Goal: Communication & Community: Answer question/provide support

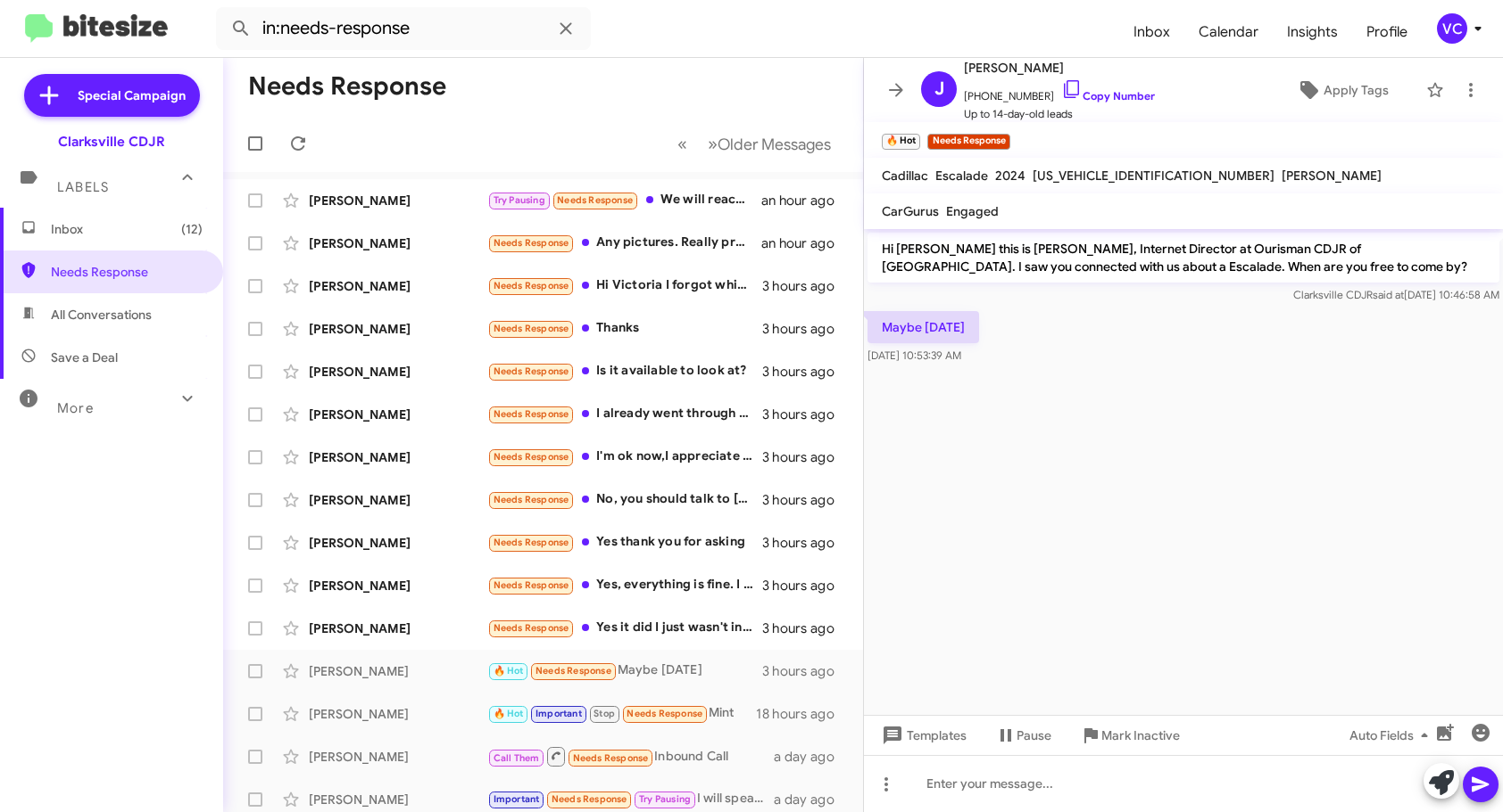
drag, startPoint x: 1216, startPoint y: 315, endPoint x: 1218, endPoint y: 305, distance: 10.2
click at [1217, 315] on div "Maybe [DATE] [DATE] 10:53:39 AM" at bounding box center [1183, 338] width 639 height 61
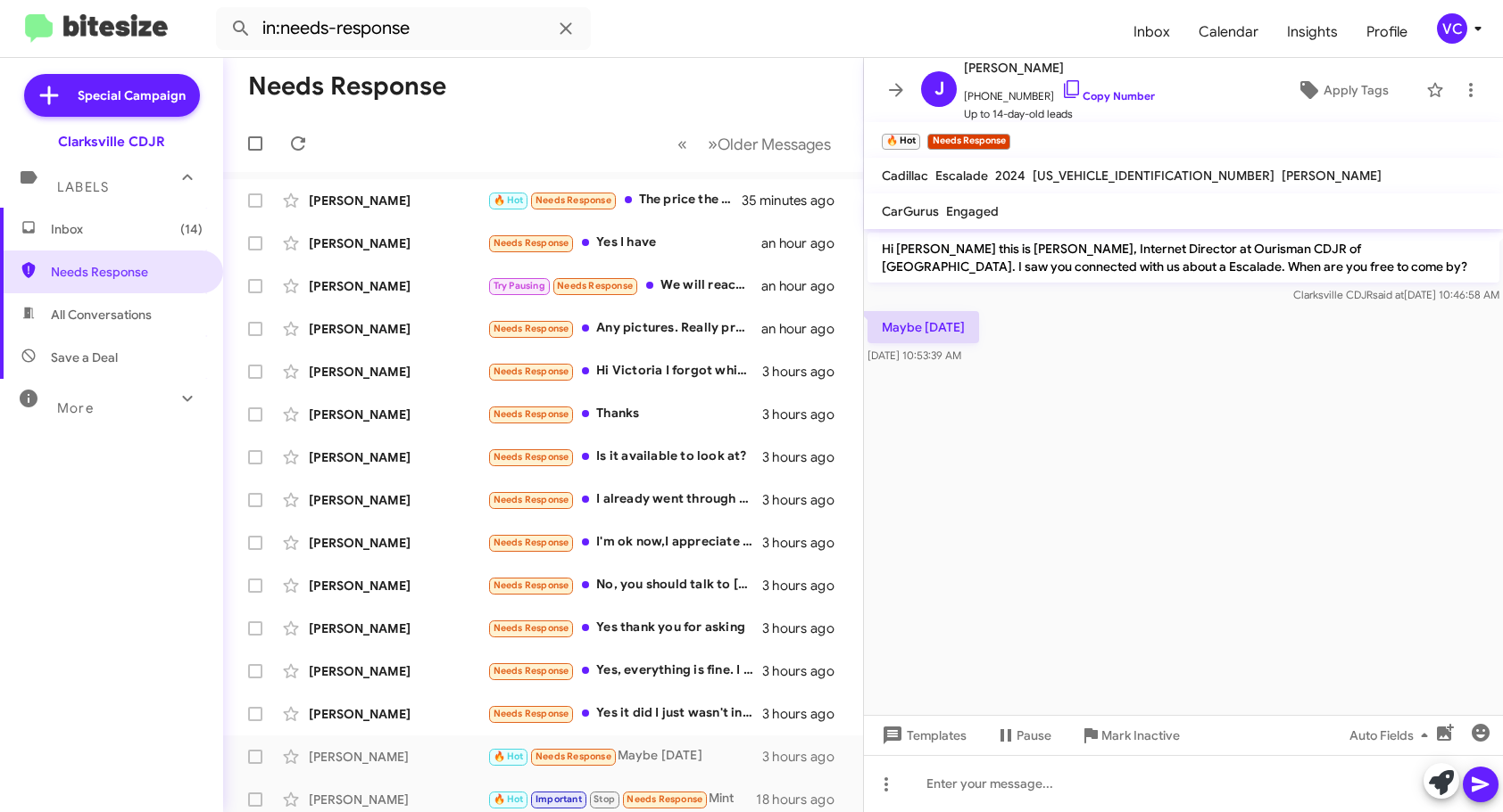
click at [1251, 552] on cdk-virtual-scroll-viewport "Hi [PERSON_NAME] this is [PERSON_NAME], Internet Director at Ourisman CDJR of […" at bounding box center [1183, 472] width 639 height 486
drag, startPoint x: 1141, startPoint y: 94, endPoint x: 1124, endPoint y: 99, distance: 17.7
click at [1141, 94] on link "Copy Number" at bounding box center [1108, 96] width 93 height 13
click at [1065, 811] on div at bounding box center [1183, 784] width 639 height 57
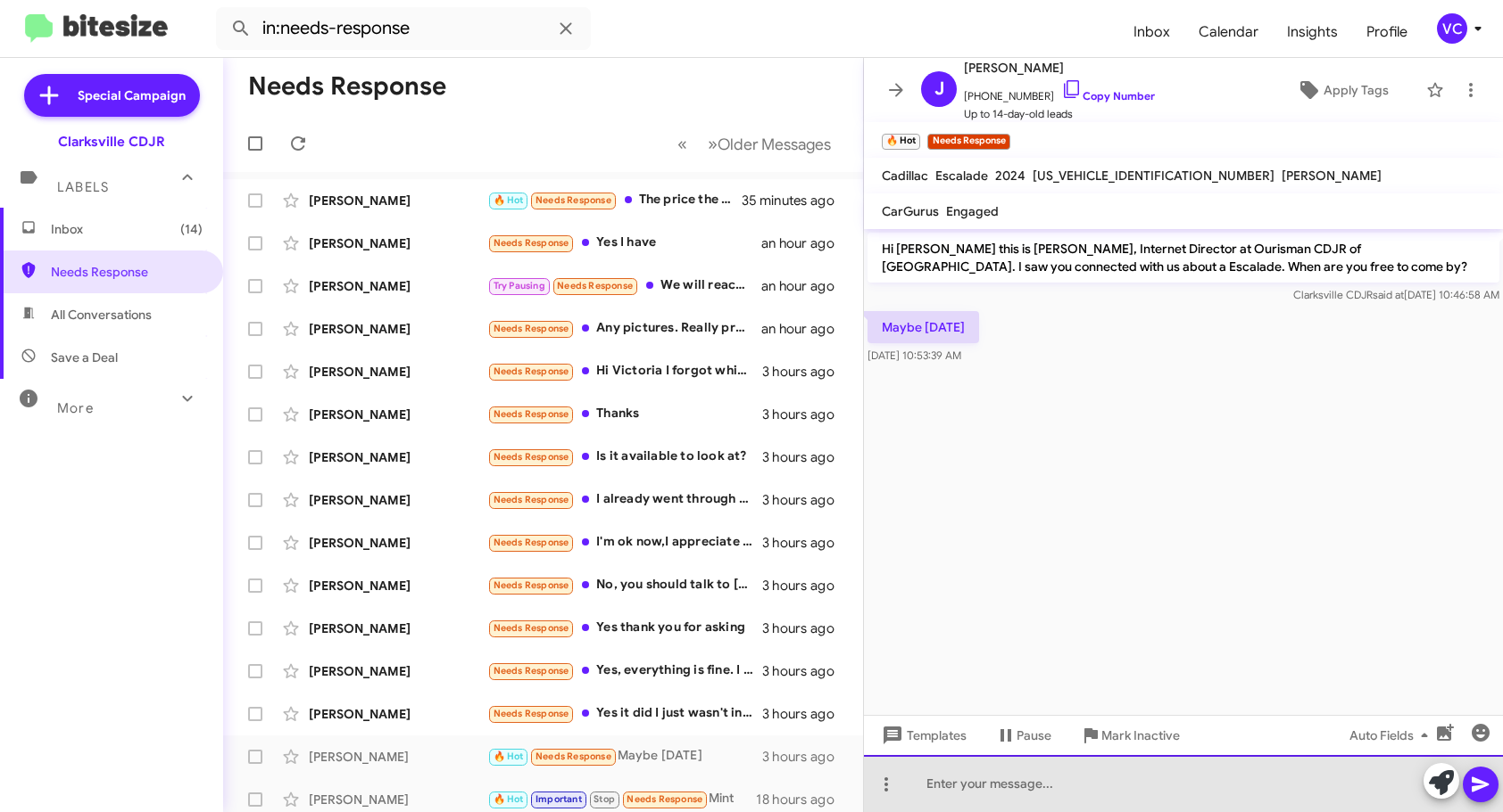
click at [1073, 784] on div at bounding box center [1183, 784] width 639 height 57
click at [1243, 792] on div "What time might work best for you [DATE]?" at bounding box center [1183, 784] width 639 height 57
click at [1280, 790] on div "What time might work best for you [DATE]?" at bounding box center [1183, 784] width 639 height 57
click at [1307, 792] on div "What time might work best for you [DATE]? We're open 9-9" at bounding box center [1183, 784] width 639 height 57
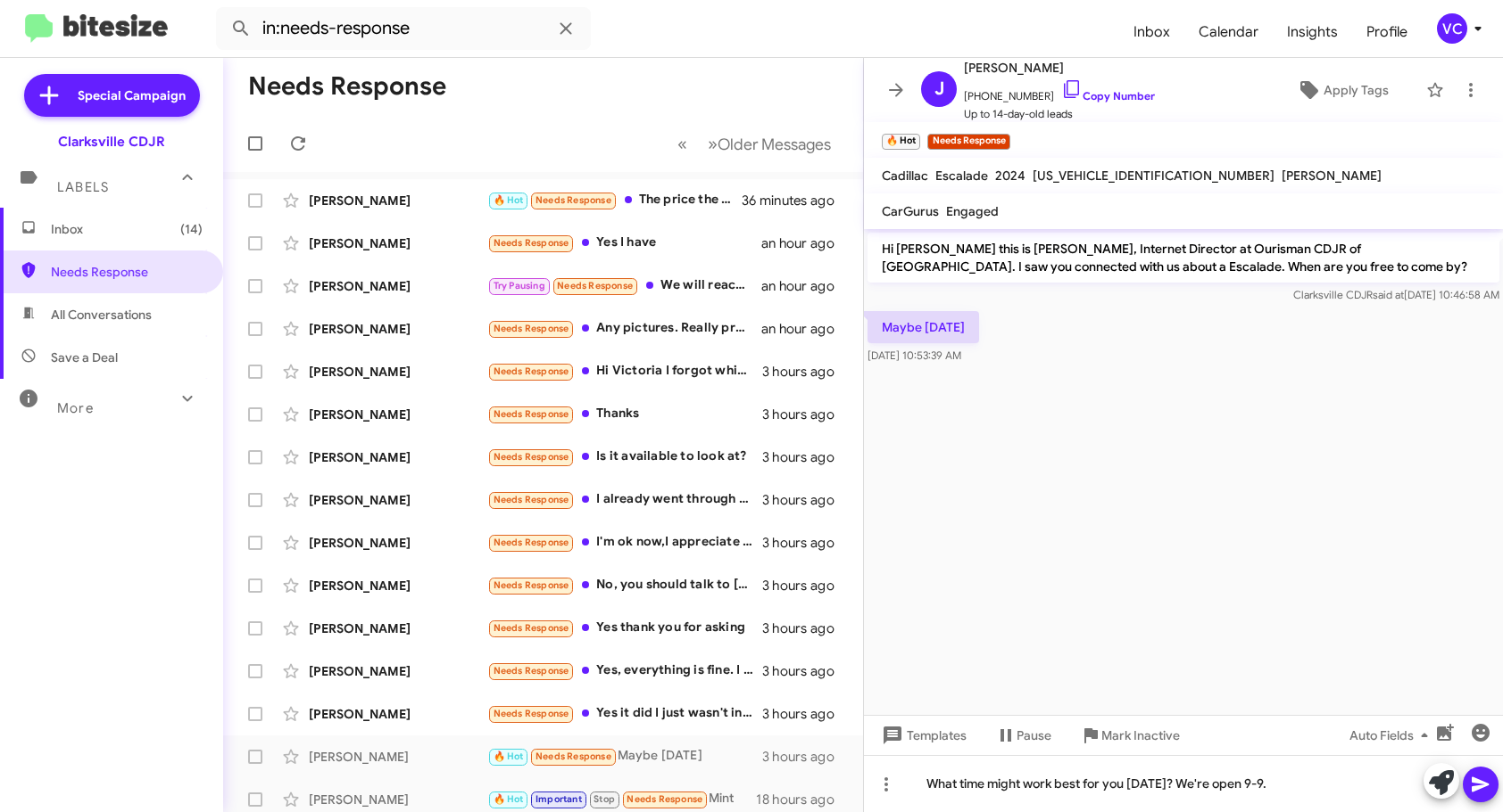
click at [1465, 794] on button at bounding box center [1481, 785] width 36 height 36
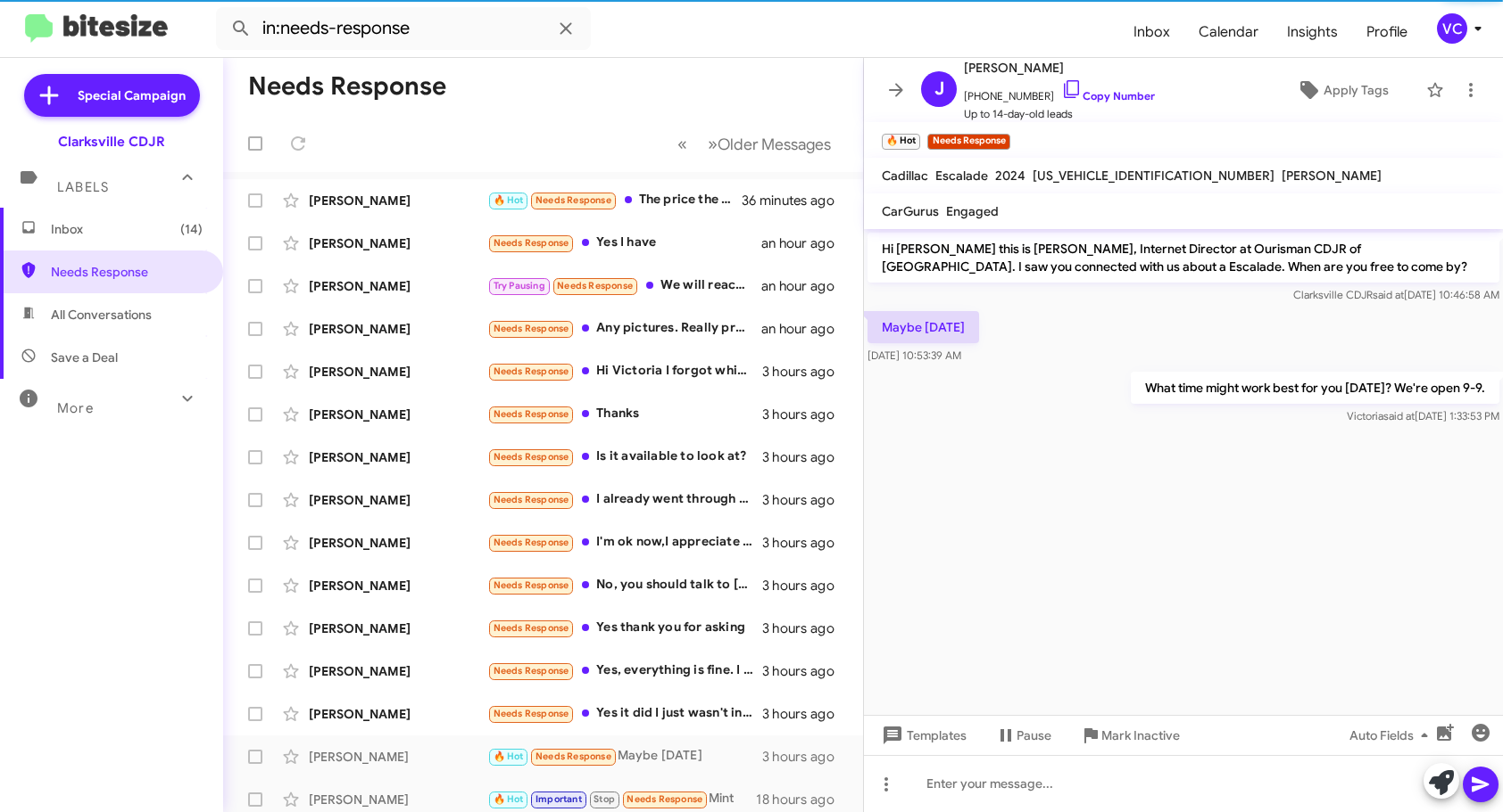
click at [1122, 608] on cdk-virtual-scroll-viewport "Hi [PERSON_NAME] this is [PERSON_NAME], Internet Director at Ourisman CDJR of […" at bounding box center [1183, 472] width 639 height 486
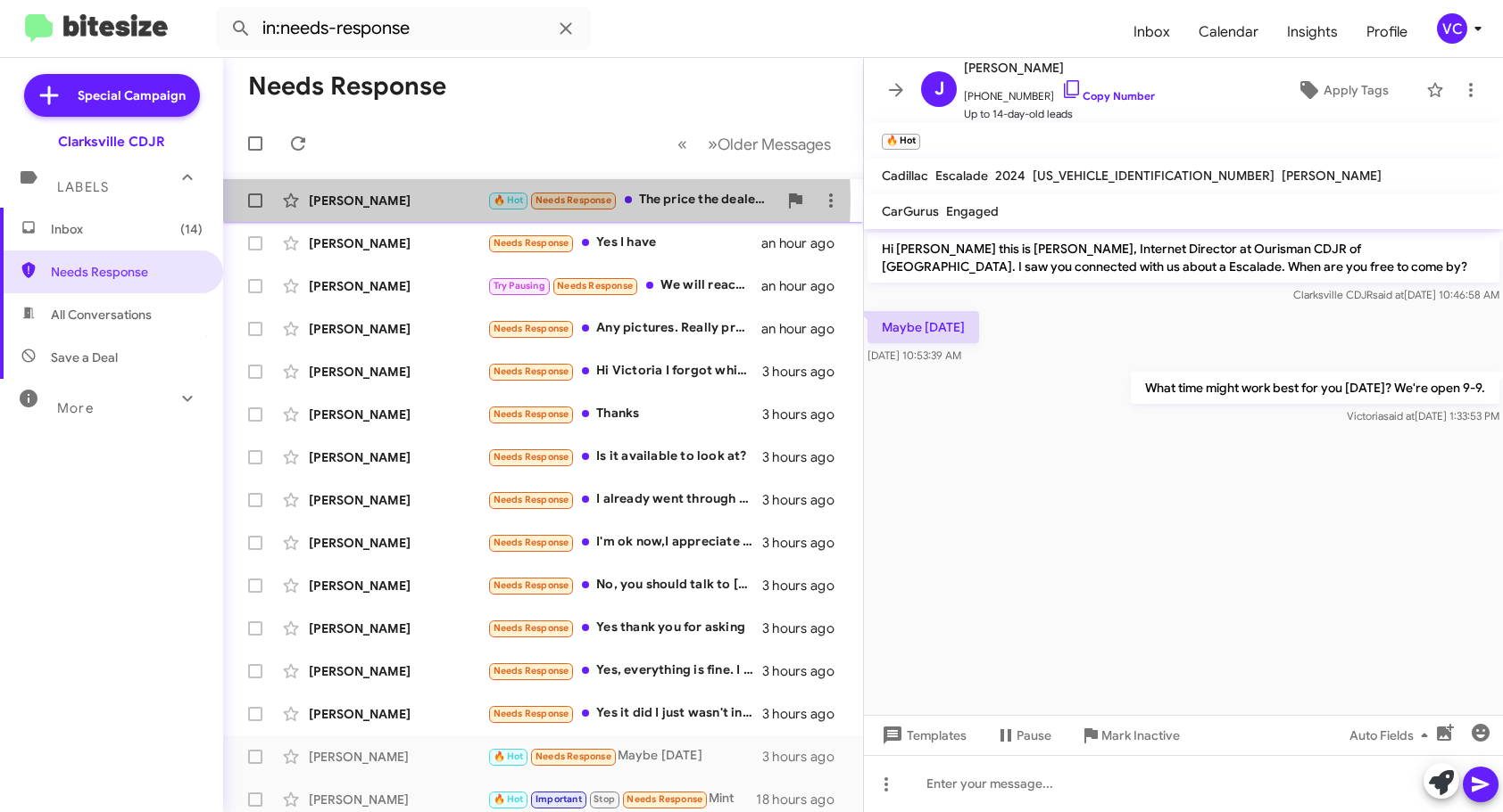
click at [434, 199] on div "[PERSON_NAME]" at bounding box center [397, 201] width 178 height 18
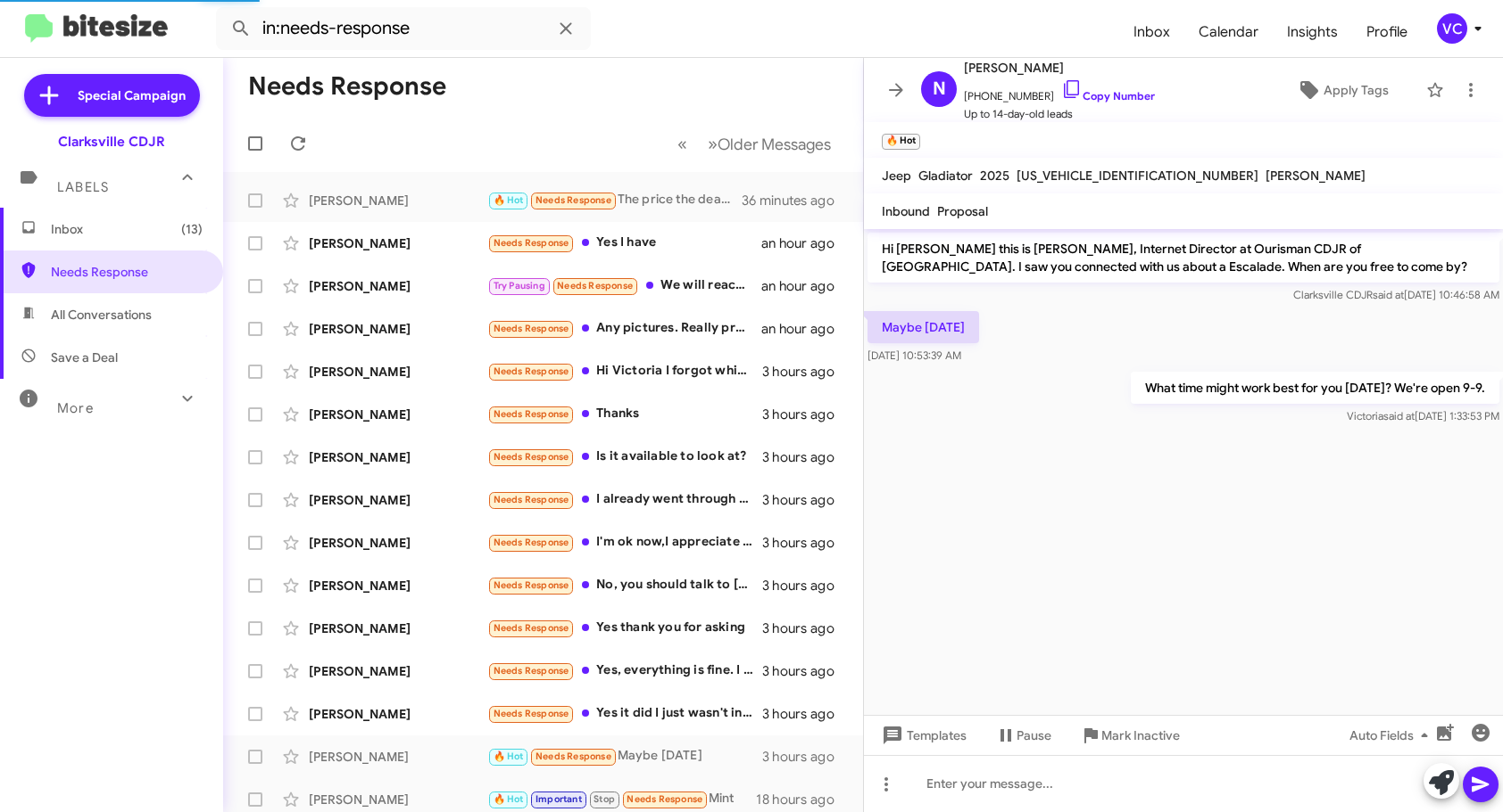
scroll to position [166, 0]
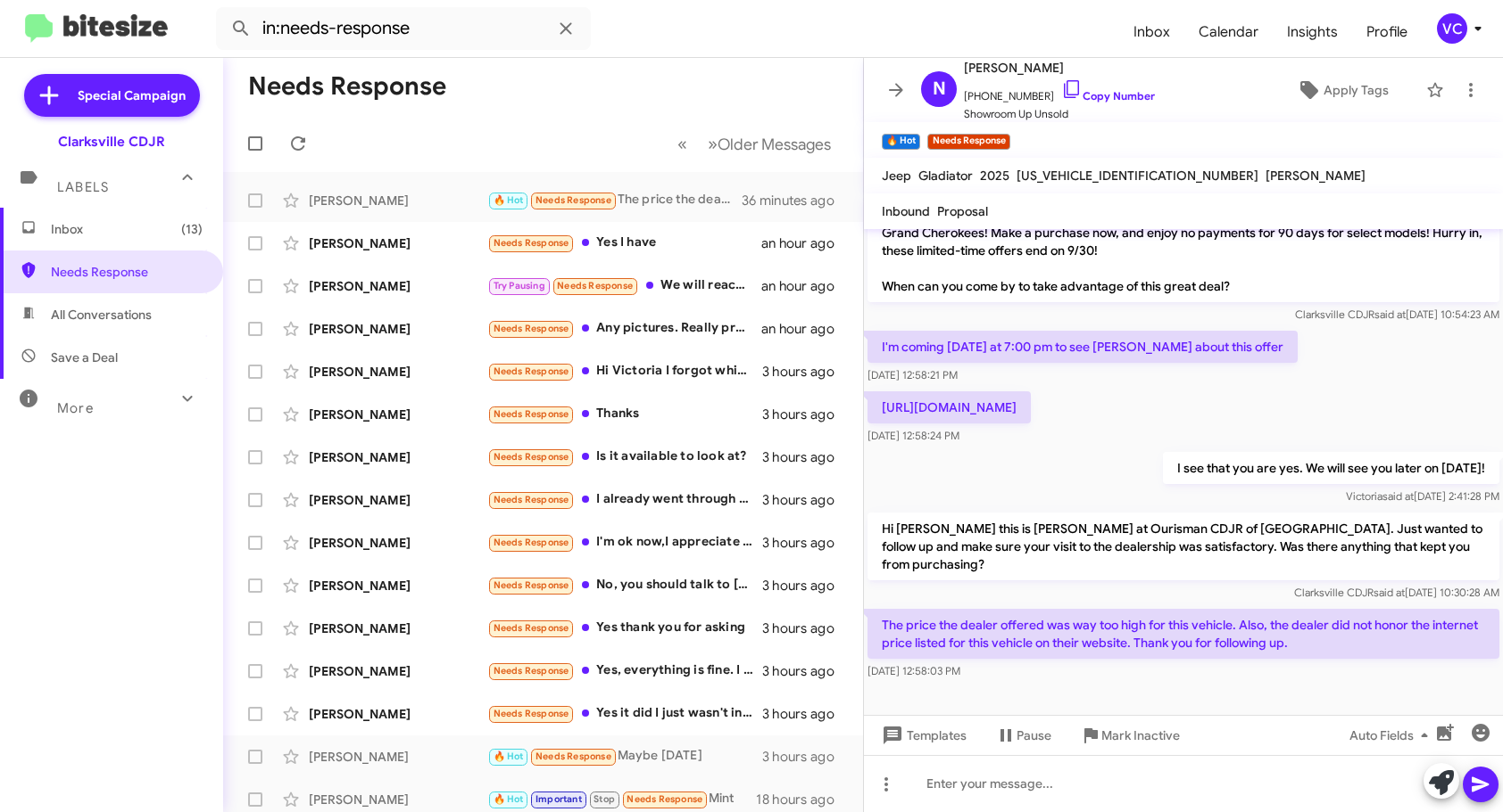
click at [1044, 477] on div "I see that you are yes. We will see you later on [DATE]! [PERSON_NAME] said at …" at bounding box center [1183, 479] width 639 height 61
click at [1162, 505] on div "[PERSON_NAME] said at [DATE] 2:41:28 PM" at bounding box center [1330, 497] width 336 height 18
click at [1099, 619] on p "The price the dealer offered was way too high for this vehicle. Also, the deale…" at bounding box center [1183, 635] width 631 height 50
drag, startPoint x: 961, startPoint y: 644, endPoint x: 1332, endPoint y: 649, distance: 371.0
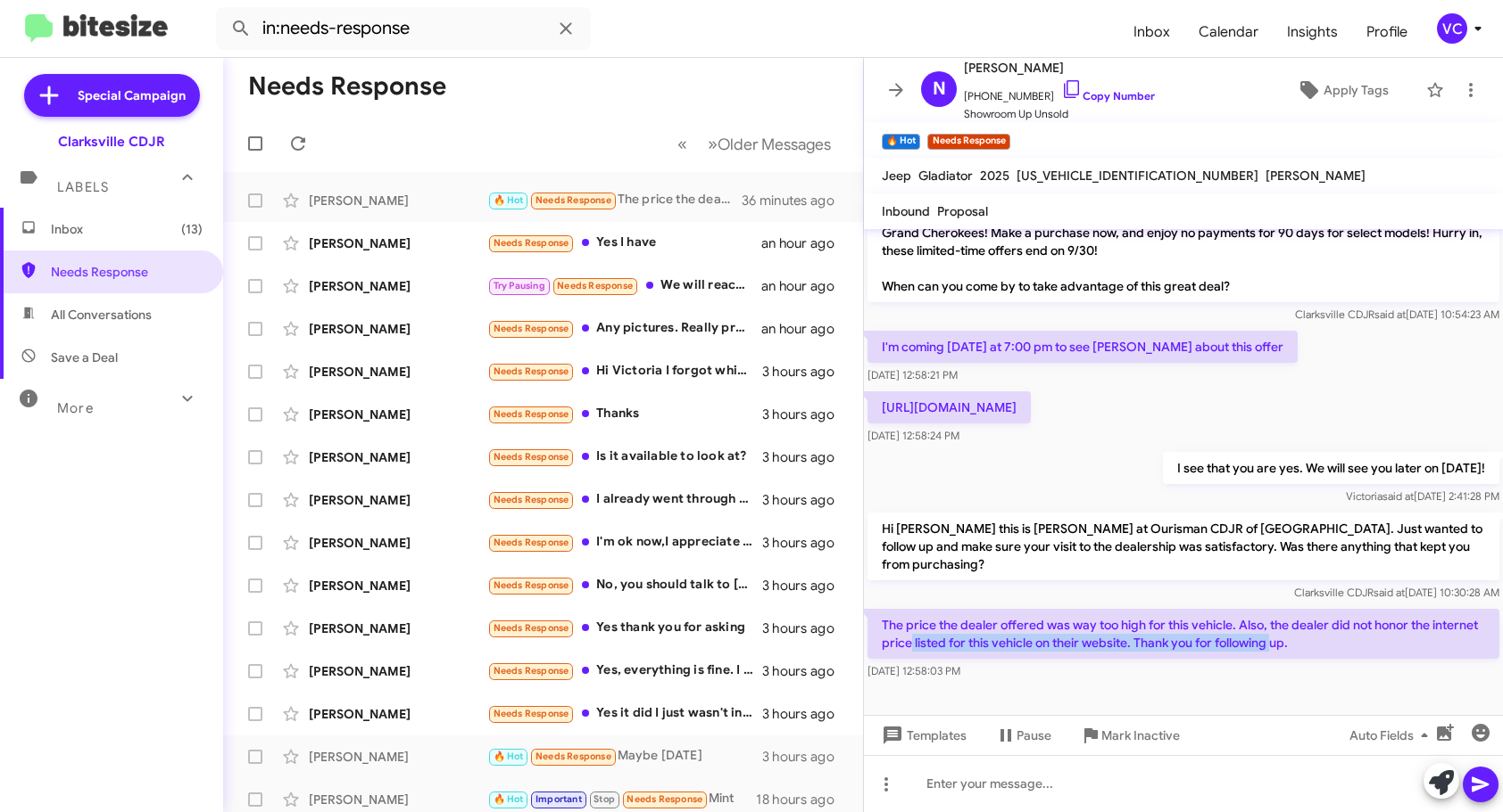
click at [1323, 649] on p "The price the dealer offered was way too high for this vehicle. Also, the deale…" at bounding box center [1183, 635] width 631 height 50
click at [1376, 652] on p "The price the dealer offered was way too high for this vehicle. Also, the deale…" at bounding box center [1183, 635] width 631 height 50
click at [1100, 538] on p "Hi [PERSON_NAME] this is [PERSON_NAME] at Ourisman CDJR of [GEOGRAPHIC_DATA]. J…" at bounding box center [1183, 547] width 631 height 68
click at [1103, 84] on span "[PHONE_NUMBER] Copy Number" at bounding box center [1059, 92] width 191 height 27
click at [1103, 94] on link "Copy Number" at bounding box center [1108, 96] width 93 height 13
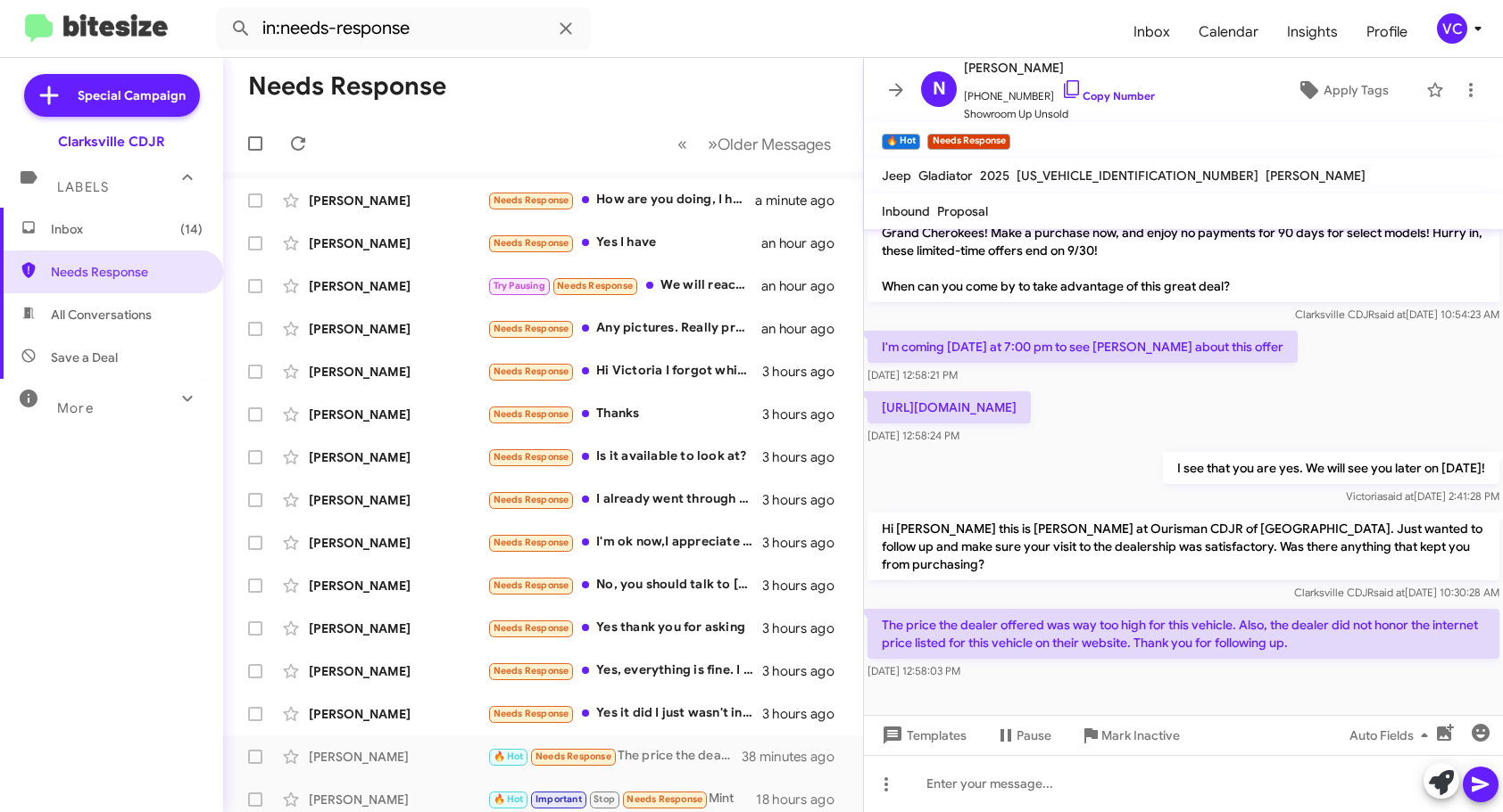
drag, startPoint x: 1159, startPoint y: 661, endPoint x: 1193, endPoint y: 491, distance: 173.4
click at [1159, 650] on div "The price the dealer offered was way too high for this vehicle. Also, the deale…" at bounding box center [1183, 645] width 631 height 72
click at [1115, 91] on link "Copy Number" at bounding box center [1108, 96] width 93 height 13
copy div "site. Thank you for following up. [DATE] 12:58:03 PM"
click at [1082, 505] on div "I see that you are yes. We will see you later on [DATE]! [PERSON_NAME] said at …" at bounding box center [1183, 479] width 639 height 61
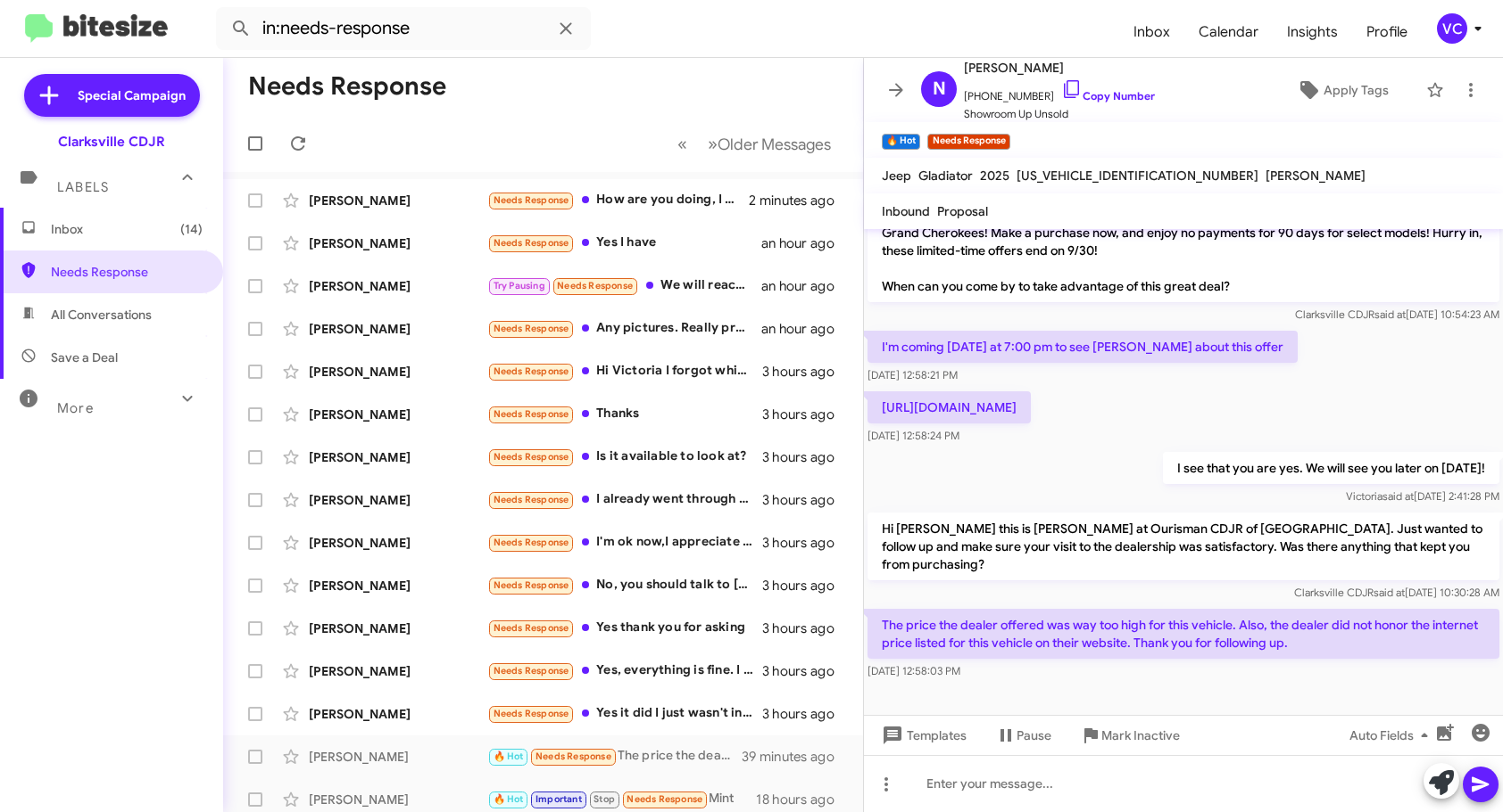
click at [1150, 507] on div "I see that you are yes. We will see you later on [DATE]! [PERSON_NAME] said at …" at bounding box center [1183, 479] width 639 height 61
click at [1030, 398] on p "[URL][DOMAIN_NAME]" at bounding box center [949, 408] width 163 height 32
click at [1390, 355] on div "I'm coming [DATE] at 7:00 pm to see [PERSON_NAME] about this offer [DATE] 12:58…" at bounding box center [1183, 358] width 639 height 61
click at [1082, 509] on div "I see that you are yes. We will see you later on [DATE]! [PERSON_NAME] said at …" at bounding box center [1183, 479] width 639 height 61
click at [1092, 597] on div "Clarksville CDJR said at [DATE] 10:30:28 AM" at bounding box center [1183, 593] width 631 height 18
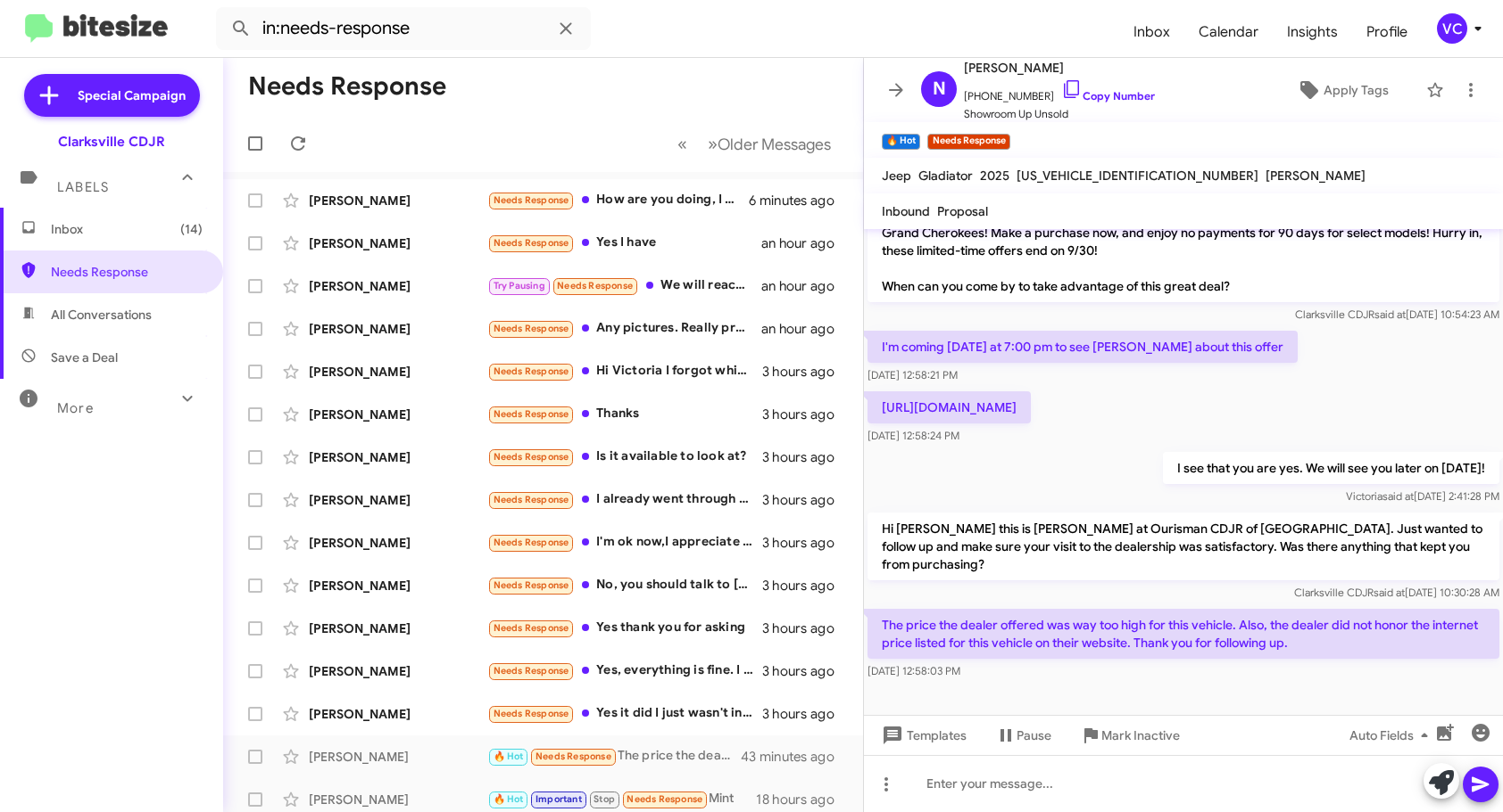
click at [1108, 505] on div "I see that you are yes. We will see you later on [DATE]! [PERSON_NAME] said at …" at bounding box center [1183, 479] width 639 height 61
click at [1142, 602] on div "Hi [PERSON_NAME] this is [PERSON_NAME] at Ourisman CDJR of [GEOGRAPHIC_DATA]. J…" at bounding box center [1183, 557] width 639 height 96
click at [1124, 489] on div "I see that you are yes. We will see you later on [DATE]! [PERSON_NAME] said at …" at bounding box center [1183, 479] width 639 height 61
click at [1157, 601] on div "Clarksville CDJR said at [DATE] 10:30:28 AM" at bounding box center [1183, 593] width 631 height 18
click at [1135, 490] on div "I see that you are yes. We will see you later on [DATE]! [PERSON_NAME] said at …" at bounding box center [1183, 479] width 639 height 61
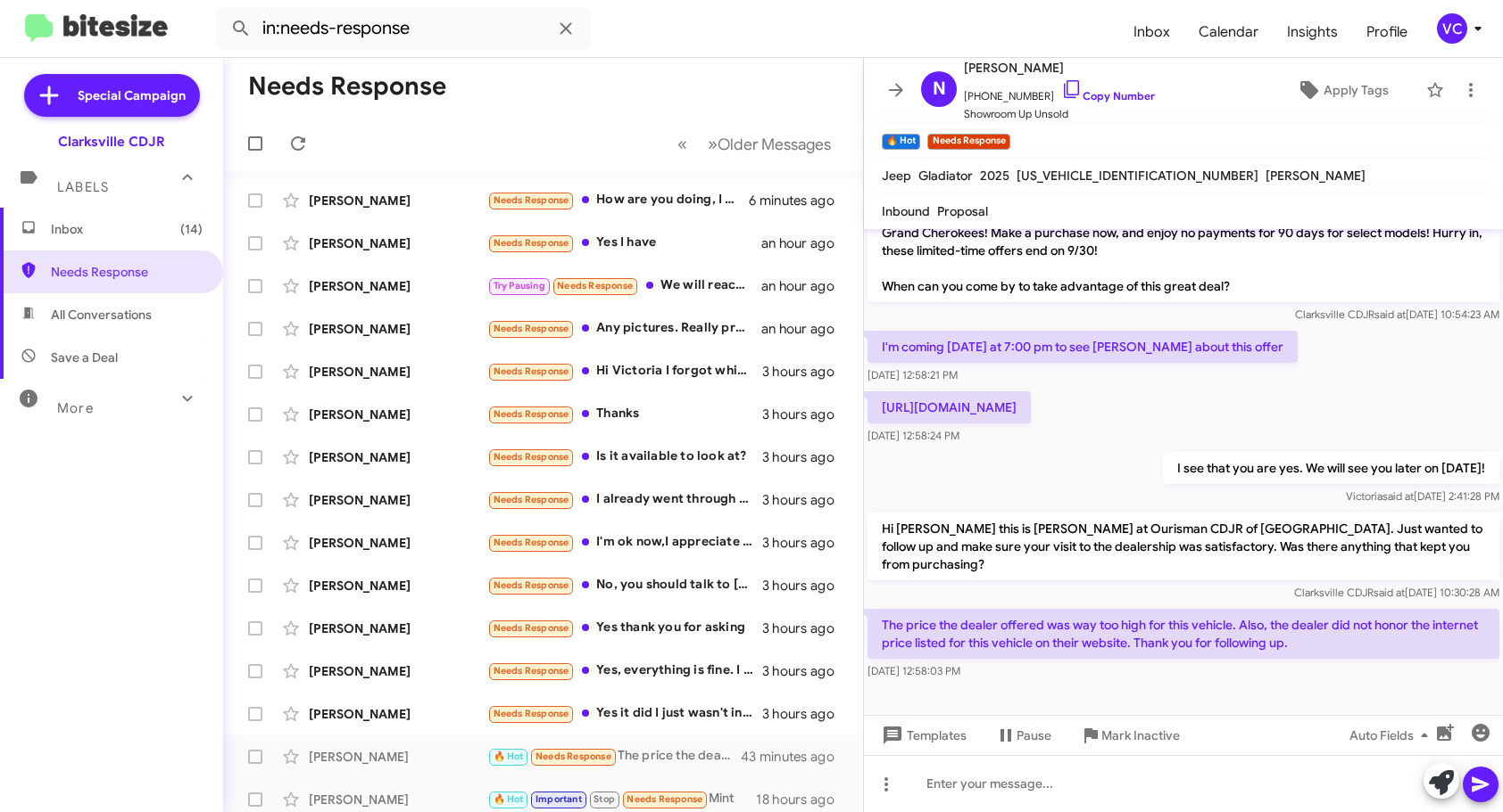
click at [1153, 632] on p "The price the dealer offered was way too high for this vehicle. Also, the deale…" at bounding box center [1183, 635] width 631 height 50
click at [1156, 597] on div "Clarksville CDJR said at [DATE] 10:30:28 AM" at bounding box center [1183, 593] width 631 height 18
click at [1080, 493] on div "I see that you are yes. We will see you later on [DATE]! [PERSON_NAME] said at …" at bounding box center [1183, 479] width 639 height 61
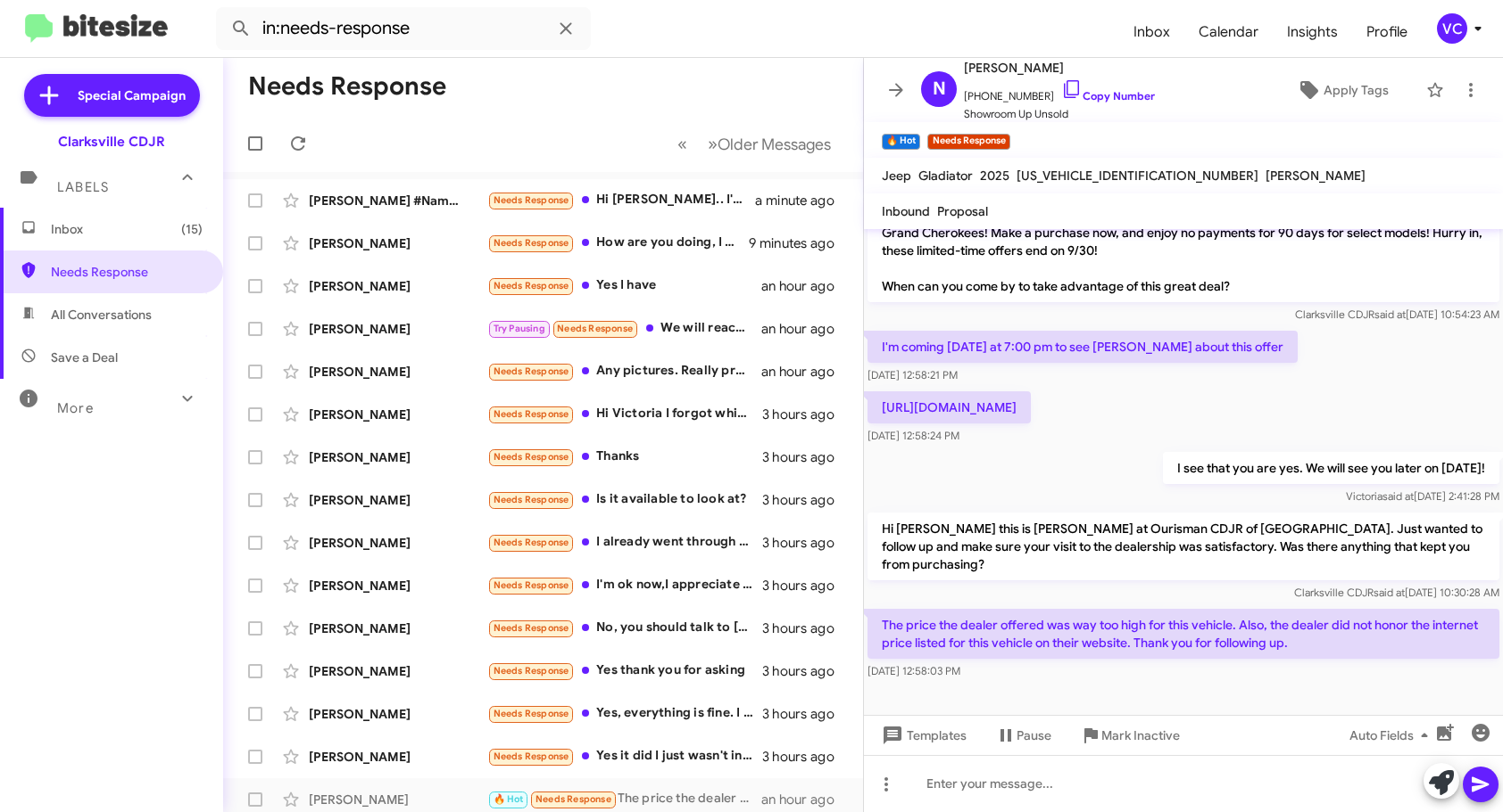
click at [1085, 480] on div "I see that you are yes. We will see you later on [DATE]! [PERSON_NAME] said at …" at bounding box center [1183, 479] width 639 height 61
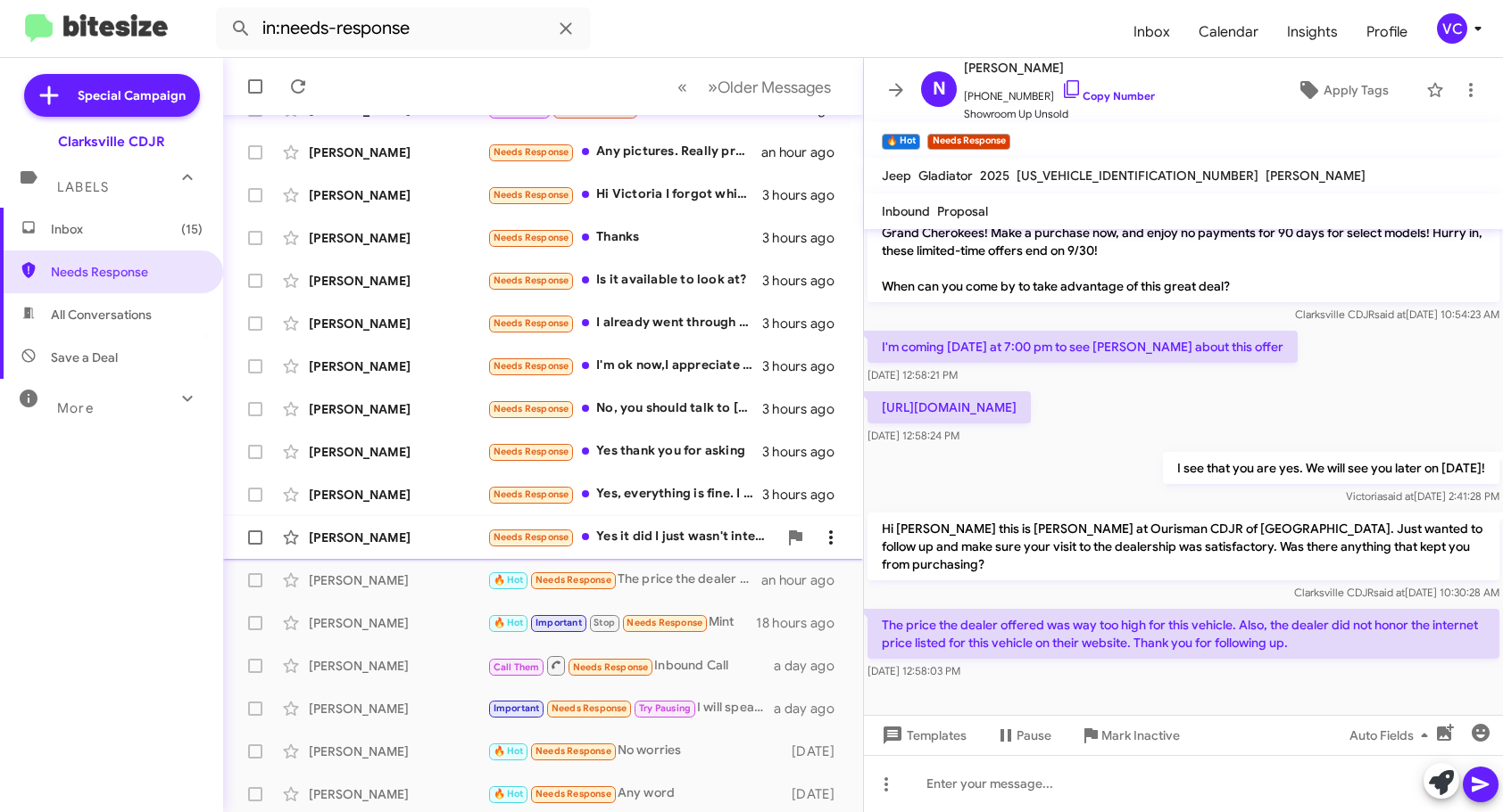
scroll to position [223, 0]
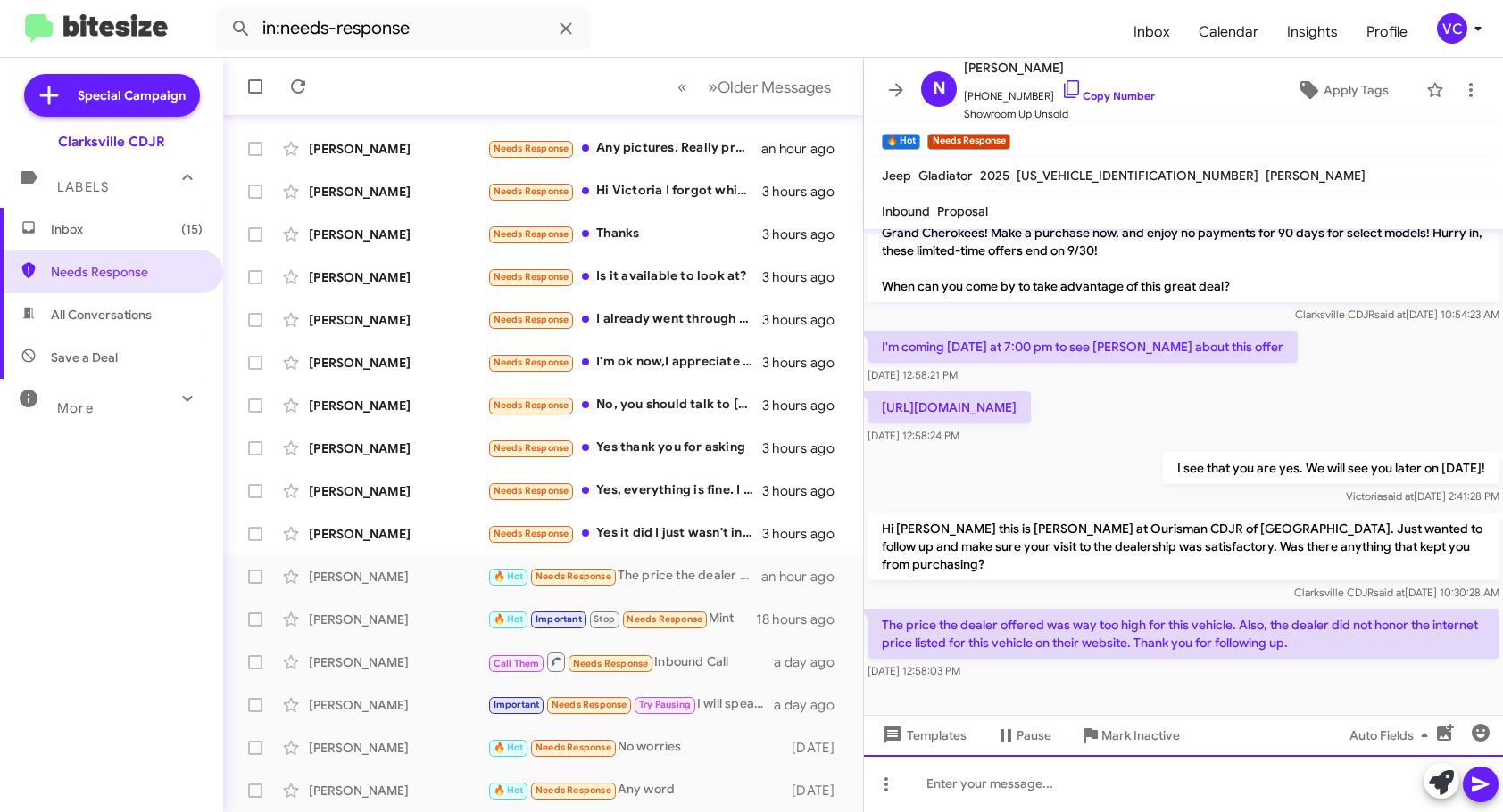
click at [1137, 791] on div at bounding box center [1183, 784] width 639 height 57
click at [1149, 677] on mat-tooltip-component "Mark Inactive" at bounding box center [1119, 693] width 94 height 54
click at [1064, 587] on div "Clarksville CDJR said at [DATE] 10:30:28 AM" at bounding box center [1183, 593] width 631 height 18
click at [1083, 584] on div "Clarksville CDJR said at [DATE] 10:30:28 AM" at bounding box center [1183, 593] width 631 height 18
click at [1087, 584] on div "Clarksville CDJR said at [DATE] 10:30:28 AM" at bounding box center [1183, 593] width 631 height 18
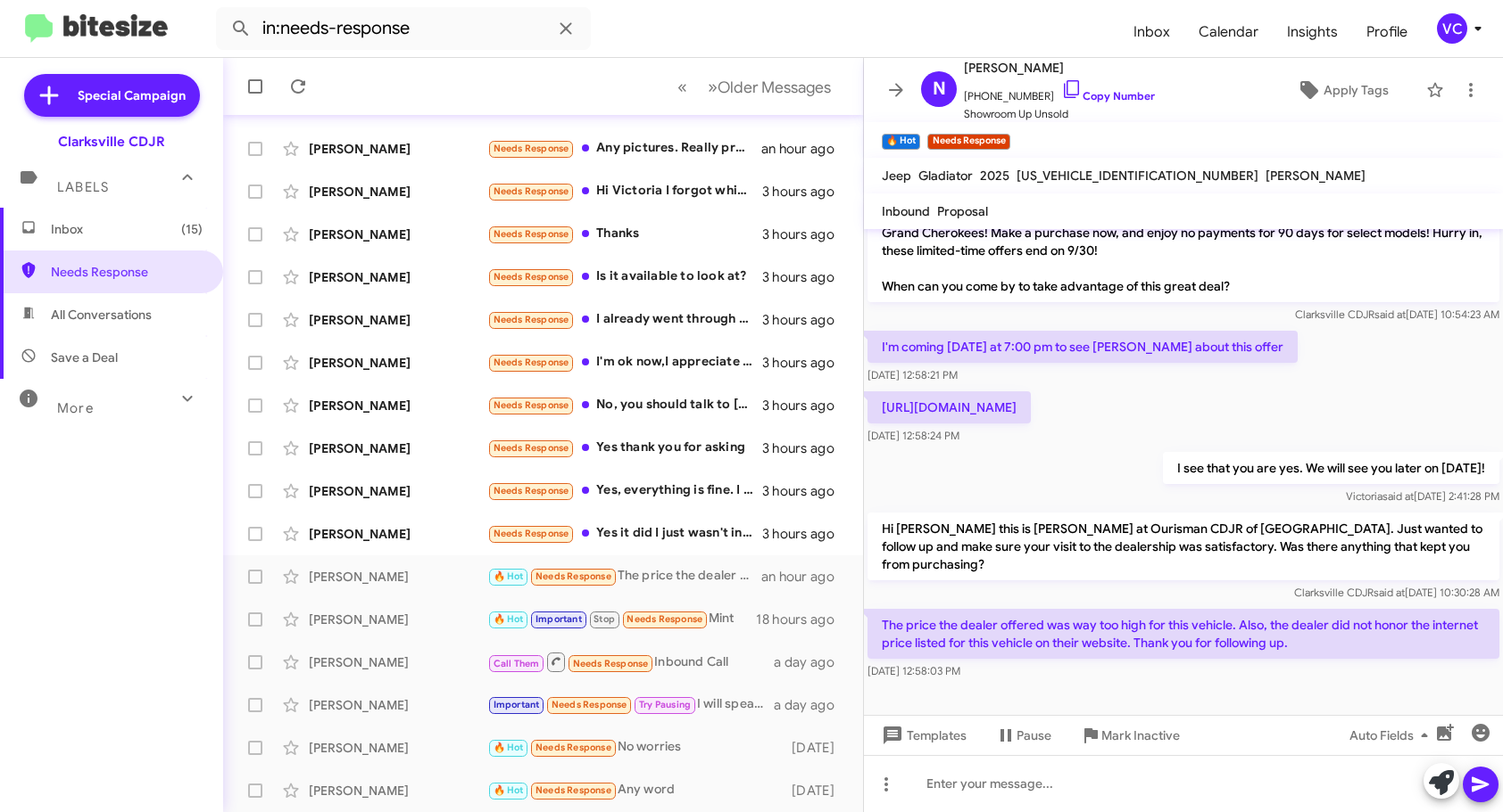
click at [899, 36] on form "in:needs-response" at bounding box center [667, 29] width 903 height 43
click at [1058, 706] on div "Pause Conversation" at bounding box center [1010, 693] width 96 height 29
click at [1126, 677] on div "[DATE] 12:58:03 PM" at bounding box center [1183, 671] width 631 height 18
click at [1058, 505] on div "I see that you are yes. We will see you later on [DATE]! [PERSON_NAME] said at …" at bounding box center [1183, 479] width 639 height 61
click at [1041, 694] on div "Pause Conversation" at bounding box center [1010, 693] width 96 height 29
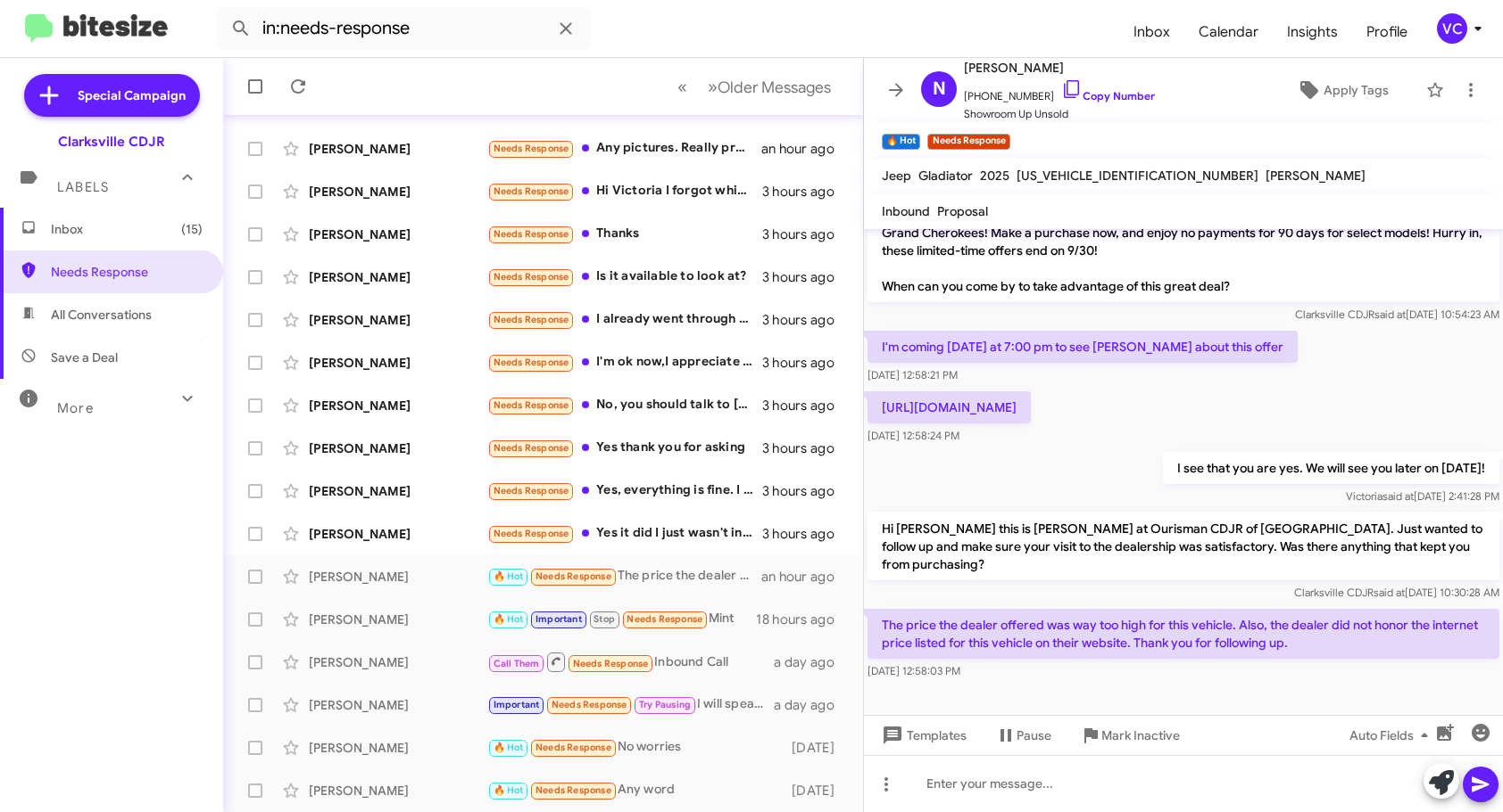
click at [1133, 681] on div "The price the dealer offered was way too high for this vehicle. Also, the deale…" at bounding box center [1183, 645] width 639 height 79
click at [1110, 476] on div "I see that you are yes. We will see you later on [DATE]! [PERSON_NAME] said at …" at bounding box center [1183, 479] width 639 height 61
click at [123, 618] on div "Inbox (15) Needs Response All Conversations Save a Deal More Important 🔥 Hot Ap…" at bounding box center [111, 452] width 223 height 488
click at [1085, 505] on div "I see that you are yes. We will see you later on [DATE]! [PERSON_NAME] said at …" at bounding box center [1183, 479] width 639 height 61
click at [1099, 684] on div at bounding box center [1183, 699] width 639 height 31
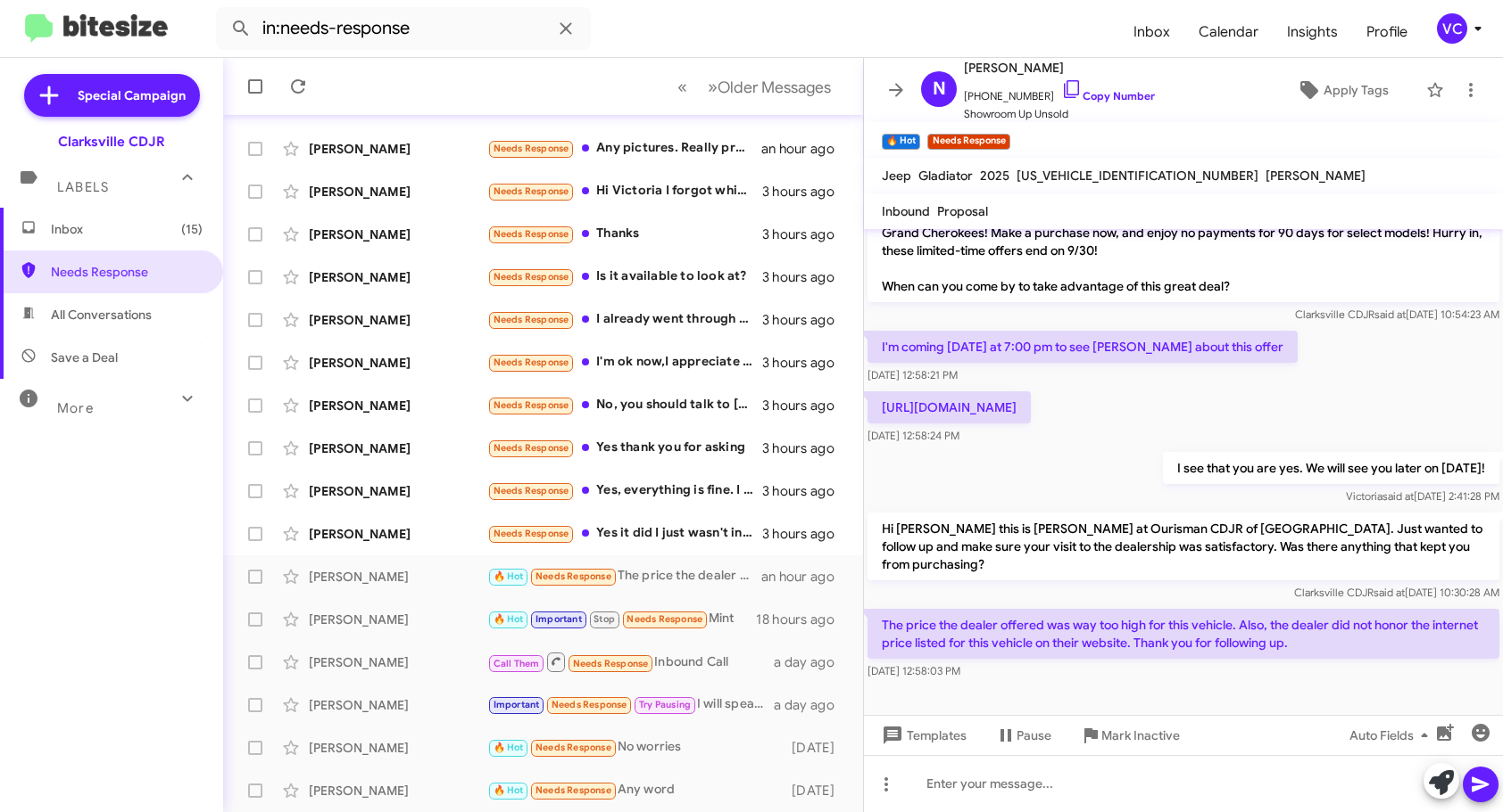
click at [1075, 489] on div "I see that you are yes. We will see you later on [DATE]! [PERSON_NAME] said at …" at bounding box center [1183, 479] width 639 height 61
drag, startPoint x: 1077, startPoint y: 652, endPoint x: 1054, endPoint y: 527, distance: 127.1
click at [1077, 652] on p "The price the dealer offered was way too high for this vehicle. Also, the deale…" at bounding box center [1183, 635] width 631 height 50
click at [1051, 509] on div "I see that you are yes. We will see you later on [DATE]! [PERSON_NAME] said at …" at bounding box center [1183, 479] width 639 height 61
click at [1040, 487] on div "I see that you are yes. We will see you later on [DATE]! [PERSON_NAME] said at …" at bounding box center [1183, 479] width 639 height 61
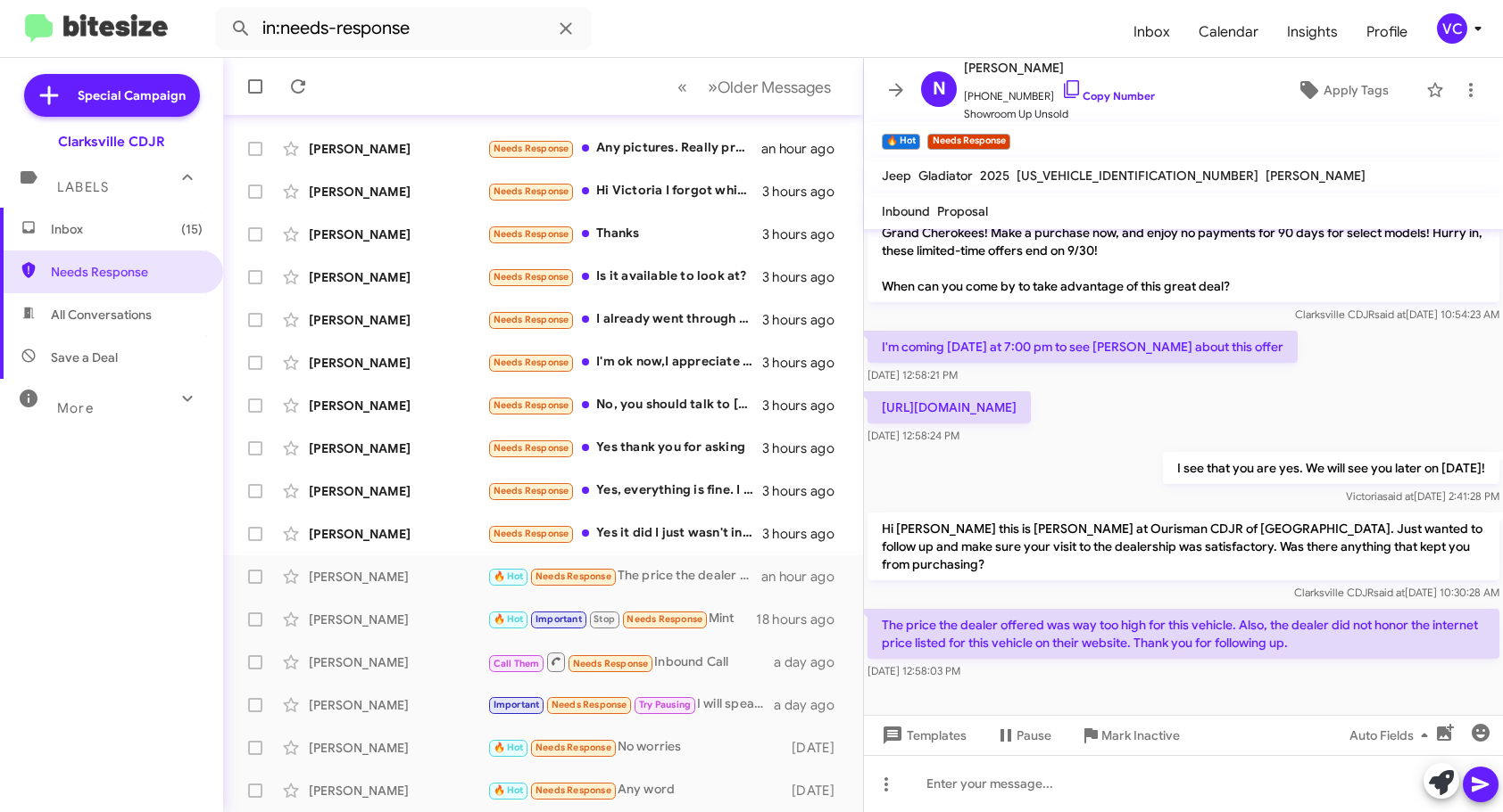
click at [1033, 481] on div "I see that you are yes. We will see you later on [DATE]! [PERSON_NAME] said at …" at bounding box center [1183, 479] width 639 height 61
click at [1094, 91] on link "Copy Number" at bounding box center [1108, 96] width 93 height 13
click at [1080, 509] on div "I see that you are yes. We will see you later on [DATE]! [PERSON_NAME] said at …" at bounding box center [1183, 479] width 639 height 61
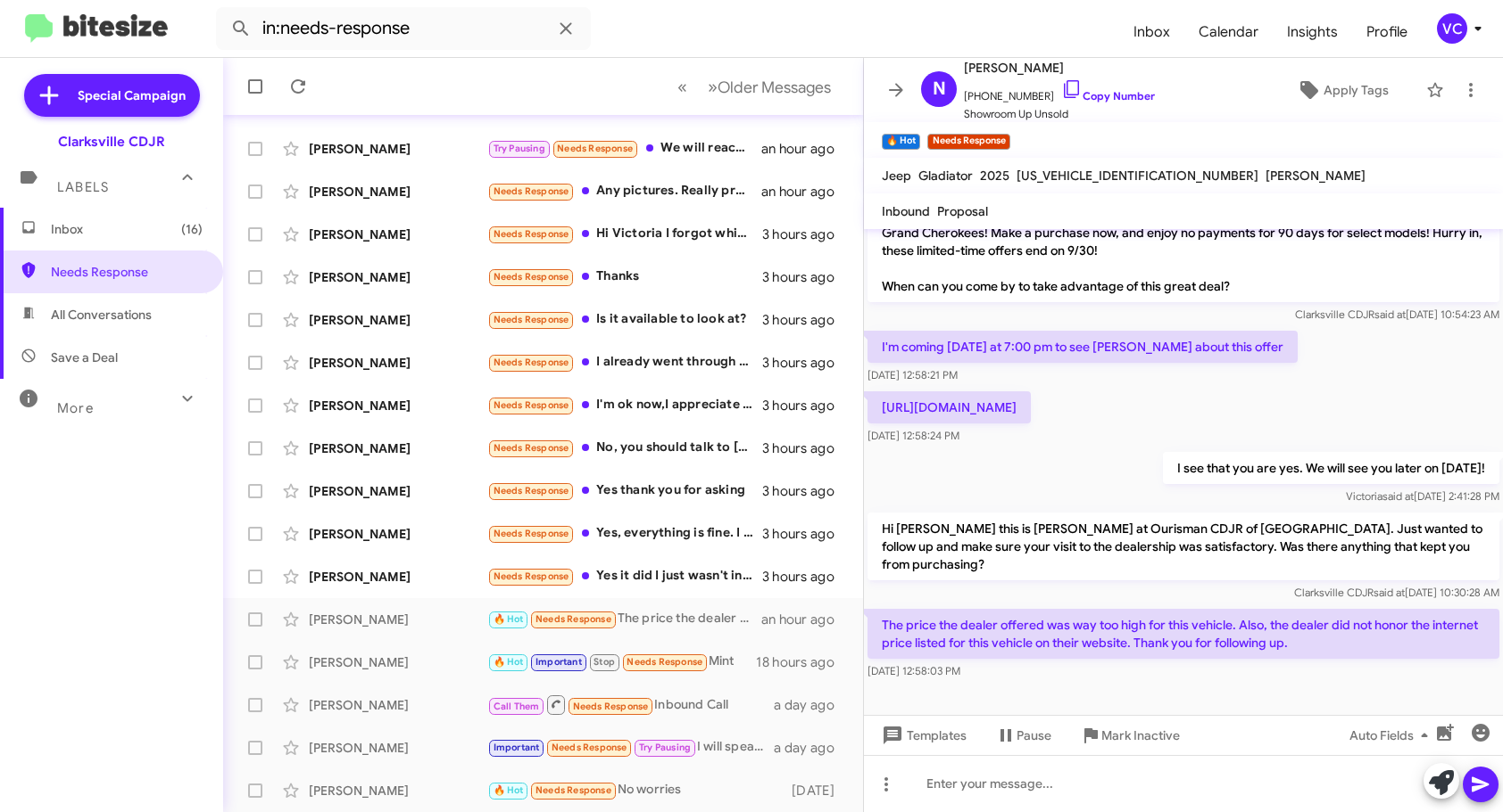
click at [1171, 505] on div "[PERSON_NAME] said at [DATE] 2:41:28 PM" at bounding box center [1330, 497] width 336 height 18
click at [1216, 540] on p "Hi [PERSON_NAME] this is [PERSON_NAME] at Ourisman CDJR of [GEOGRAPHIC_DATA]. J…" at bounding box center [1183, 547] width 631 height 68
drag, startPoint x: 882, startPoint y: 622, endPoint x: 1341, endPoint y: 672, distance: 461.7
click at [1341, 672] on div "The price the dealer offered was way too high for this vehicle. Also, the deale…" at bounding box center [1183, 645] width 631 height 72
copy div "The price the dealer offered was way too high for this vehicle. Also, the deale…"
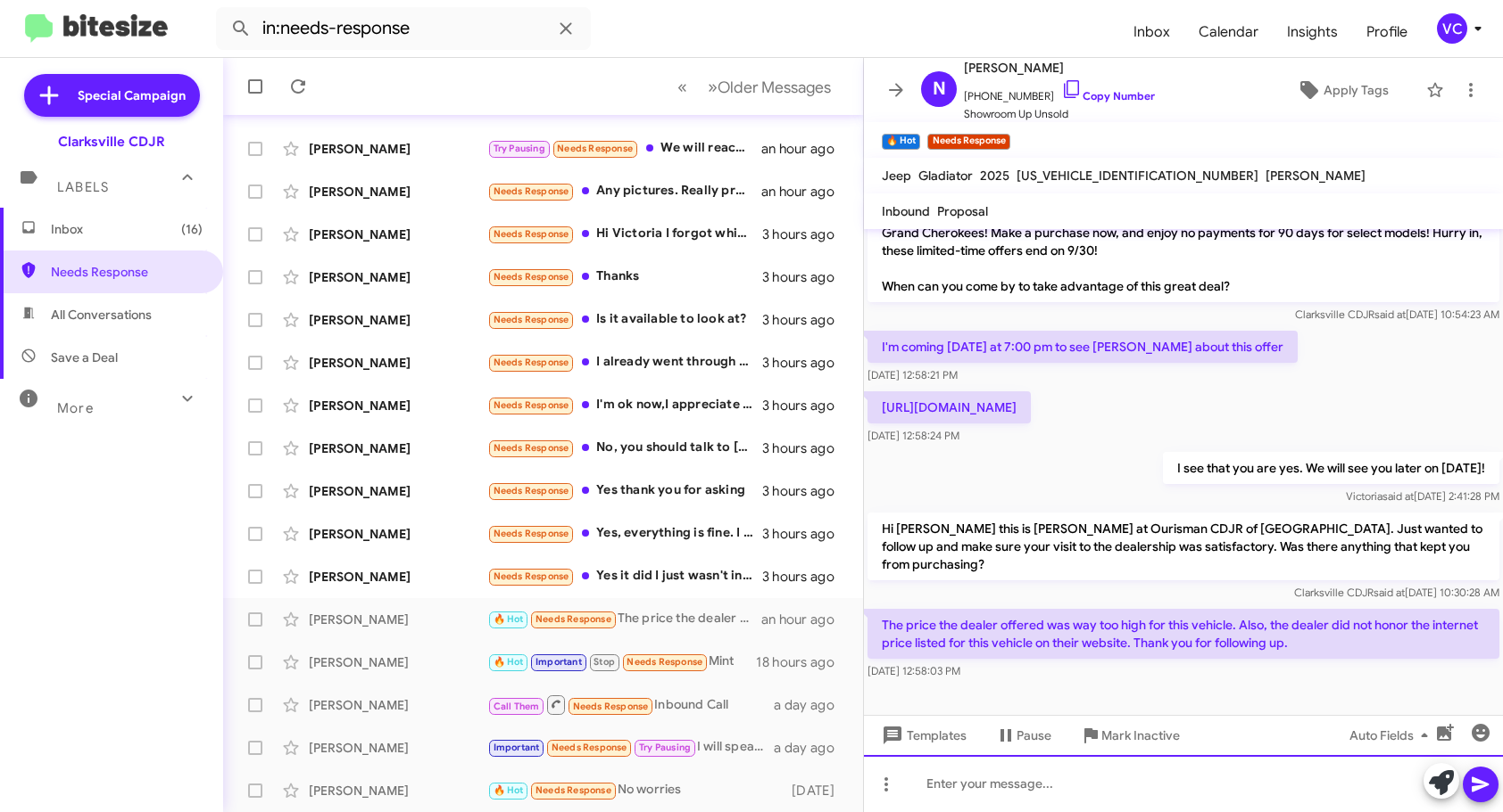
click at [1086, 799] on div at bounding box center [1183, 784] width 639 height 57
click at [1008, 793] on div "THnk" at bounding box center [1183, 784] width 639 height 57
click at [1481, 782] on icon at bounding box center [1480, 785] width 17 height 15
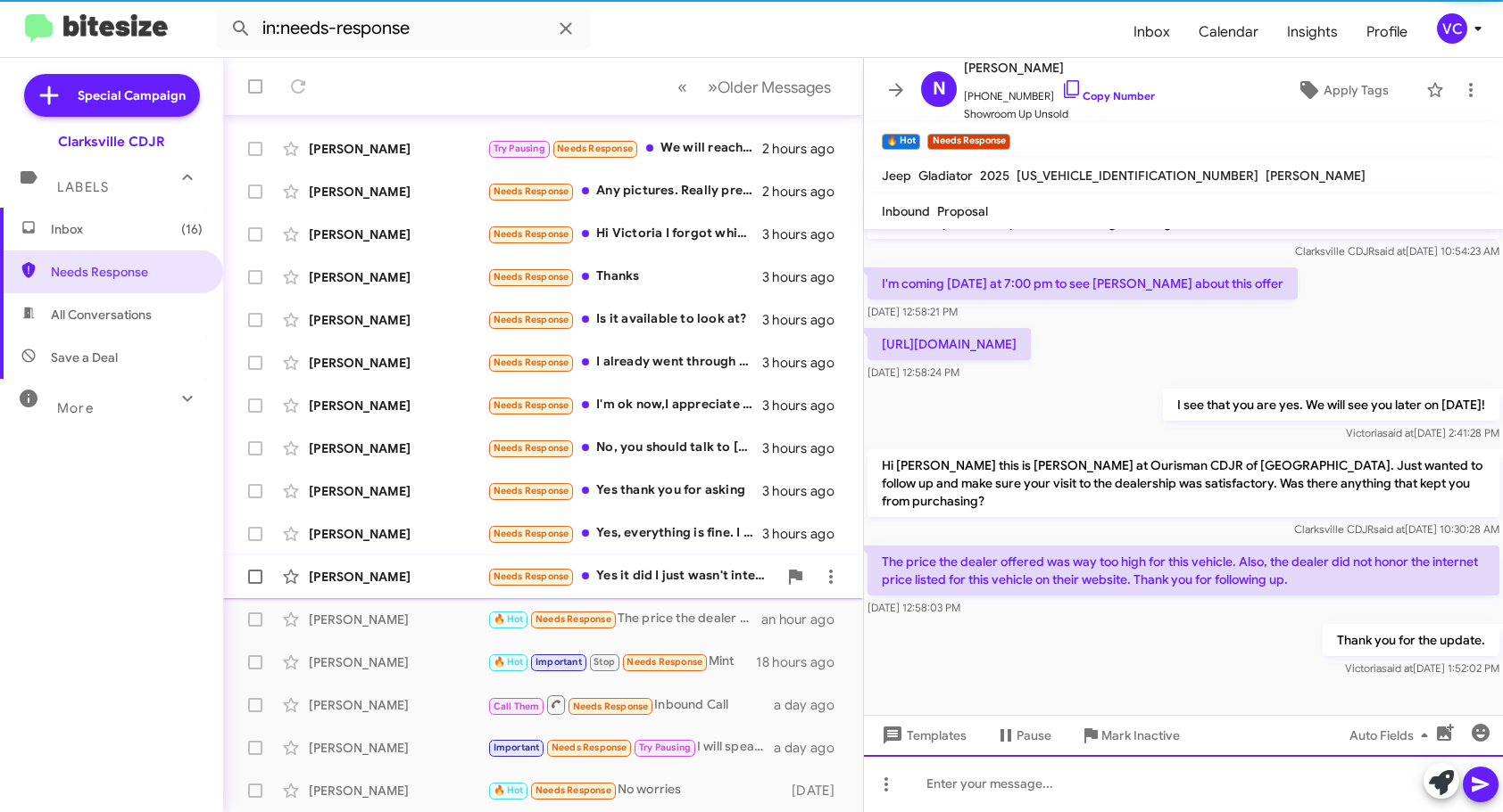
scroll to position [231, 0]
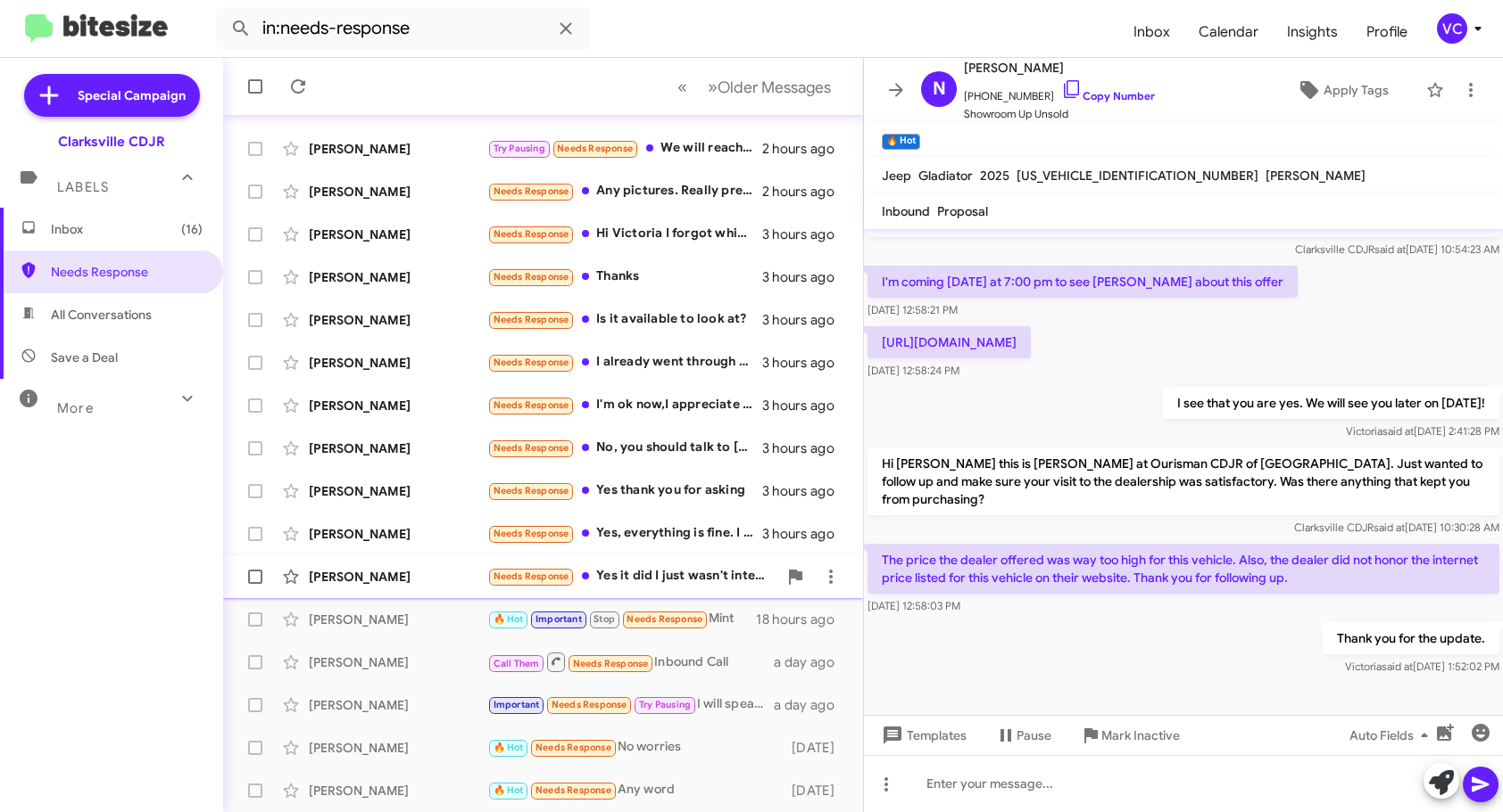
click at [433, 581] on div "[PERSON_NAME]" at bounding box center [397, 577] width 178 height 18
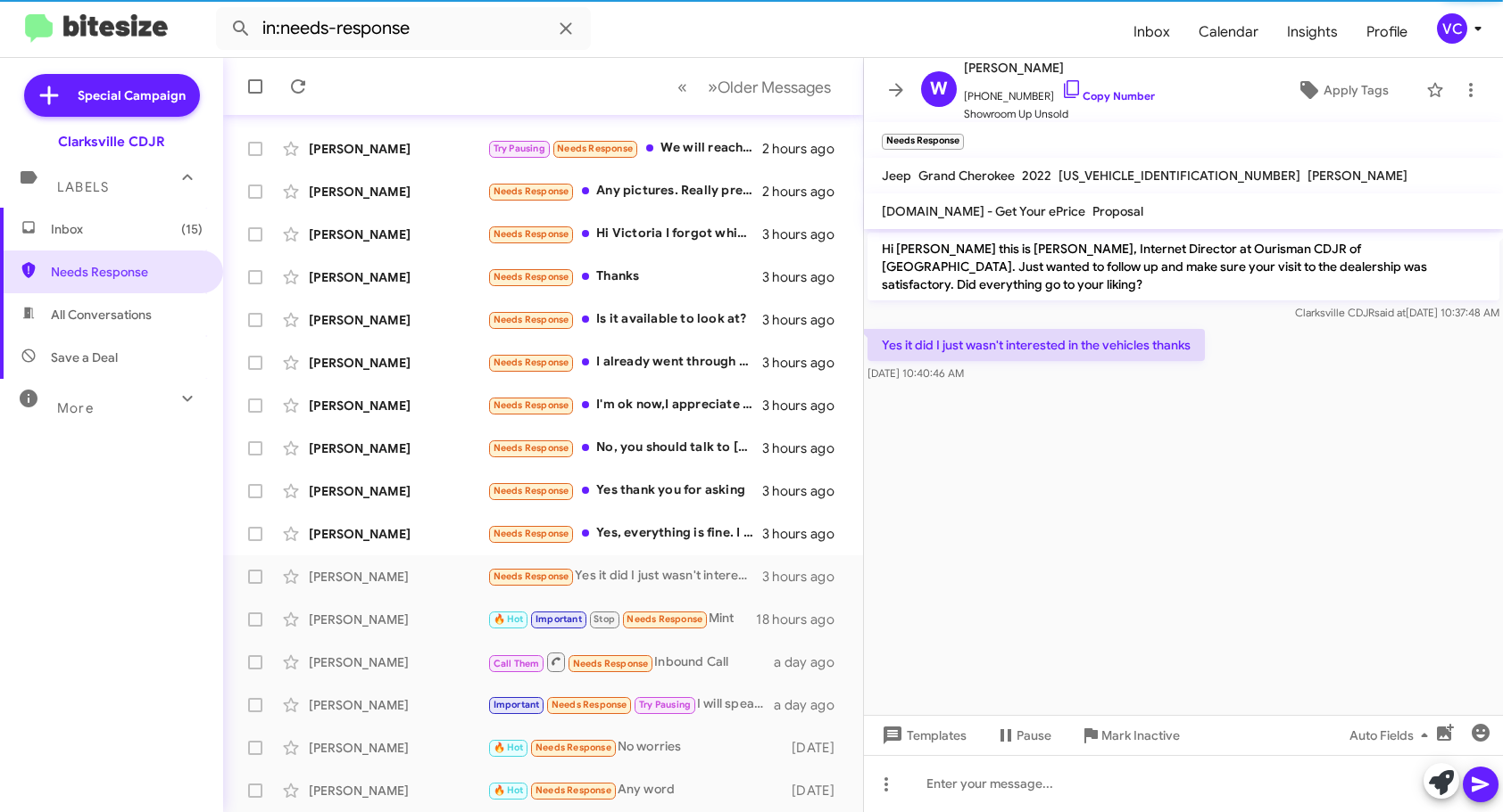
click at [1157, 508] on cdk-virtual-scroll-viewport "Hi [PERSON_NAME] this is [PERSON_NAME], Internet Director at Ourisman CDJR of […" at bounding box center [1183, 472] width 639 height 486
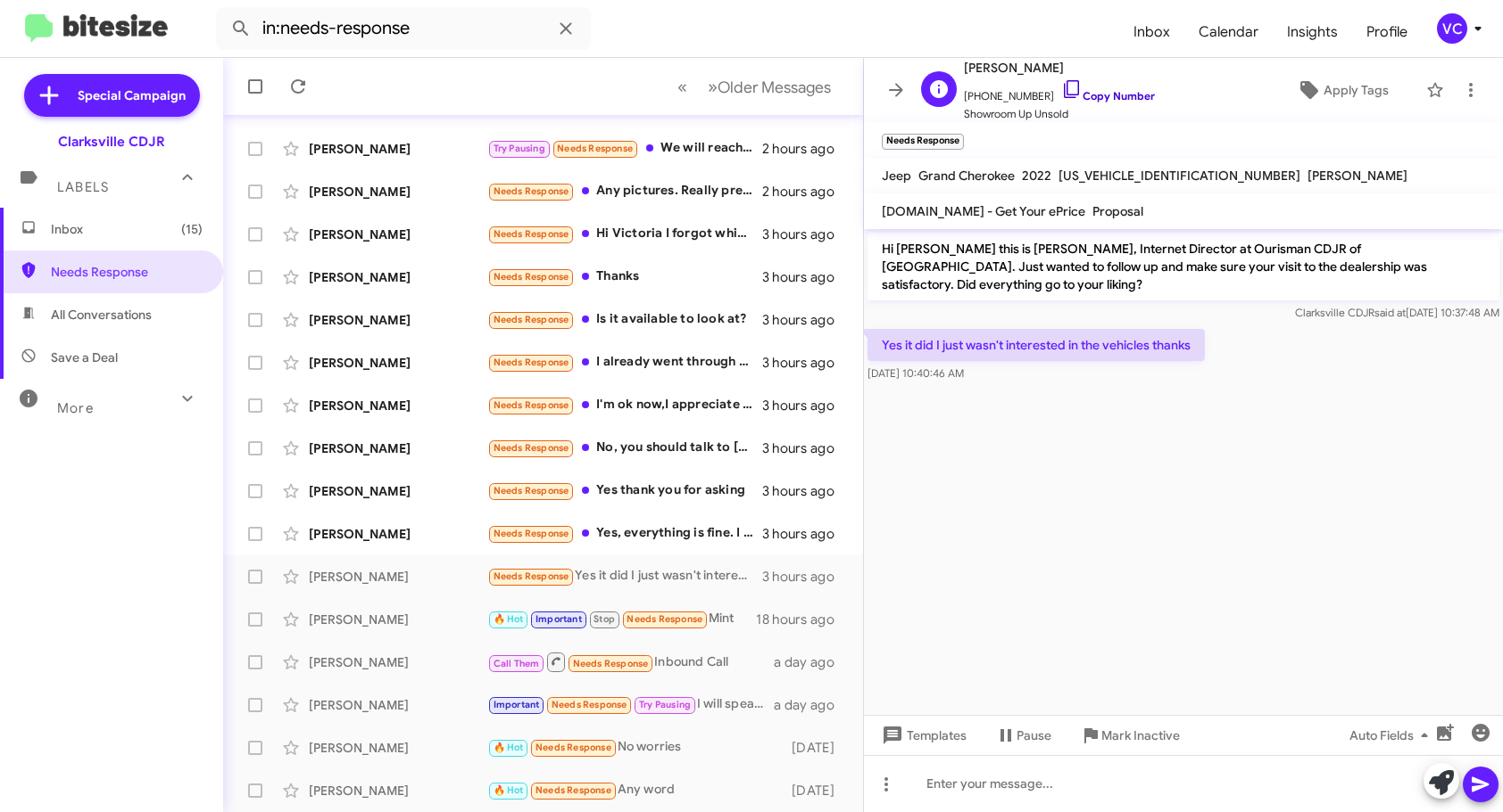
click at [1138, 97] on link "Copy Number" at bounding box center [1108, 96] width 93 height 13
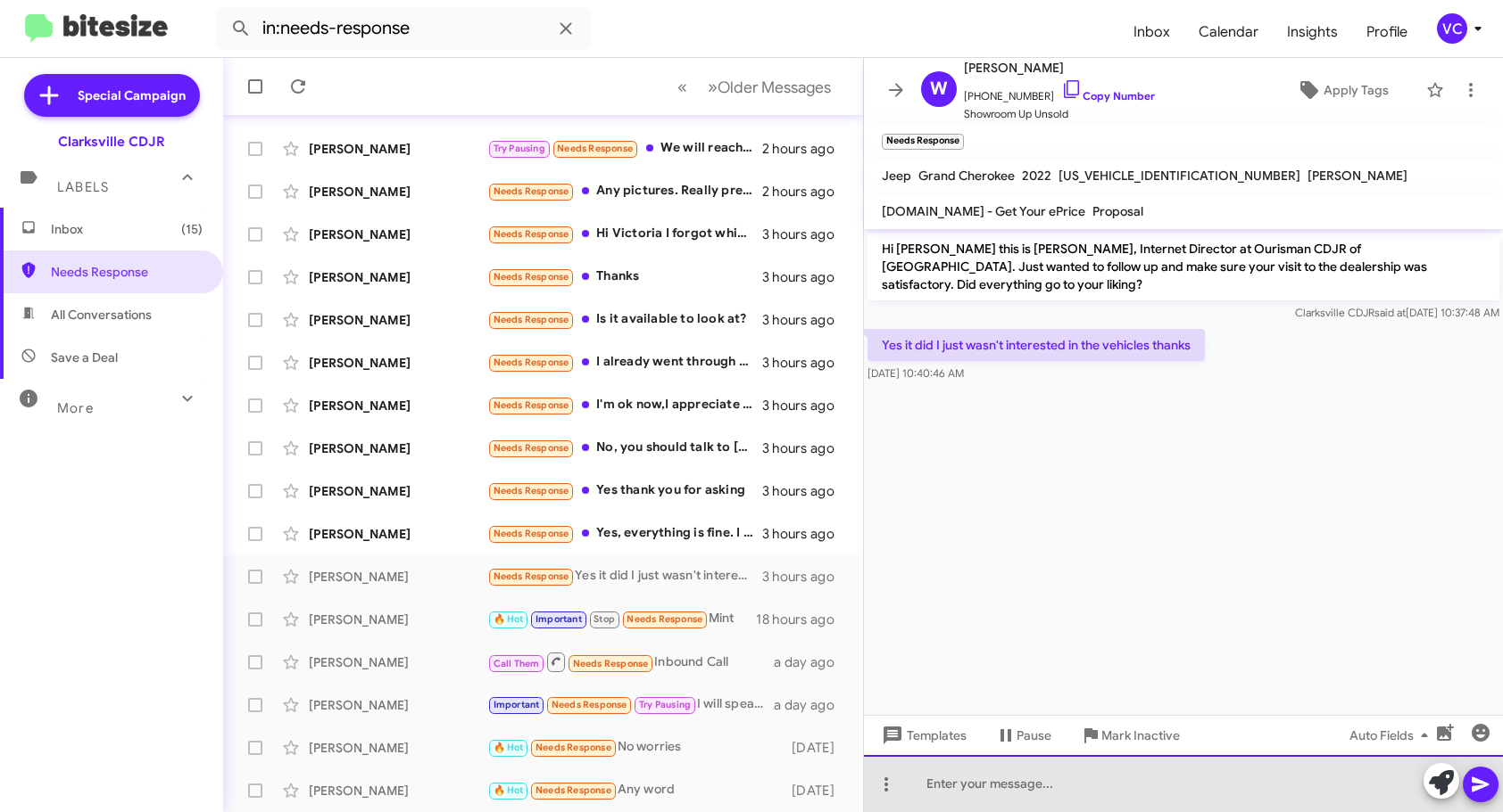
click at [984, 792] on div at bounding box center [1183, 784] width 639 height 57
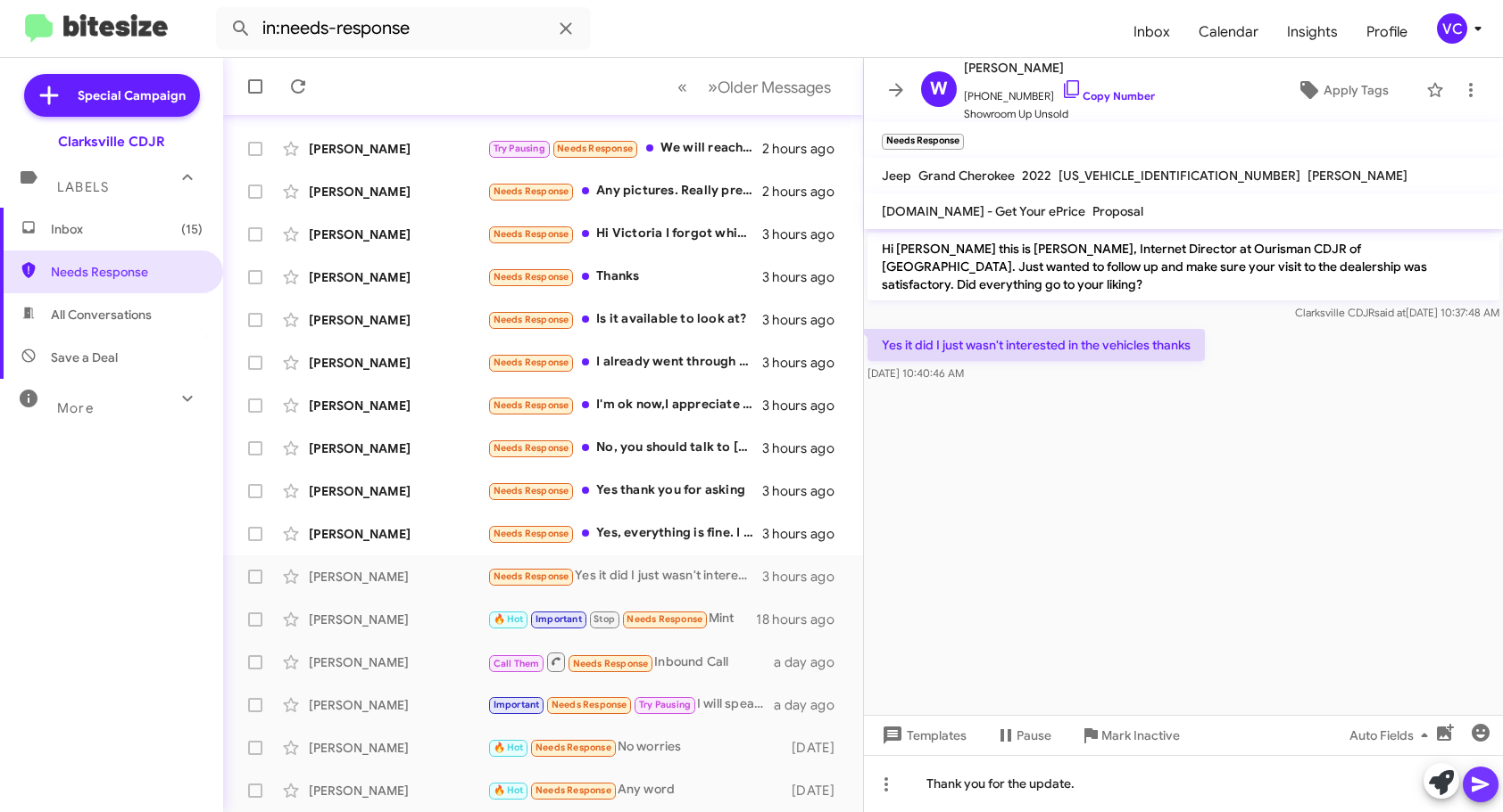
click at [1491, 782] on button at bounding box center [1481, 785] width 36 height 36
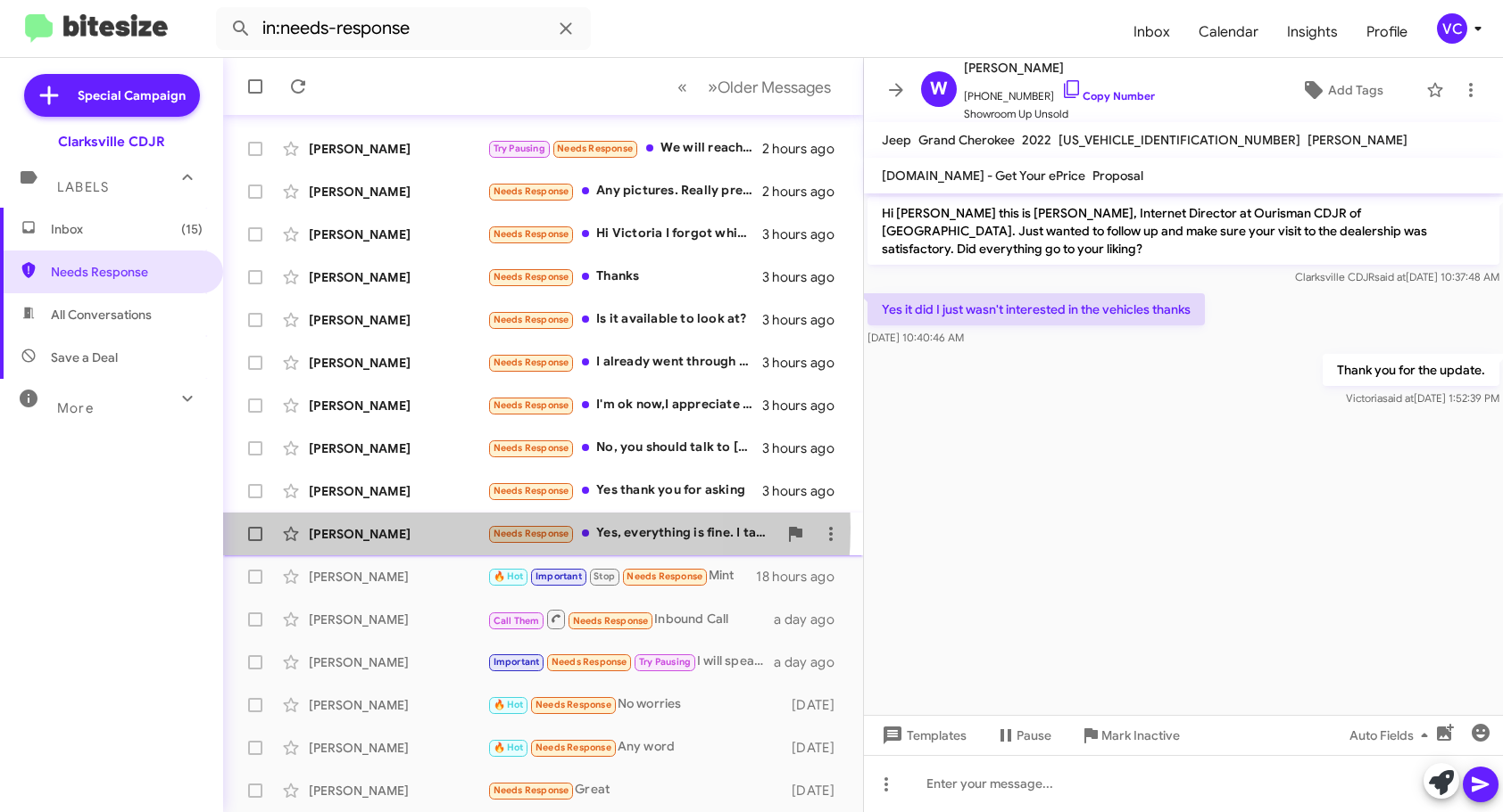
click at [447, 528] on div "[PERSON_NAME]" at bounding box center [397, 534] width 178 height 18
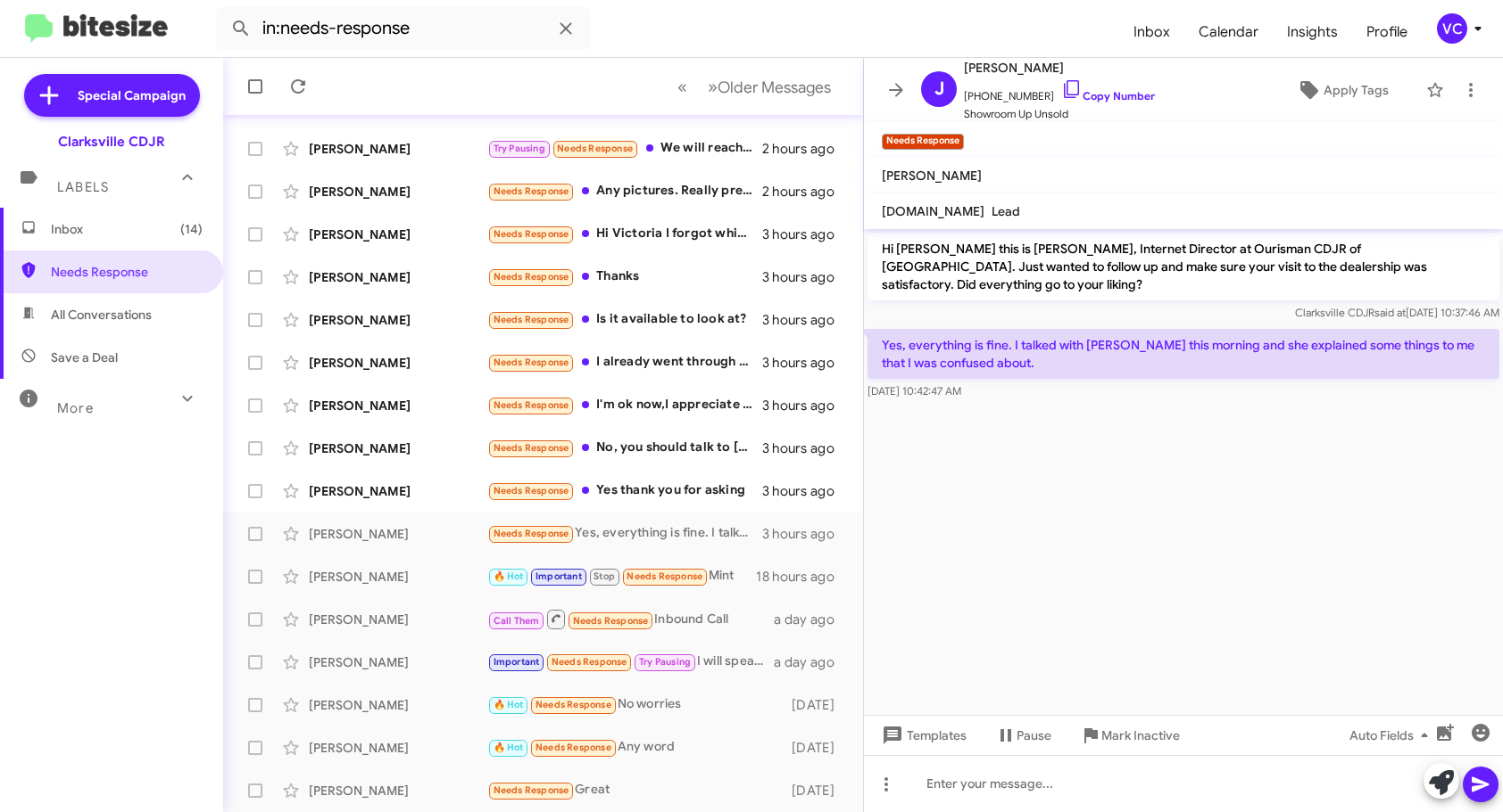
click at [1235, 478] on cdk-virtual-scroll-viewport "Hi [PERSON_NAME] this is [PERSON_NAME], Internet Director at Ourisman CDJR of […" at bounding box center [1183, 472] width 639 height 486
click at [1060, 275] on p "Hi [PERSON_NAME] this is [PERSON_NAME], Internet Director at Ourisman CDJR of […" at bounding box center [1183, 267] width 631 height 68
click at [1146, 554] on cdk-virtual-scroll-viewport "Hi [PERSON_NAME] this is [PERSON_NAME], Internet Director at Ourisman CDJR of […" at bounding box center [1183, 472] width 639 height 486
click at [1133, 250] on p "Hi [PERSON_NAME] this is [PERSON_NAME], Internet Director at Ourisman CDJR of […" at bounding box center [1183, 267] width 631 height 68
click at [1203, 523] on cdk-virtual-scroll-viewport "Hi [PERSON_NAME] this is [PERSON_NAME], Internet Director at Ourisman CDJR of […" at bounding box center [1183, 472] width 639 height 486
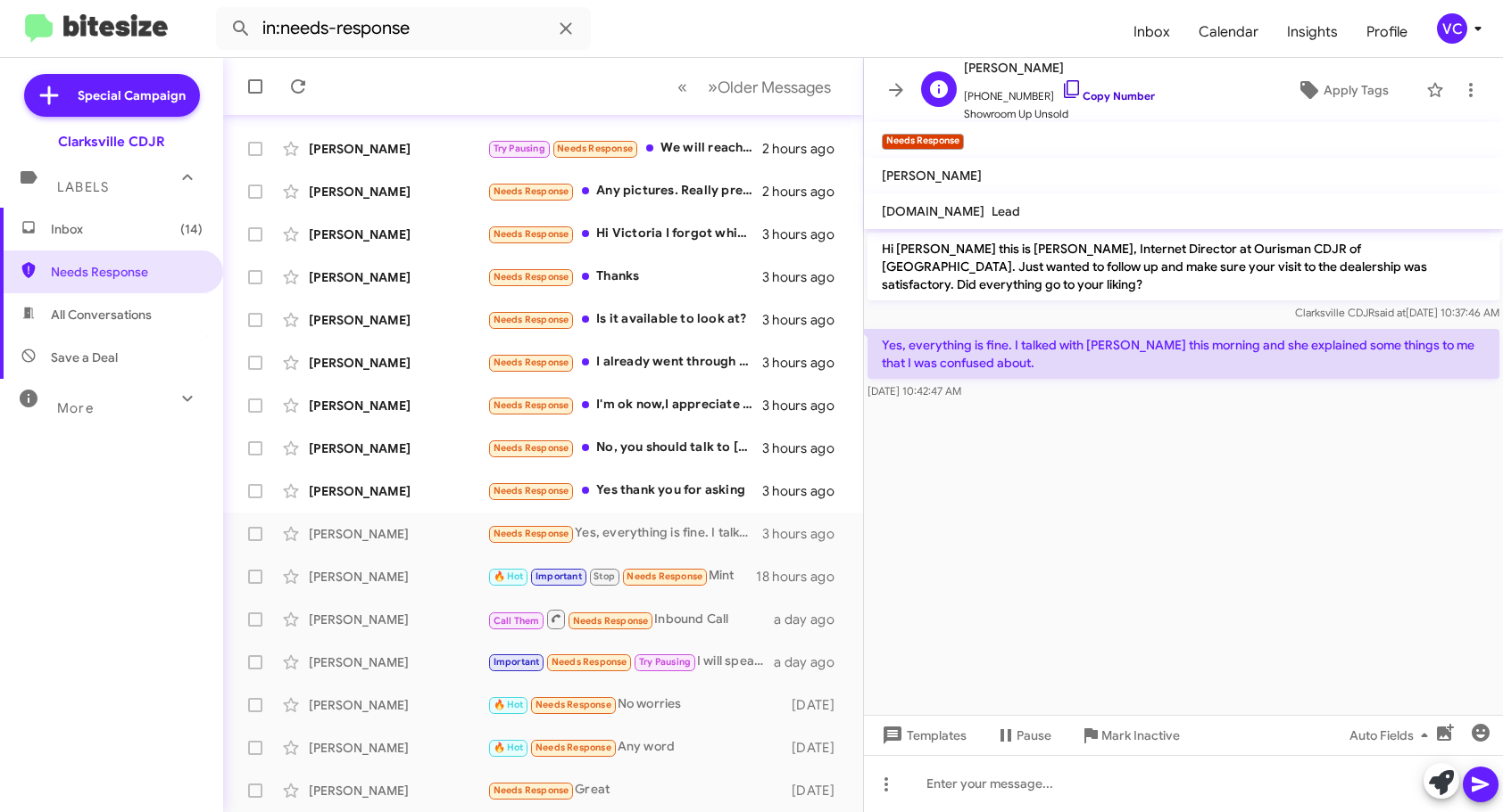
click at [1111, 97] on link "Copy Number" at bounding box center [1108, 96] width 93 height 13
click at [1119, 577] on cdk-virtual-scroll-viewport "Hi [PERSON_NAME] this is [PERSON_NAME], Internet Director at Ourisman CDJR of […" at bounding box center [1183, 472] width 639 height 486
click at [988, 792] on div at bounding box center [1183, 784] width 639 height 57
click at [1278, 789] on div "Awesome. Thank you for your business?" at bounding box center [1183, 784] width 639 height 57
click at [1220, 784] on div "Awesome. Thank you for your business?" at bounding box center [1183, 784] width 639 height 57
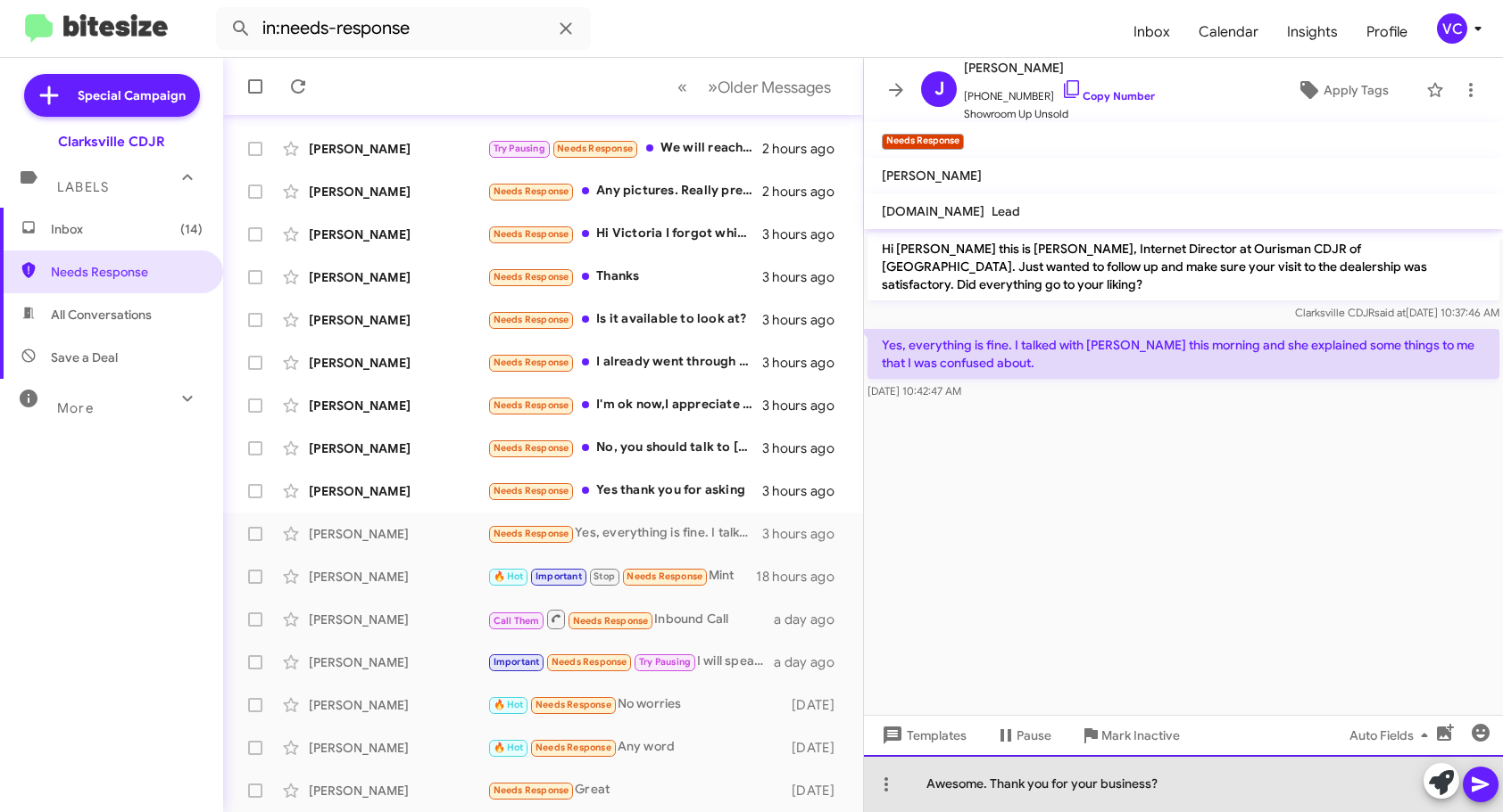
click at [1262, 790] on div "Awesome. Thank you for your business?" at bounding box center [1183, 784] width 639 height 57
click at [1262, 795] on div "Awesome. Thank you for your business?" at bounding box center [1183, 784] width 639 height 57
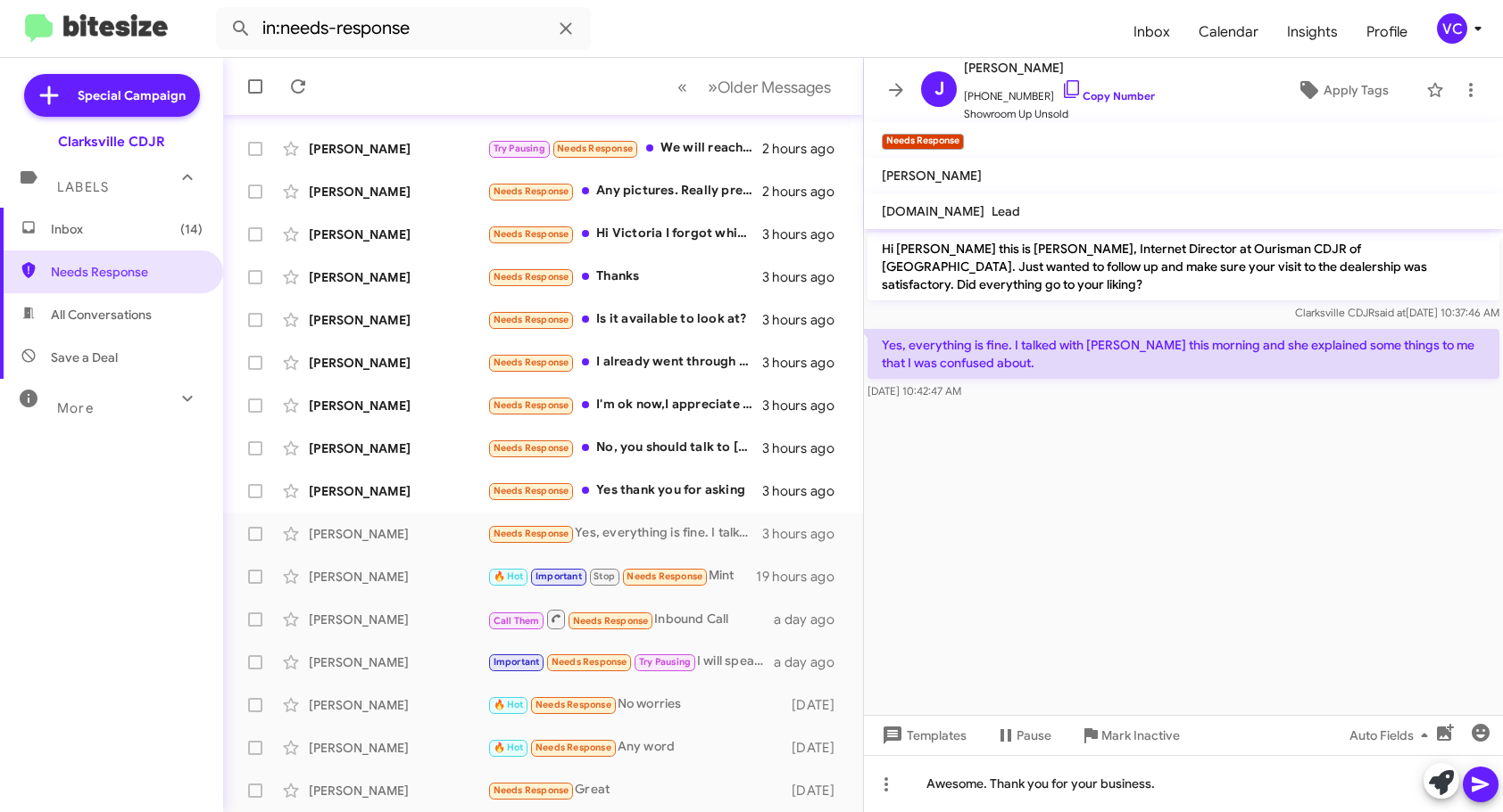
click at [1493, 776] on button at bounding box center [1481, 785] width 36 height 36
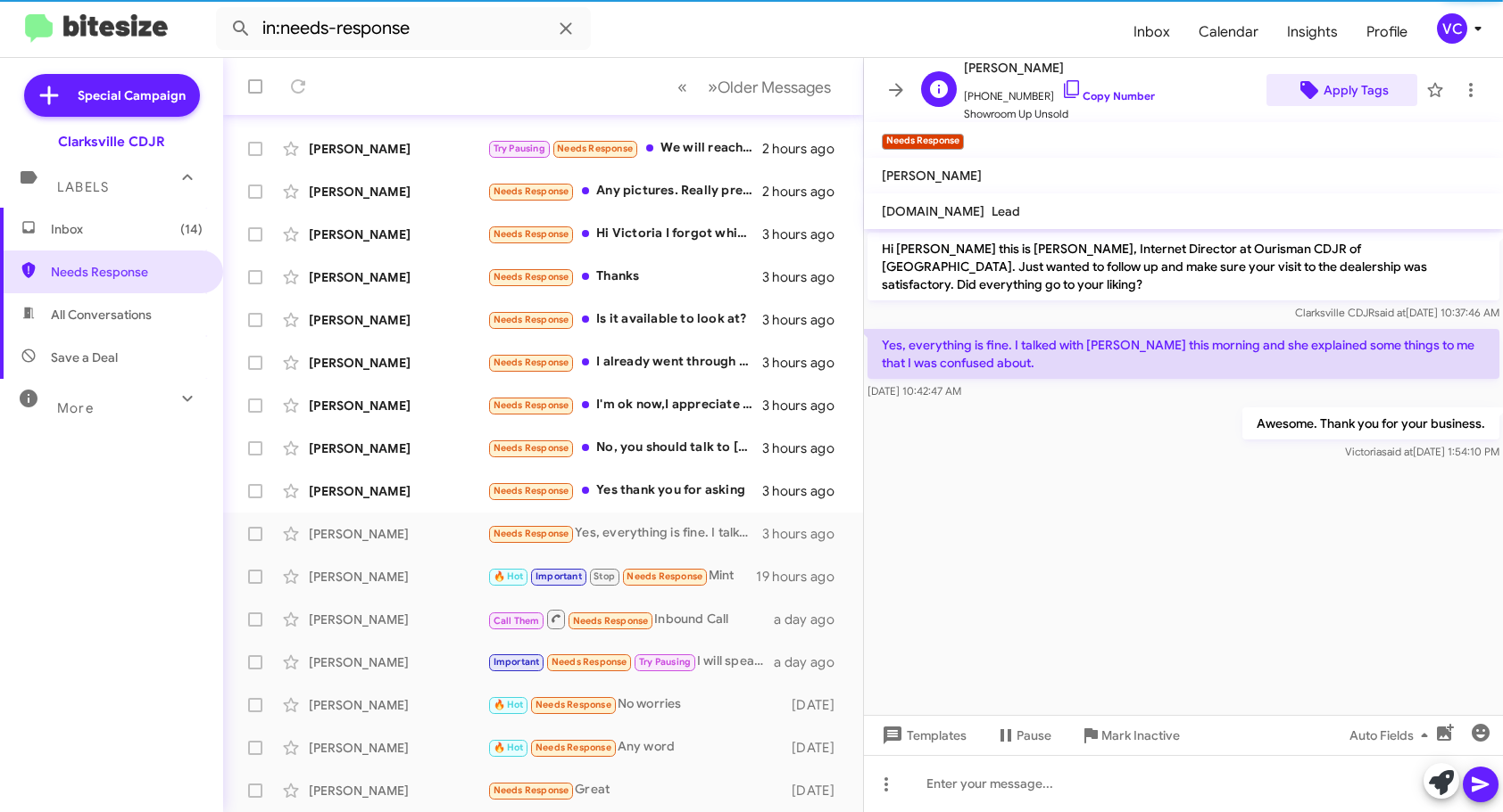
click at [1337, 101] on span "Apply Tags" at bounding box center [1356, 91] width 65 height 32
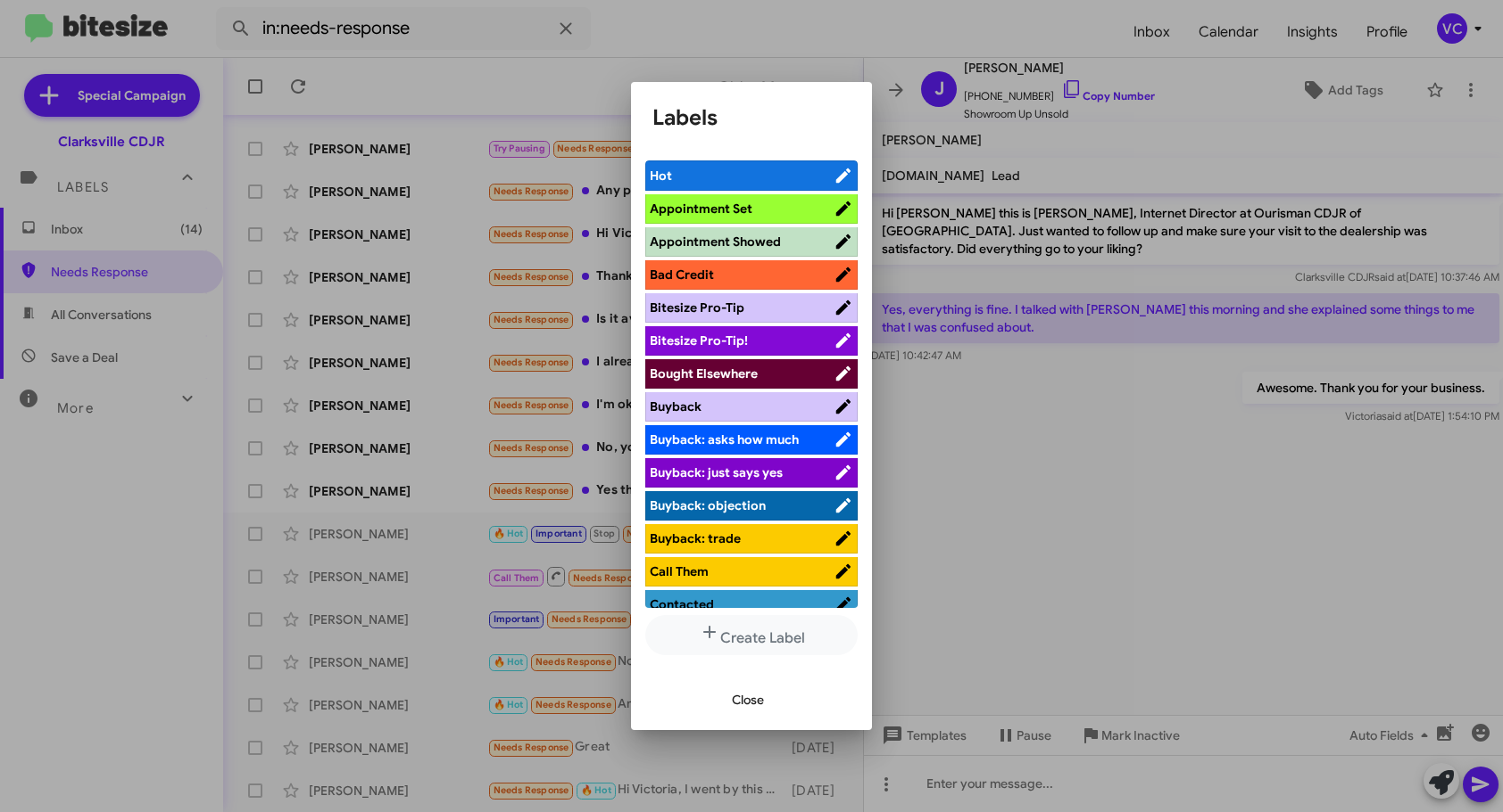
click at [748, 238] on span "Appointment Showed" at bounding box center [715, 242] width 131 height 16
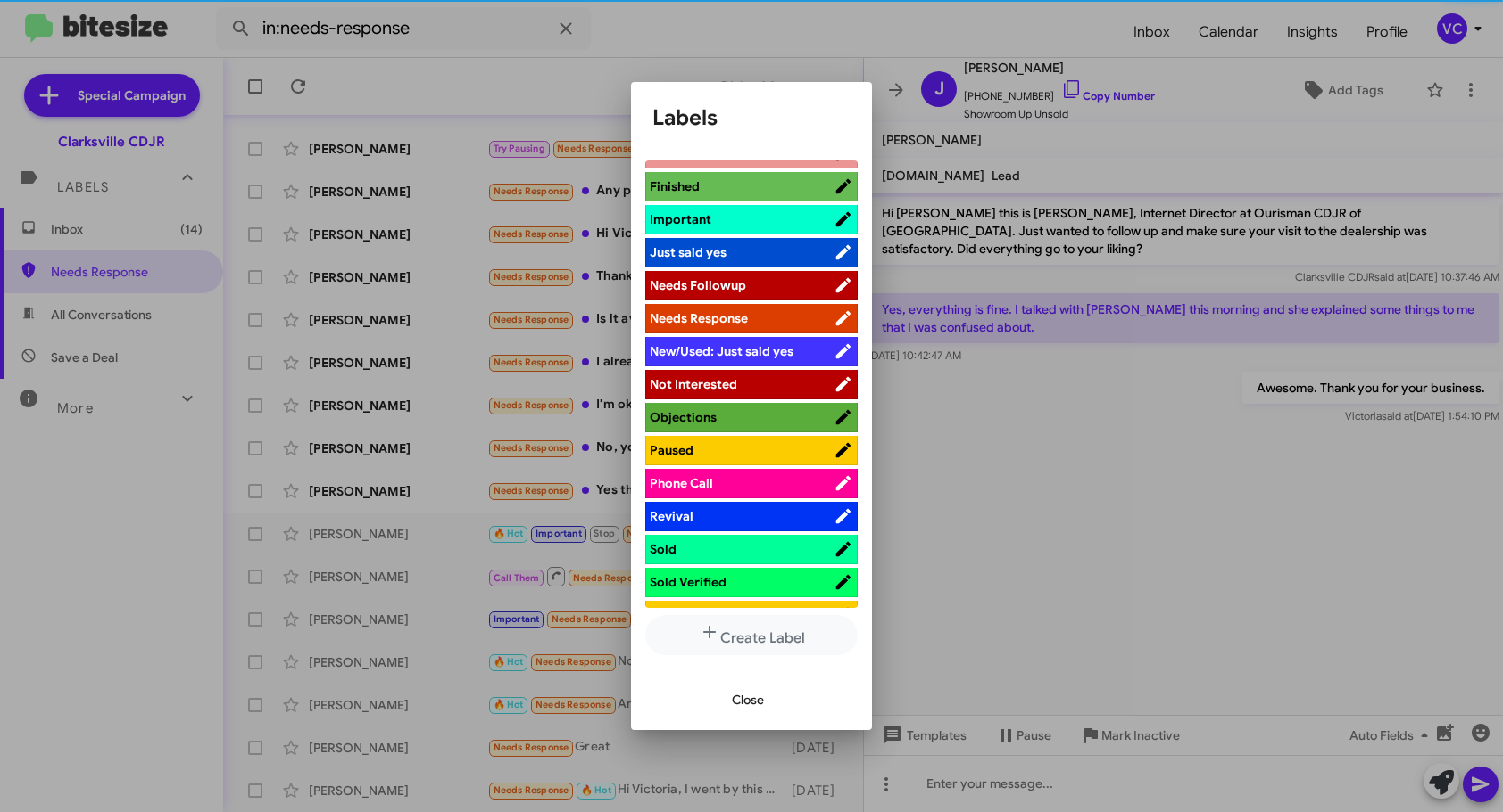
scroll to position [535, 0]
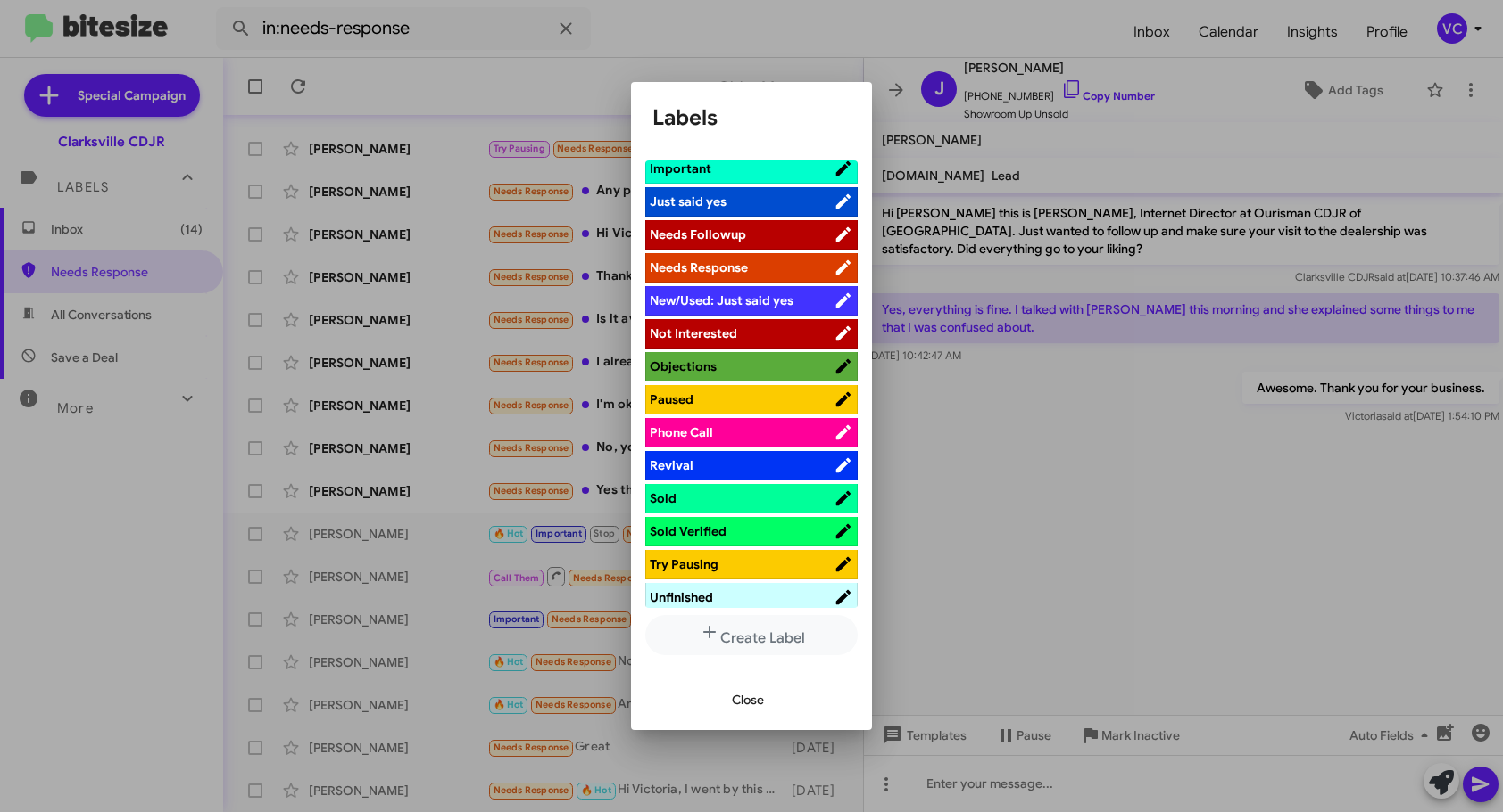
click at [750, 502] on span "Sold" at bounding box center [741, 498] width 184 height 18
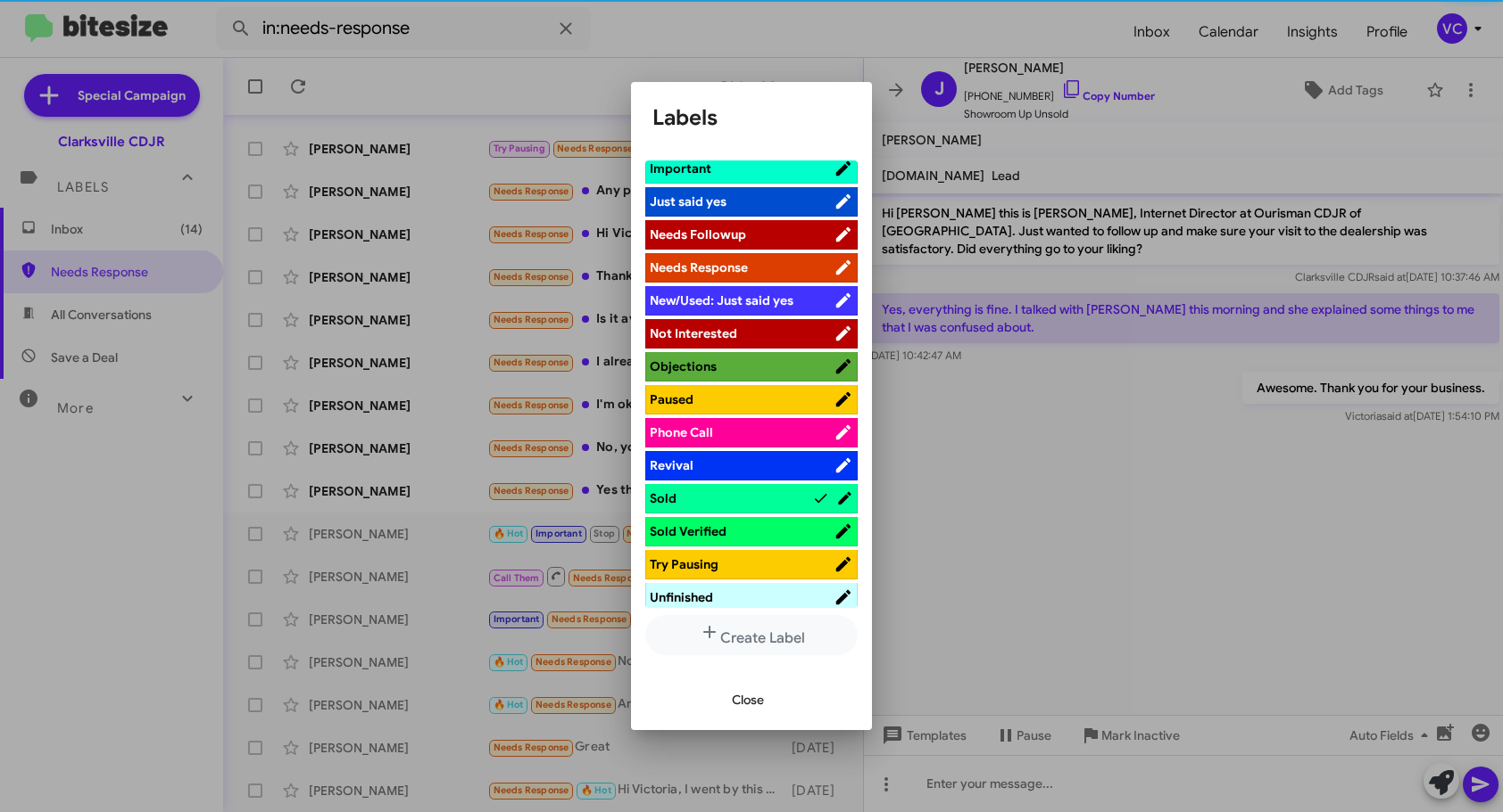
click at [737, 526] on span "Sold Verified" at bounding box center [741, 531] width 184 height 18
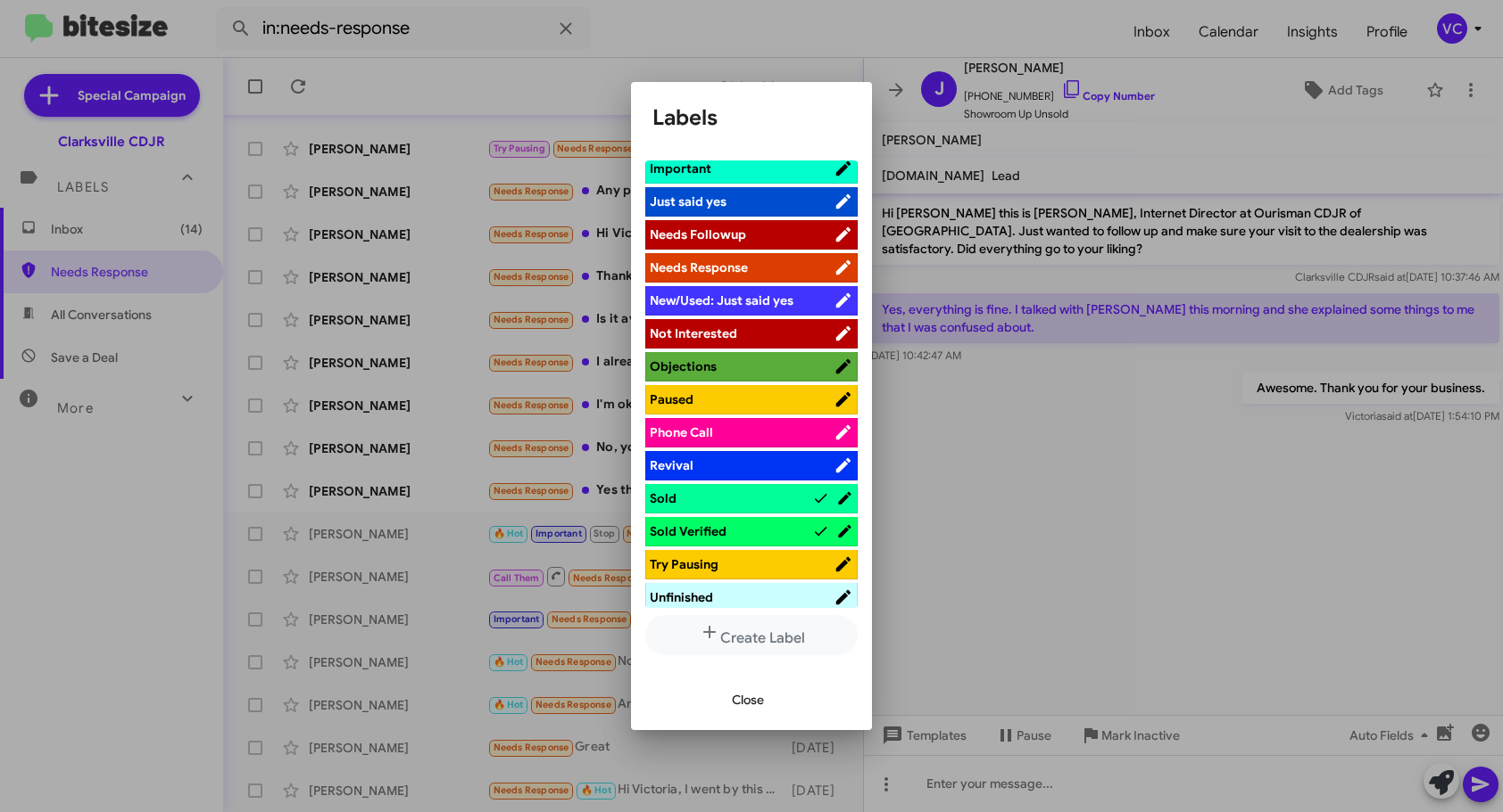
click at [746, 705] on span "Close" at bounding box center [748, 700] width 32 height 32
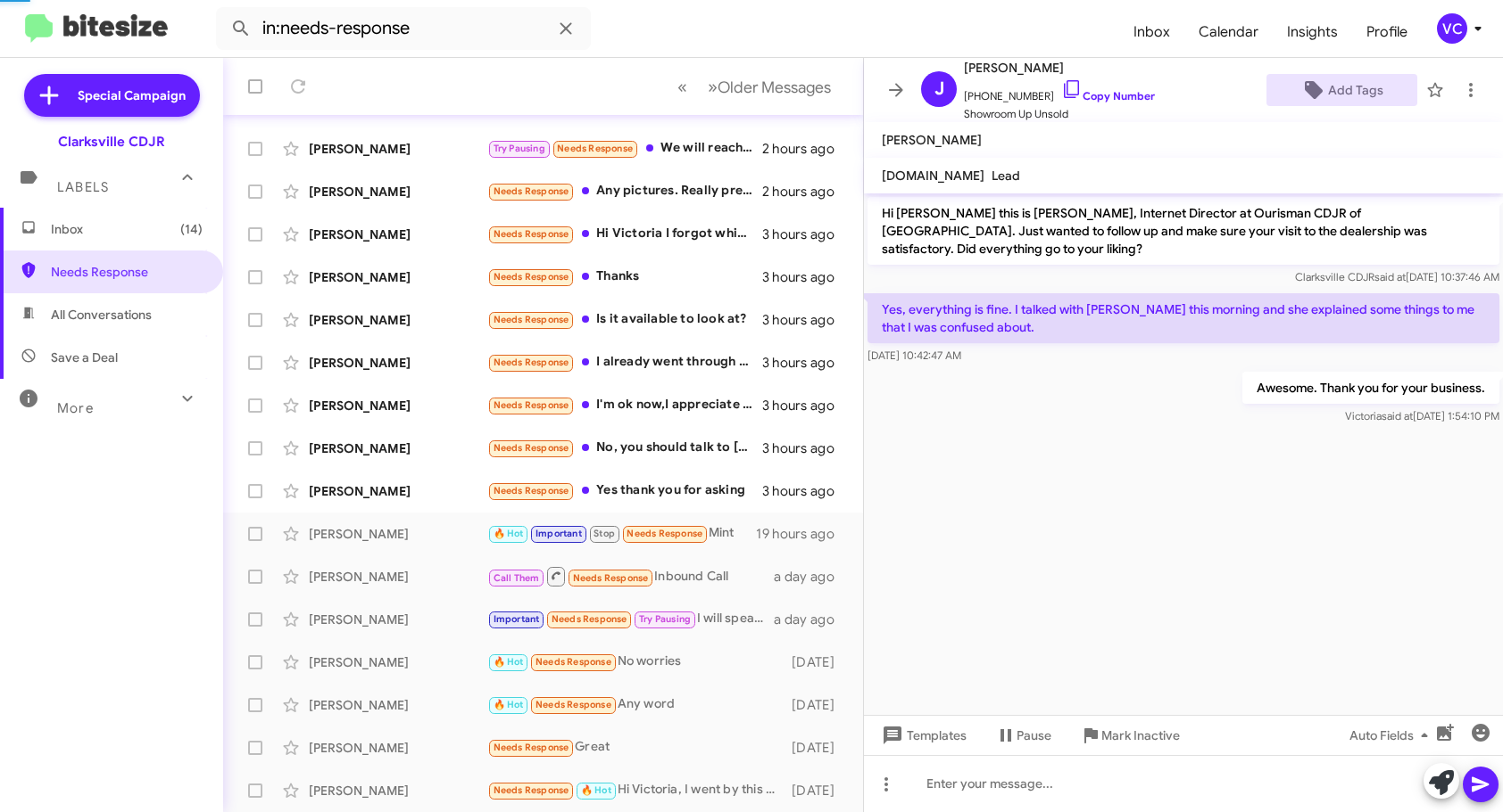
click at [1206, 627] on cdk-virtual-scroll-viewport "Hi [PERSON_NAME] this is [PERSON_NAME], Internet Director at Ourisman CDJR of […" at bounding box center [1183, 454] width 639 height 522
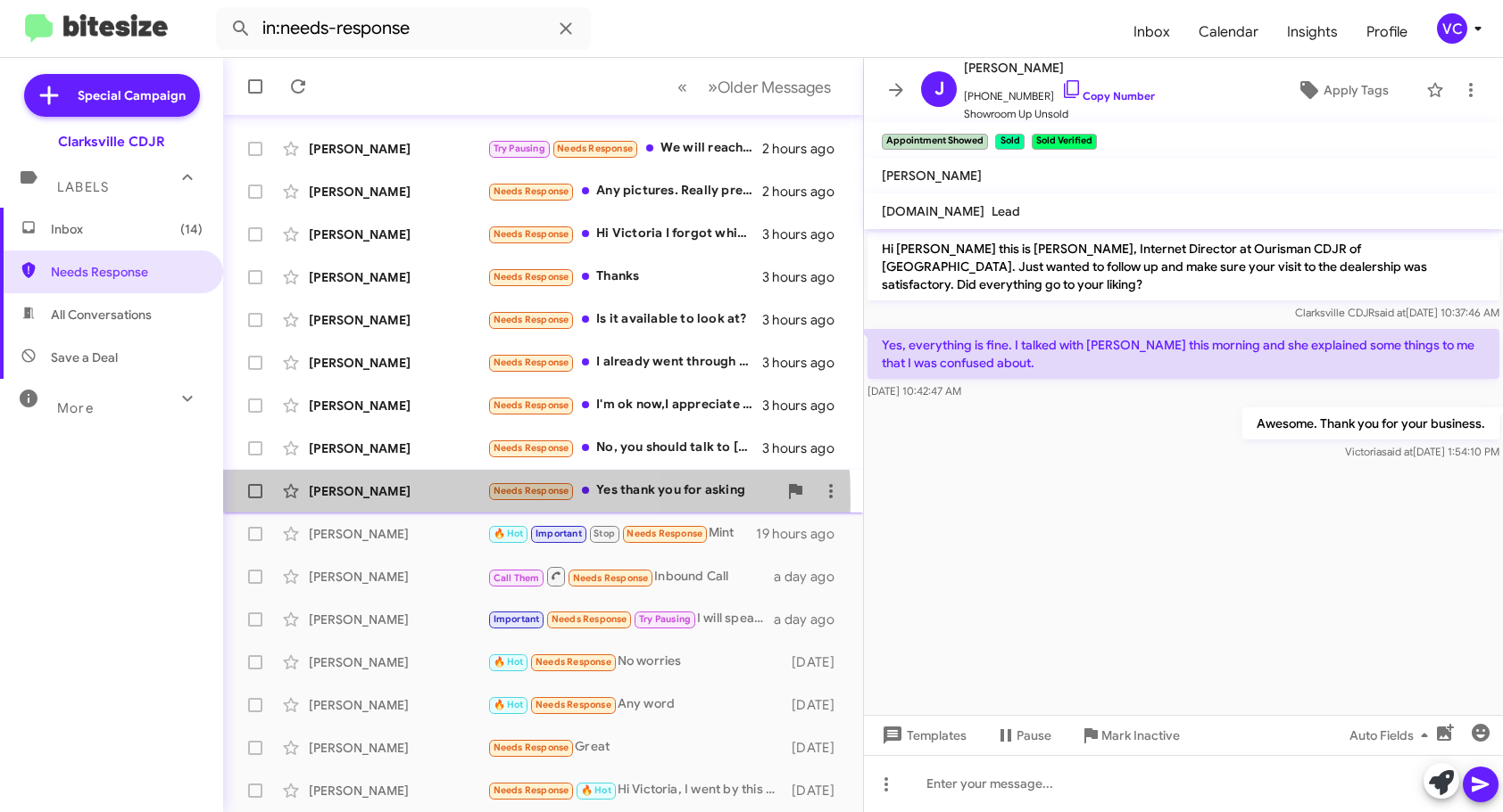
click at [415, 498] on div "[PERSON_NAME]" at bounding box center [397, 491] width 178 height 18
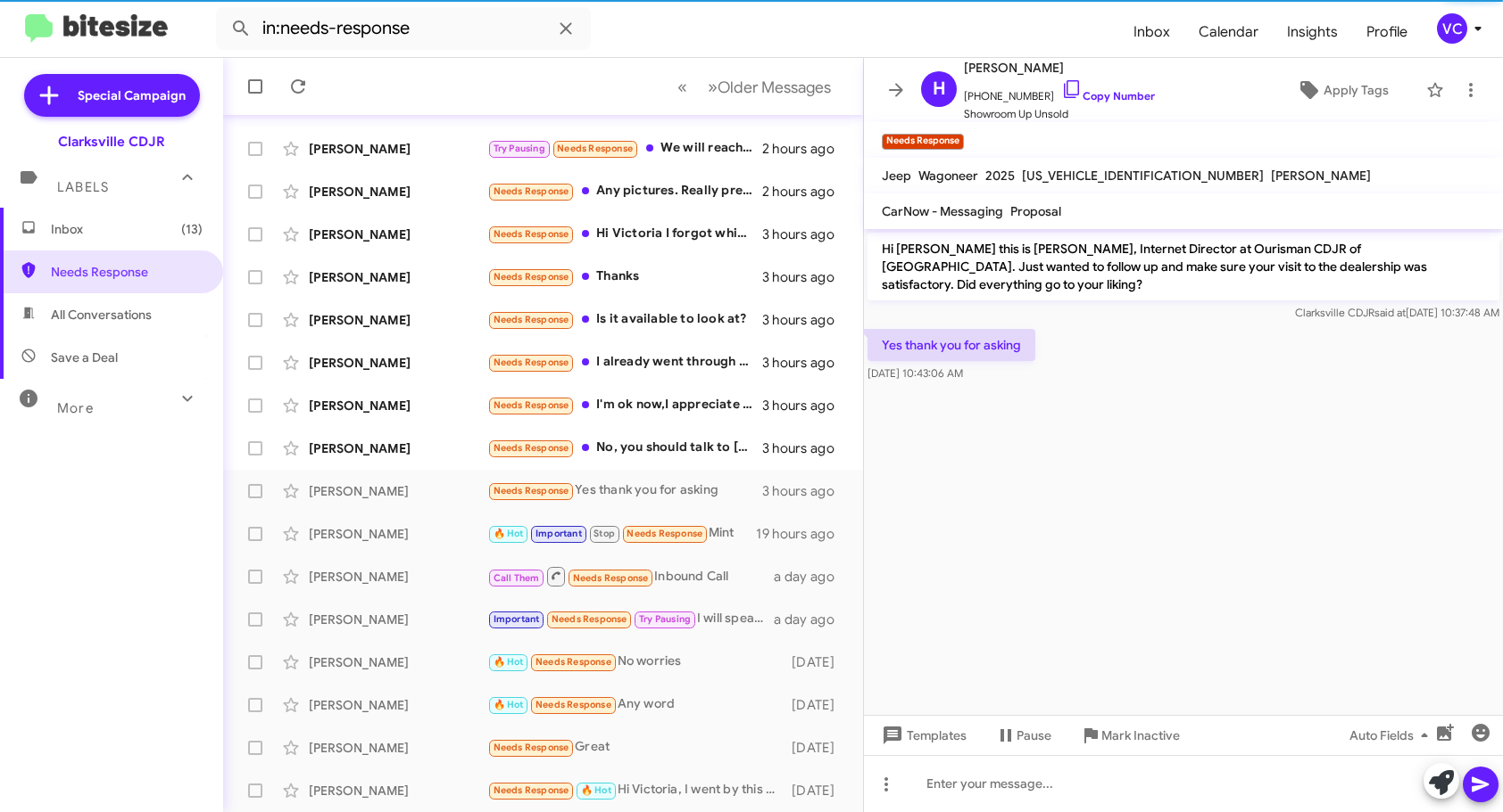
click at [1080, 530] on cdk-virtual-scroll-viewport "Hi [PERSON_NAME] this is [PERSON_NAME], Internet Director at Ourisman CDJR of […" at bounding box center [1183, 472] width 639 height 486
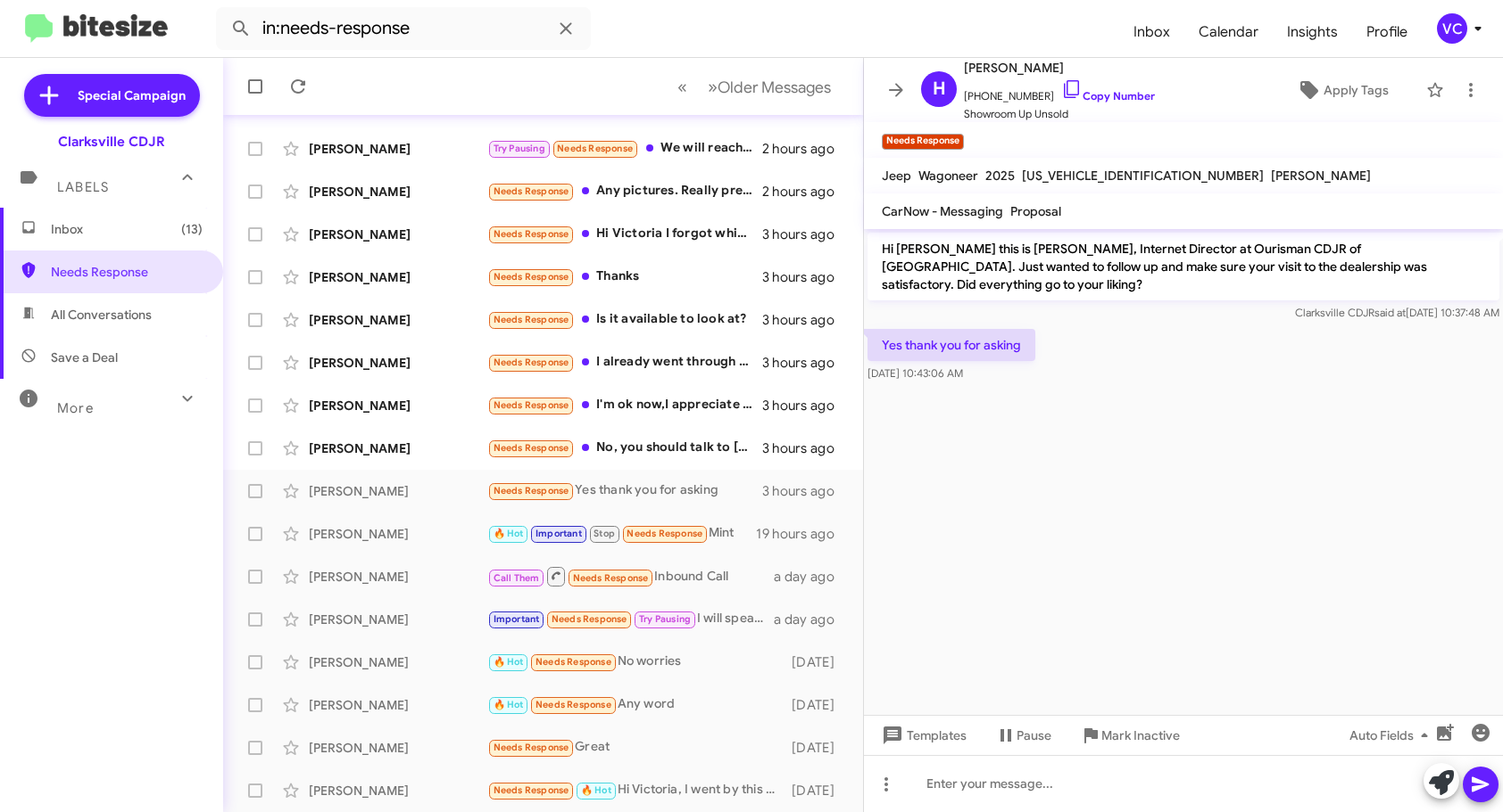
click at [1269, 465] on cdk-virtual-scroll-viewport "Hi [PERSON_NAME] this is [PERSON_NAME], Internet Director at Ourisman CDJR of […" at bounding box center [1183, 472] width 639 height 486
drag, startPoint x: 1269, startPoint y: 465, endPoint x: 1278, endPoint y: 470, distance: 10.3
click at [1273, 467] on cdk-virtual-scroll-viewport "Hi [PERSON_NAME] this is [PERSON_NAME], Internet Director at Ourisman CDJR of […" at bounding box center [1183, 472] width 639 height 486
drag, startPoint x: 1278, startPoint y: 470, endPoint x: 1341, endPoint y: 273, distance: 206.8
click at [1281, 471] on cdk-virtual-scroll-viewport "Hi [PERSON_NAME] this is [PERSON_NAME], Internet Director at Ourisman CDJR of […" at bounding box center [1183, 472] width 639 height 486
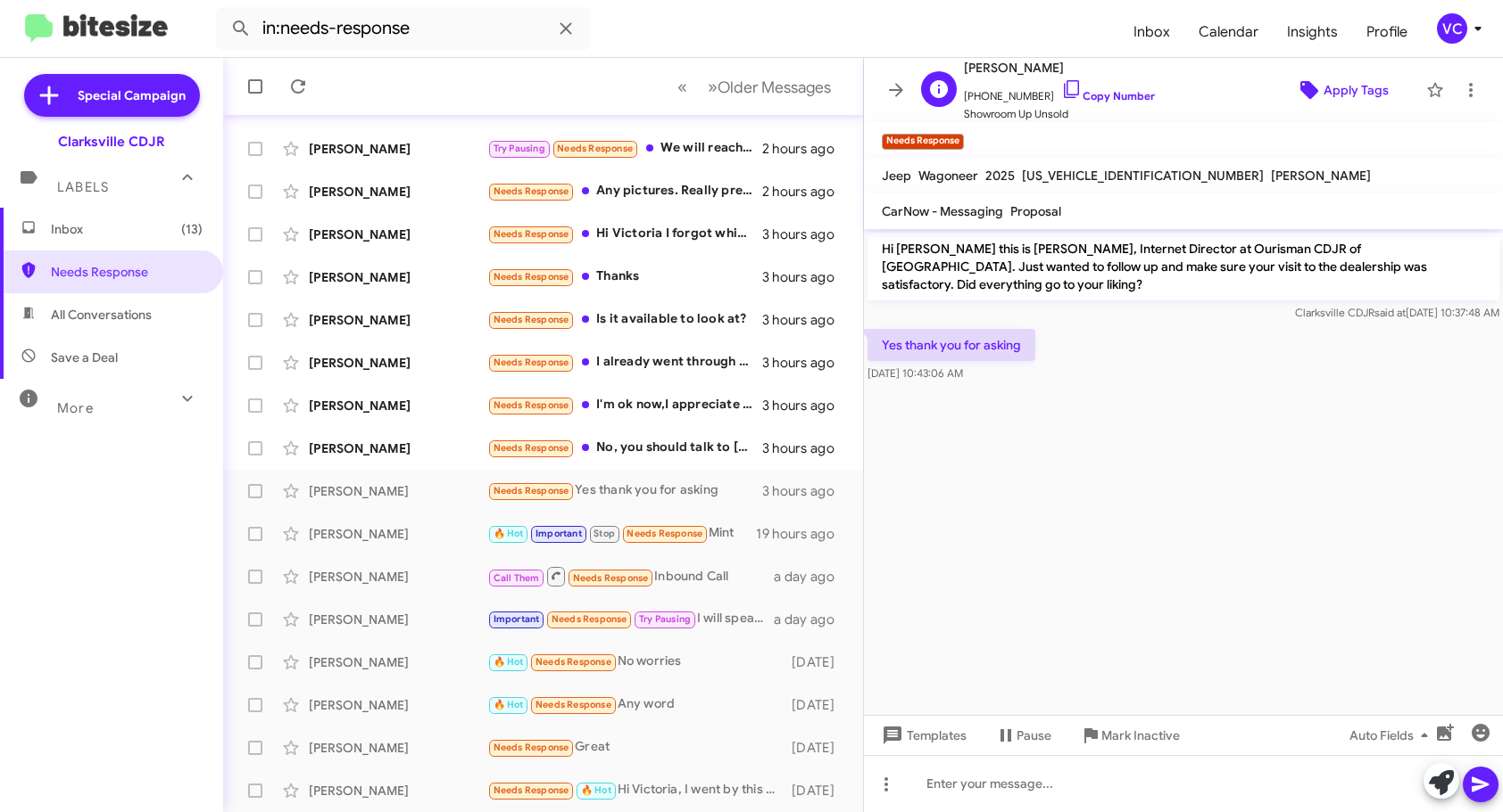
click at [1324, 89] on span "Apply Tags" at bounding box center [1356, 91] width 65 height 32
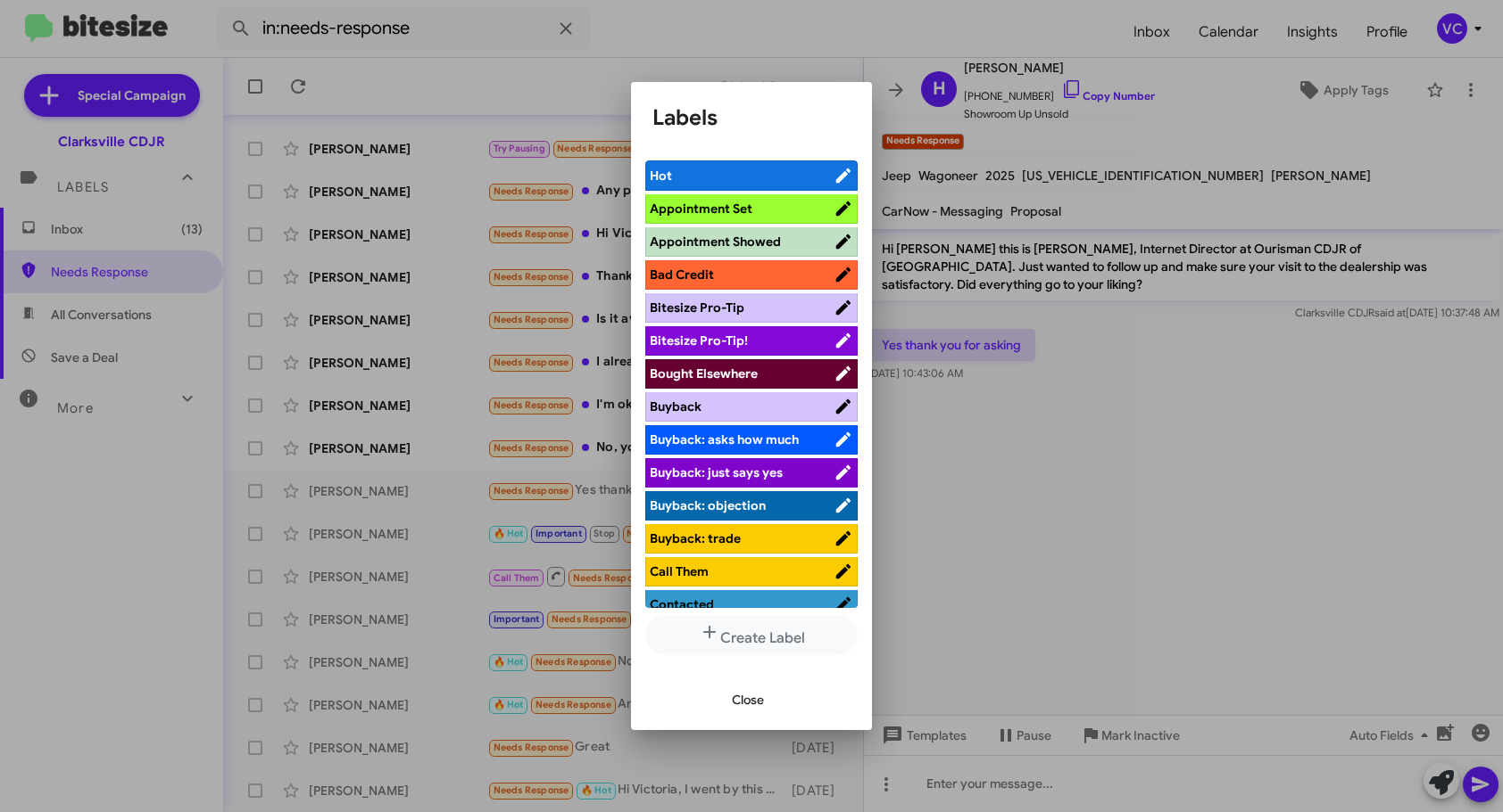
click at [751, 690] on span "Close" at bounding box center [748, 700] width 32 height 32
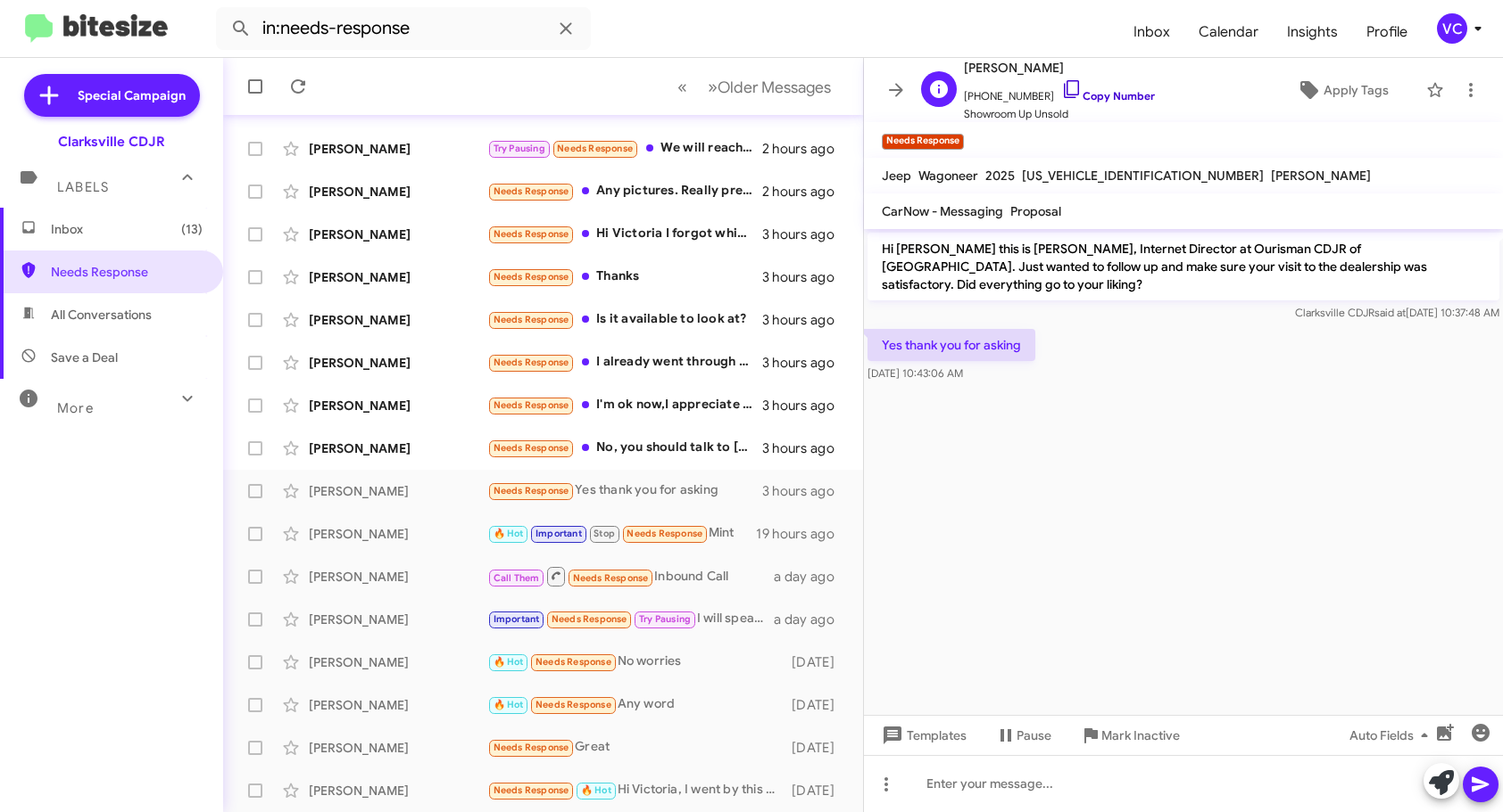
click at [1122, 97] on link "Copy Number" at bounding box center [1108, 96] width 93 height 13
copy div "Templates Pause Mark Inactive Auto Fields"
click at [960, 764] on div at bounding box center [1183, 784] width 639 height 57
click at [951, 782] on div at bounding box center [1183, 784] width 639 height 57
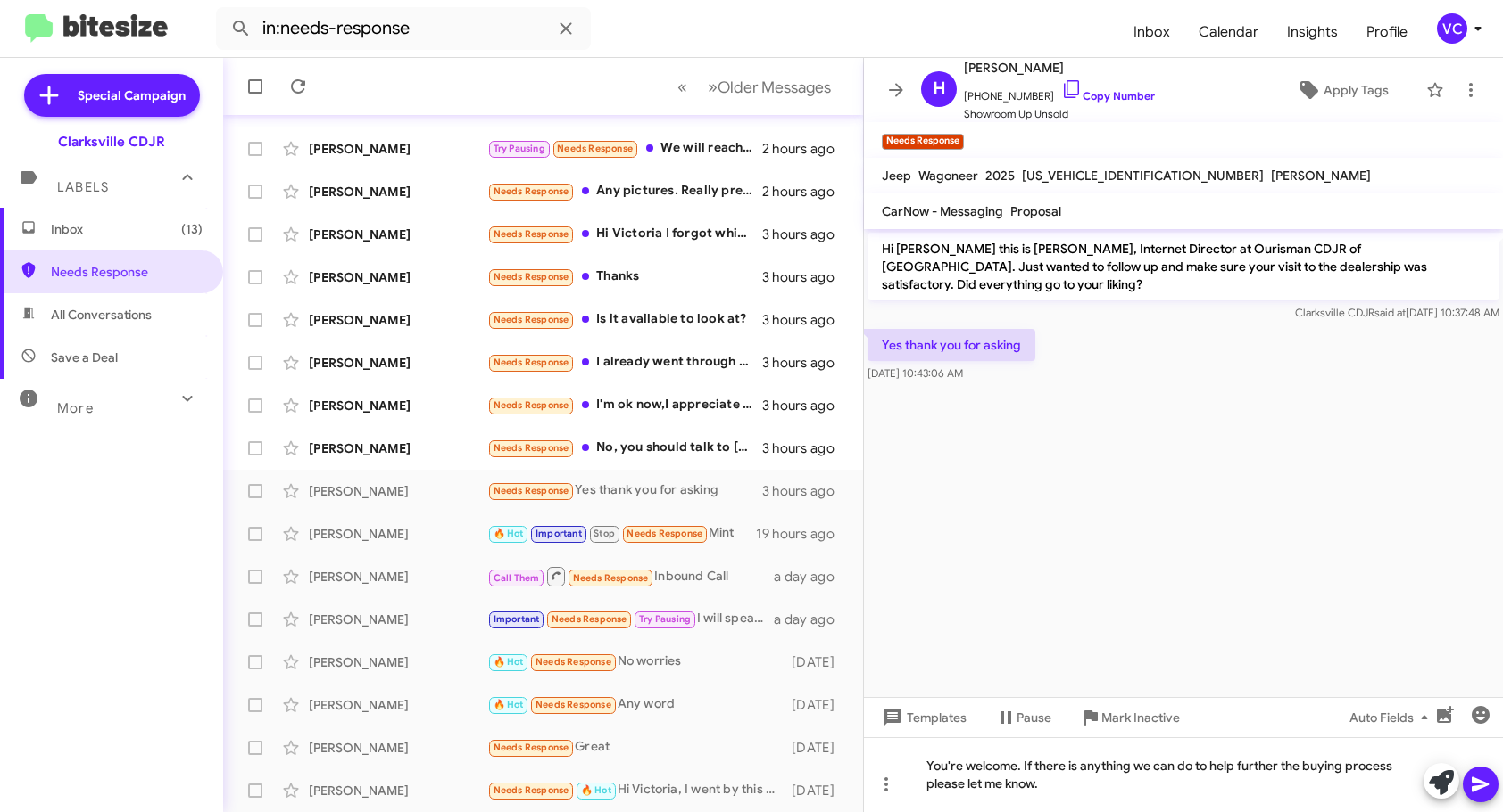
click at [1493, 792] on button at bounding box center [1481, 785] width 36 height 36
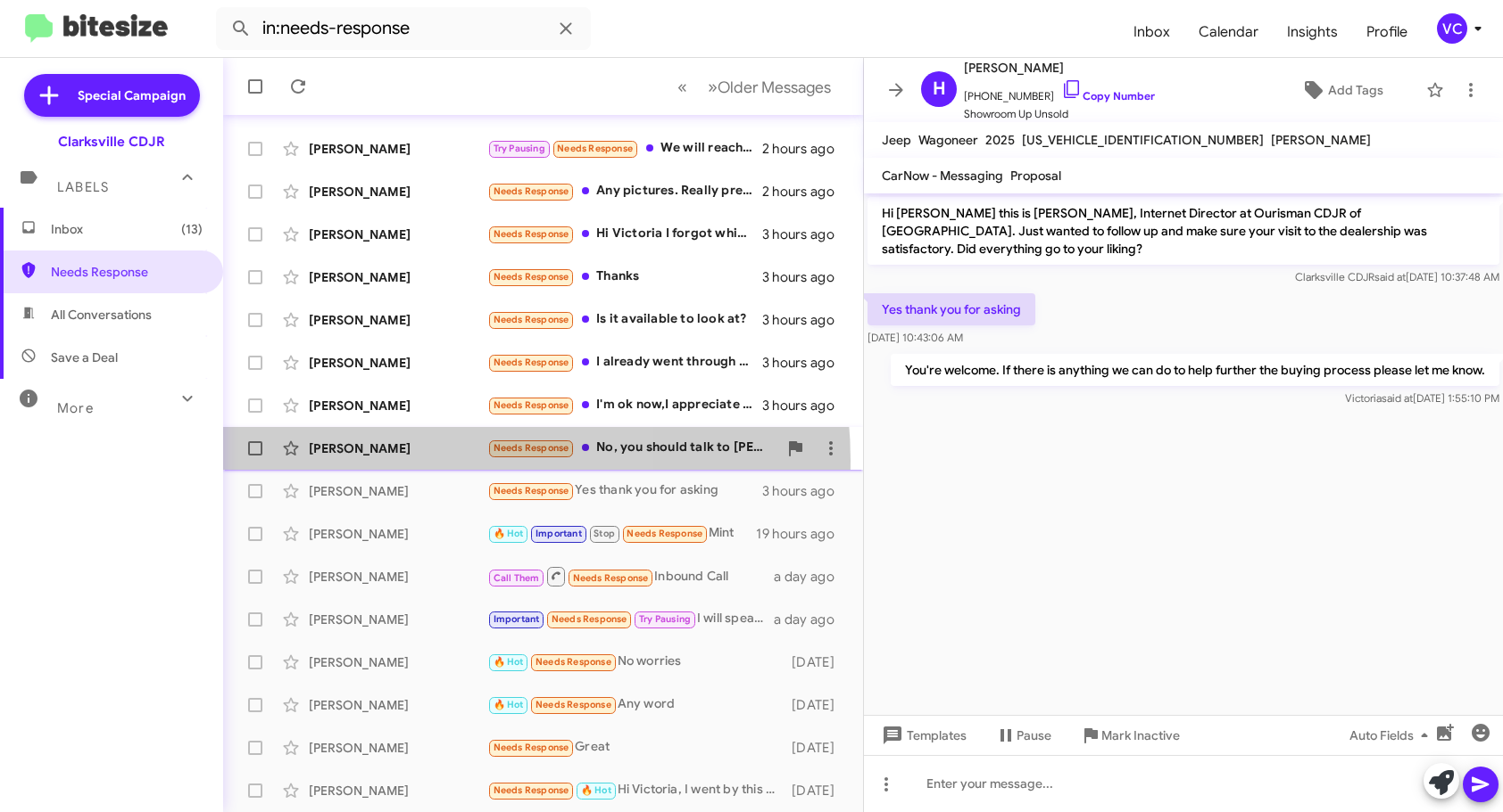
click at [412, 461] on div "[PERSON_NAME] Needs Response No, you should talk to [PERSON_NAME] or [PERSON_NA…" at bounding box center [543, 449] width 612 height 36
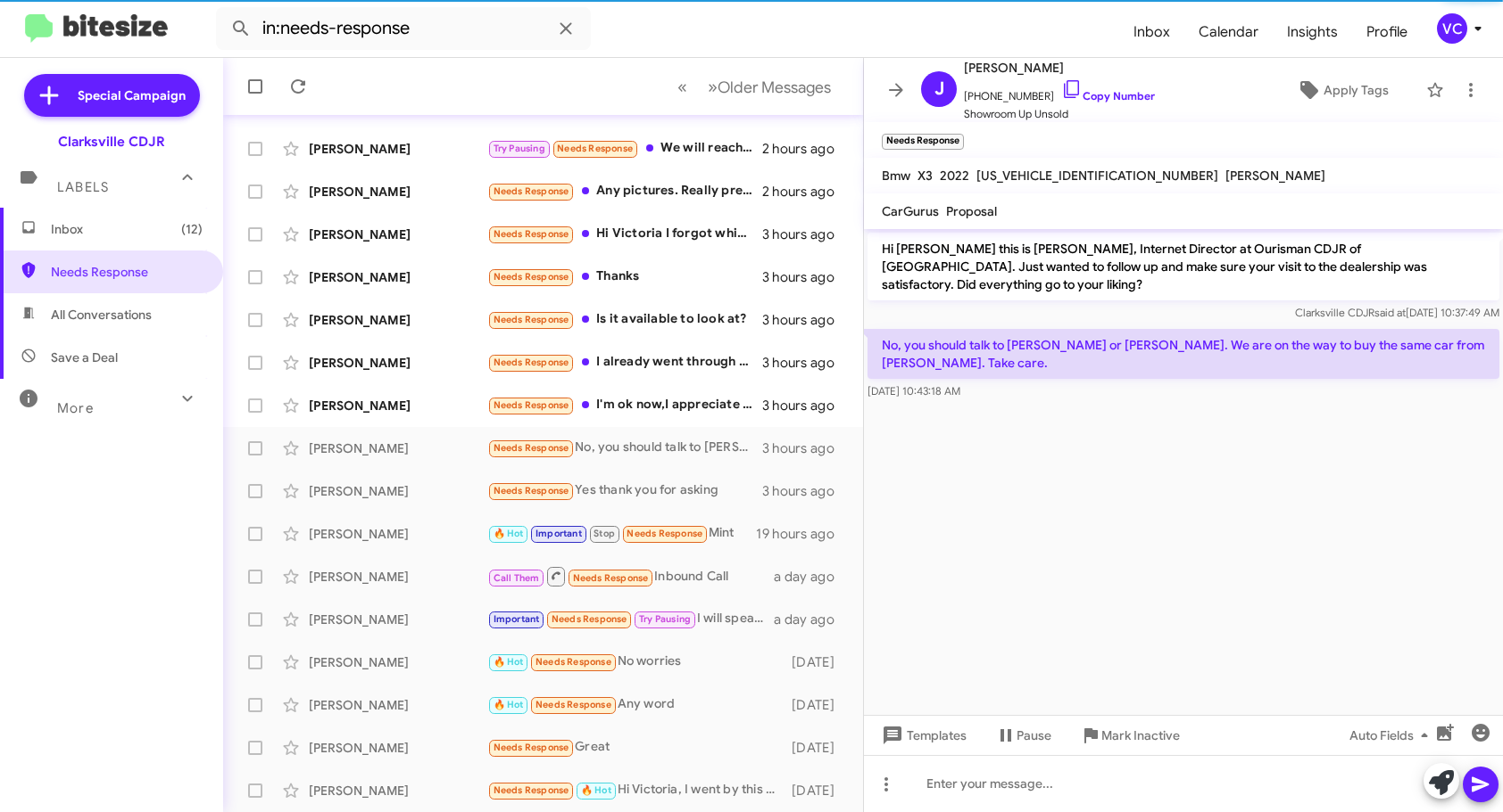
click at [1174, 488] on cdk-virtual-scroll-viewport "Hi [PERSON_NAME] this is [PERSON_NAME], Internet Director at Ourisman CDJR of […" at bounding box center [1183, 472] width 639 height 486
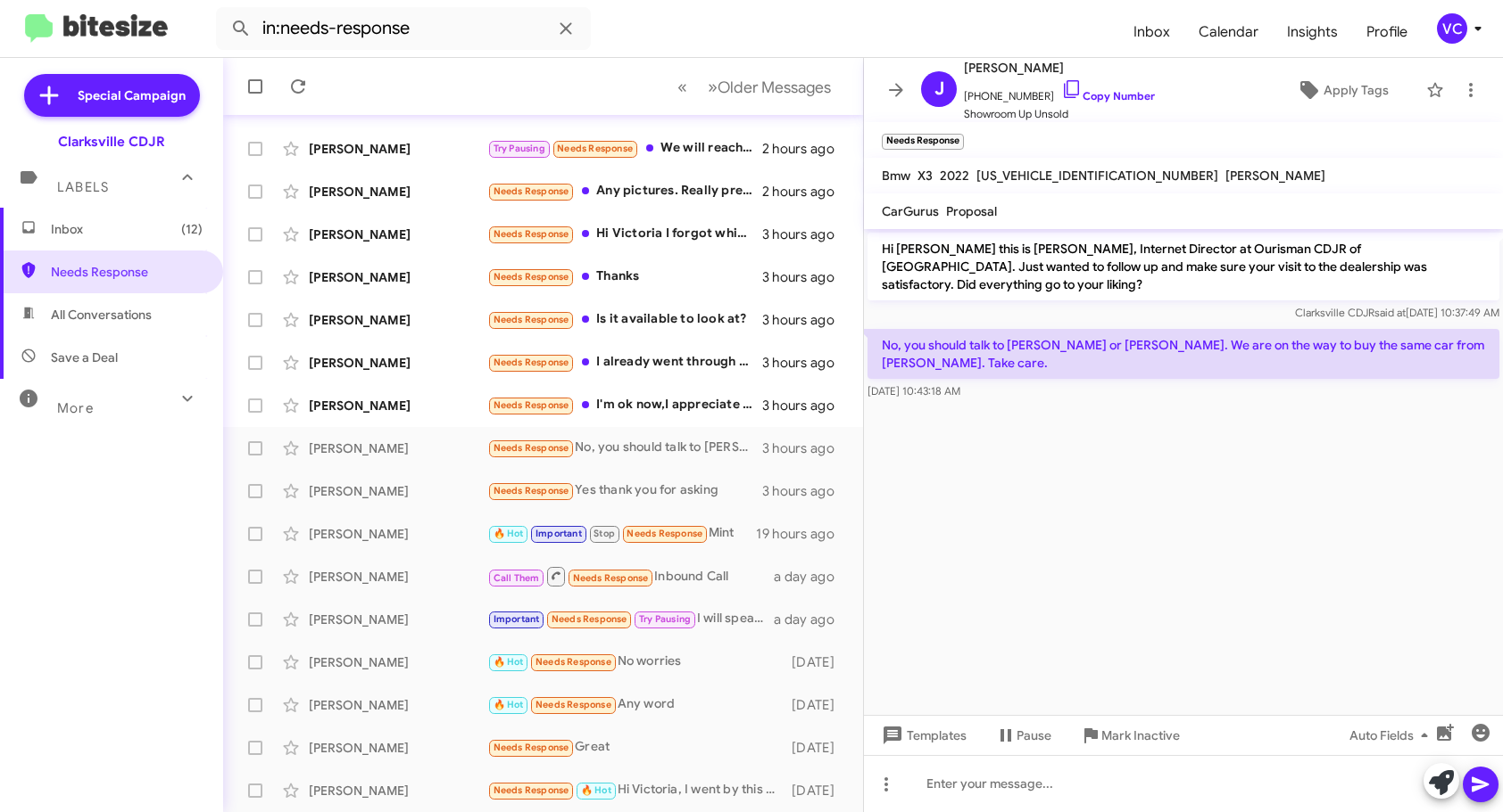
click at [1134, 551] on cdk-virtual-scroll-viewport "Hi [PERSON_NAME] this is [PERSON_NAME], Internet Director at Ourisman CDJR of […" at bounding box center [1183, 472] width 639 height 486
click at [1134, 91] on link "Copy Number" at bounding box center [1108, 96] width 93 height 13
click at [820, 524] on icon at bounding box center [830, 534] width 22 height 22
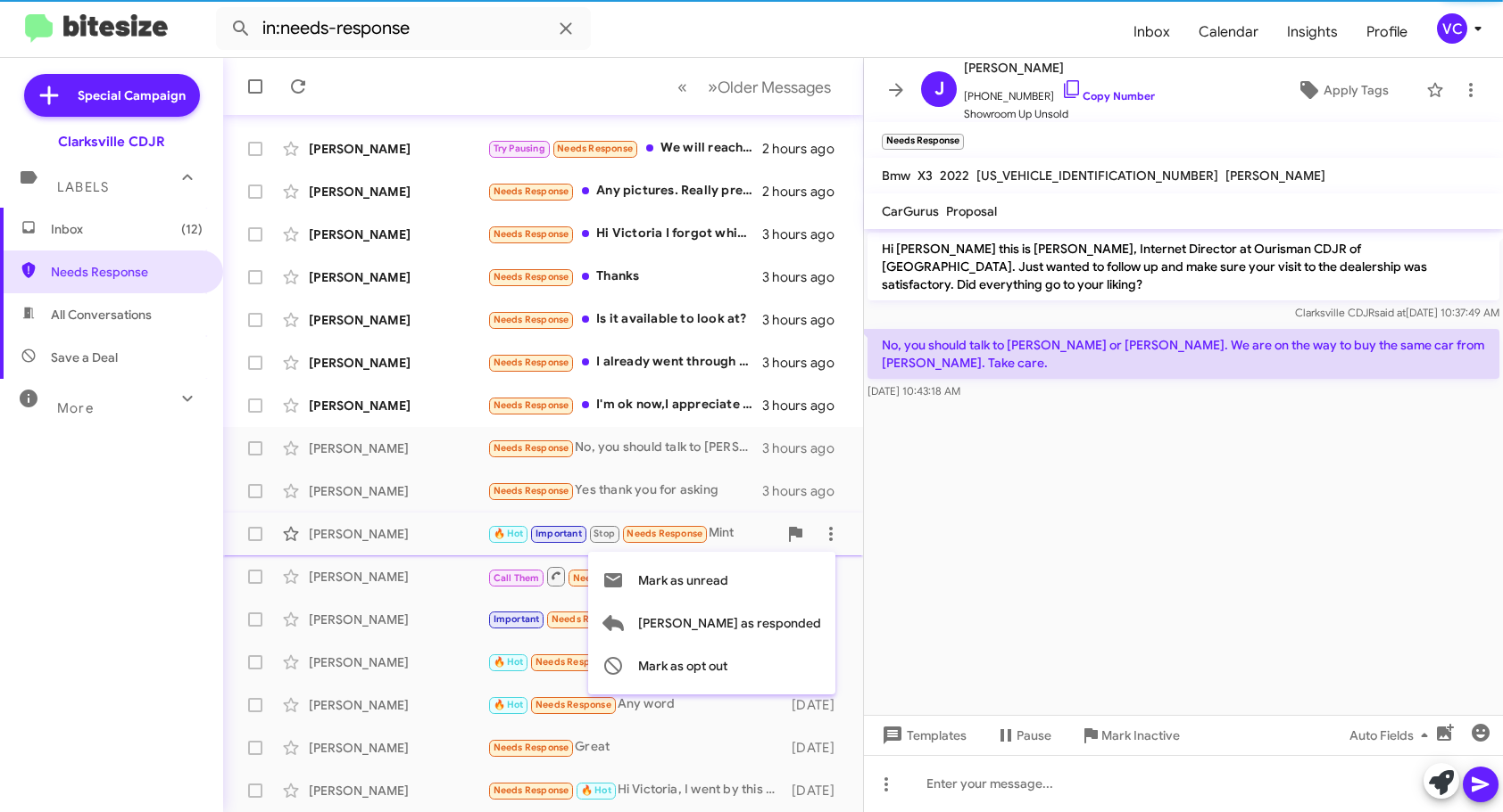
click at [1120, 475] on div at bounding box center [752, 406] width 1503 height 812
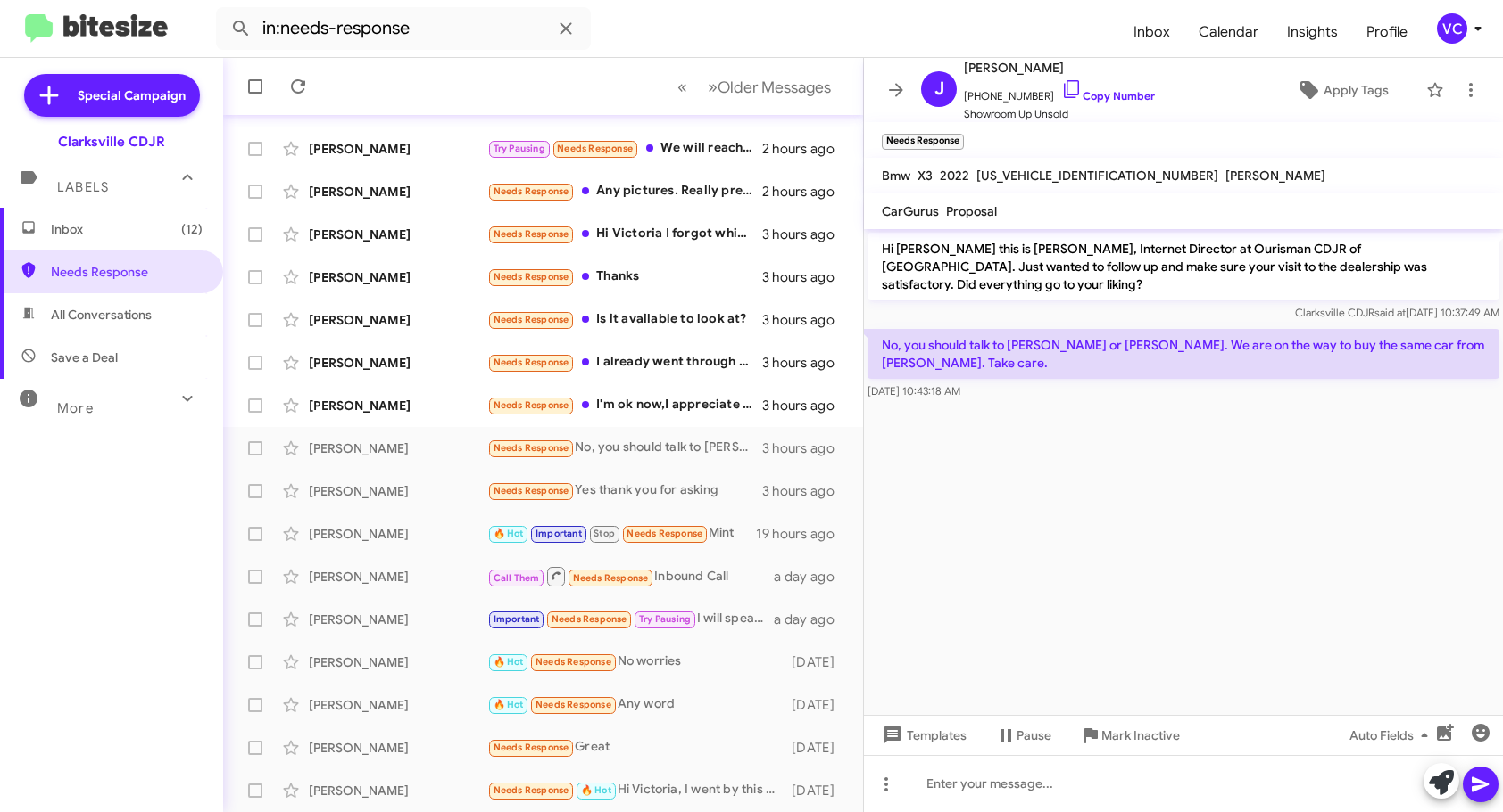
drag, startPoint x: 871, startPoint y: 330, endPoint x: 1046, endPoint y: 404, distance: 190.0
click at [1046, 404] on cdk-virtual-scroll-viewport "Hi [PERSON_NAME] this is [PERSON_NAME], Internet Director at Ourisman CDJR of […" at bounding box center [1183, 472] width 639 height 486
copy div "No, you should talk to [PERSON_NAME] or [PERSON_NAME]. We are on the way to buy…"
click at [1324, 572] on cdk-virtual-scroll-viewport "Hi [PERSON_NAME] this is [PERSON_NAME], Internet Director at Ourisman CDJR of […" at bounding box center [1183, 472] width 639 height 486
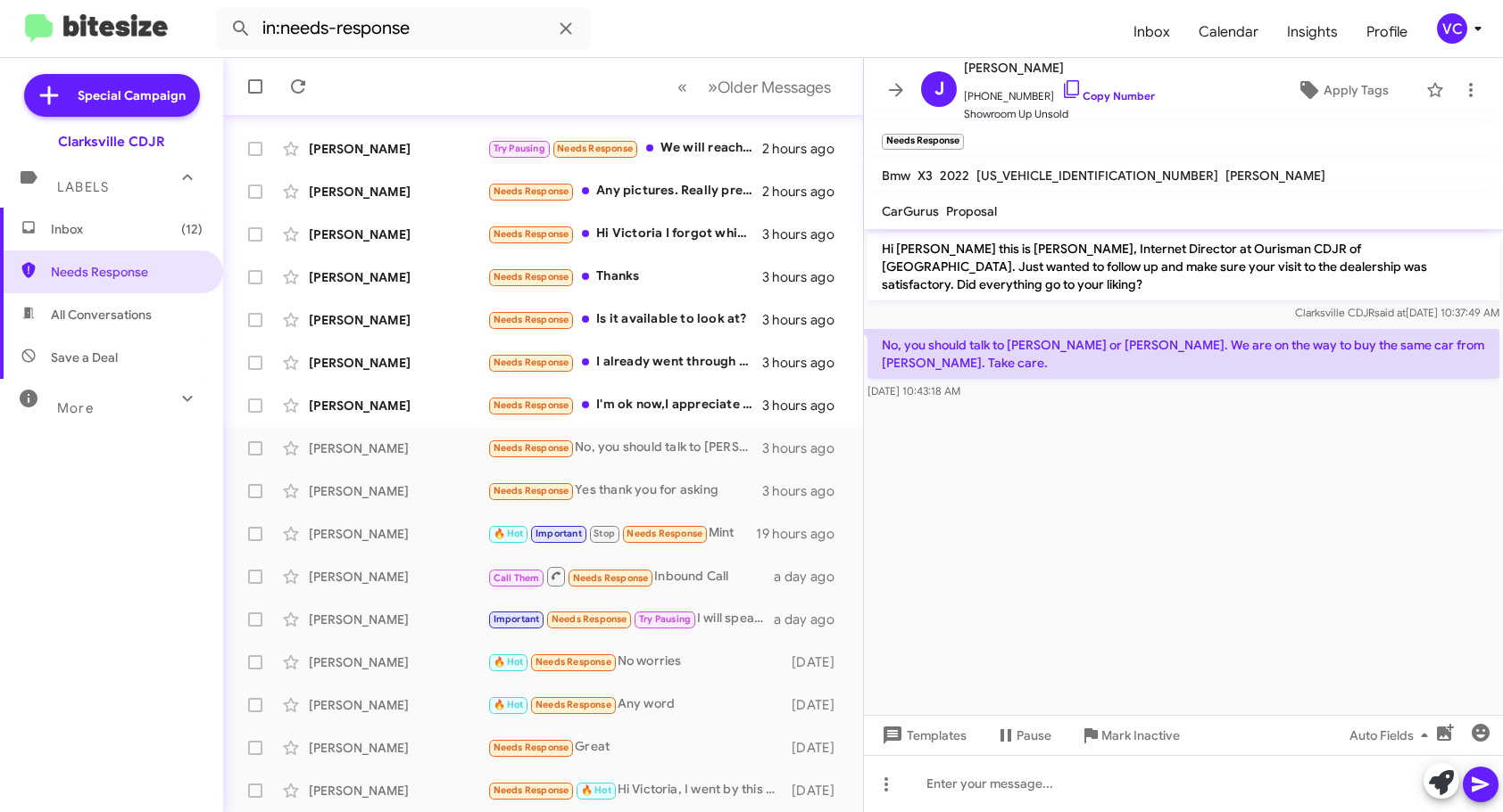
click at [1322, 572] on cdk-virtual-scroll-viewport "Hi [PERSON_NAME] this is [PERSON_NAME], Internet Director at Ourisman CDJR of […" at bounding box center [1183, 472] width 639 height 486
click at [1321, 572] on cdk-virtual-scroll-viewport "Hi [PERSON_NAME] this is [PERSON_NAME], Internet Director at Ourisman CDJR of […" at bounding box center [1183, 472] width 639 height 486
click at [1318, 571] on cdk-virtual-scroll-viewport "Hi [PERSON_NAME] this is [PERSON_NAME], Internet Director at Ourisman CDJR of […" at bounding box center [1183, 472] width 639 height 486
click at [1315, 570] on cdk-virtual-scroll-viewport "Hi [PERSON_NAME] this is [PERSON_NAME], Internet Director at Ourisman CDJR of […" at bounding box center [1183, 472] width 639 height 486
click at [1283, 543] on cdk-virtual-scroll-viewport "Hi [PERSON_NAME] this is [PERSON_NAME], Internet Director at Ourisman CDJR of […" at bounding box center [1183, 472] width 639 height 486
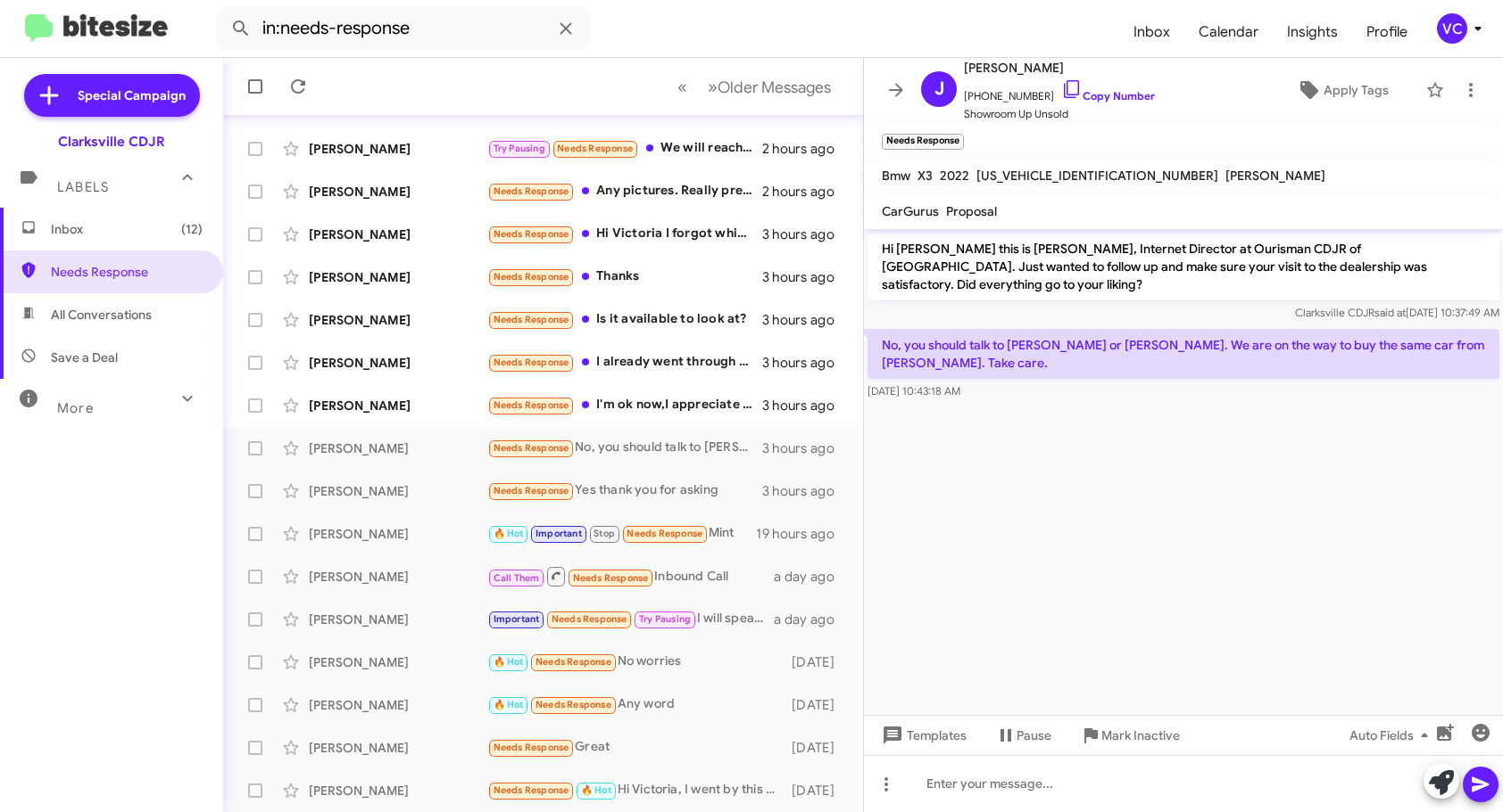
drag, startPoint x: 1267, startPoint y: 530, endPoint x: 1258, endPoint y: 526, distance: 9.8
click at [1259, 526] on cdk-virtual-scroll-viewport "Hi [PERSON_NAME] this is [PERSON_NAME], Internet Director at Ourisman CDJR of […" at bounding box center [1183, 472] width 639 height 486
click at [1280, 487] on cdk-virtual-scroll-viewport "Hi [PERSON_NAME] this is [PERSON_NAME], Internet Director at Ourisman CDJR of […" at bounding box center [1183, 472] width 639 height 486
drag, startPoint x: 1281, startPoint y: 522, endPoint x: 1286, endPoint y: 532, distance: 11.2
click at [1283, 525] on cdk-virtual-scroll-viewport "Hi [PERSON_NAME] this is [PERSON_NAME], Internet Director at Ourisman CDJR of […" at bounding box center [1183, 472] width 639 height 486
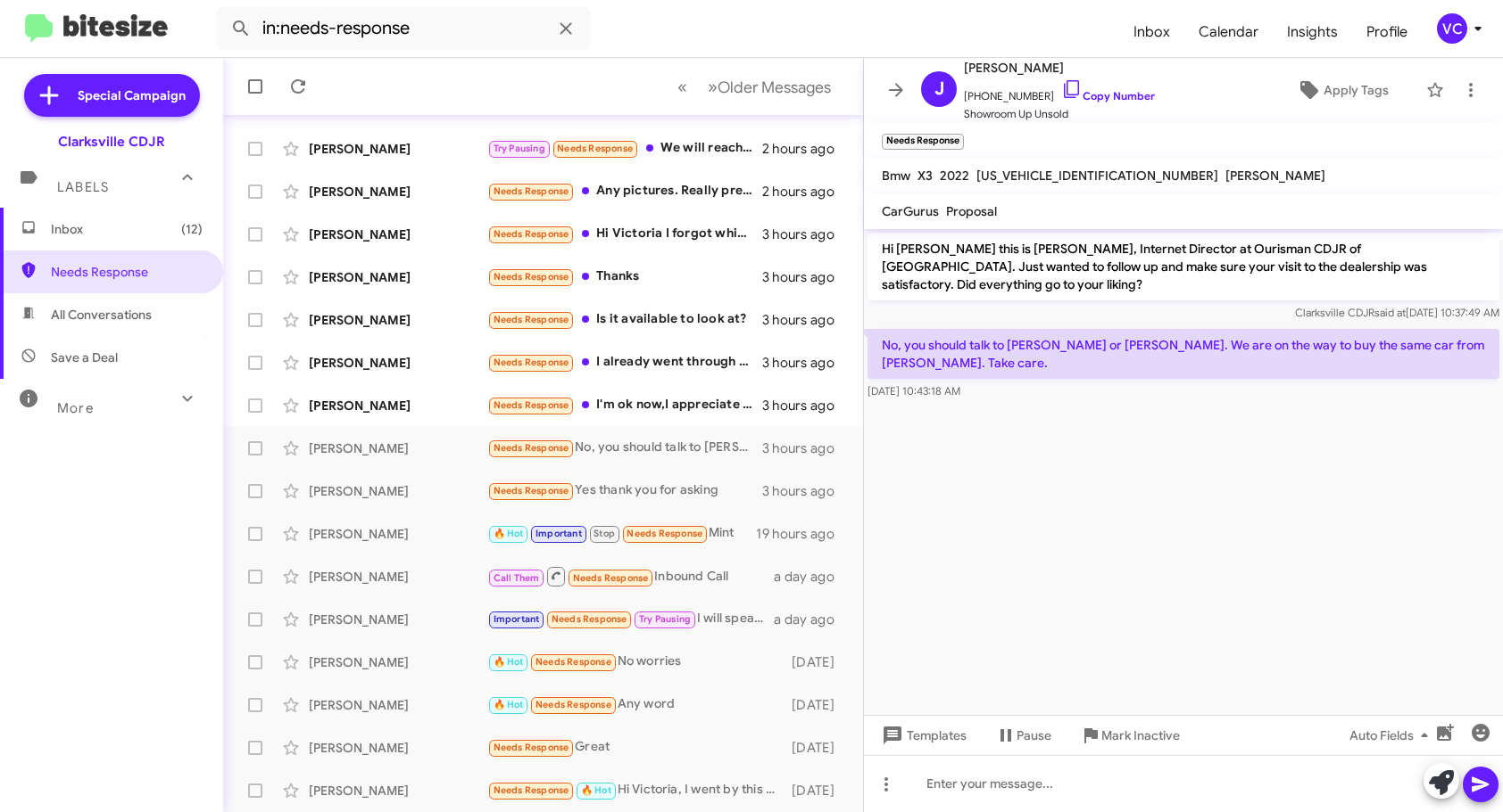
click at [1286, 537] on cdk-virtual-scroll-viewport "Hi [PERSON_NAME] this is [PERSON_NAME], Internet Director at Ourisman CDJR of […" at bounding box center [1183, 472] width 639 height 486
click at [1180, 583] on cdk-virtual-scroll-viewport "Hi [PERSON_NAME] this is [PERSON_NAME], Internet Director at Ourisman CDJR of […" at bounding box center [1183, 472] width 639 height 486
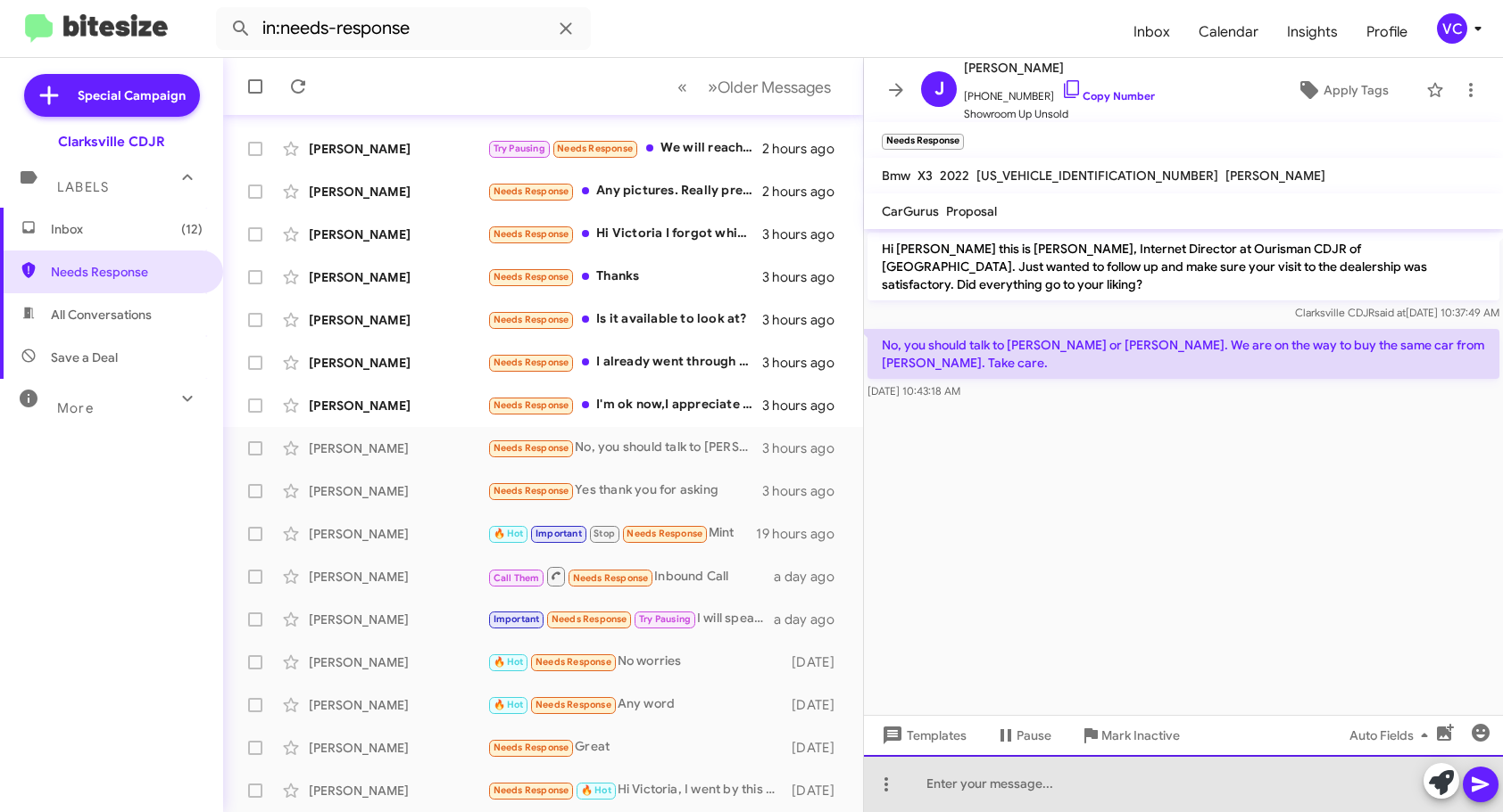
click at [1127, 795] on div at bounding box center [1183, 784] width 639 height 57
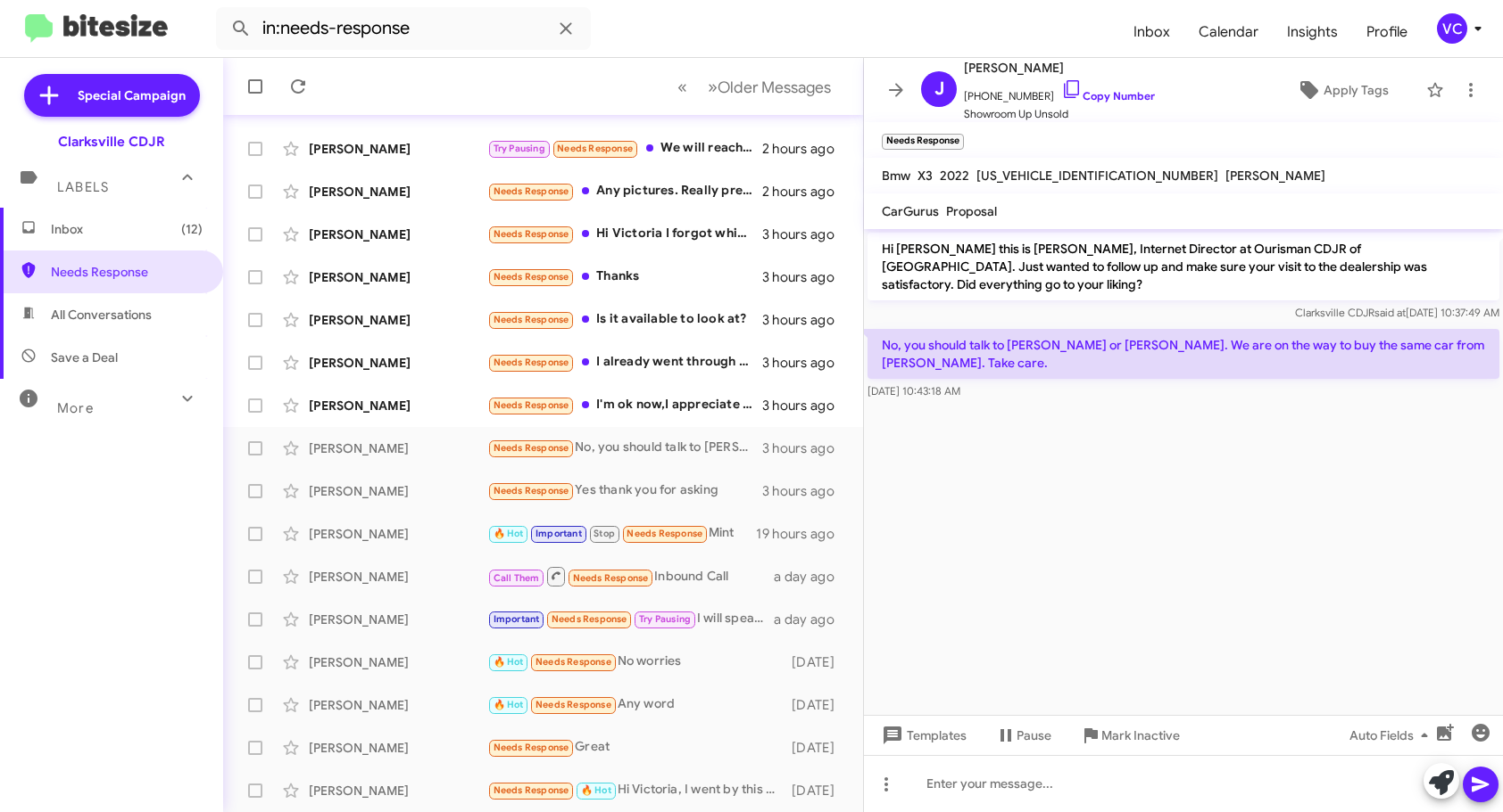
click at [1119, 601] on cdk-virtual-scroll-viewport "Hi [PERSON_NAME] this is [PERSON_NAME], Internet Director at Ourisman CDJR of […" at bounding box center [1183, 472] width 639 height 486
click at [1341, 90] on span "Apply Tags" at bounding box center [1356, 91] width 65 height 32
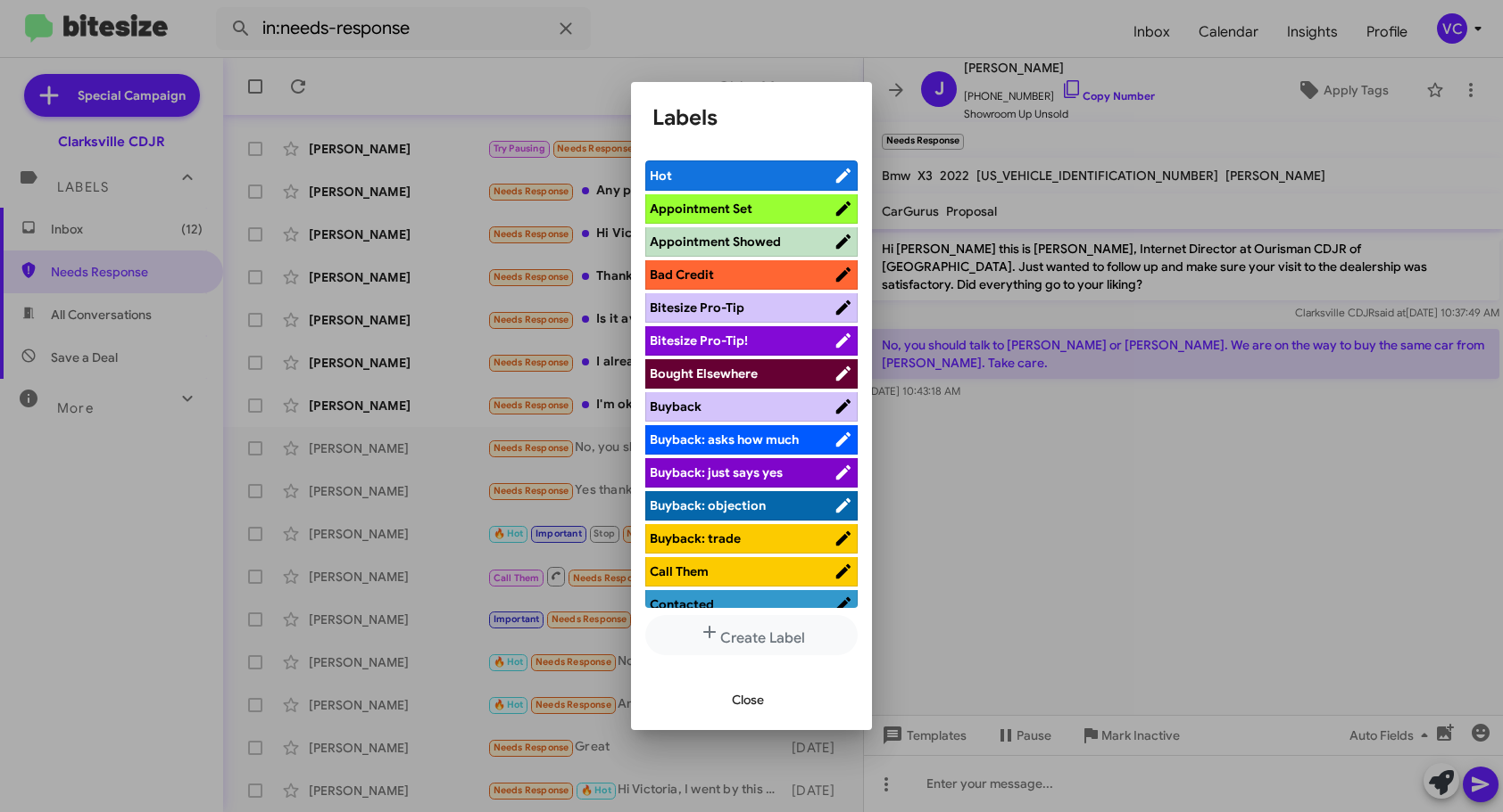
click at [756, 375] on span "Bought Elsewhere" at bounding box center [703, 374] width 108 height 16
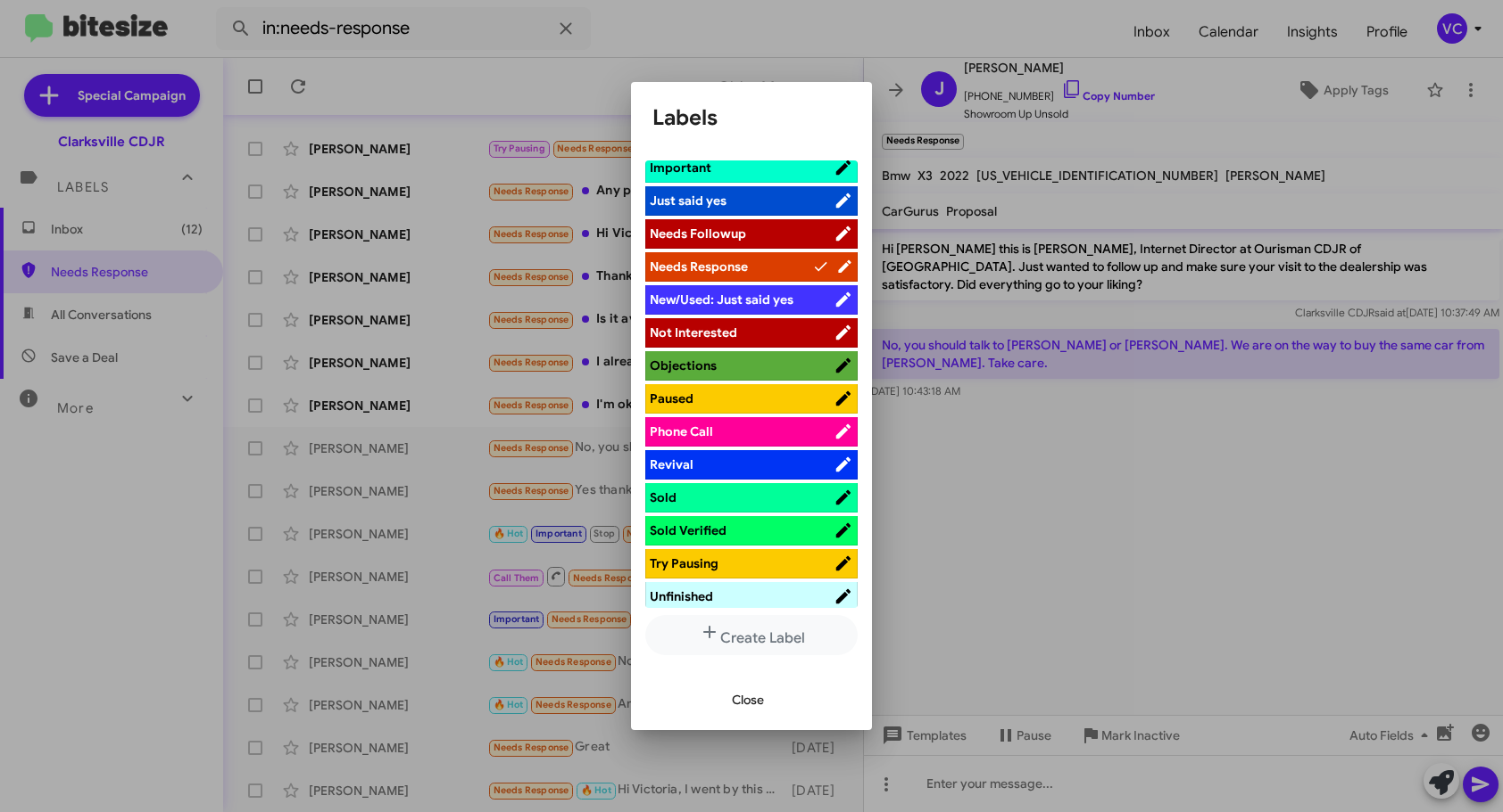
scroll to position [642, 0]
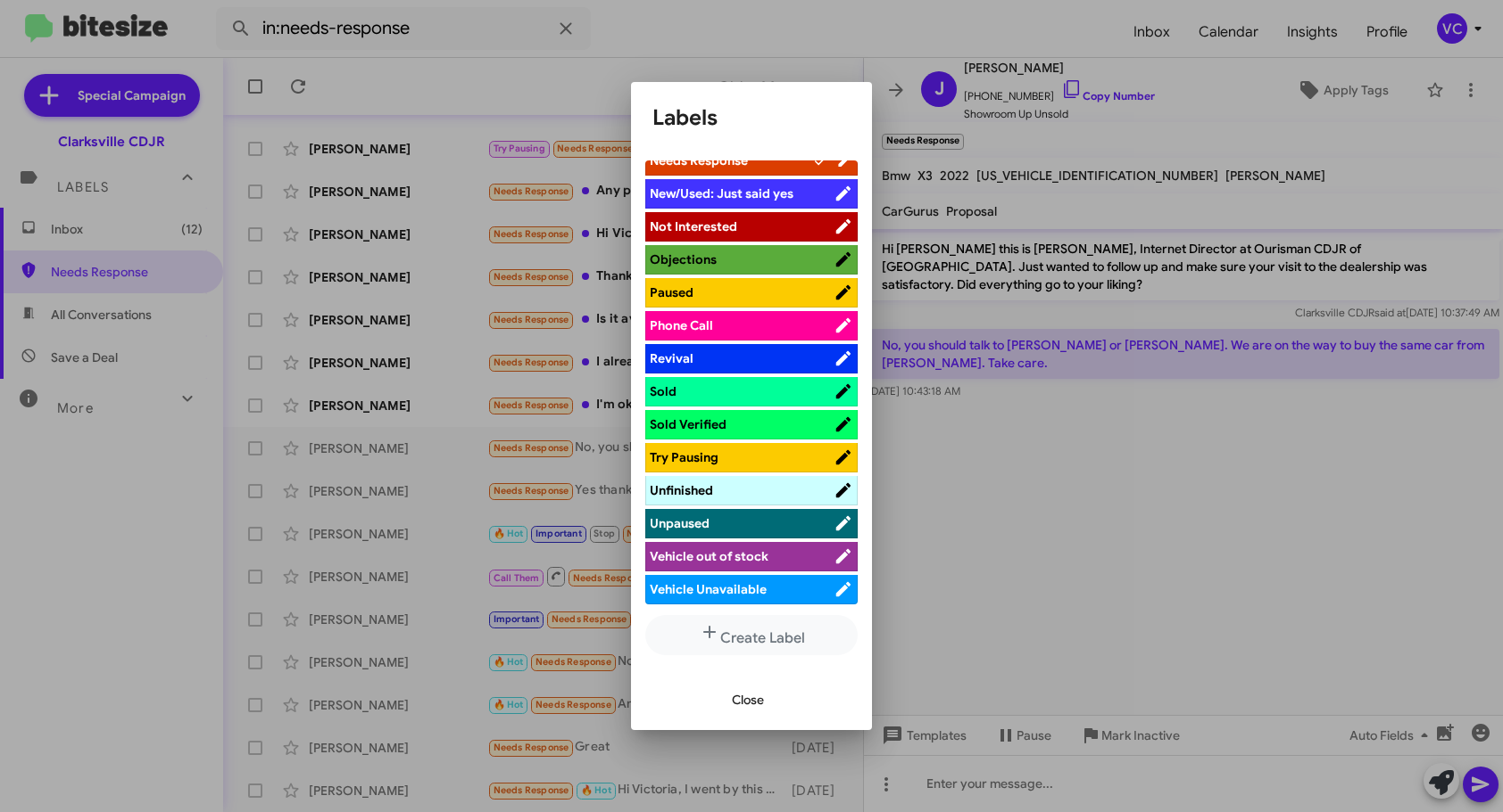
click at [752, 693] on span "Close" at bounding box center [748, 700] width 32 height 32
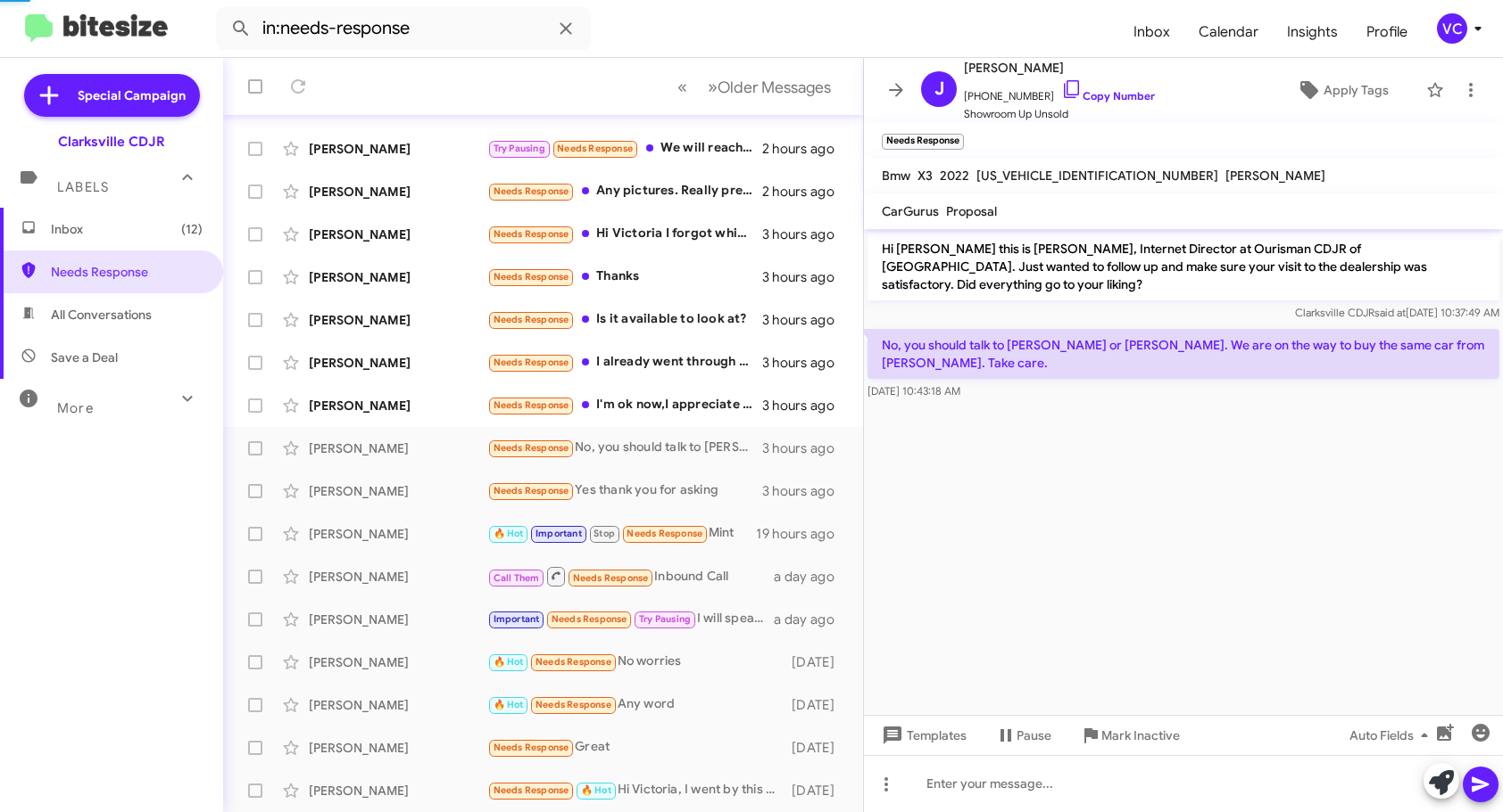
click at [1352, 464] on cdk-virtual-scroll-viewport "Hi [PERSON_NAME] this is [PERSON_NAME], Internet Director at Ourisman CDJR of […" at bounding box center [1183, 472] width 639 height 486
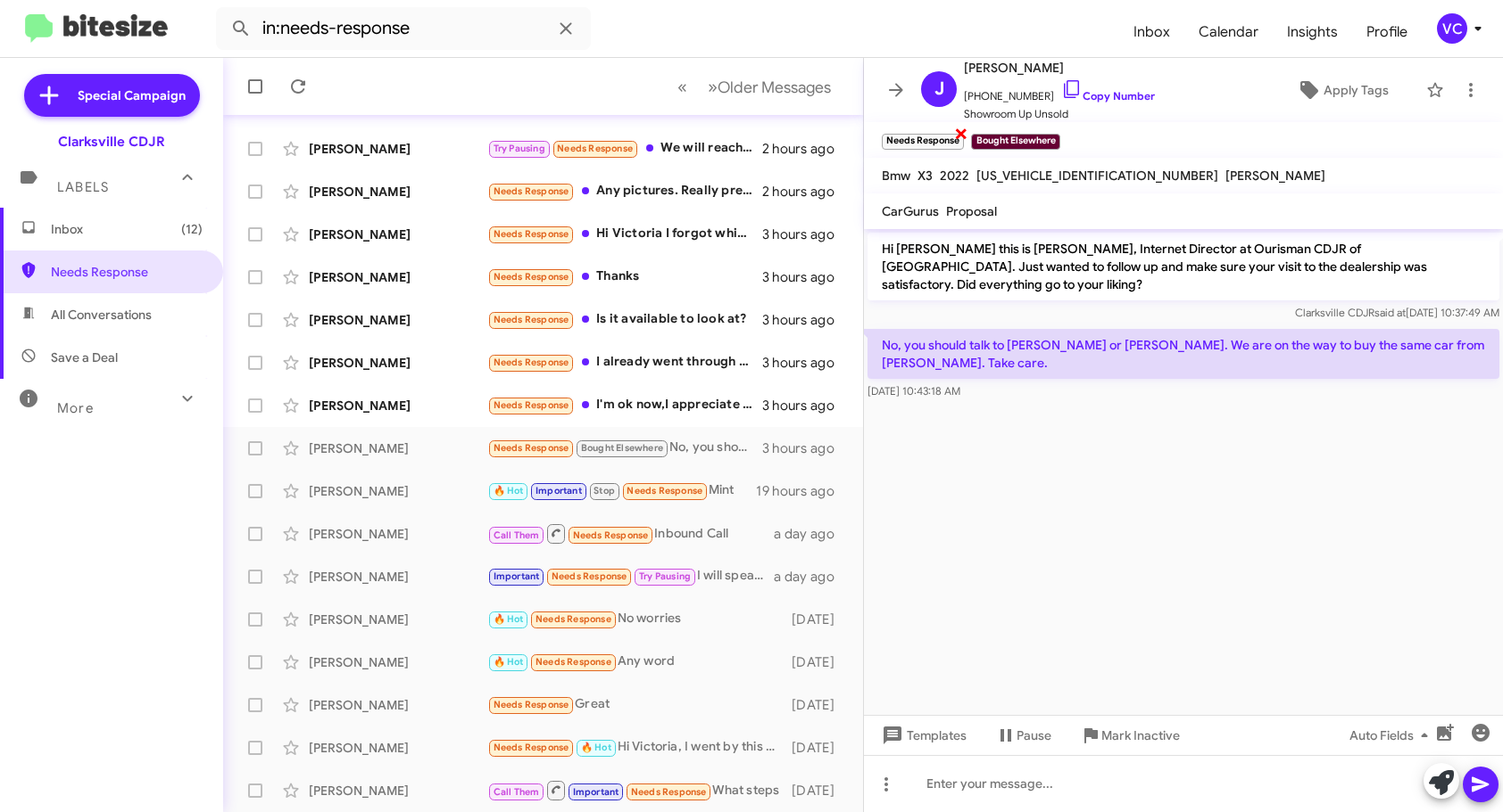
click at [969, 123] on span "×" at bounding box center [961, 133] width 14 height 22
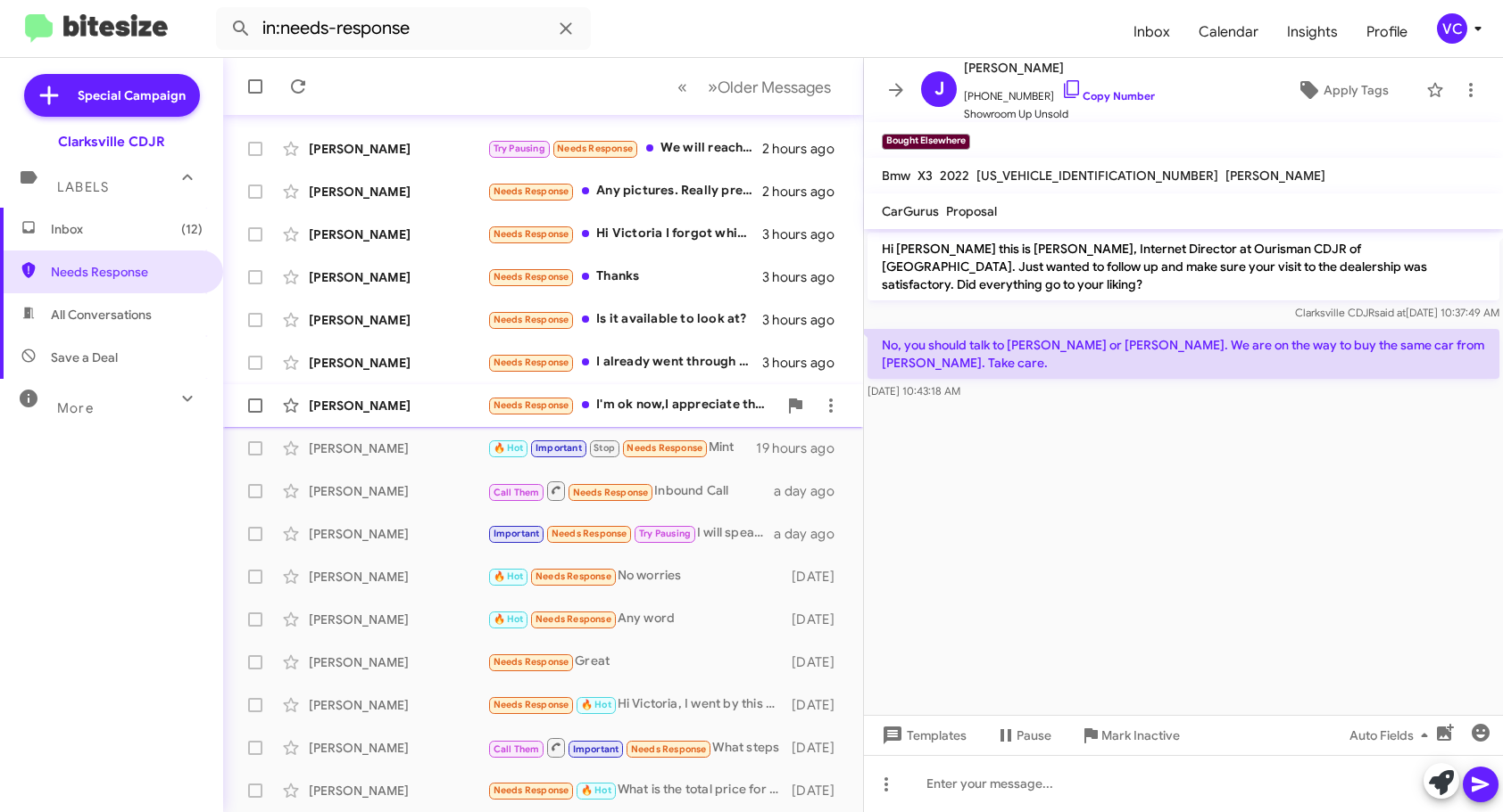
click at [379, 414] on div "[PERSON_NAME]" at bounding box center [397, 406] width 178 height 18
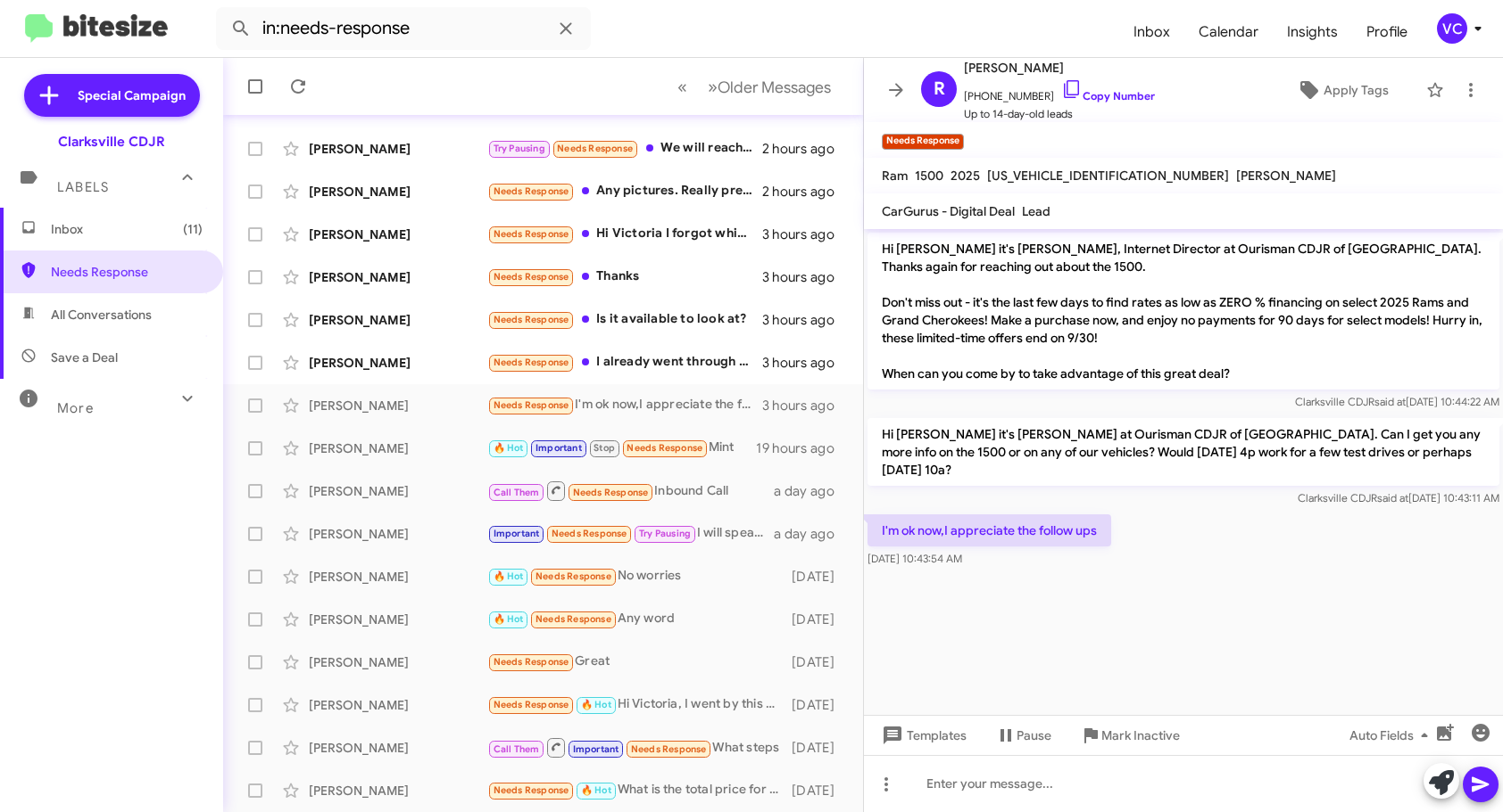
click at [1093, 605] on cdk-virtual-scroll-viewport "Hi [PERSON_NAME] it's [PERSON_NAME], Internet Director at Ourisman CDJR of [GEO…" at bounding box center [1183, 472] width 639 height 486
click at [1257, 590] on cdk-virtual-scroll-viewport "Hi [PERSON_NAME] it's [PERSON_NAME], Internet Director at Ourisman CDJR of [GEO…" at bounding box center [1183, 472] width 639 height 486
click at [1317, 583] on cdk-virtual-scroll-viewport "Hi [PERSON_NAME] it's [PERSON_NAME], Internet Director at Ourisman CDJR of [GEO…" at bounding box center [1183, 472] width 639 height 486
click at [1107, 104] on span "[PHONE_NUMBER] Copy Number" at bounding box center [1059, 92] width 191 height 27
click at [1112, 92] on link "Copy Number" at bounding box center [1108, 96] width 93 height 13
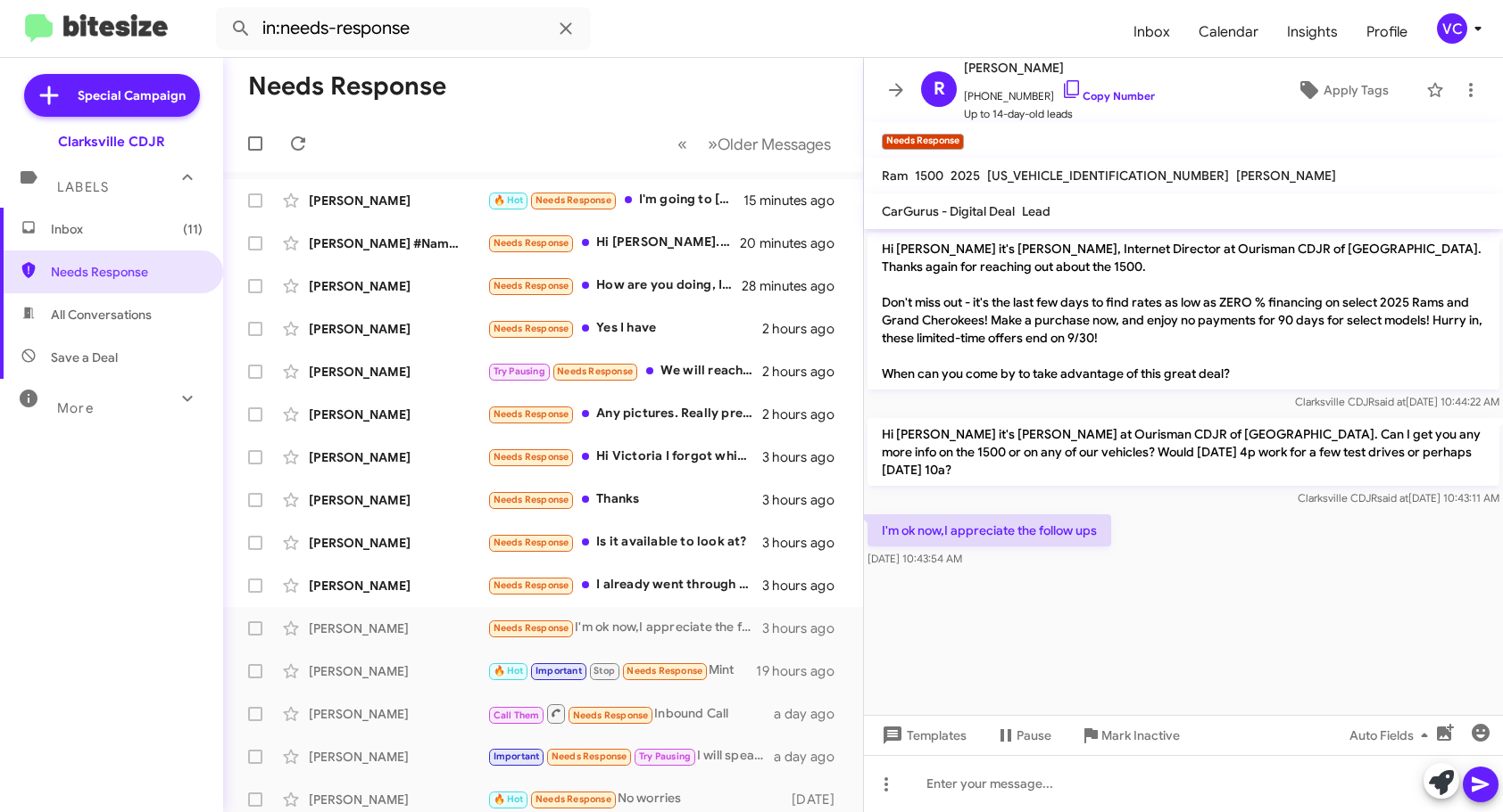
click at [1334, 580] on cdk-virtual-scroll-viewport "Hi [PERSON_NAME] it's [PERSON_NAME], Internet Director at Ourisman CDJR of [GEO…" at bounding box center [1183, 472] width 639 height 486
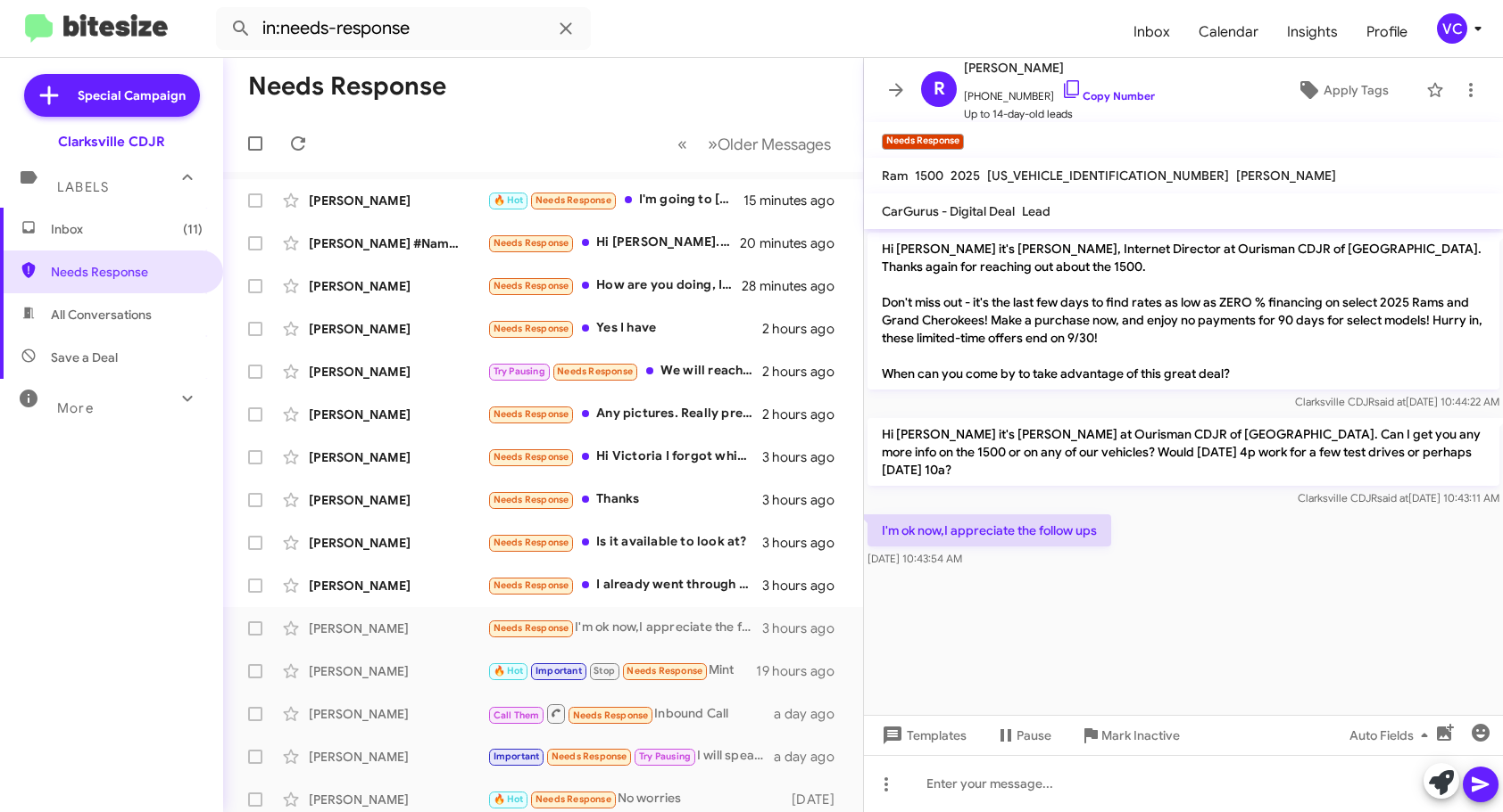
click at [1334, 579] on cdk-virtual-scroll-viewport "Hi [PERSON_NAME] it's [PERSON_NAME], Internet Director at Ourisman CDJR of [GEO…" at bounding box center [1183, 472] width 639 height 486
click at [1208, 579] on cdk-virtual-scroll-viewport "Hi [PERSON_NAME] it's [PERSON_NAME], Internet Director at Ourisman CDJR of [GEO…" at bounding box center [1183, 472] width 639 height 486
click at [1154, 571] on cdk-virtual-scroll-viewport "Hi [PERSON_NAME] it's [PERSON_NAME], Internet Director at Ourisman CDJR of [GEO…" at bounding box center [1183, 472] width 639 height 486
click at [1201, 615] on cdk-virtual-scroll-viewport "Hi [PERSON_NAME] it's [PERSON_NAME], Internet Director at Ourisman CDJR of [GEO…" at bounding box center [1183, 472] width 639 height 486
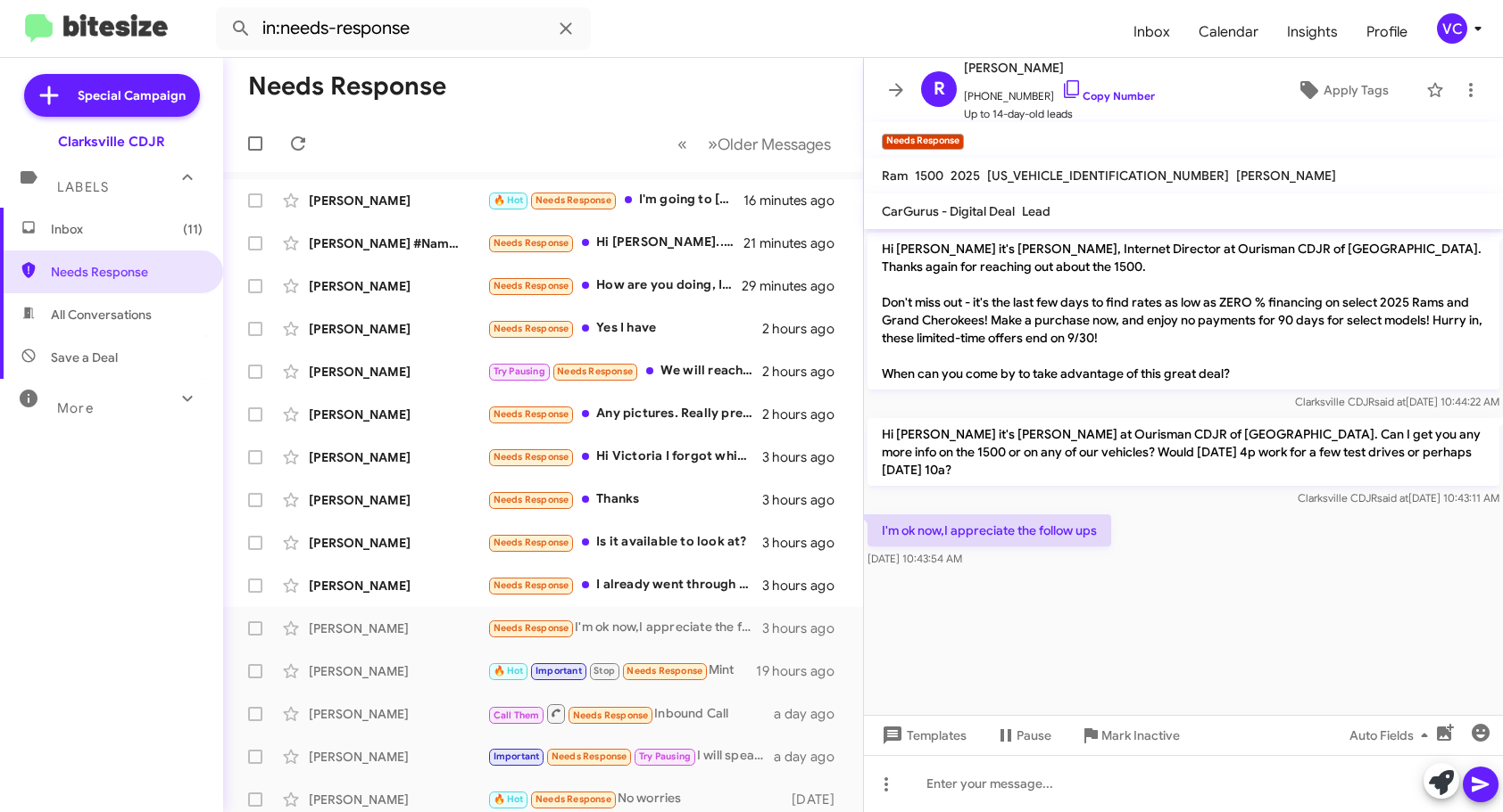
click at [1212, 618] on cdk-virtual-scroll-viewport "Hi [PERSON_NAME] it's [PERSON_NAME], Internet Director at Ourisman CDJR of [GEO…" at bounding box center [1183, 472] width 639 height 486
click at [1216, 618] on cdk-virtual-scroll-viewport "Hi [PERSON_NAME] it's [PERSON_NAME], Internet Director at Ourisman CDJR of [GEO…" at bounding box center [1183, 472] width 639 height 486
click at [1229, 620] on cdk-virtual-scroll-viewport "Hi [PERSON_NAME] it's [PERSON_NAME], Internet Director at Ourisman CDJR of [GEO…" at bounding box center [1183, 472] width 639 height 486
click at [1233, 620] on cdk-virtual-scroll-viewport "Hi [PERSON_NAME] it's [PERSON_NAME], Internet Director at Ourisman CDJR of [GEO…" at bounding box center [1183, 472] width 639 height 486
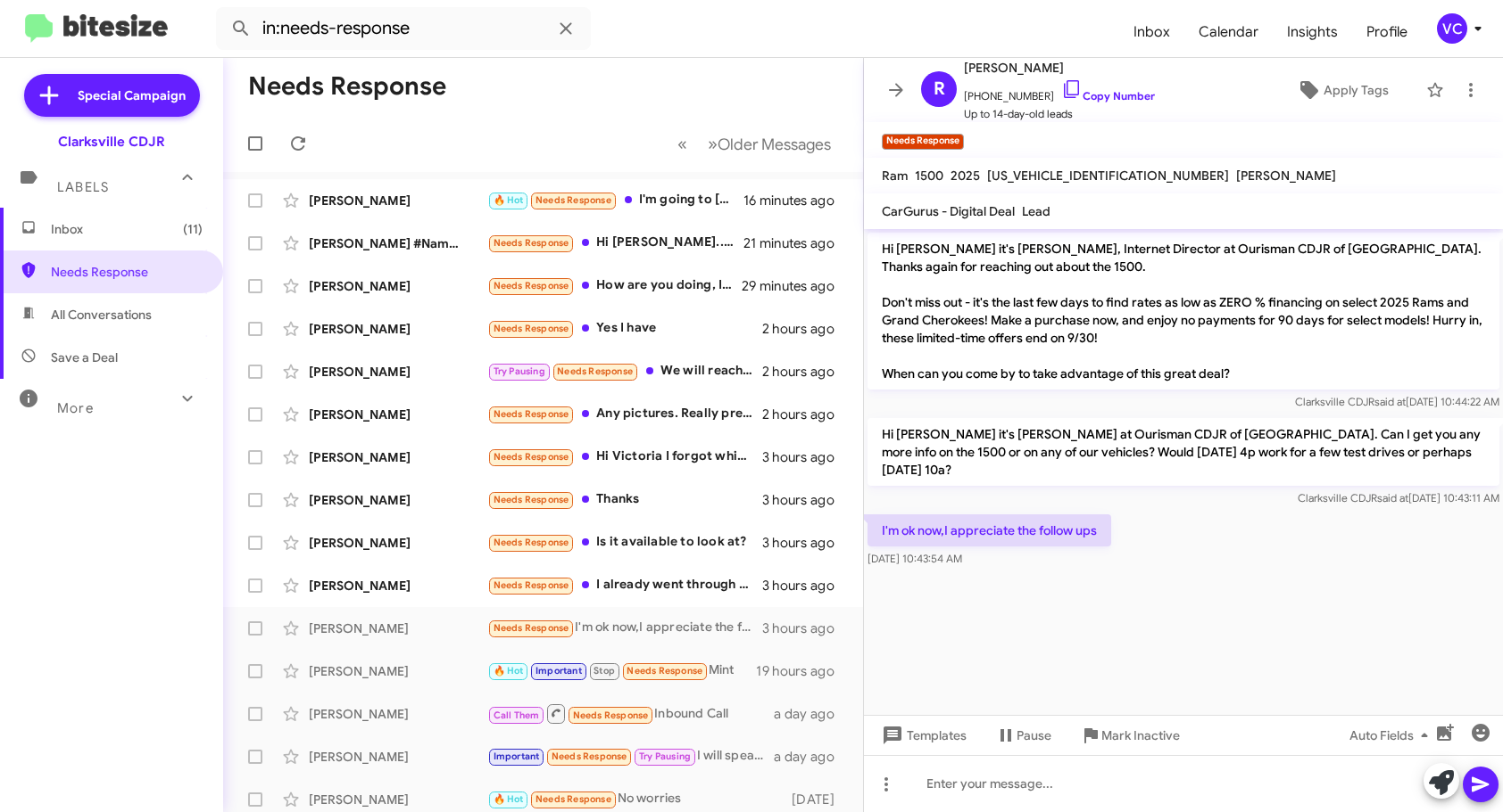
click at [1102, 25] on form "in:needs-response" at bounding box center [667, 29] width 903 height 43
click at [1225, 620] on cdk-virtual-scroll-viewport "Hi [PERSON_NAME] it's [PERSON_NAME], Internet Director at Ourisman CDJR of [GEO…" at bounding box center [1183, 472] width 639 height 486
click at [1308, 531] on div "I'm ok now,I appreciate the follow ups [DATE] 10:43:54 AM" at bounding box center [1183, 541] width 639 height 61
click at [1029, 793] on div at bounding box center [1183, 784] width 639 height 57
click at [1065, 789] on div "Thank you for the re[ly." at bounding box center [1183, 784] width 639 height 57
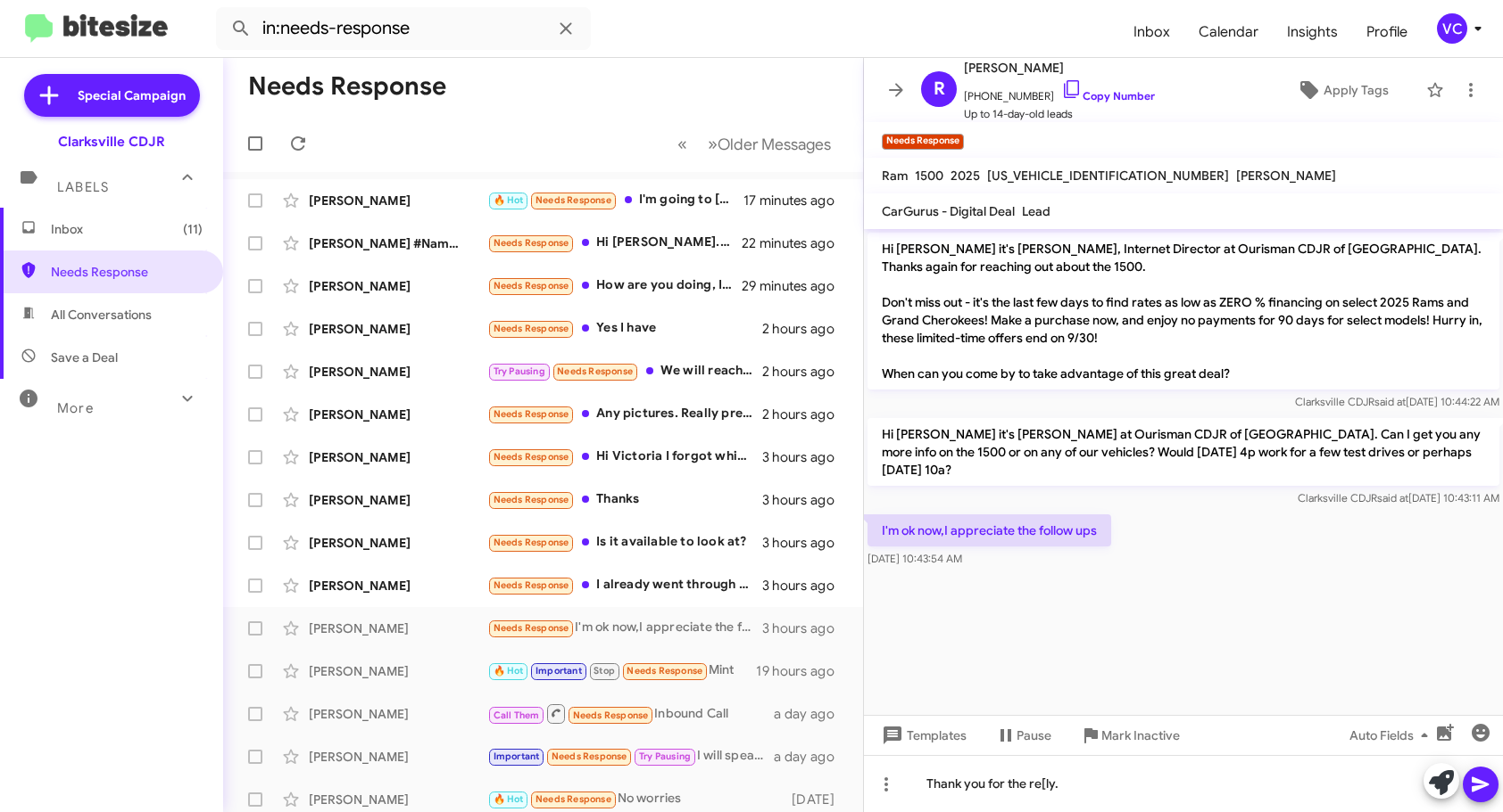
drag, startPoint x: 1044, startPoint y: 786, endPoint x: 909, endPoint y: 535, distance: 285.0
click at [909, 552] on span "[DATE] 10:43:54 AM" at bounding box center [914, 558] width 94 height 13
drag, startPoint x: 1128, startPoint y: 600, endPoint x: 1138, endPoint y: 607, distance: 12.2
click at [1133, 600] on cdk-virtual-scroll-viewport "Hi [PERSON_NAME] it's [PERSON_NAME], Internet Director at Ourisman CDJR of [GEO…" at bounding box center [1183, 472] width 639 height 486
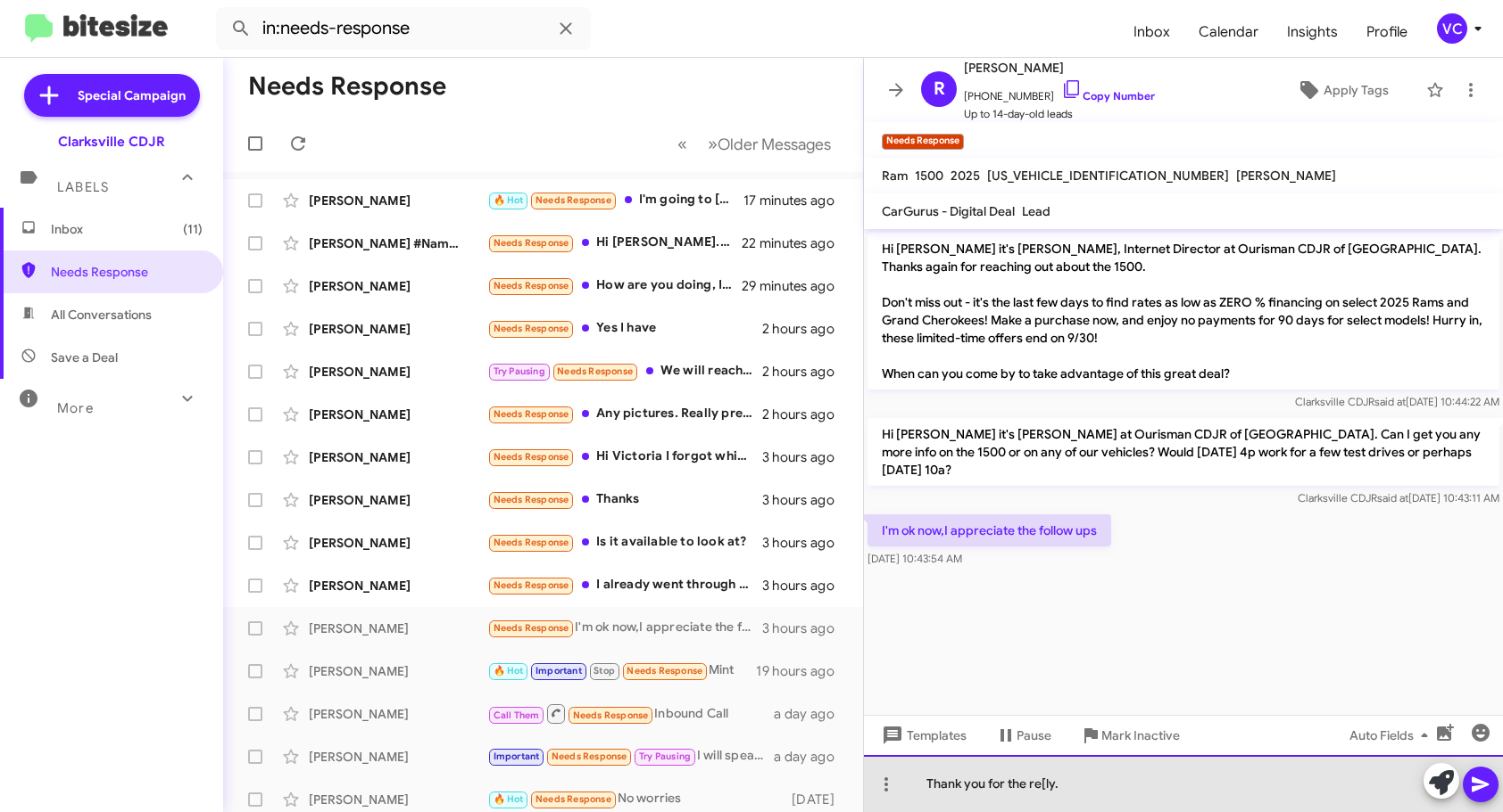
click at [1073, 803] on div "Thank you for the re[ly." at bounding box center [1183, 784] width 639 height 57
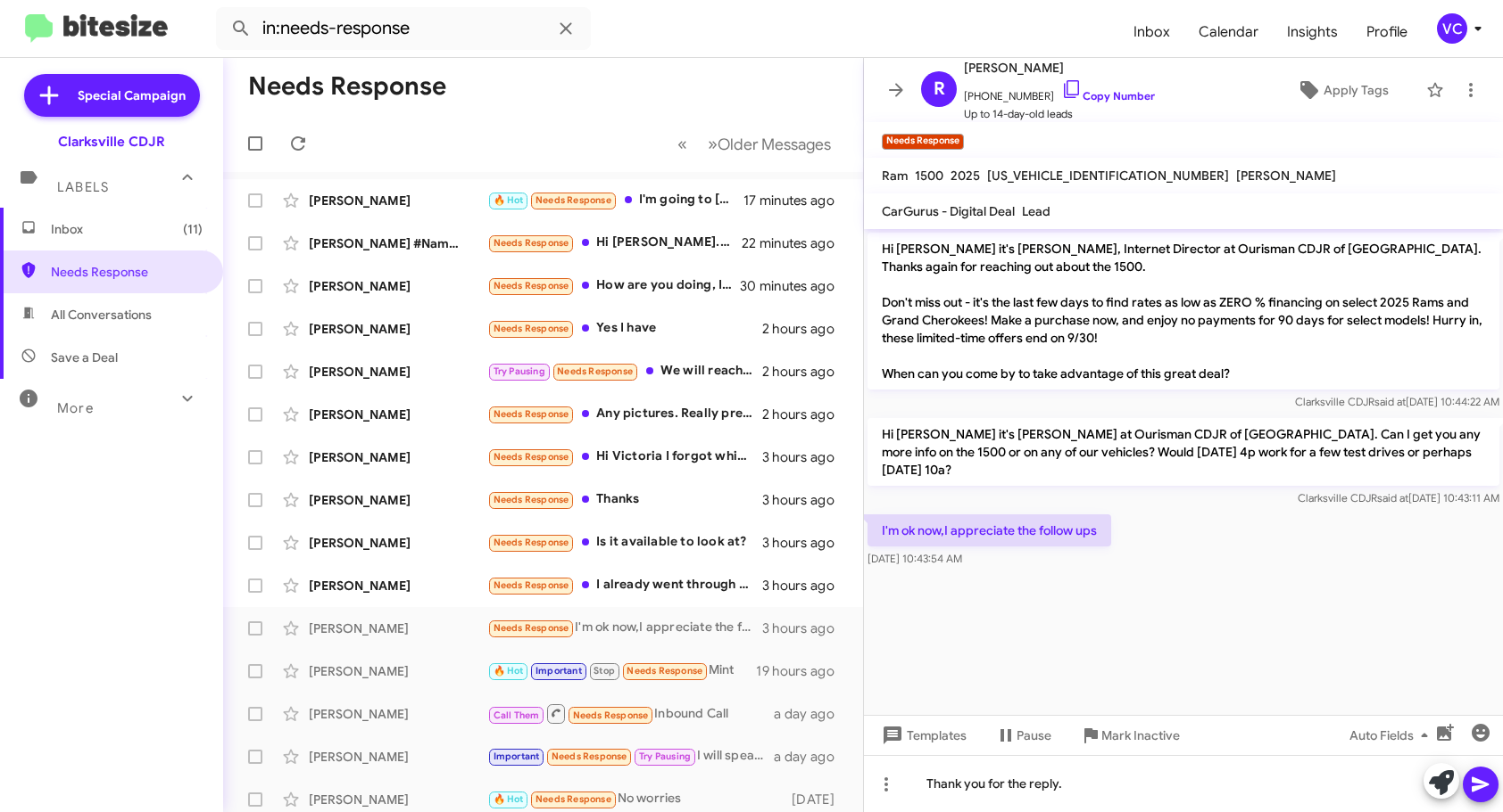
click at [1481, 786] on icon at bounding box center [1480, 785] width 17 height 15
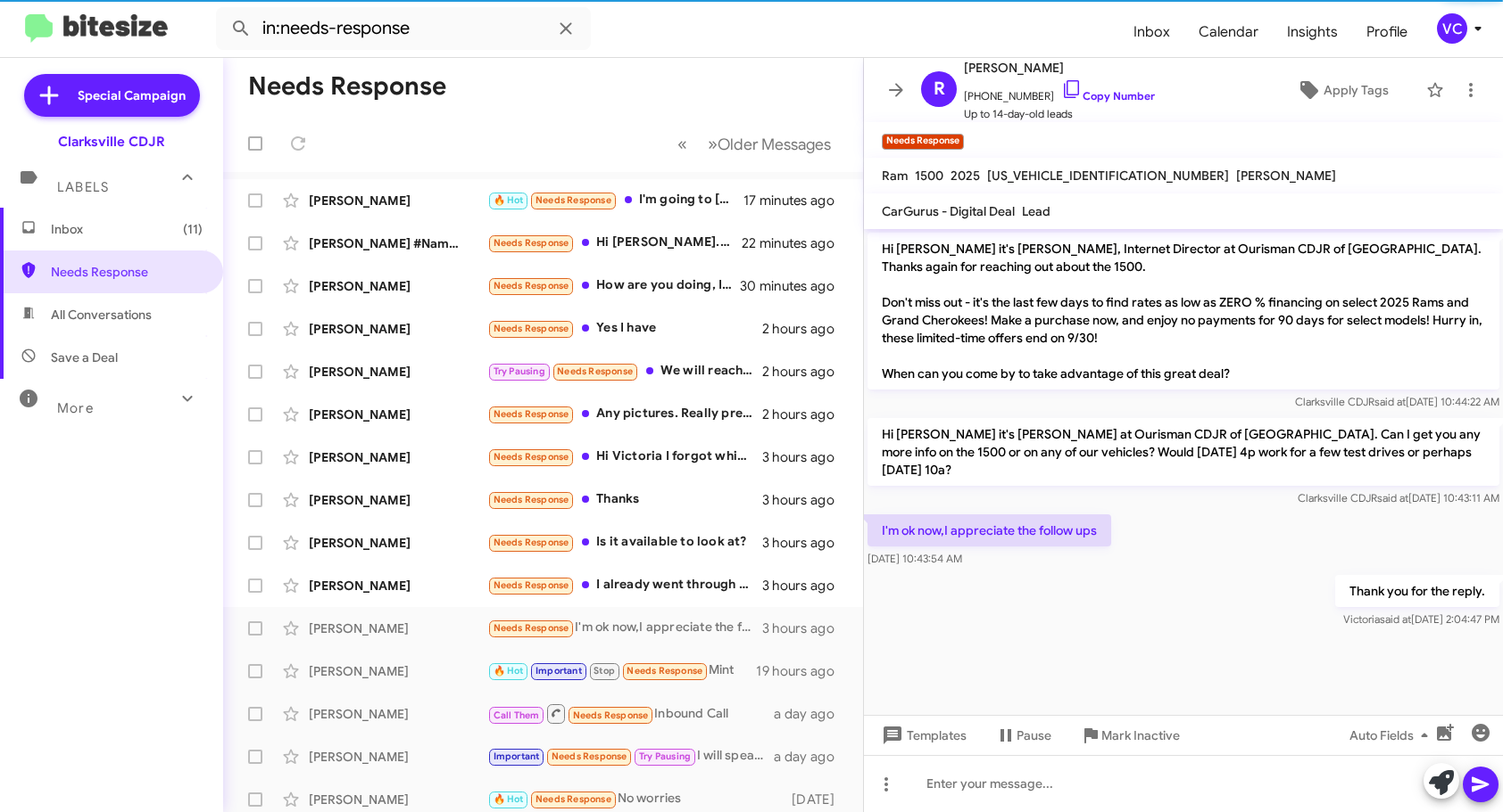
drag, startPoint x: 1145, startPoint y: 531, endPoint x: 1145, endPoint y: 511, distance: 20.0
click at [1145, 530] on div "I'm ok now,I appreciate the follow ups [DATE] 10:43:54 AM" at bounding box center [1183, 541] width 639 height 61
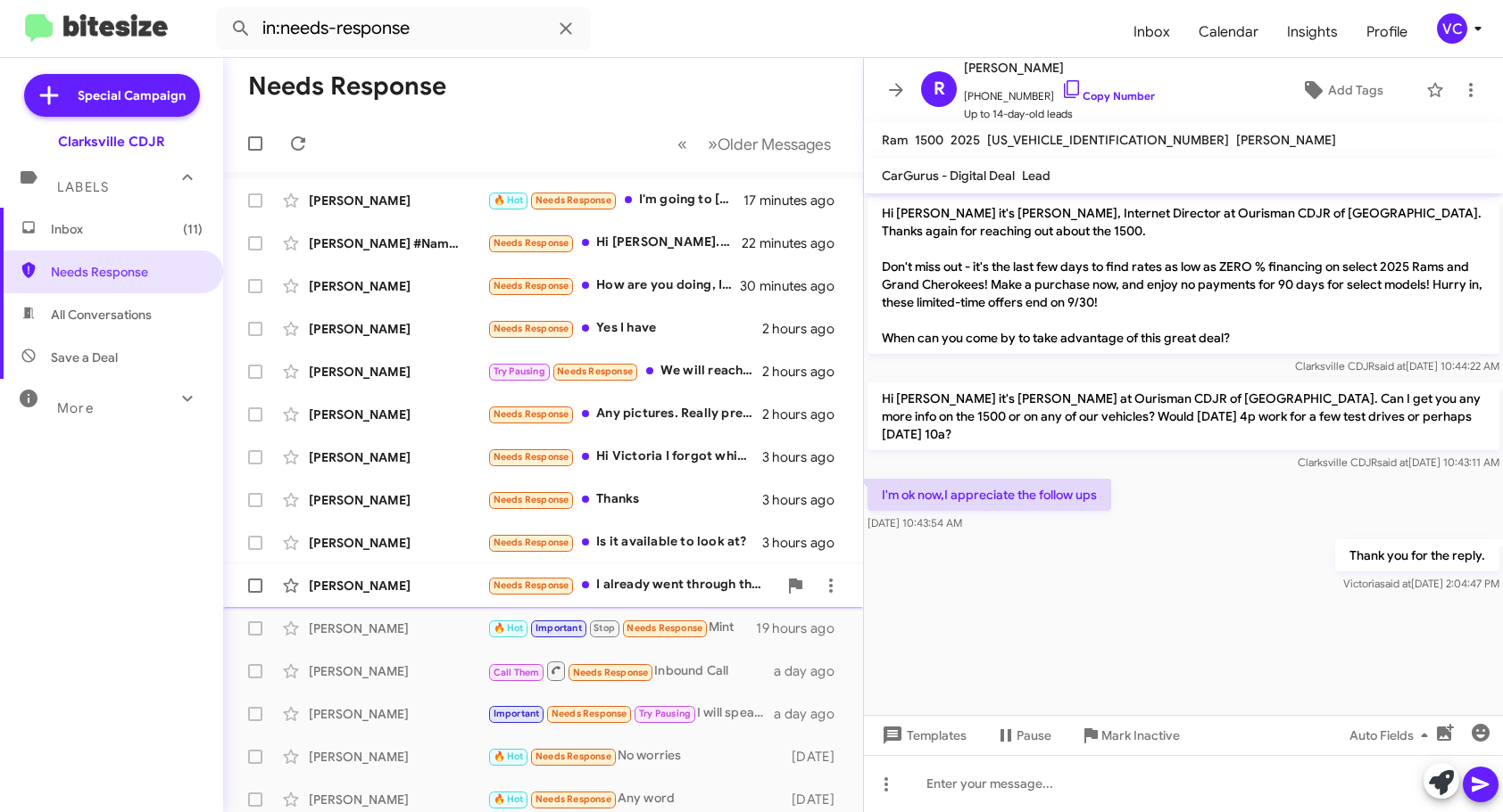
click at [430, 580] on div "[PERSON_NAME]" at bounding box center [397, 586] width 178 height 18
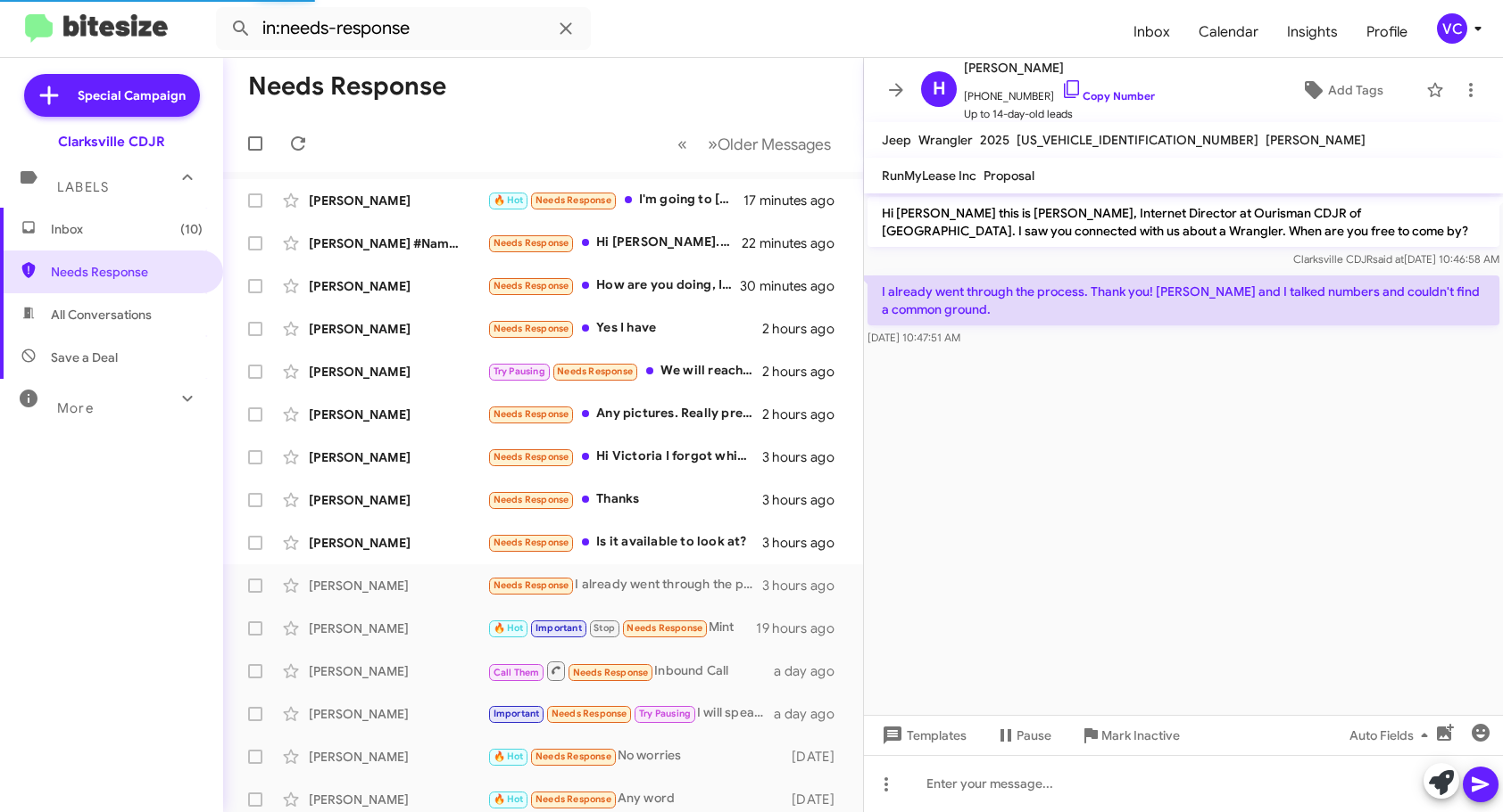
drag, startPoint x: 1153, startPoint y: 519, endPoint x: 1106, endPoint y: 292, distance: 231.8
click at [1153, 518] on cdk-virtual-scroll-viewport "Hi [PERSON_NAME] this is [PERSON_NAME], Internet Director at Ourisman CDJR of […" at bounding box center [1183, 454] width 639 height 522
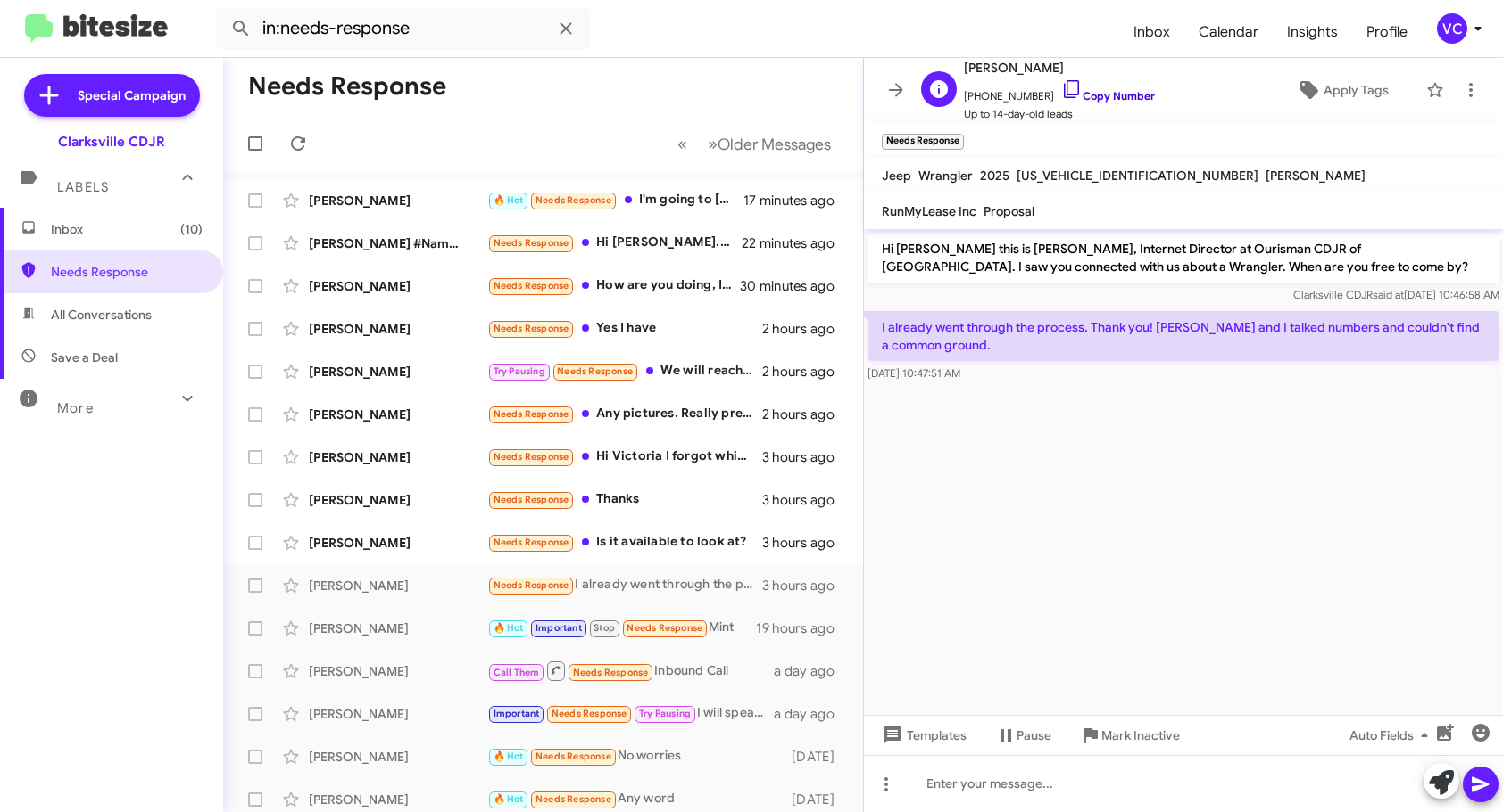
click at [1124, 90] on link "Copy Number" at bounding box center [1108, 96] width 93 height 13
click at [1190, 498] on cdk-virtual-scroll-viewport "Hi [PERSON_NAME] this is [PERSON_NAME], Internet Director at Ourisman CDJR of […" at bounding box center [1183, 472] width 639 height 486
click at [1203, 504] on cdk-virtual-scroll-viewport "Hi [PERSON_NAME] this is [PERSON_NAME], Internet Director at Ourisman CDJR of […" at bounding box center [1183, 472] width 639 height 486
click at [1086, 270] on p "Hi [PERSON_NAME] this is [PERSON_NAME], Internet Director at Ourisman CDJR of […" at bounding box center [1183, 258] width 631 height 50
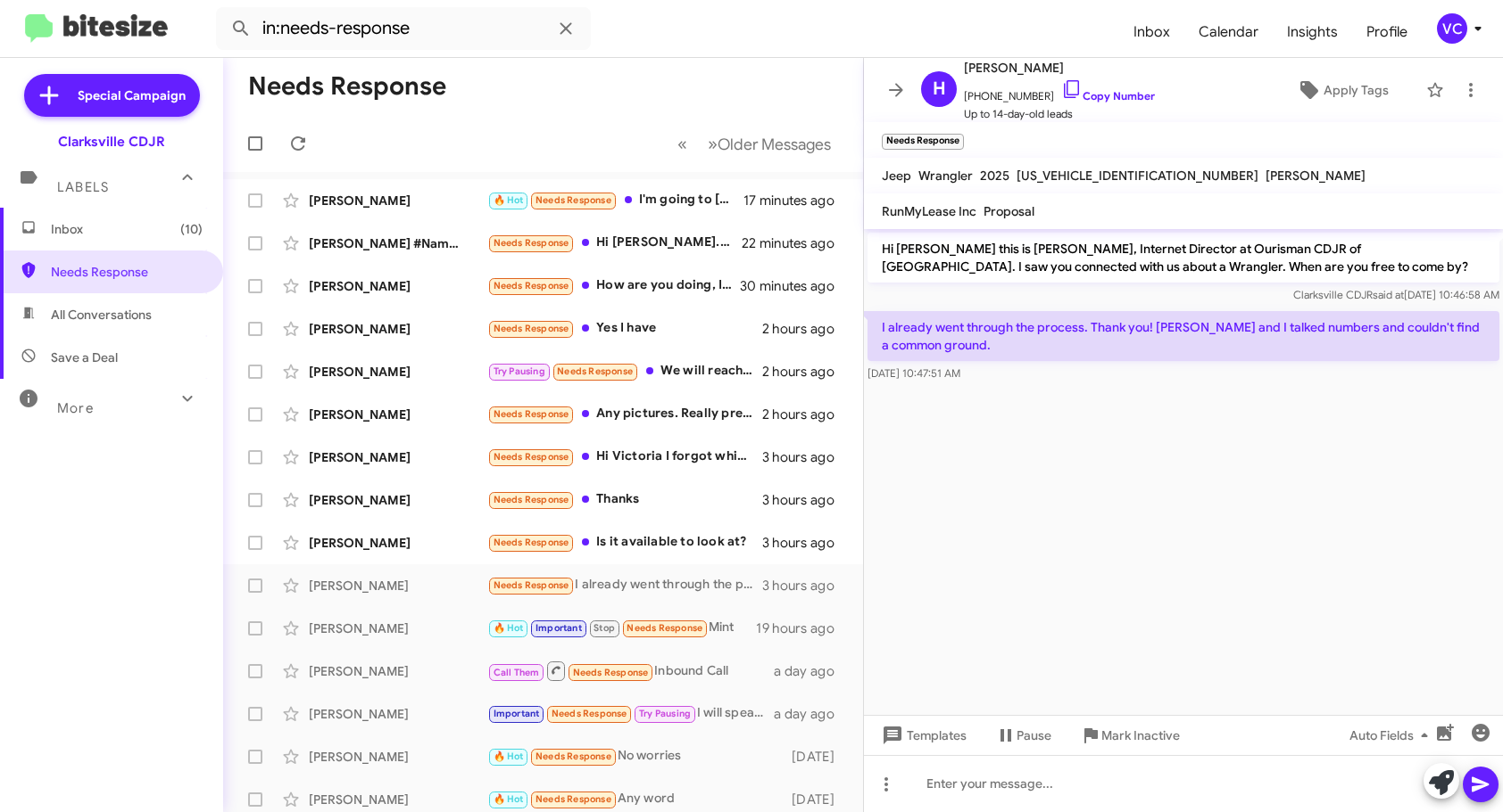
click at [1147, 555] on cdk-virtual-scroll-viewport "Hi [PERSON_NAME] this is [PERSON_NAME], Internet Director at Ourisman CDJR of […" at bounding box center [1183, 472] width 639 height 486
click at [1110, 550] on cdk-virtual-scroll-viewport "Hi [PERSON_NAME] this is [PERSON_NAME], Internet Director at Ourisman CDJR of […" at bounding box center [1183, 472] width 639 height 486
click at [1133, 592] on cdk-virtual-scroll-viewport "Hi [PERSON_NAME] this is [PERSON_NAME], Internet Director at Ourisman CDJR of […" at bounding box center [1183, 472] width 639 height 486
drag, startPoint x: 1082, startPoint y: 572, endPoint x: 1105, endPoint y: 590, distance: 29.2
click at [1082, 572] on cdk-virtual-scroll-viewport "Hi [PERSON_NAME] this is [PERSON_NAME], Internet Director at Ourisman CDJR of […" at bounding box center [1183, 472] width 639 height 486
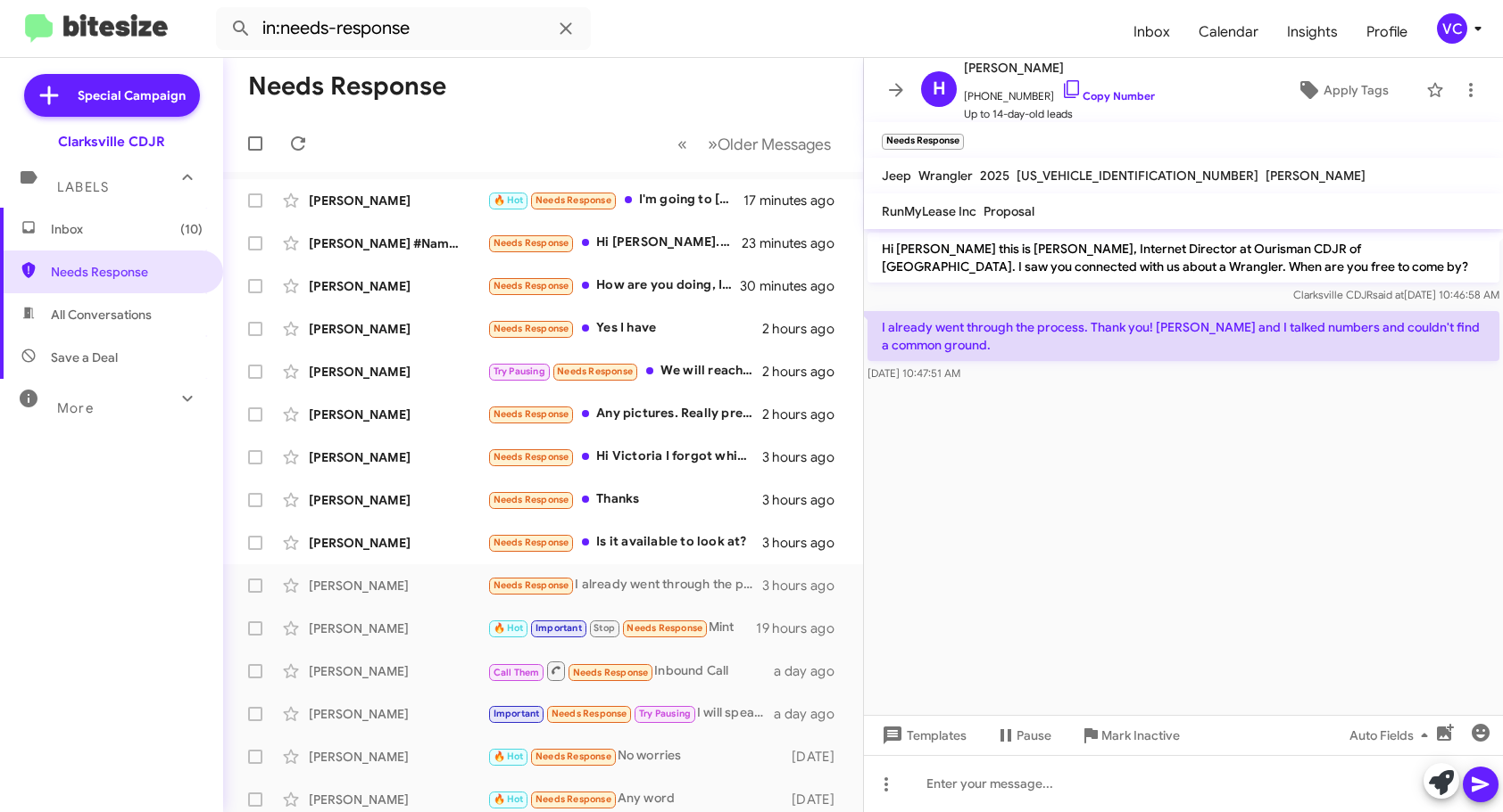
click at [1139, 593] on cdk-virtual-scroll-viewport "Hi [PERSON_NAME] this is [PERSON_NAME], Internet Director at Ourisman CDJR of […" at bounding box center [1183, 472] width 639 height 486
drag, startPoint x: 1142, startPoint y: 592, endPoint x: 1157, endPoint y: 591, distance: 15.0
click at [1145, 592] on cdk-virtual-scroll-viewport "Hi [PERSON_NAME] this is [PERSON_NAME], Internet Director at Ourisman CDJR of […" at bounding box center [1183, 472] width 639 height 486
click at [1157, 591] on cdk-virtual-scroll-viewport "Hi [PERSON_NAME] this is [PERSON_NAME], Internet Director at Ourisman CDJR of […" at bounding box center [1183, 472] width 639 height 486
drag, startPoint x: 1132, startPoint y: 512, endPoint x: 1179, endPoint y: 515, distance: 47.1
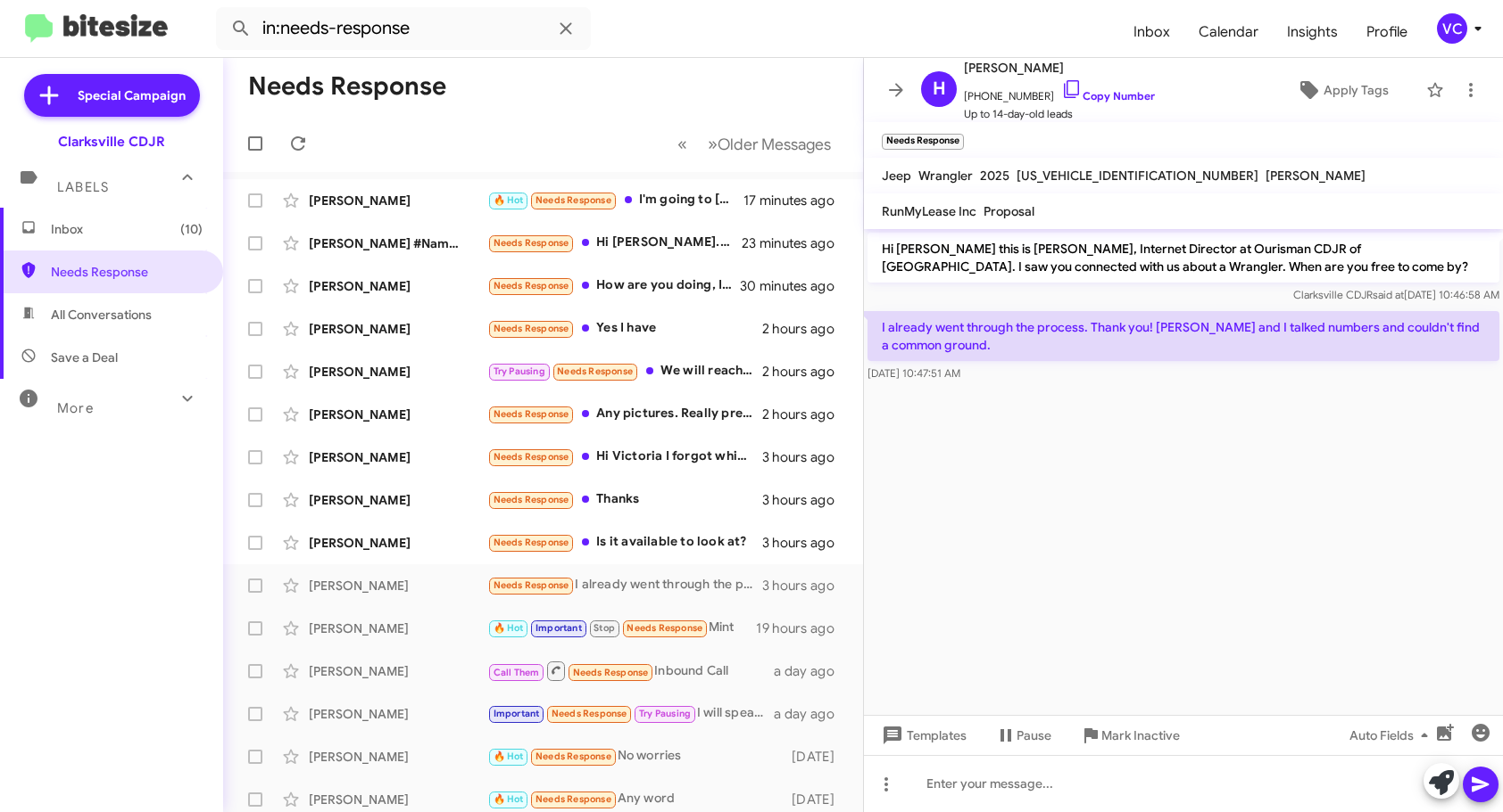
click at [1139, 514] on cdk-virtual-scroll-viewport "Hi [PERSON_NAME] this is [PERSON_NAME], Internet Director at Ourisman CDJR of […" at bounding box center [1183, 472] width 639 height 486
click at [1235, 543] on cdk-virtual-scroll-viewport "Hi [PERSON_NAME] this is [PERSON_NAME], Internet Director at Ourisman CDJR of […" at bounding box center [1183, 472] width 639 height 486
drag, startPoint x: 867, startPoint y: 315, endPoint x: 1050, endPoint y: 400, distance: 201.8
click at [1050, 400] on cdk-virtual-scroll-viewport "Hi [PERSON_NAME] this is [PERSON_NAME], Internet Director at Ourisman CDJR of […" at bounding box center [1183, 472] width 639 height 486
copy div "I already went through the process. Thank you! [PERSON_NAME] and I talked numbe…"
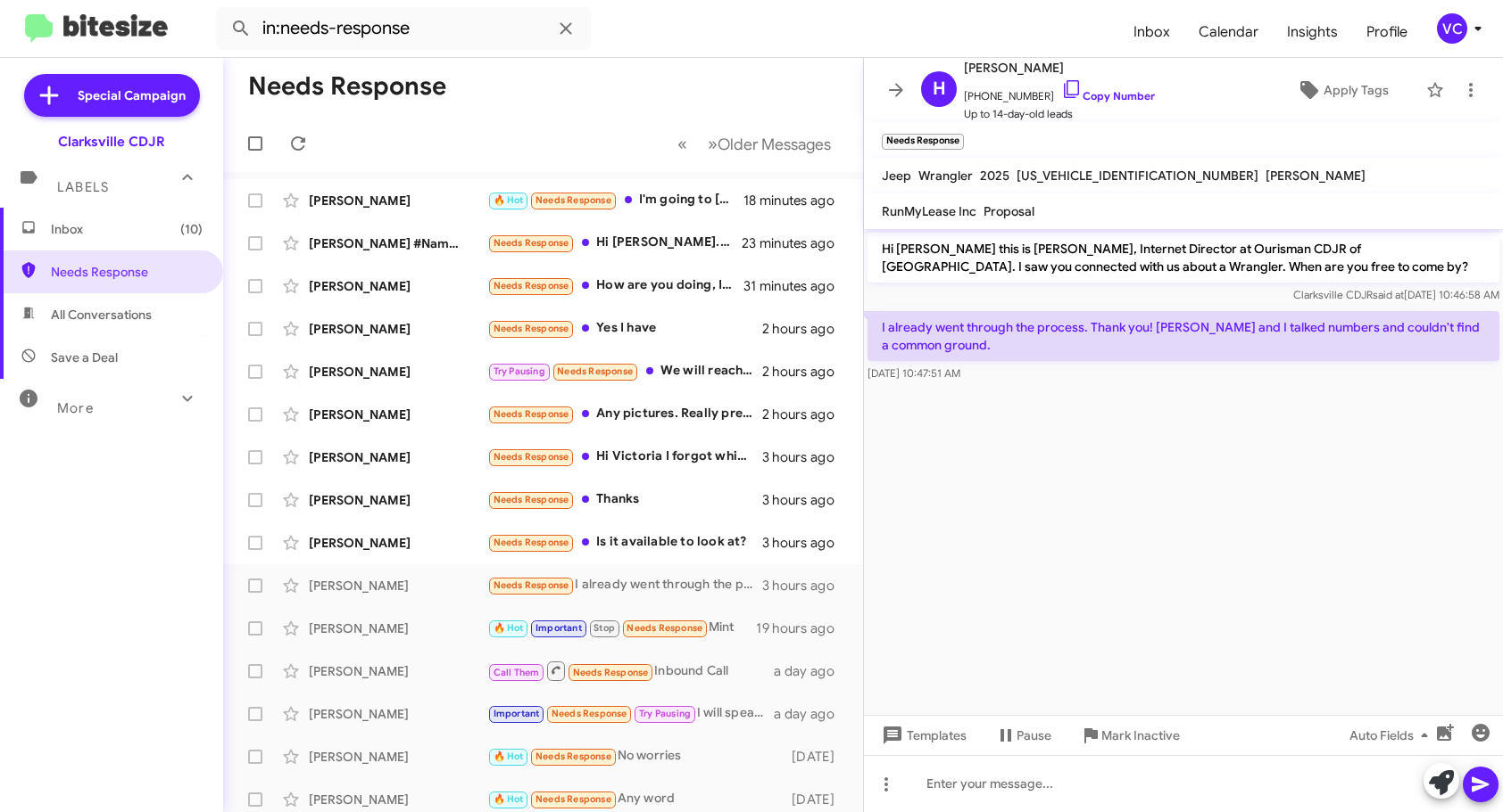
click at [1152, 490] on cdk-virtual-scroll-viewport "Hi [PERSON_NAME] this is [PERSON_NAME], Internet Director at Ourisman CDJR of […" at bounding box center [1183, 472] width 639 height 486
click at [1108, 461] on cdk-virtual-scroll-viewport "Hi [PERSON_NAME] this is [PERSON_NAME], Internet Director at Ourisman CDJR of […" at bounding box center [1183, 472] width 639 height 486
click at [1047, 794] on div at bounding box center [1183, 784] width 639 height 57
click at [1130, 561] on cdk-virtual-scroll-viewport "Hi [PERSON_NAME] this is [PERSON_NAME], Internet Director at Ourisman CDJR of […" at bounding box center [1183, 472] width 639 height 486
click at [1255, 547] on cdk-virtual-scroll-viewport "Hi [PERSON_NAME] this is [PERSON_NAME], Internet Director at Ourisman CDJR of […" at bounding box center [1183, 472] width 639 height 486
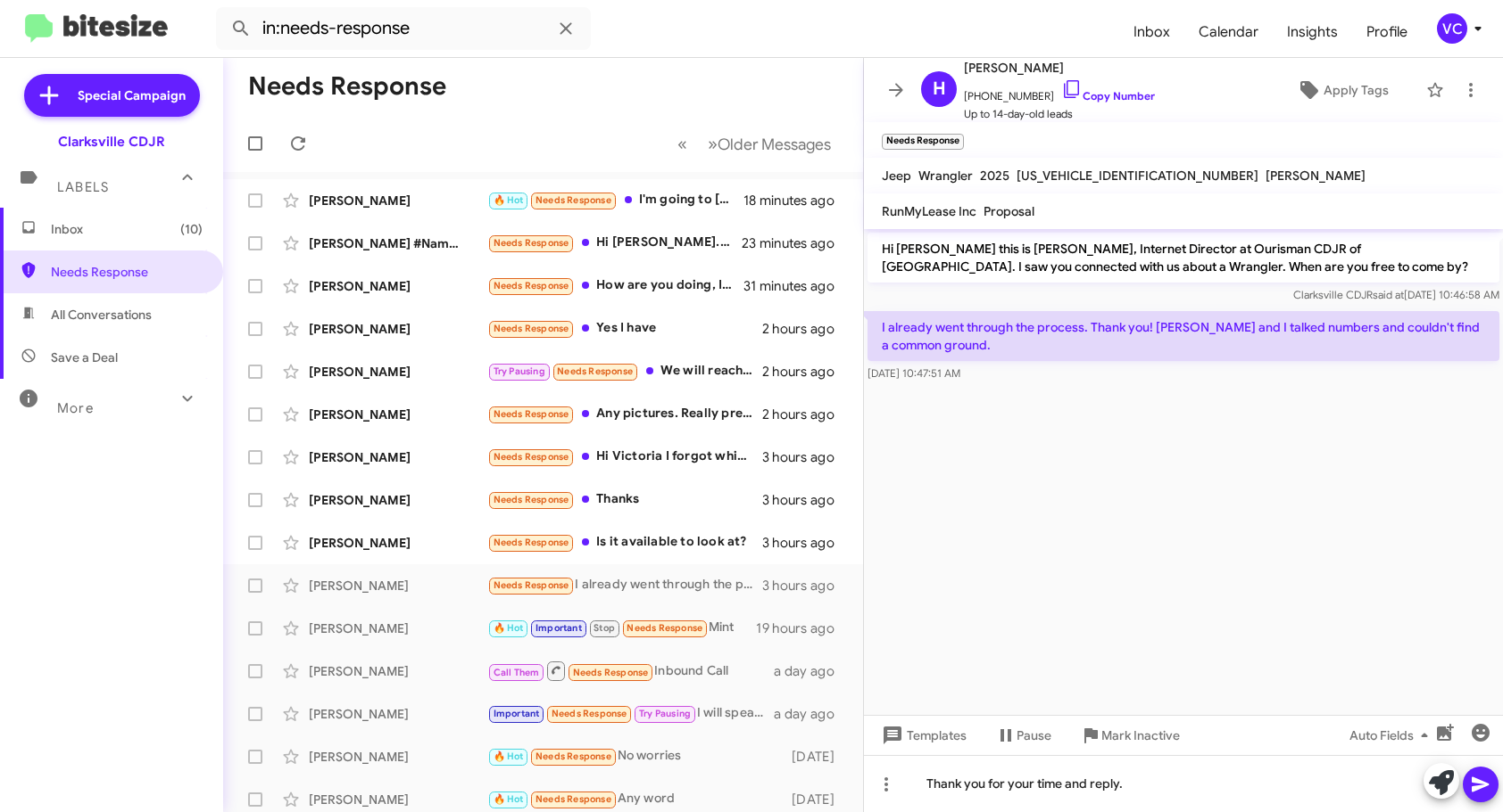
click at [1483, 800] on span at bounding box center [1481, 785] width 22 height 36
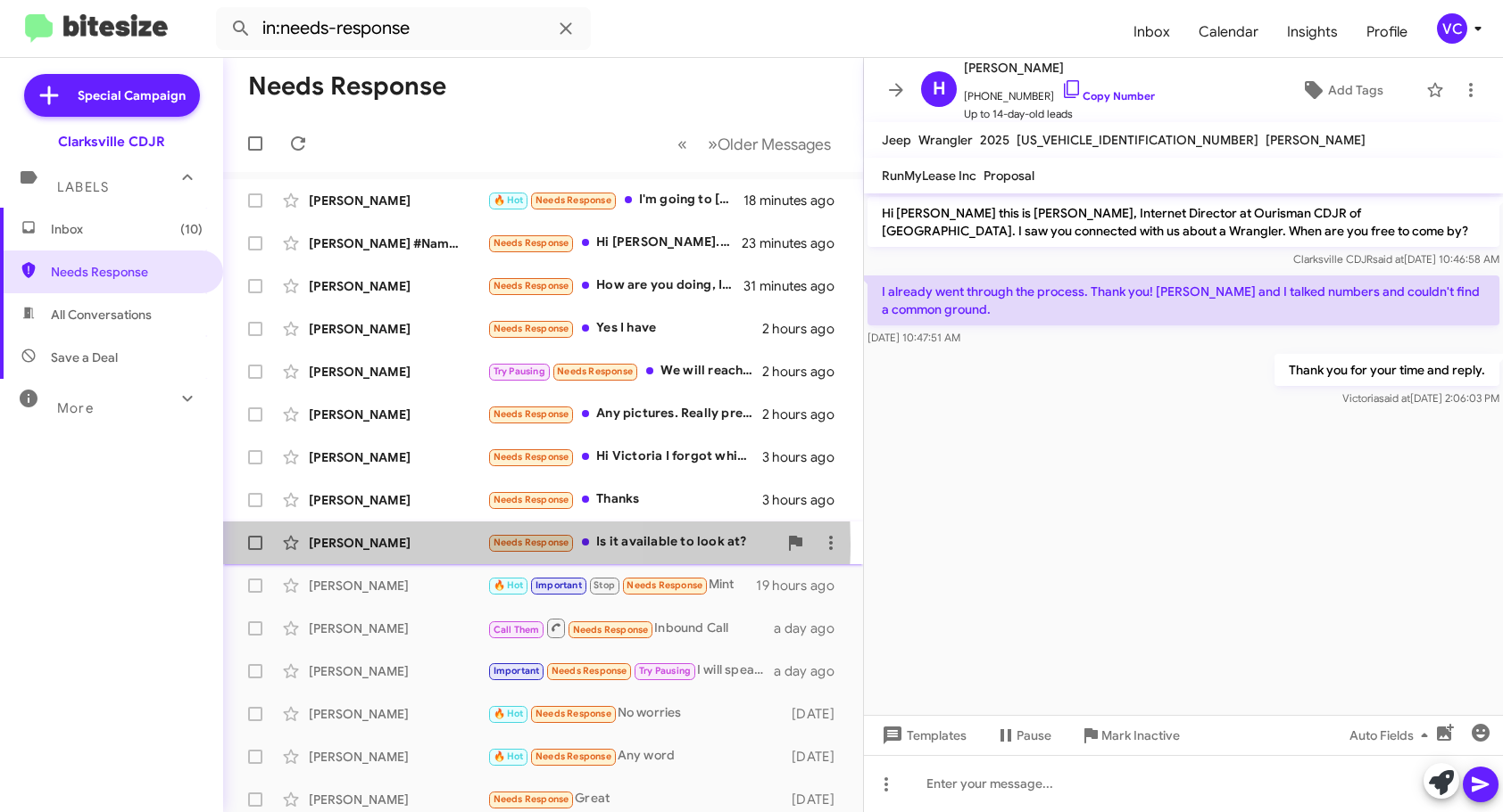
click at [406, 544] on div "[PERSON_NAME]" at bounding box center [397, 543] width 178 height 18
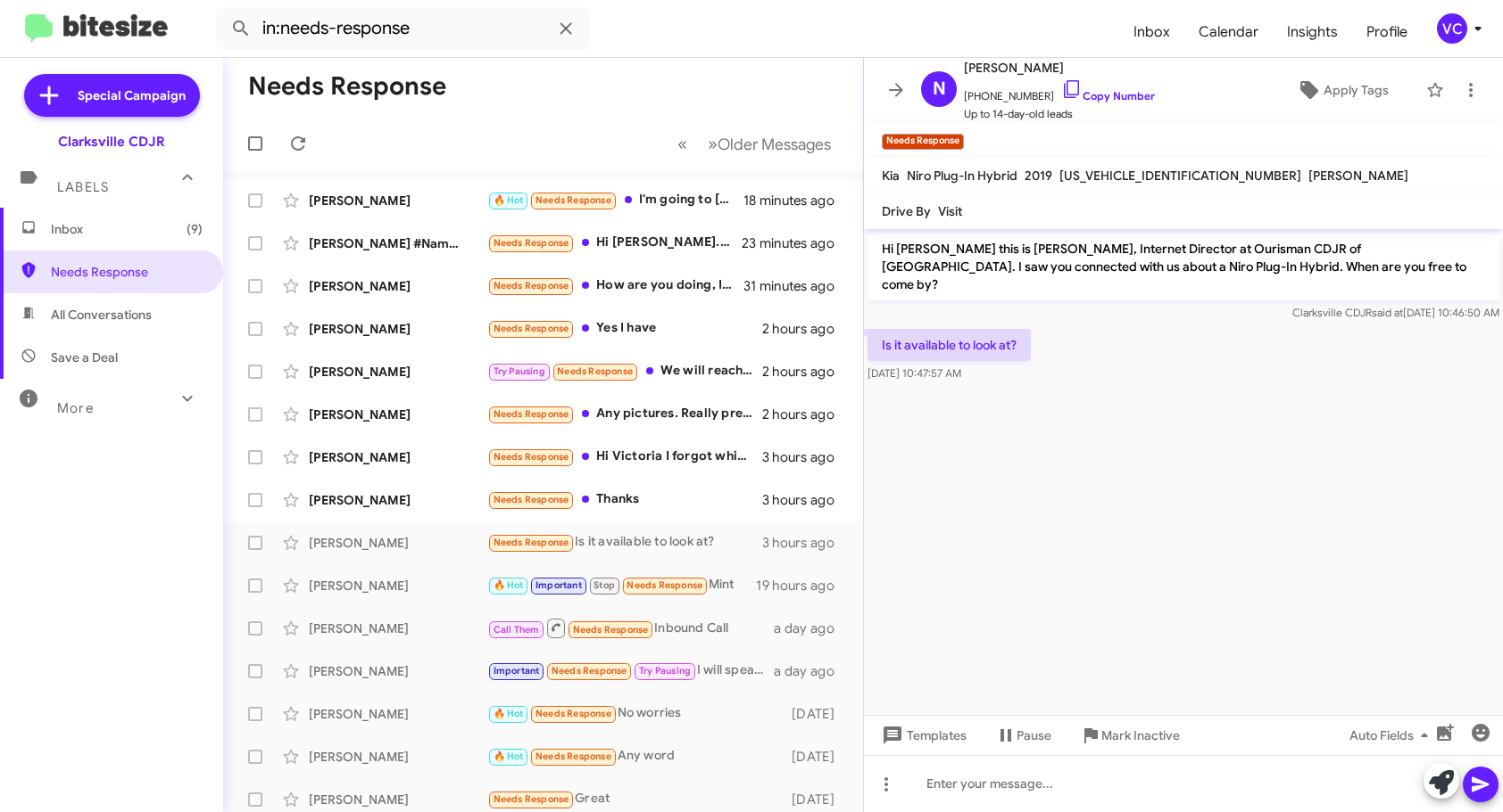
click at [1125, 487] on cdk-virtual-scroll-viewport "Hi [PERSON_NAME] this is [PERSON_NAME], Internet Director at Ourisman CDJR of […" at bounding box center [1183, 472] width 639 height 486
click at [1284, 471] on cdk-virtual-scroll-viewport "Hi [PERSON_NAME] this is [PERSON_NAME], Internet Director at Ourisman CDJR of […" at bounding box center [1183, 472] width 639 height 486
click at [1116, 99] on link "Copy Number" at bounding box center [1108, 96] width 93 height 13
click at [1192, 480] on cdk-virtual-scroll-viewport "Hi [PERSON_NAME] this is [PERSON_NAME], Internet Director at Ourisman CDJR of […" at bounding box center [1183, 472] width 639 height 486
click at [1279, 417] on cdk-virtual-scroll-viewport "Hi [PERSON_NAME] this is [PERSON_NAME], Internet Director at Ourisman CDJR of […" at bounding box center [1183, 472] width 639 height 486
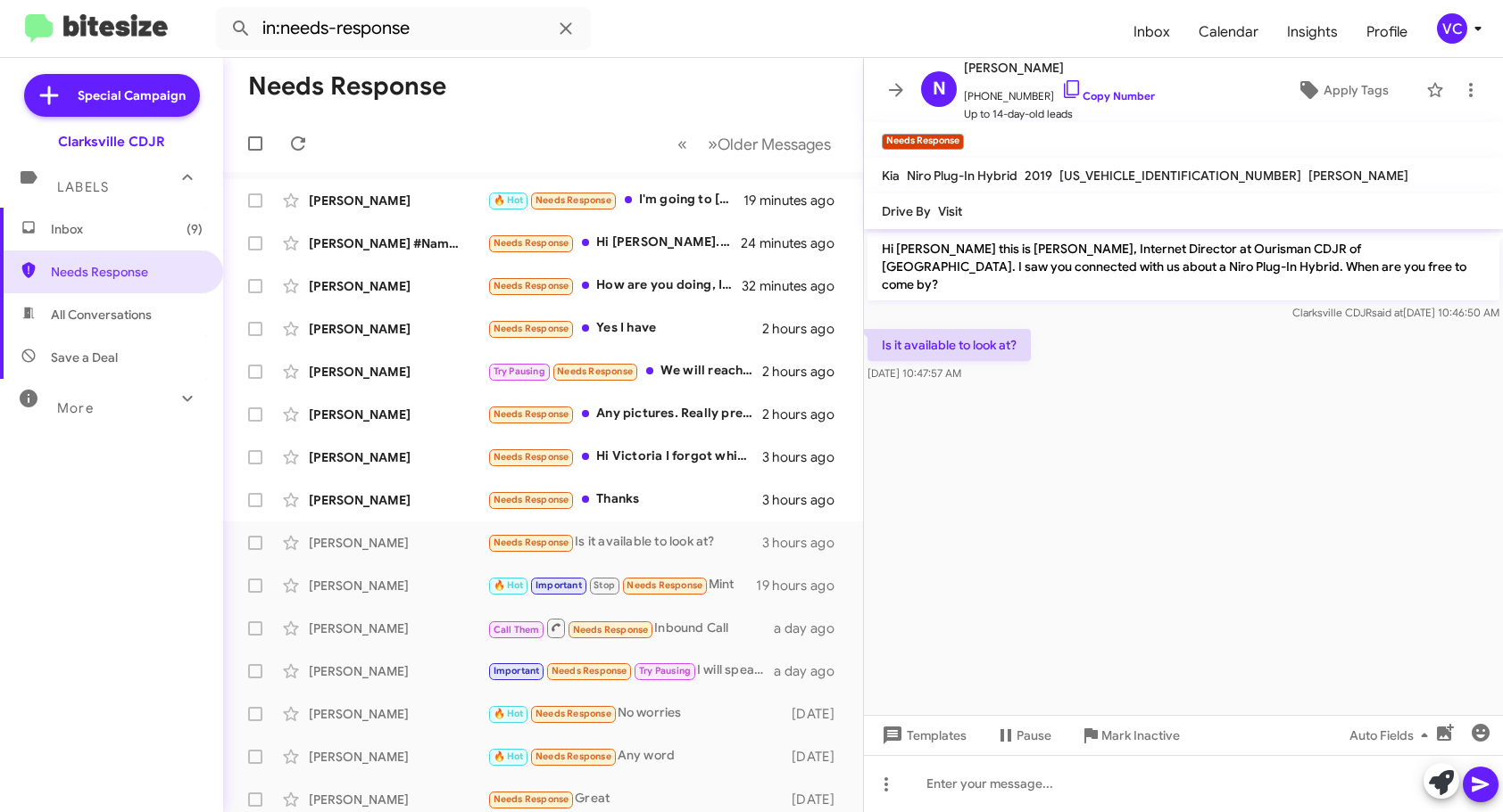
drag, startPoint x: 1279, startPoint y: 417, endPoint x: 1308, endPoint y: 286, distance: 134.2
click at [1280, 417] on cdk-virtual-scroll-viewport "Hi [PERSON_NAME] this is [PERSON_NAME], Internet Director at Ourisman CDJR of […" at bounding box center [1183, 472] width 639 height 486
click at [1166, 489] on cdk-virtual-scroll-viewport "Hi [PERSON_NAME] this is [PERSON_NAME], Internet Director at Ourisman CDJR of […" at bounding box center [1183, 472] width 639 height 486
click at [1140, 95] on link "Copy Number" at bounding box center [1108, 96] width 93 height 13
click at [1108, 785] on div at bounding box center [1183, 784] width 639 height 57
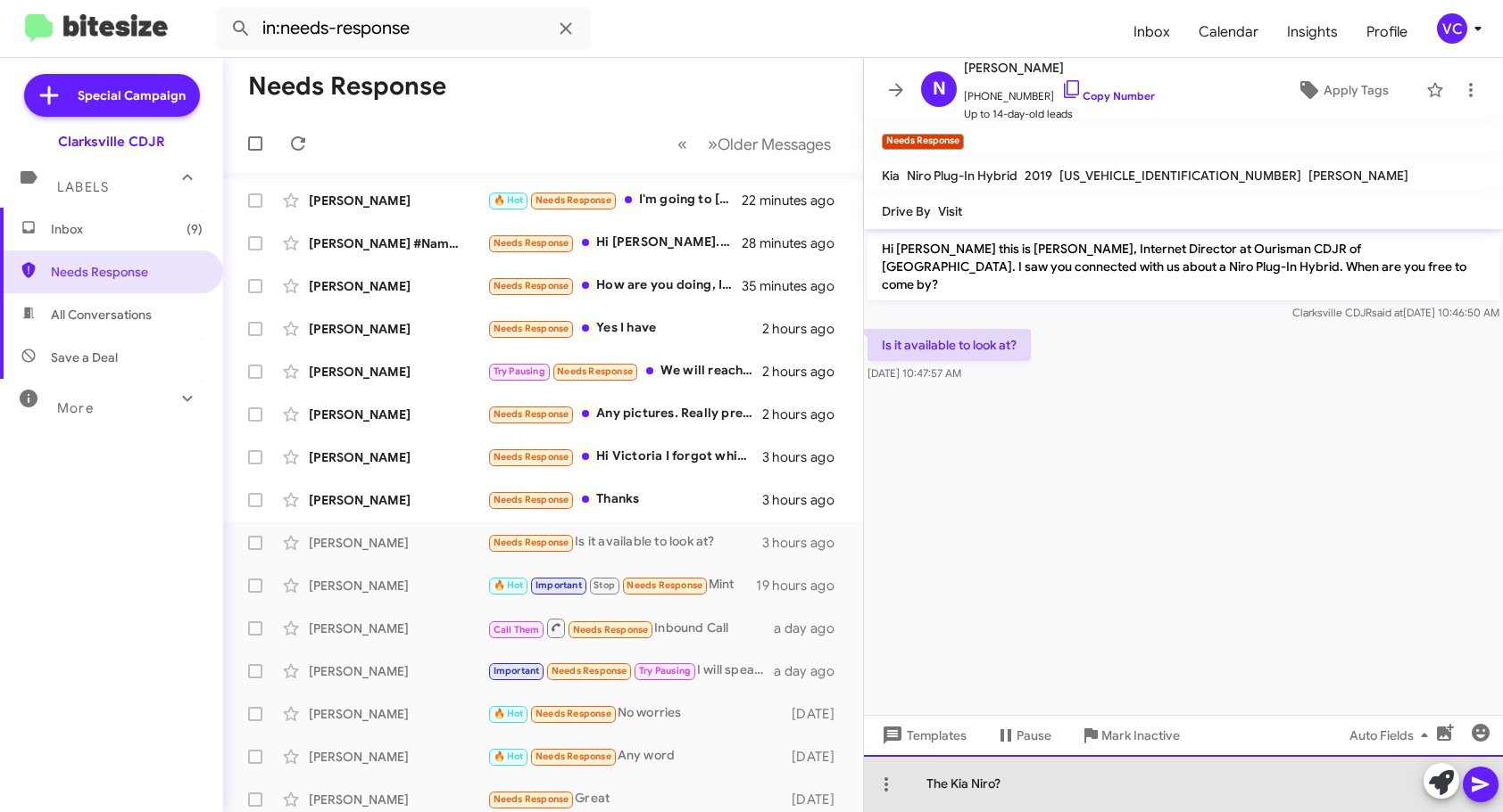
click at [1108, 785] on div "The Kia Niro?" at bounding box center [1183, 784] width 639 height 57
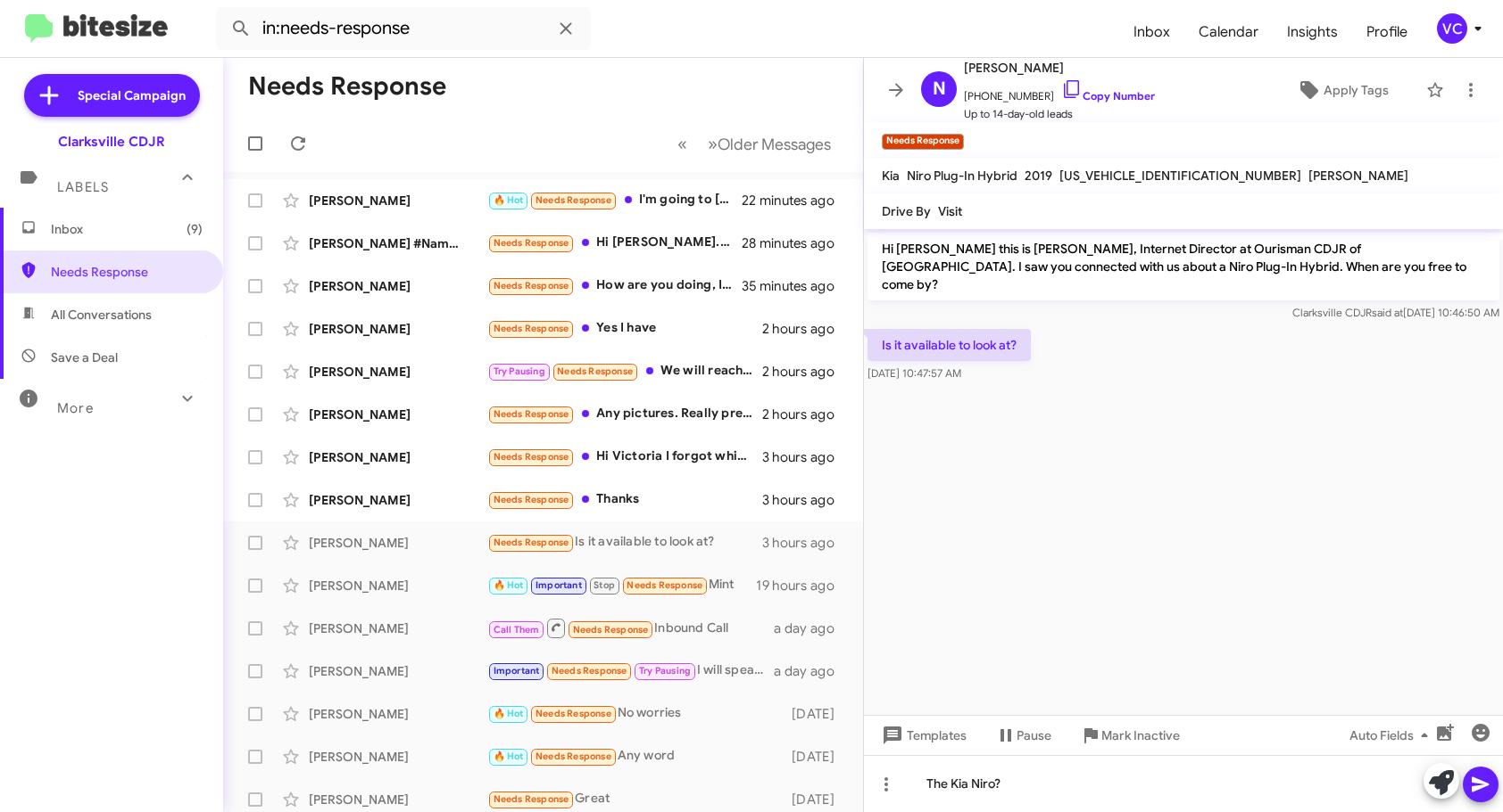
click at [1492, 778] on button at bounding box center [1481, 785] width 36 height 36
click at [1230, 510] on cdk-virtual-scroll-viewport "Hi [PERSON_NAME] this is [PERSON_NAME], Internet Director at Ourisman CDJR of […" at bounding box center [1183, 472] width 639 height 486
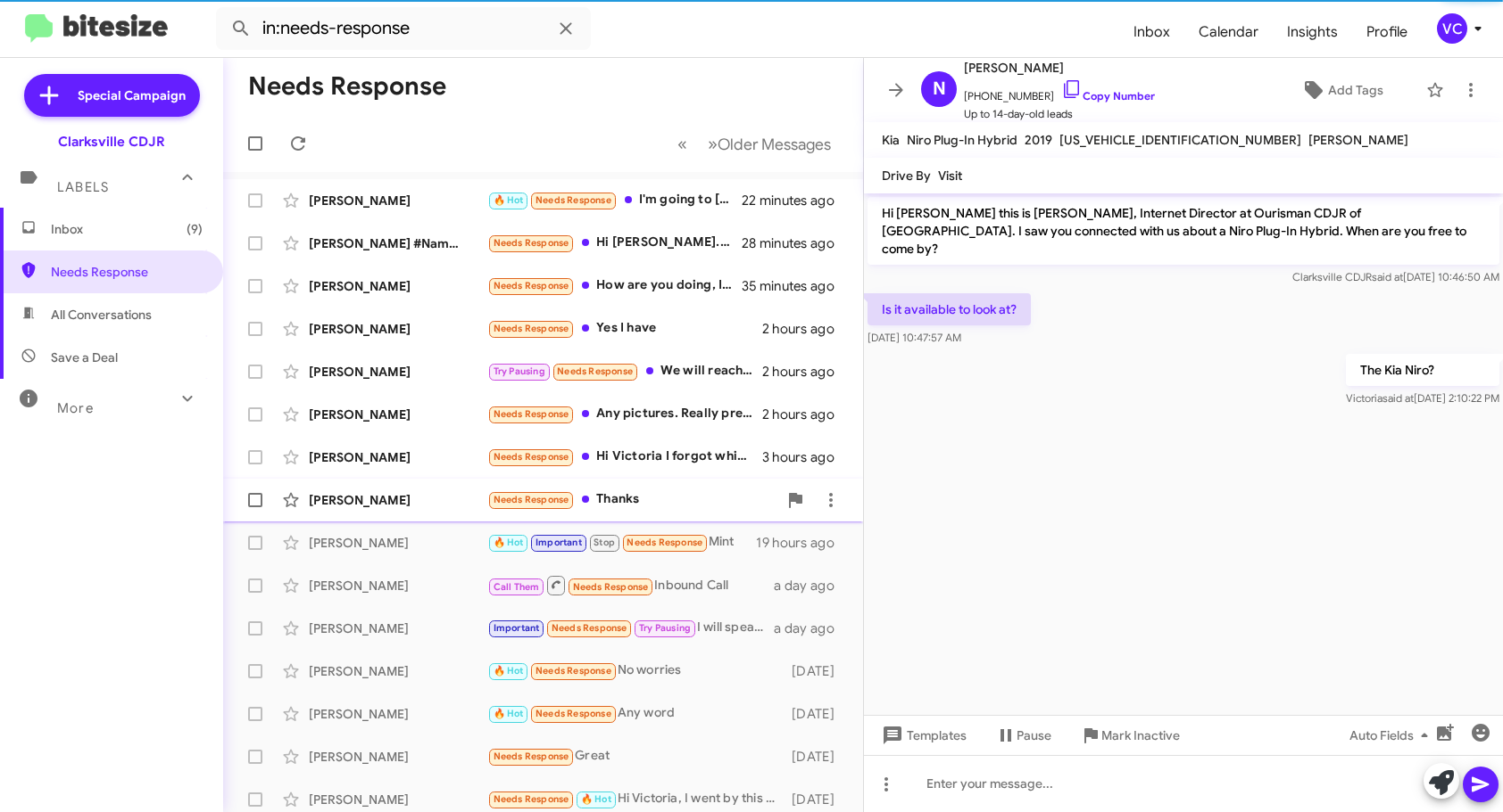
click at [367, 506] on div "[PERSON_NAME]" at bounding box center [397, 500] width 178 height 18
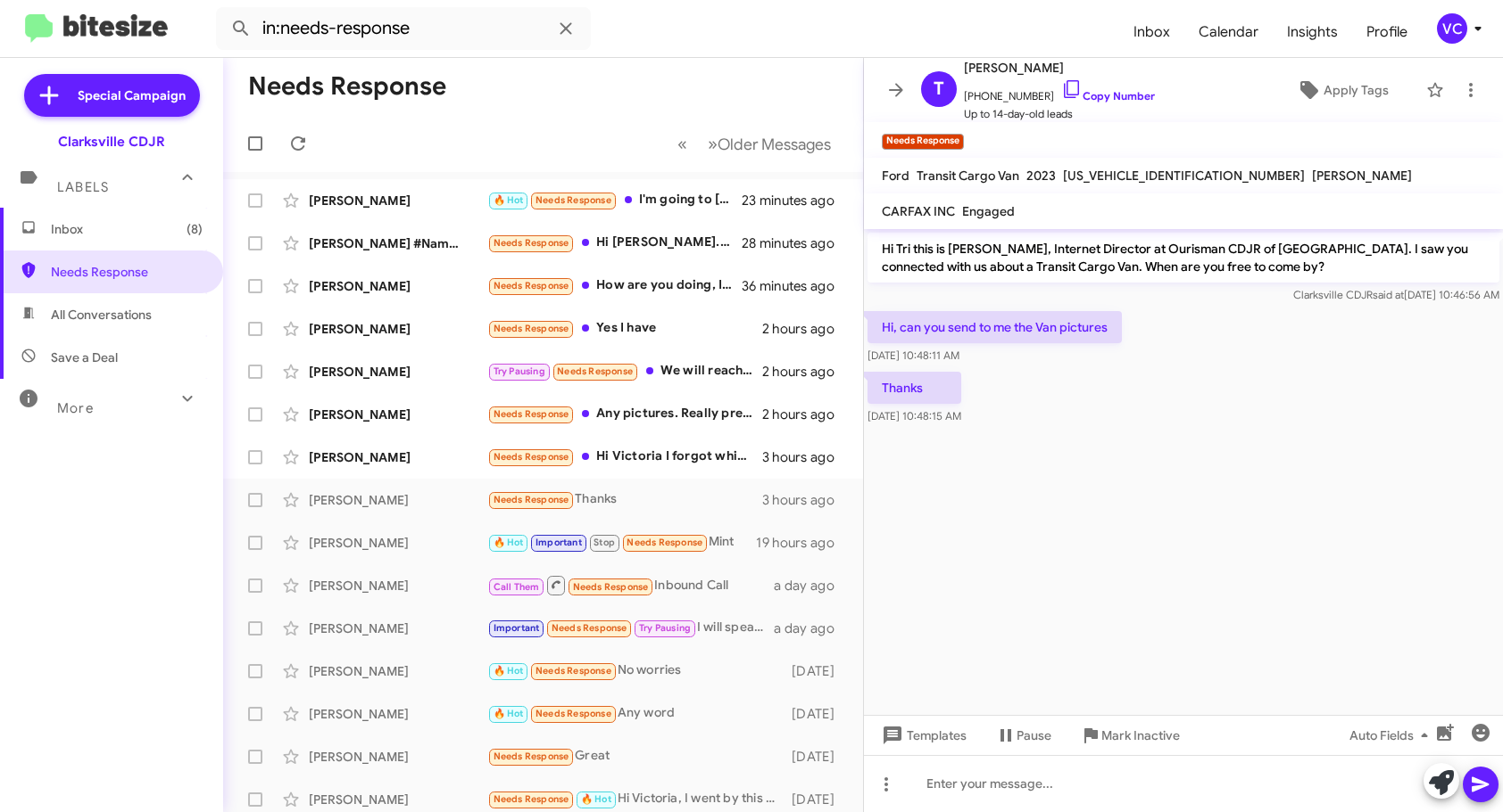
click at [1292, 563] on cdk-virtual-scroll-viewport "Hi Tri this is [PERSON_NAME], Internet Director at Ourisman CDJR of [GEOGRAPHIC…" at bounding box center [1183, 472] width 639 height 486
click at [1217, 781] on div at bounding box center [1183, 784] width 639 height 57
click at [1271, 590] on cdk-virtual-scroll-viewport "Hi Tri this is [PERSON_NAME], Internet Director at Ourisman CDJR of [GEOGRAPHIC…" at bounding box center [1183, 472] width 639 height 486
click at [1225, 590] on cdk-virtual-scroll-viewport "Hi Tri this is [PERSON_NAME], Internet Director at Ourisman CDJR of [GEOGRAPHIC…" at bounding box center [1183, 472] width 639 height 486
click at [1227, 589] on cdk-virtual-scroll-viewport "Hi Tri this is [PERSON_NAME], Internet Director at Ourisman CDJR of [GEOGRAPHIC…" at bounding box center [1183, 472] width 639 height 486
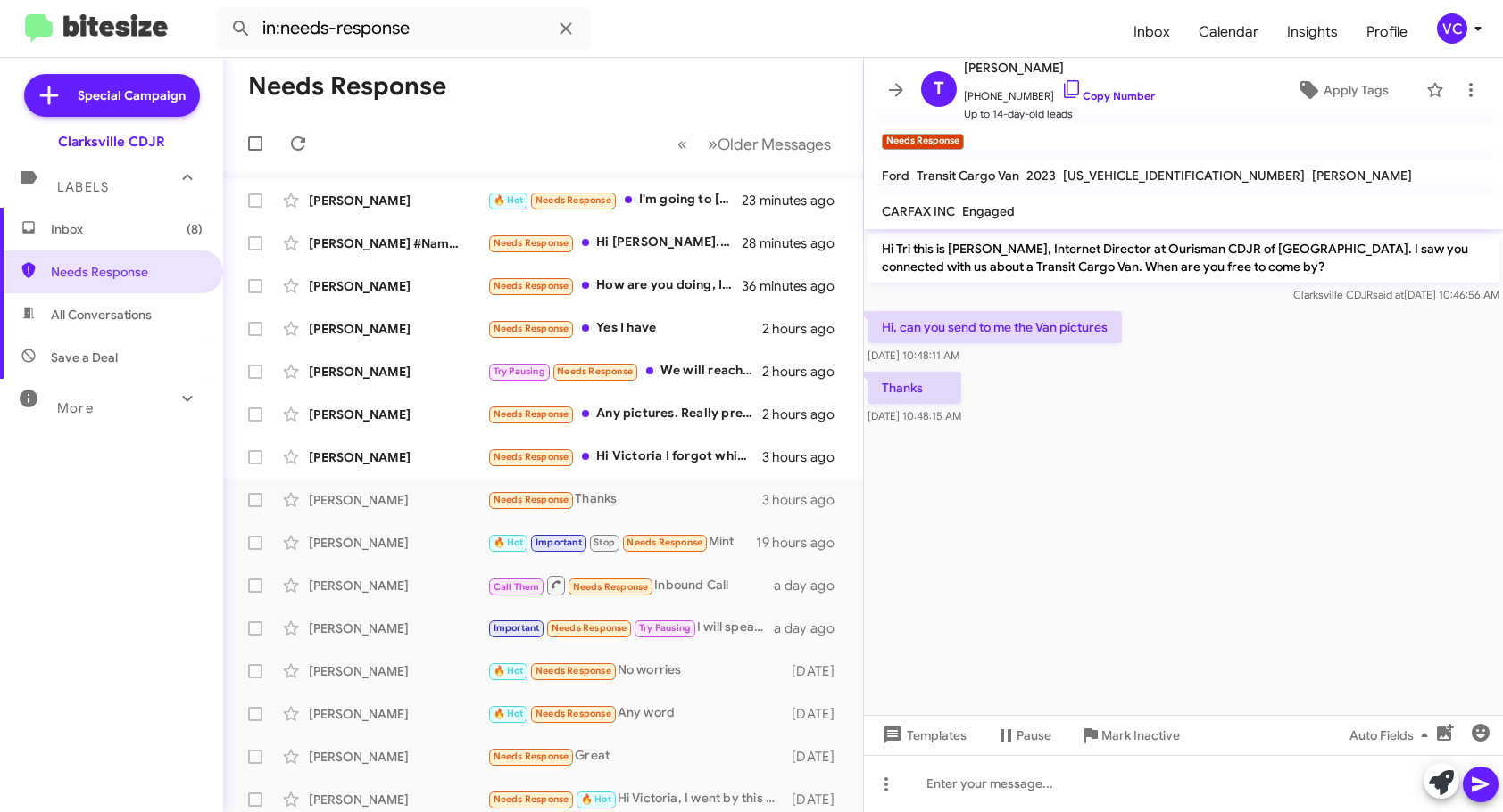
drag, startPoint x: 1338, startPoint y: 531, endPoint x: 1327, endPoint y: 520, distance: 15.6
click at [1336, 530] on cdk-virtual-scroll-viewport "Hi Tri this is [PERSON_NAME], Internet Director at Ourisman CDJR of [GEOGRAPHIC…" at bounding box center [1183, 472] width 639 height 486
click at [1310, 509] on cdk-virtual-scroll-viewport "Hi Tri this is [PERSON_NAME], Internet Director at Ourisman CDJR of [GEOGRAPHIC…" at bounding box center [1183, 472] width 639 height 486
click at [1223, 358] on div "Hi, can you send to me the Van pictures [DATE] 10:48:11 AM" at bounding box center [1183, 338] width 639 height 61
click at [1255, 447] on cdk-virtual-scroll-viewport "Hi Tri this is [PERSON_NAME], Internet Director at Ourisman CDJR of [GEOGRAPHIC…" at bounding box center [1183, 472] width 639 height 486
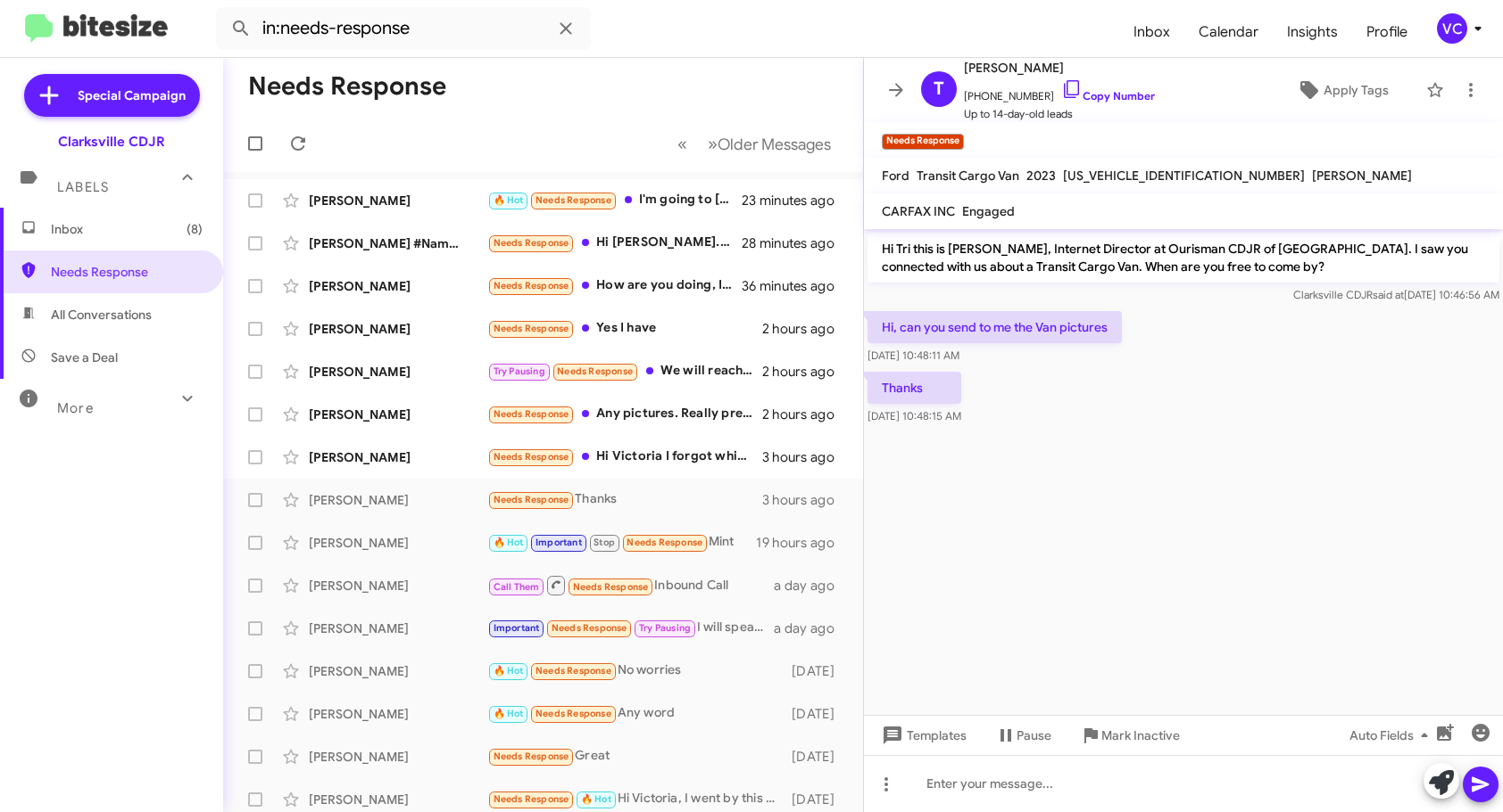
click at [1255, 448] on cdk-virtual-scroll-viewport "Hi Tri this is [PERSON_NAME], Internet Director at Ourisman CDJR of [GEOGRAPHIC…" at bounding box center [1183, 472] width 639 height 486
click at [1259, 448] on cdk-virtual-scroll-viewport "Hi Tri this is [PERSON_NAME], Internet Director at Ourisman CDJR of [GEOGRAPHIC…" at bounding box center [1183, 472] width 639 height 486
click at [1260, 448] on cdk-virtual-scroll-viewport "Hi Tri this is [PERSON_NAME], Internet Director at Ourisman CDJR of [GEOGRAPHIC…" at bounding box center [1183, 472] width 639 height 486
click at [1261, 545] on cdk-virtual-scroll-viewport "Hi Tri this is [PERSON_NAME], Internet Director at Ourisman CDJR of [GEOGRAPHIC…" at bounding box center [1183, 472] width 639 height 486
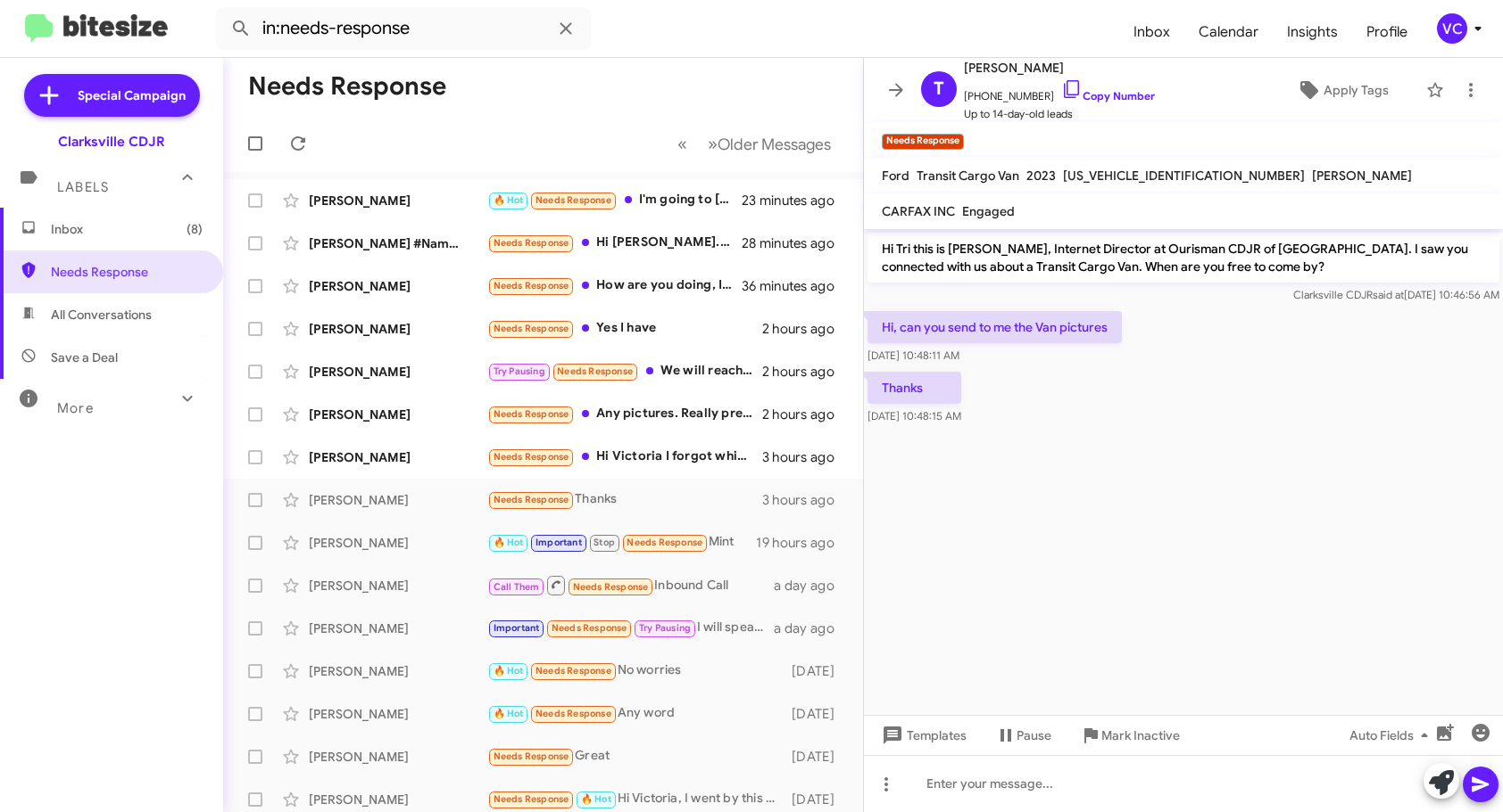
click at [1261, 545] on cdk-virtual-scroll-viewport "Hi Tri this is [PERSON_NAME], Internet Director at Ourisman CDJR of [GEOGRAPHIC…" at bounding box center [1183, 472] width 639 height 486
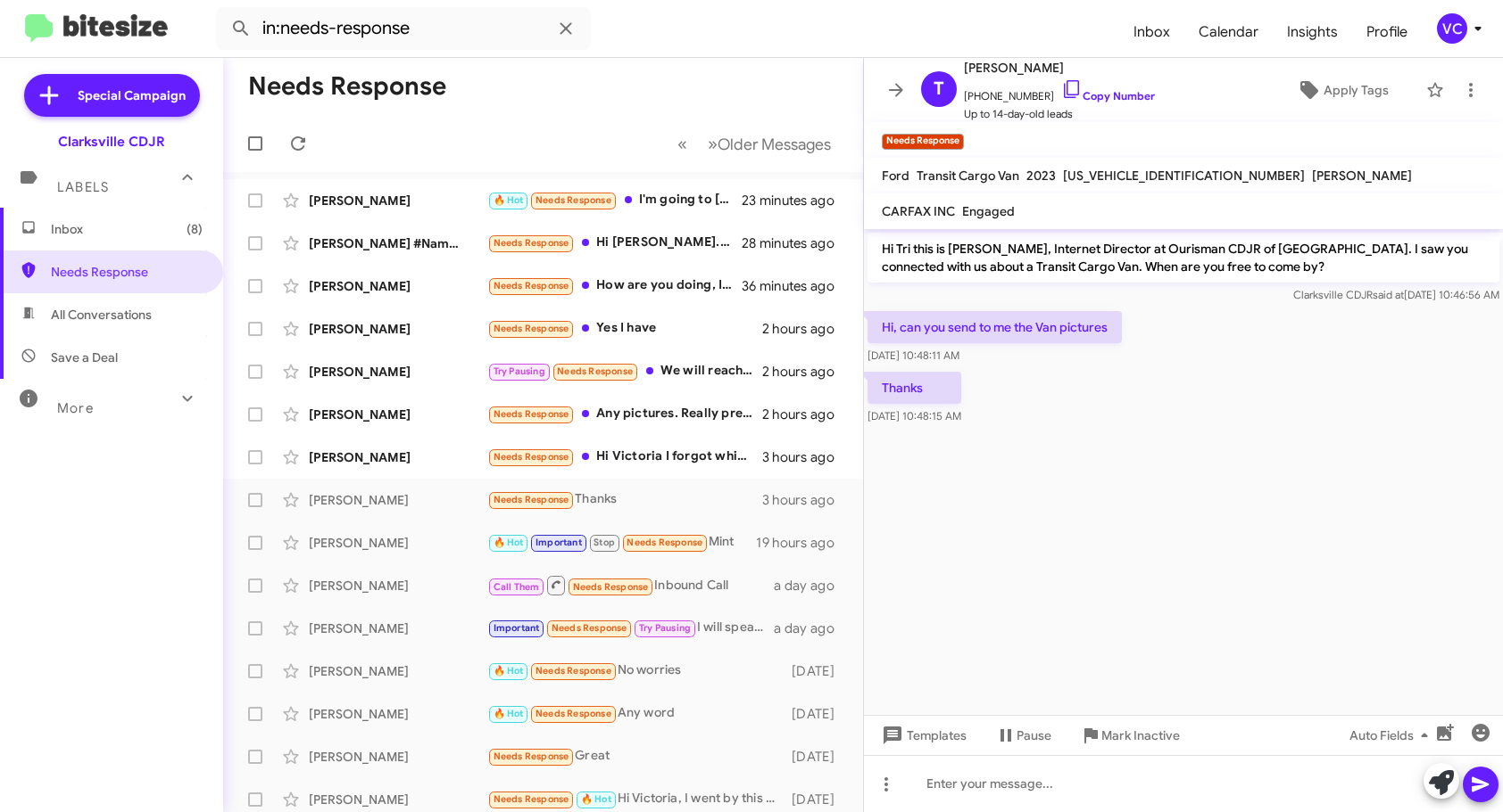
click at [1261, 545] on cdk-virtual-scroll-viewport "Hi Tri this is [PERSON_NAME], Internet Director at Ourisman CDJR of [GEOGRAPHIC…" at bounding box center [1183, 472] width 639 height 486
drag, startPoint x: 1255, startPoint y: 517, endPoint x: 1263, endPoint y: 557, distance: 40.8
click at [1255, 518] on cdk-virtual-scroll-viewport "Hi Tri this is [PERSON_NAME], Internet Director at Ourisman CDJR of [GEOGRAPHIC…" at bounding box center [1183, 472] width 639 height 486
click at [1347, 396] on div "Thanks [DATE] 10:48:15 AM" at bounding box center [1183, 399] width 639 height 61
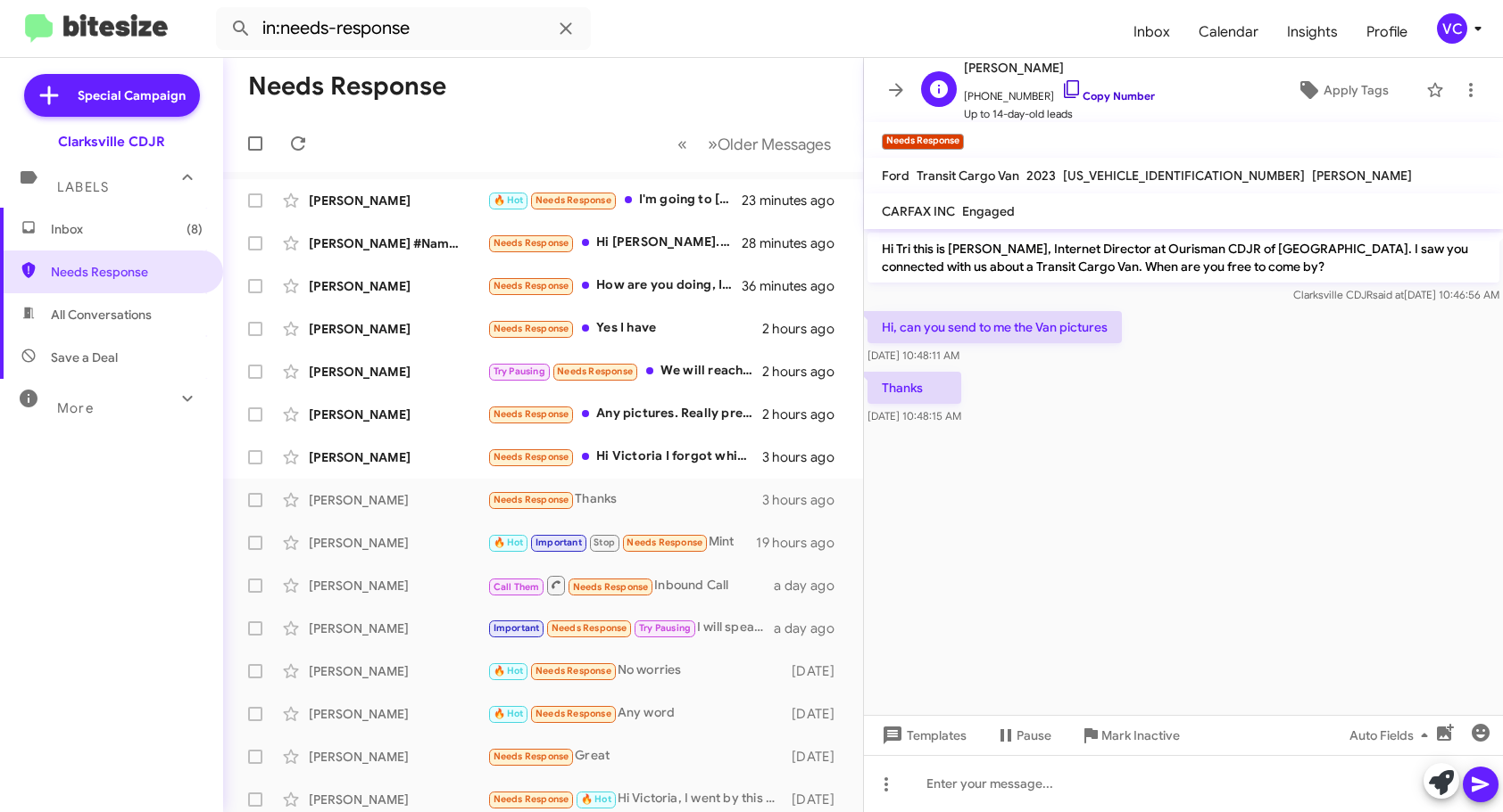
click at [1099, 91] on link "Copy Number" at bounding box center [1108, 96] width 93 height 13
click at [1152, 528] on cdk-virtual-scroll-viewport "Hi Tri this is [PERSON_NAME], Internet Director at Ourisman CDJR of [GEOGRAPHIC…" at bounding box center [1183, 472] width 639 height 486
click at [1123, 536] on cdk-virtual-scroll-viewport "Hi Tri this is [PERSON_NAME], Internet Director at Ourisman CDJR of [GEOGRAPHIC…" at bounding box center [1183, 472] width 639 height 486
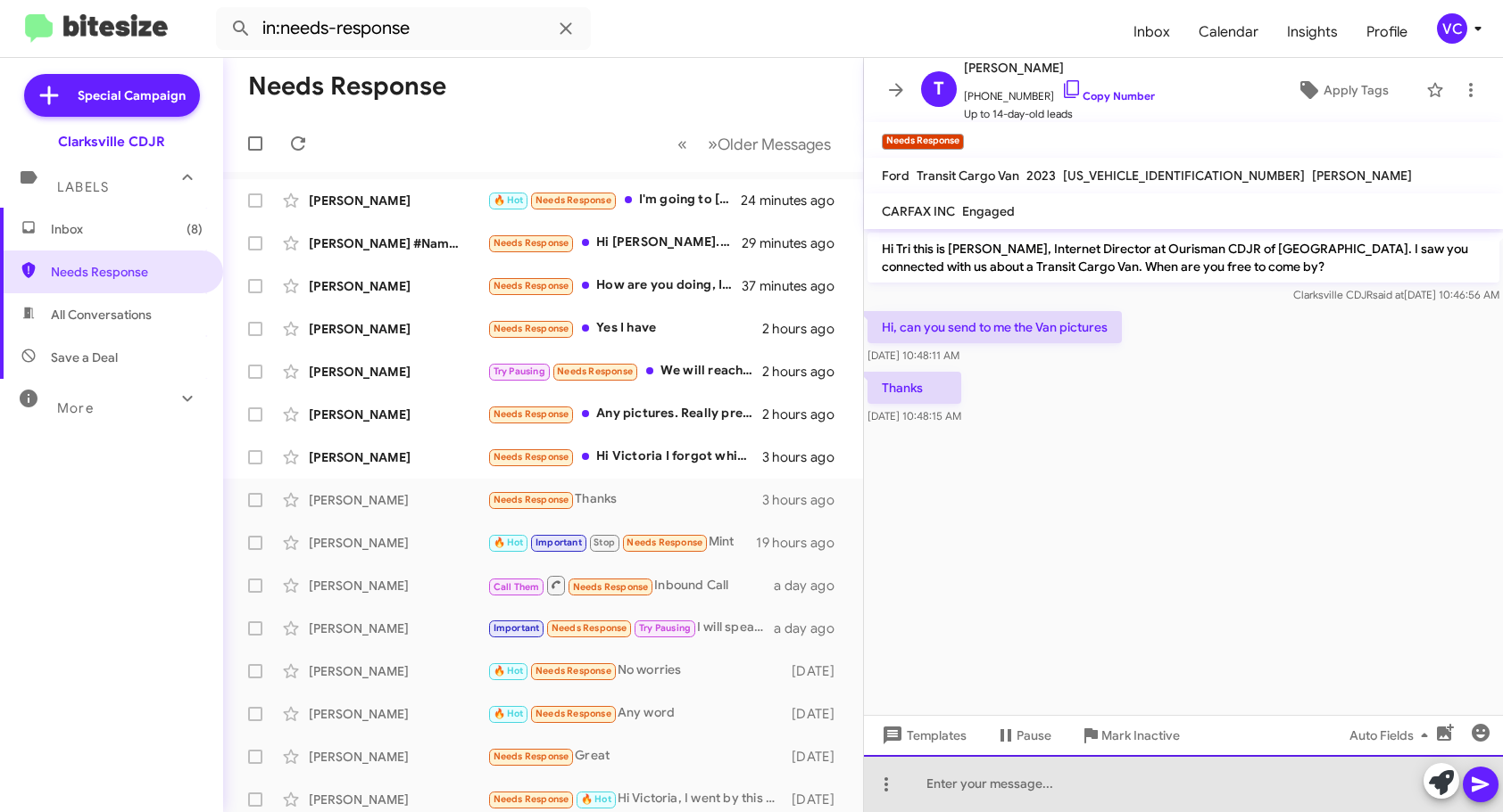
click at [1076, 768] on div at bounding box center [1183, 784] width 639 height 57
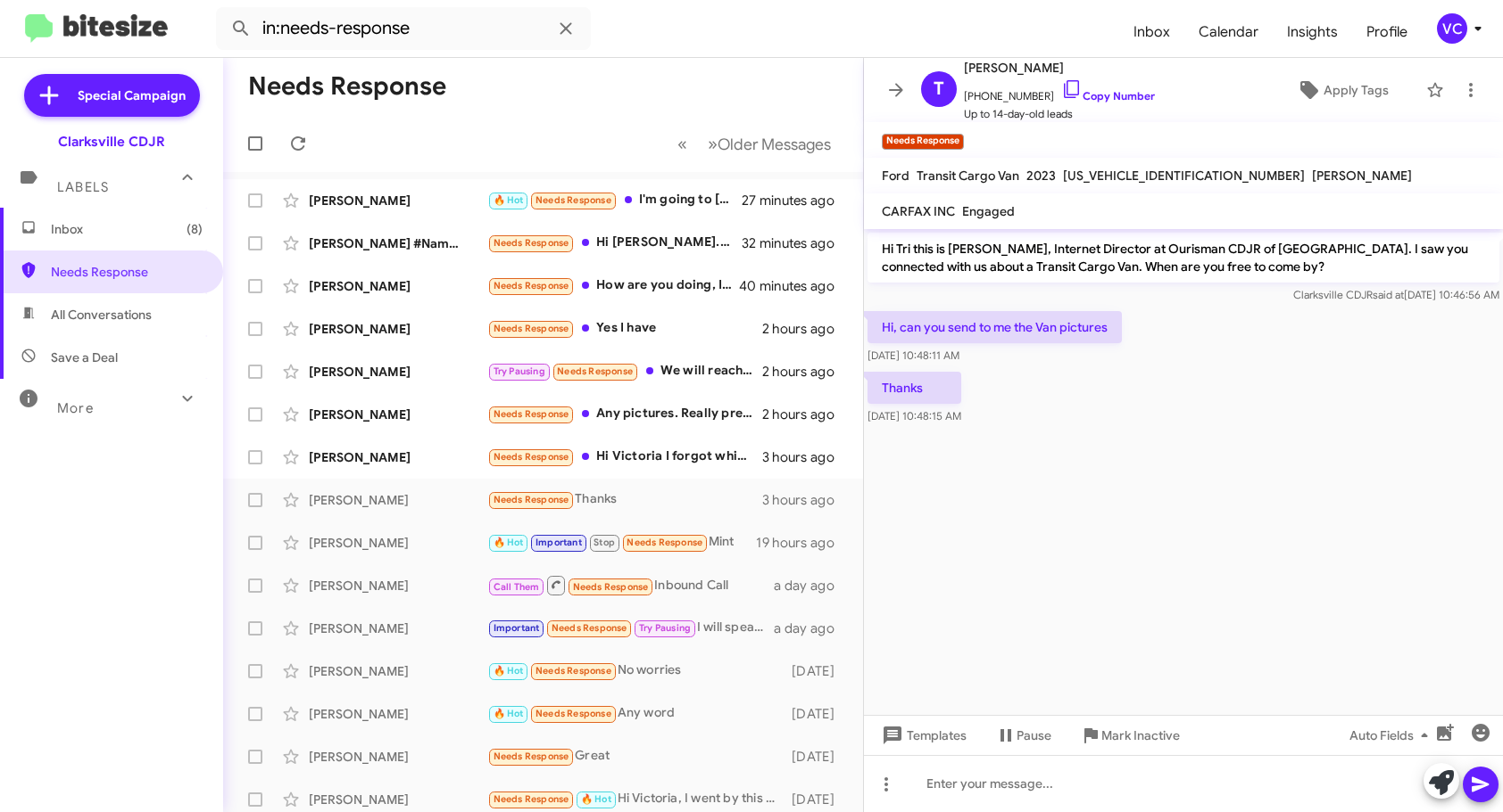
click at [1163, 540] on cdk-virtual-scroll-viewport "Hi Tri this is [PERSON_NAME], Internet Director at Ourisman CDJR of [GEOGRAPHIC…" at bounding box center [1183, 472] width 639 height 486
click at [1103, 562] on cdk-virtual-scroll-viewport "Hi Tri this is [PERSON_NAME], Internet Director at Ourisman CDJR of [GEOGRAPHIC…" at bounding box center [1183, 472] width 639 height 486
click at [1320, 466] on cdk-virtual-scroll-viewport "Hi Tri this is [PERSON_NAME], Internet Director at Ourisman CDJR of [GEOGRAPHIC…" at bounding box center [1183, 472] width 639 height 486
click at [1237, 505] on cdk-virtual-scroll-viewport "Hi Tri this is [PERSON_NAME], Internet Director at Ourisman CDJR of [GEOGRAPHIC…" at bounding box center [1183, 472] width 639 height 486
click at [1255, 503] on cdk-virtual-scroll-viewport "Hi Tri this is [PERSON_NAME], Internet Director at Ourisman CDJR of [GEOGRAPHIC…" at bounding box center [1183, 472] width 639 height 486
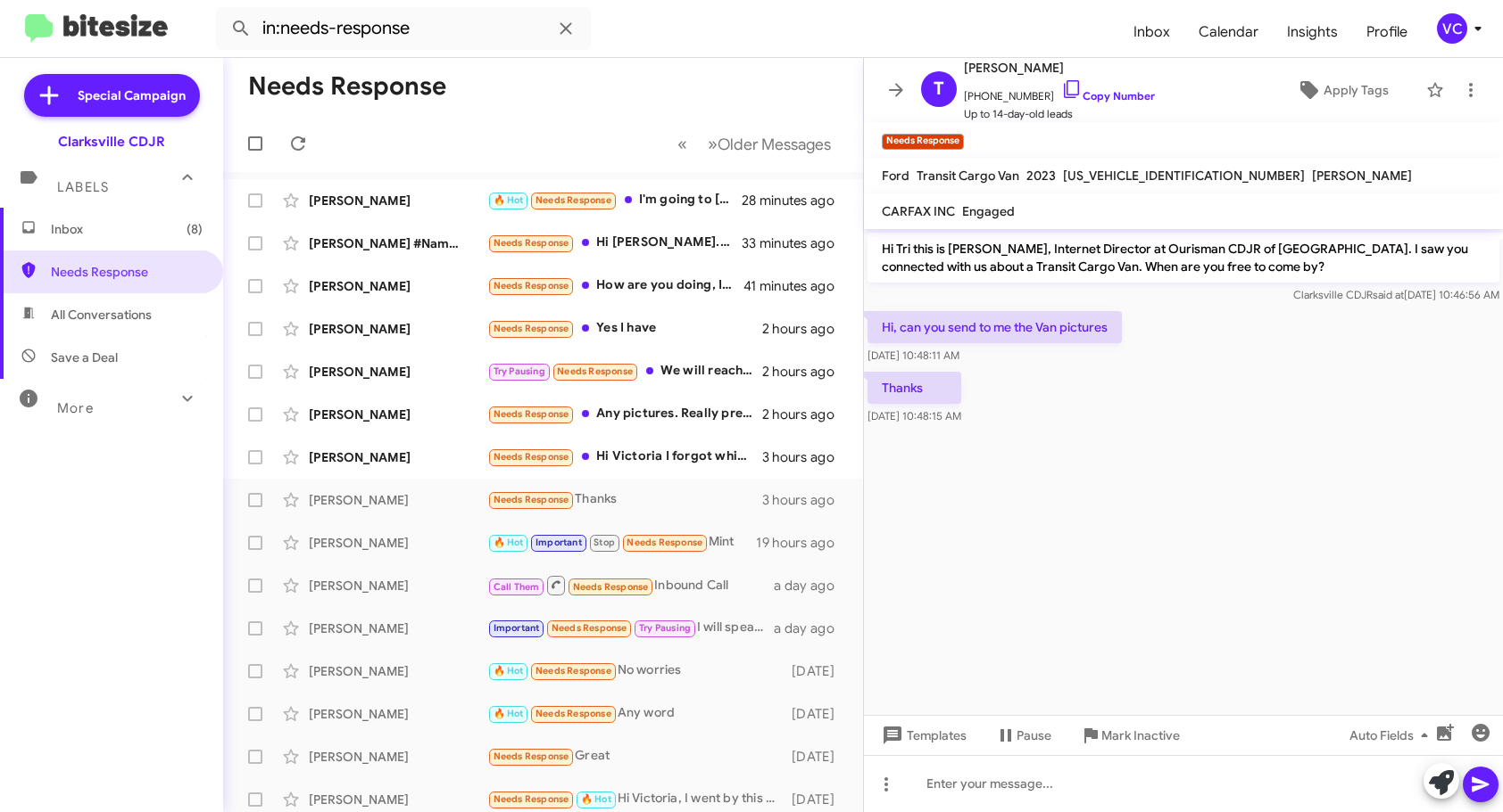
click at [1255, 503] on cdk-virtual-scroll-viewport "Hi Tri this is [PERSON_NAME], Internet Director at Ourisman CDJR of [GEOGRAPHIC…" at bounding box center [1183, 472] width 639 height 486
click at [1256, 497] on cdk-virtual-scroll-viewport "Hi Tri this is [PERSON_NAME], Internet Director at Ourisman CDJR of [GEOGRAPHIC…" at bounding box center [1183, 472] width 639 height 486
click at [1199, 456] on cdk-virtual-scroll-viewport "Hi Tri this is [PERSON_NAME], Internet Director at Ourisman CDJR of [GEOGRAPHIC…" at bounding box center [1183, 472] width 639 height 486
click at [1138, 425] on div "Thanks [DATE] 10:48:15 AM" at bounding box center [1183, 399] width 639 height 61
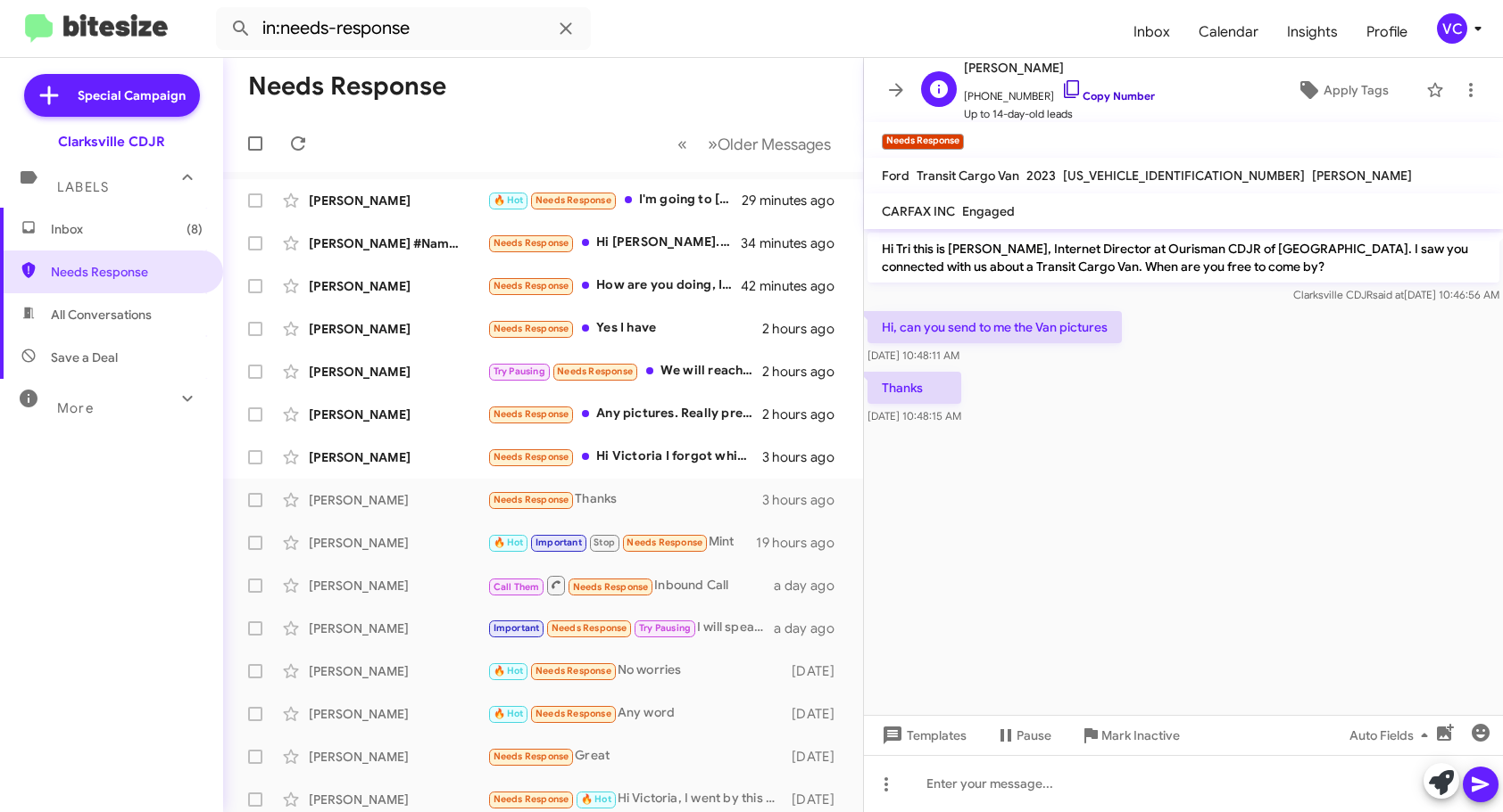
click at [1095, 99] on link "Copy Number" at bounding box center [1108, 96] width 93 height 13
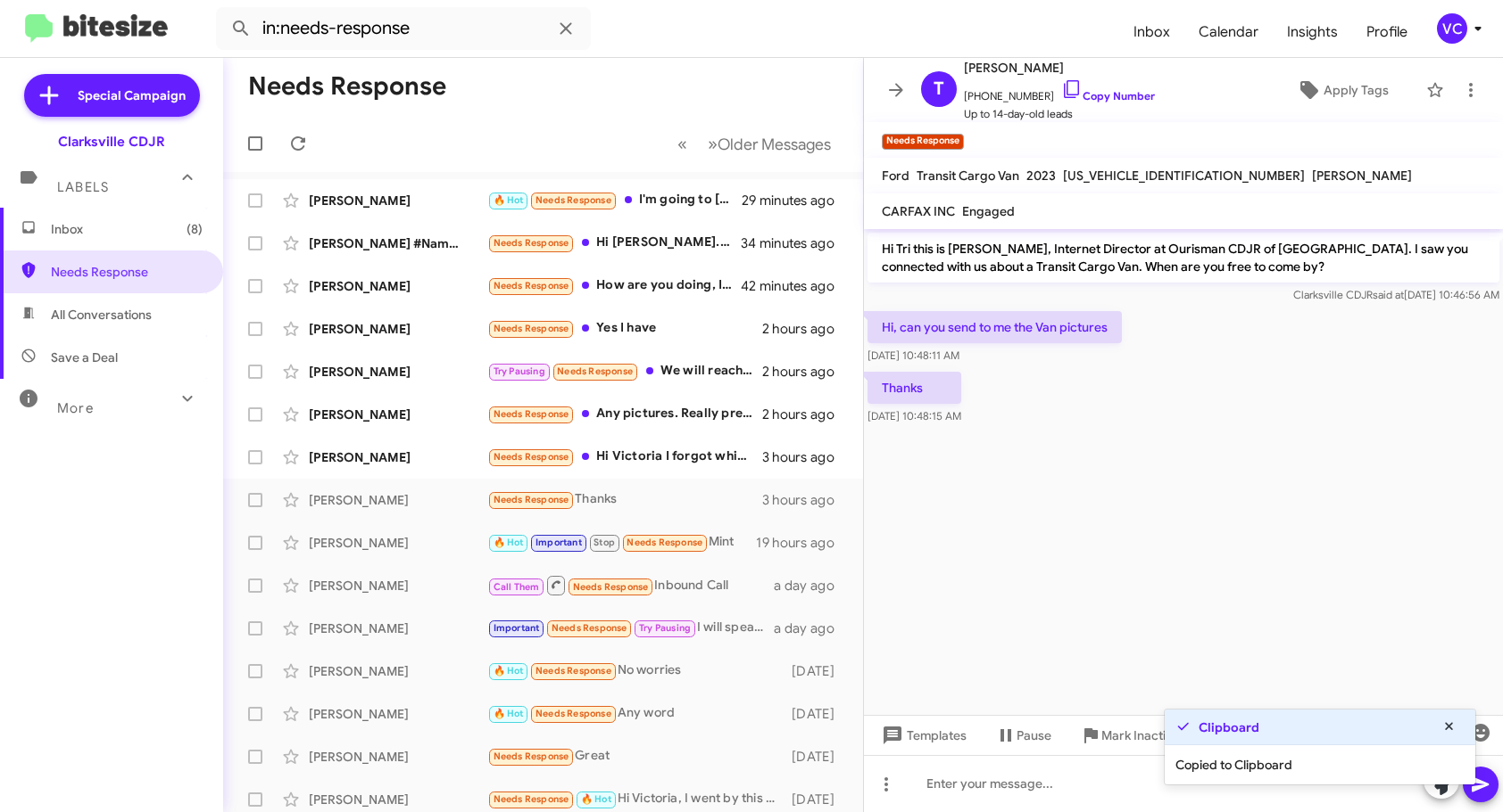
drag, startPoint x: 1134, startPoint y: 579, endPoint x: 1142, endPoint y: 621, distance: 42.8
click at [1136, 581] on cdk-virtual-scroll-viewport "Hi Tri this is [PERSON_NAME], Internet Director at Ourisman CDJR of [GEOGRAPHIC…" at bounding box center [1183, 472] width 639 height 486
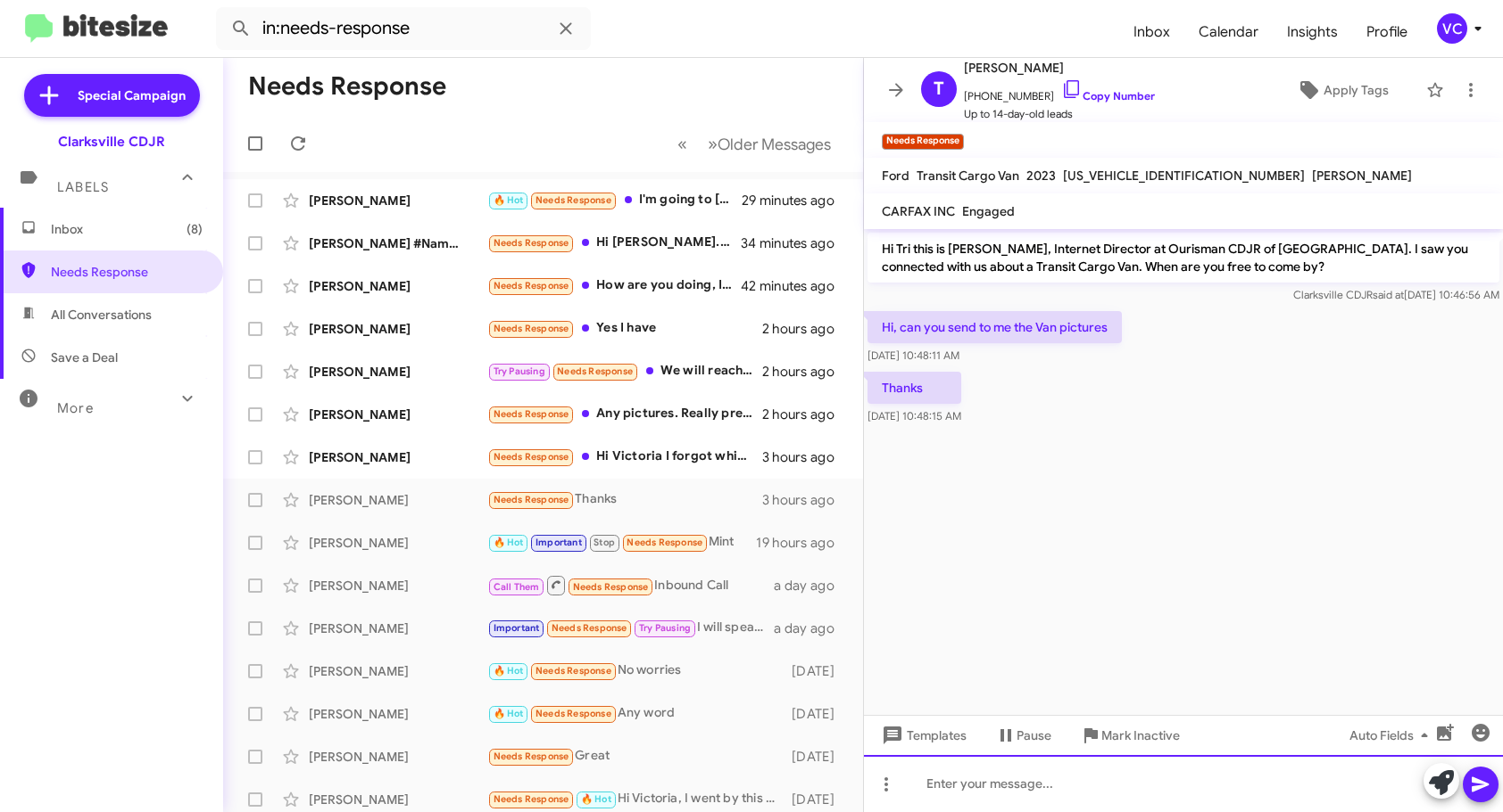
click at [1030, 794] on div at bounding box center [1183, 784] width 639 height 57
click at [1442, 735] on icon "button" at bounding box center [1445, 732] width 17 height 17
click at [1134, 341] on div "Hi, can you send to me the Van pictures [DATE] 10:48:11 AM" at bounding box center [1183, 338] width 639 height 61
click at [1265, 612] on cdk-virtual-scroll-viewport "Hi Tri this is [PERSON_NAME], Internet Director at Ourisman CDJR of [GEOGRAPHIC…" at bounding box center [1183, 472] width 639 height 486
click at [1207, 540] on cdk-virtual-scroll-viewport "Hi Tri this is [PERSON_NAME], Internet Director at Ourisman CDJR of [GEOGRAPHIC…" at bounding box center [1183, 472] width 639 height 486
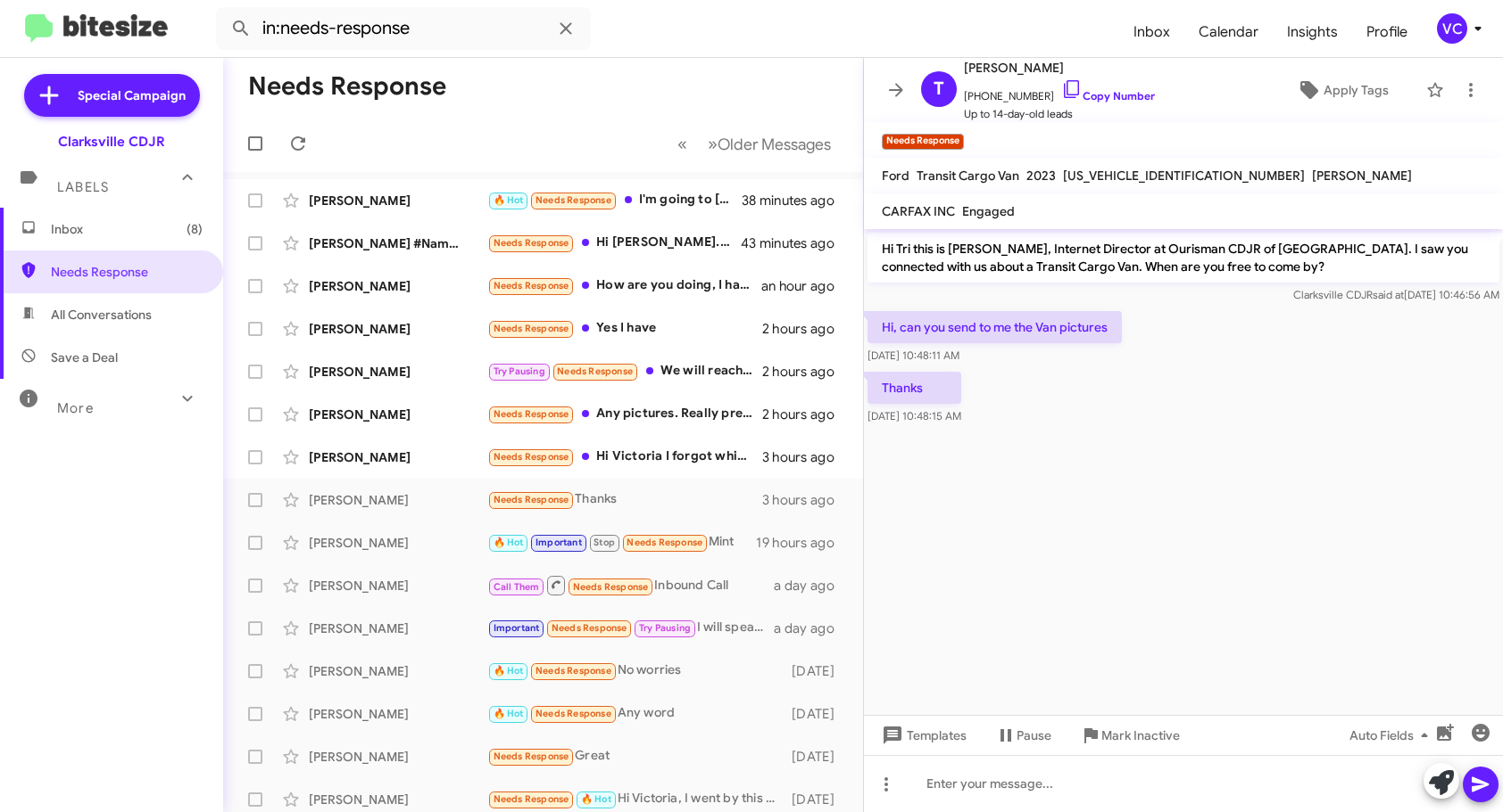
click at [1200, 538] on cdk-virtual-scroll-viewport "Hi Tri this is [PERSON_NAME], Internet Director at Ourisman CDJR of [GEOGRAPHIC…" at bounding box center [1183, 472] width 639 height 486
click at [1136, 795] on div at bounding box center [1183, 784] width 639 height 57
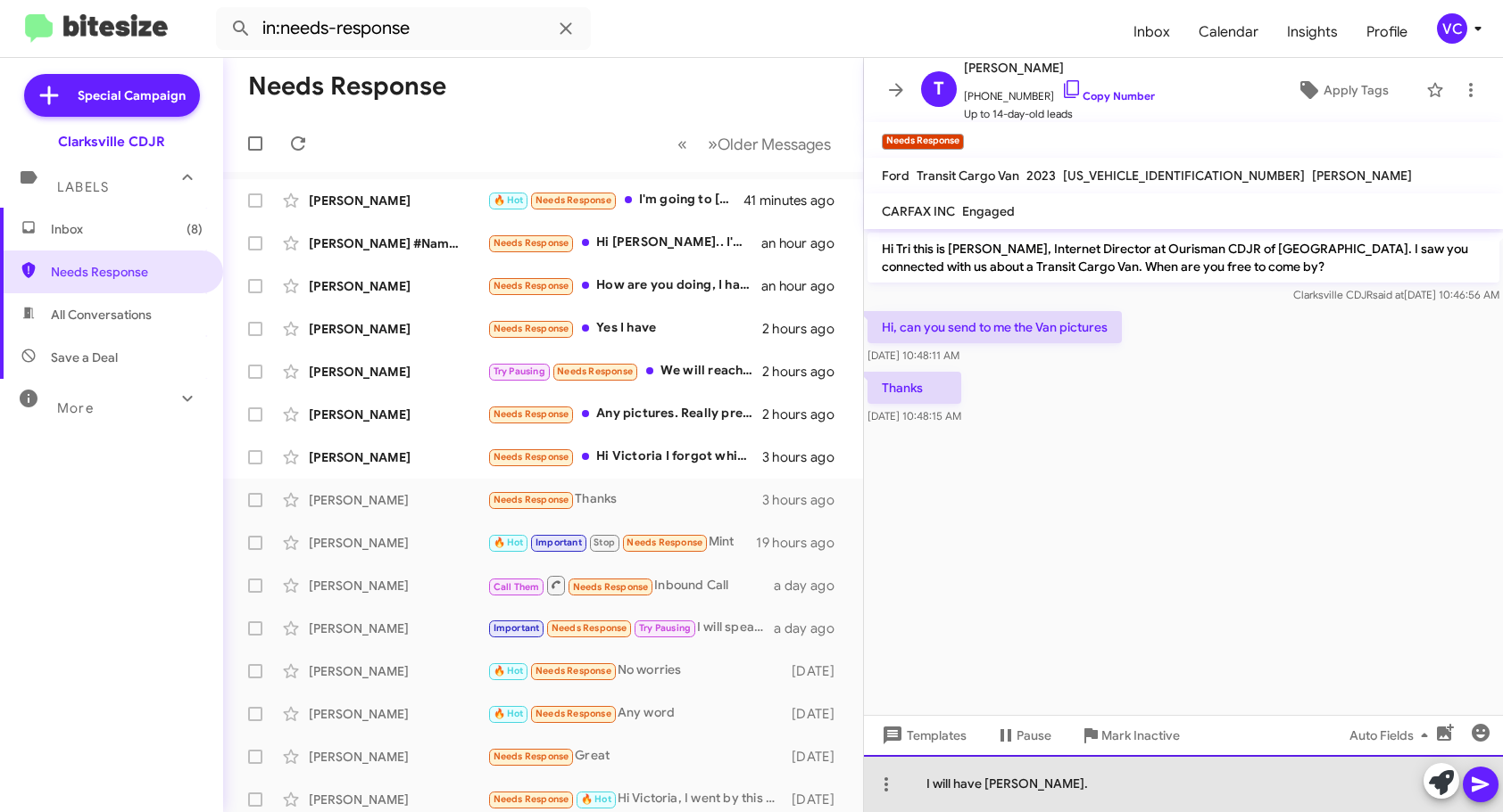
click at [1171, 788] on div "I will have [PERSON_NAME]." at bounding box center [1183, 784] width 639 height 57
click at [1271, 785] on div "I will have [PERSON_NAME], take some pictures for you." at bounding box center [1183, 784] width 639 height 57
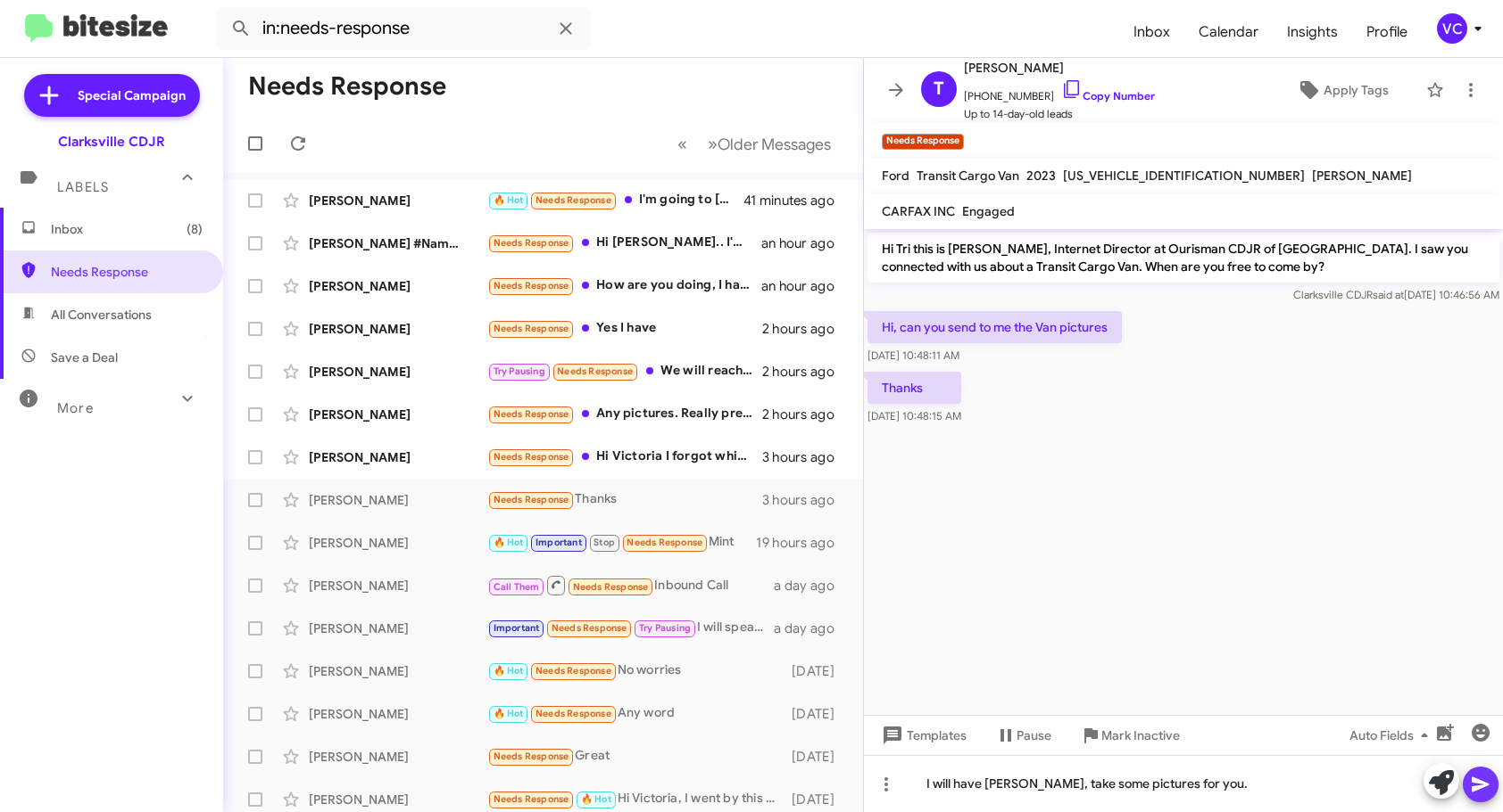
click at [1473, 792] on icon at bounding box center [1481, 785] width 22 height 22
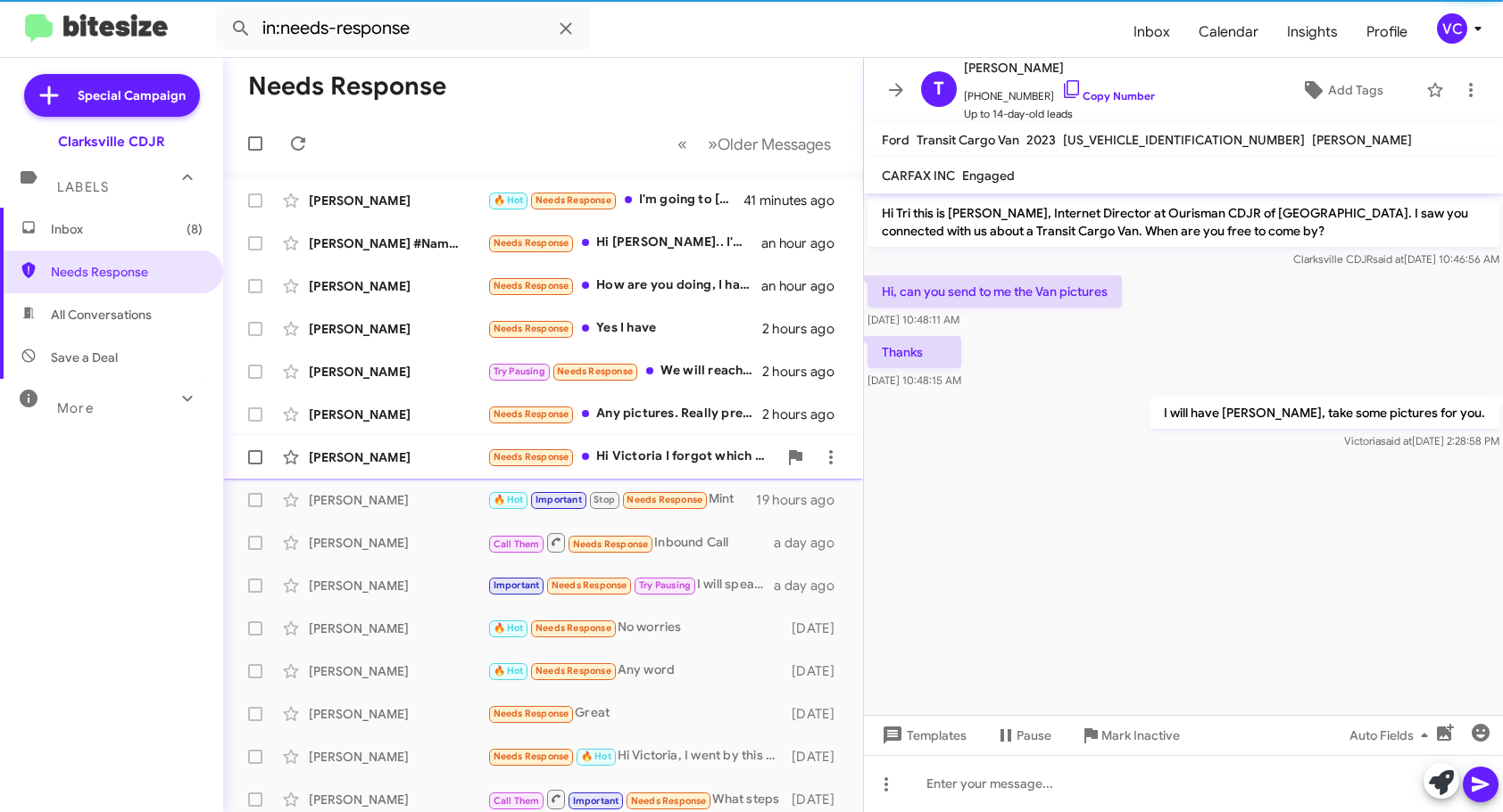
click at [350, 452] on div "[PERSON_NAME]" at bounding box center [397, 457] width 178 height 18
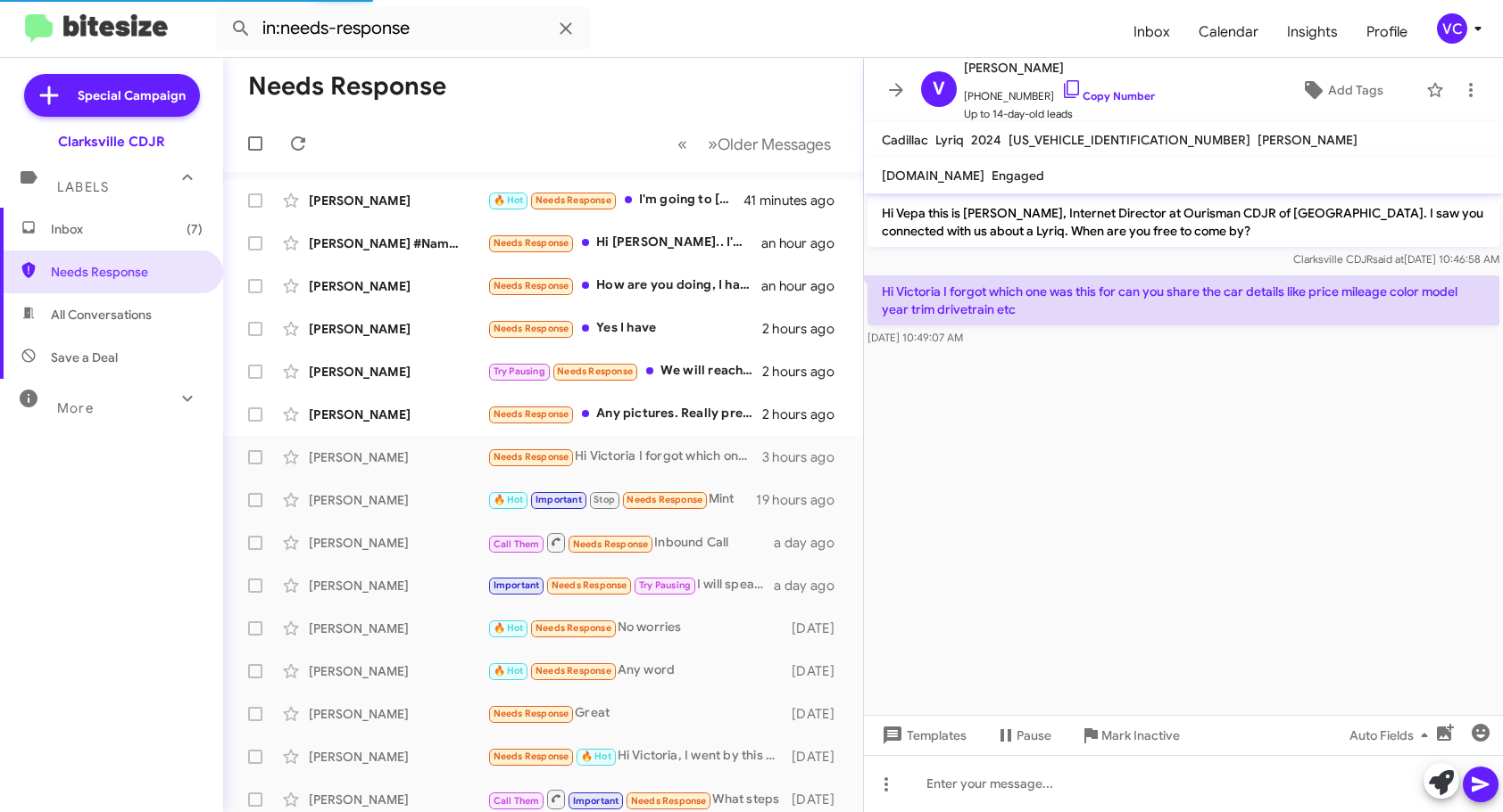
click at [1307, 550] on cdk-virtual-scroll-viewport "Hi Vepa this is [PERSON_NAME], Internet Director at Ourisman CDJR of [GEOGRAPHI…" at bounding box center [1183, 454] width 639 height 522
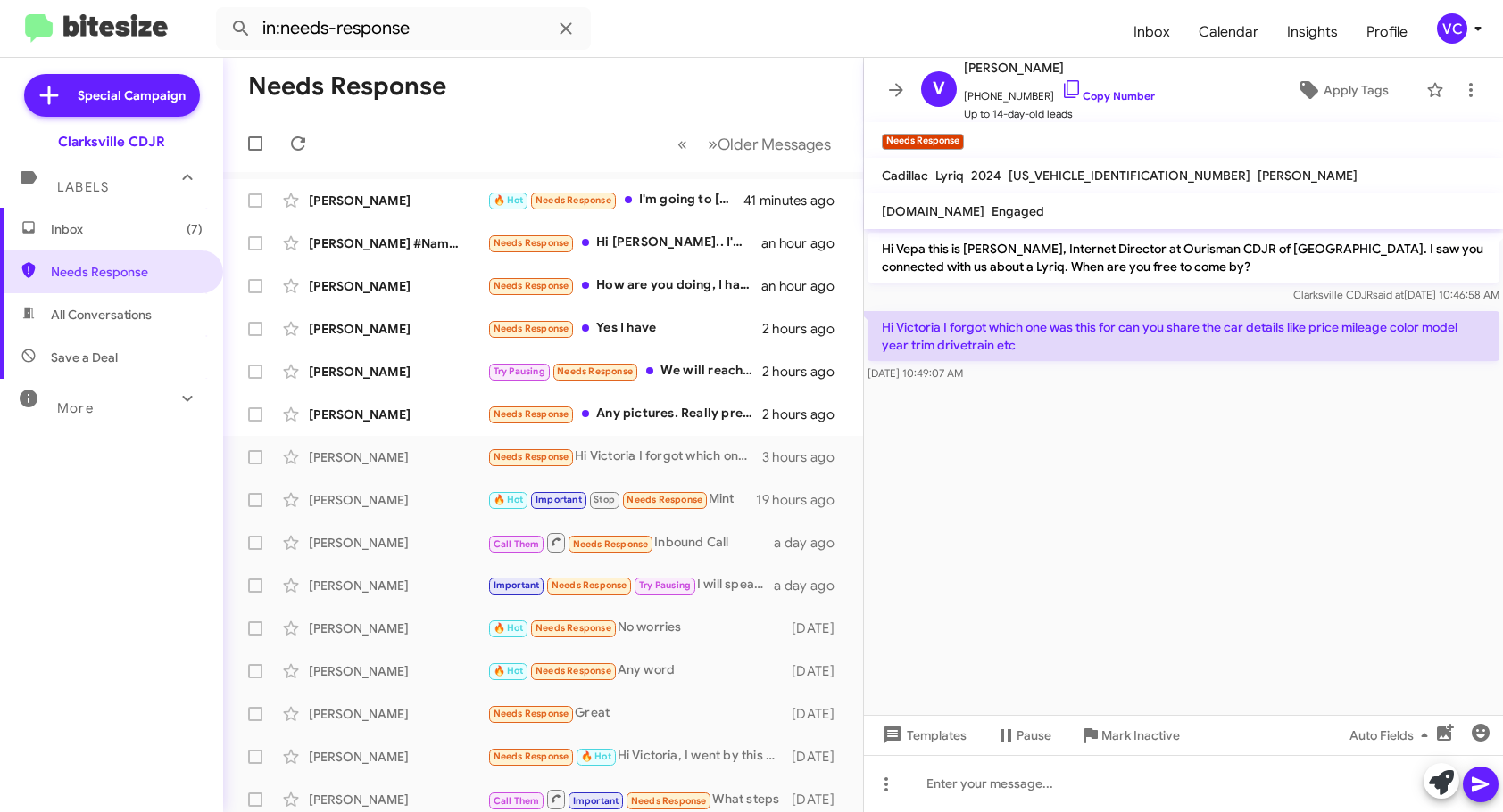
click at [1157, 497] on cdk-virtual-scroll-viewport "Hi Vepa this is [PERSON_NAME], Internet Director at Ourisman CDJR of [GEOGRAPHI…" at bounding box center [1183, 472] width 639 height 486
click at [1131, 93] on link "Copy Number" at bounding box center [1108, 96] width 93 height 13
click at [1108, 536] on cdk-virtual-scroll-viewport "Hi Vepa this is [PERSON_NAME], Internet Director at Ourisman CDJR of [GEOGRAPHI…" at bounding box center [1183, 472] width 639 height 486
click at [1005, 791] on div at bounding box center [1183, 784] width 639 height 57
click at [1023, 787] on div "the 24 Lyric? Thay vehicle ha since sold." at bounding box center [1183, 784] width 639 height 57
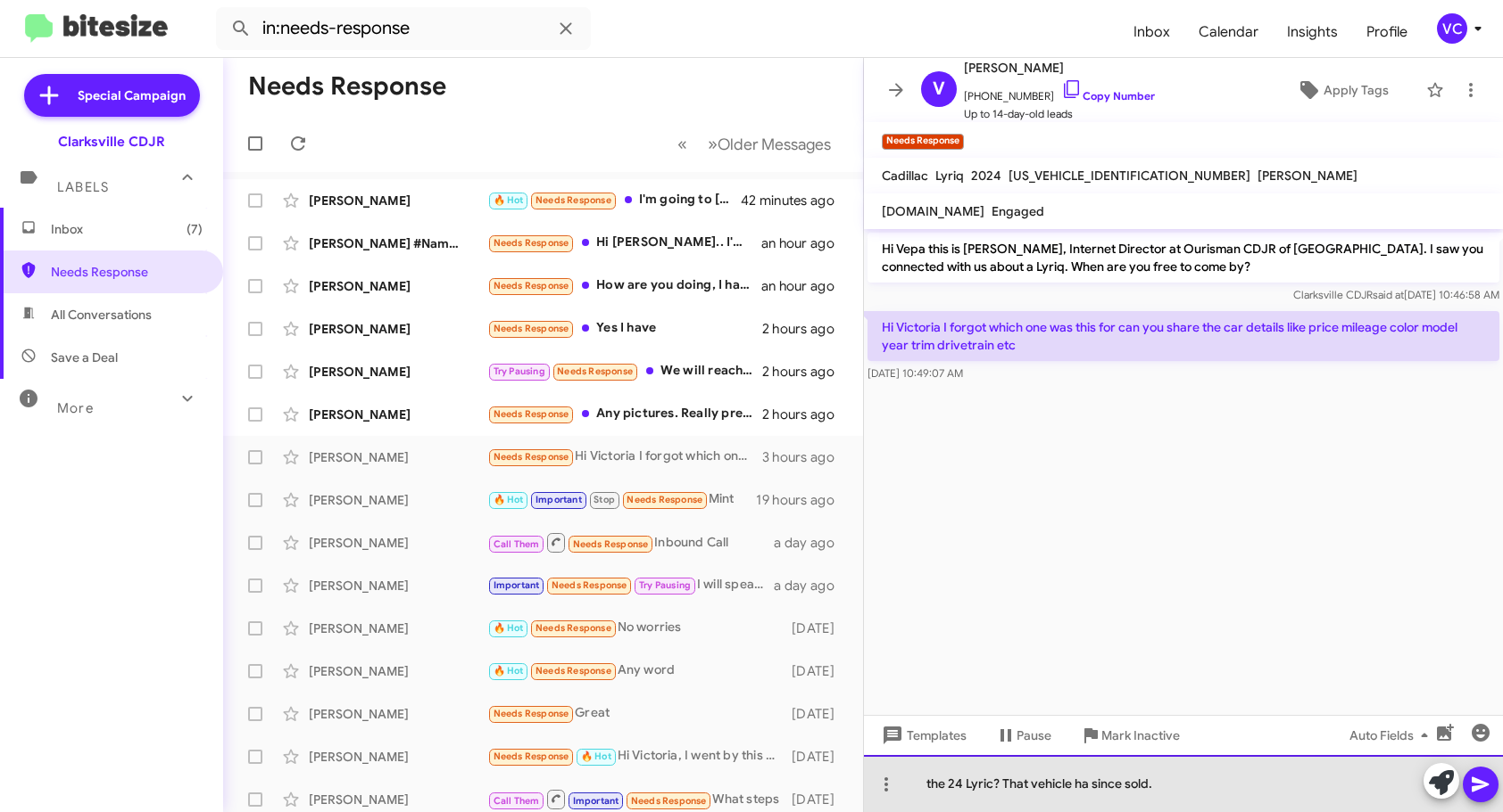
click at [1186, 804] on div "the 24 Lyric? That vehicle ha since sold." at bounding box center [1183, 784] width 639 height 57
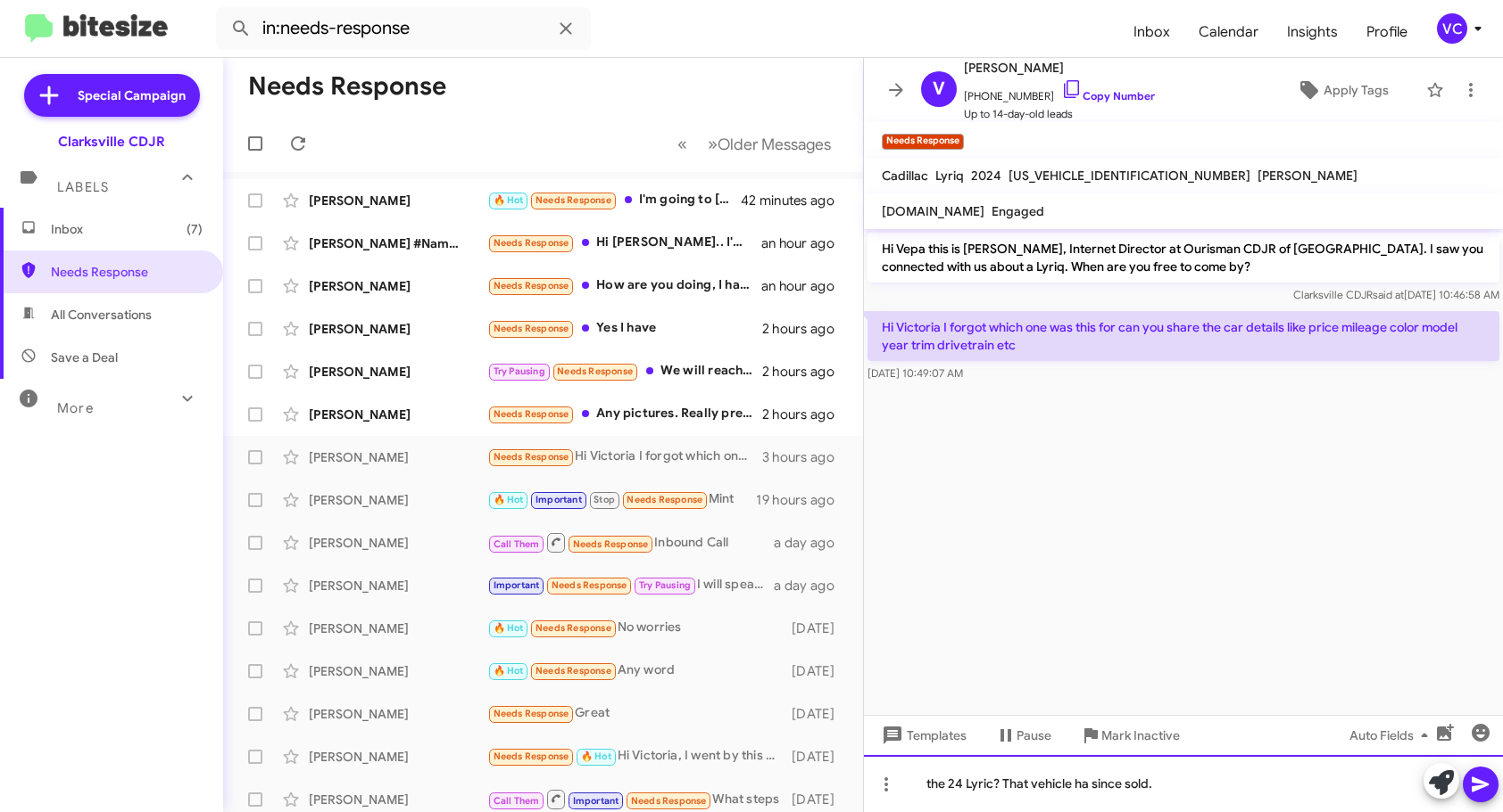
click at [1083, 787] on div "the 24 Lyric? That vehicle ha since sold." at bounding box center [1183, 784] width 639 height 57
click at [1273, 800] on div "the 24 Lyric? That vehicle has since sold." at bounding box center [1183, 784] width 639 height 57
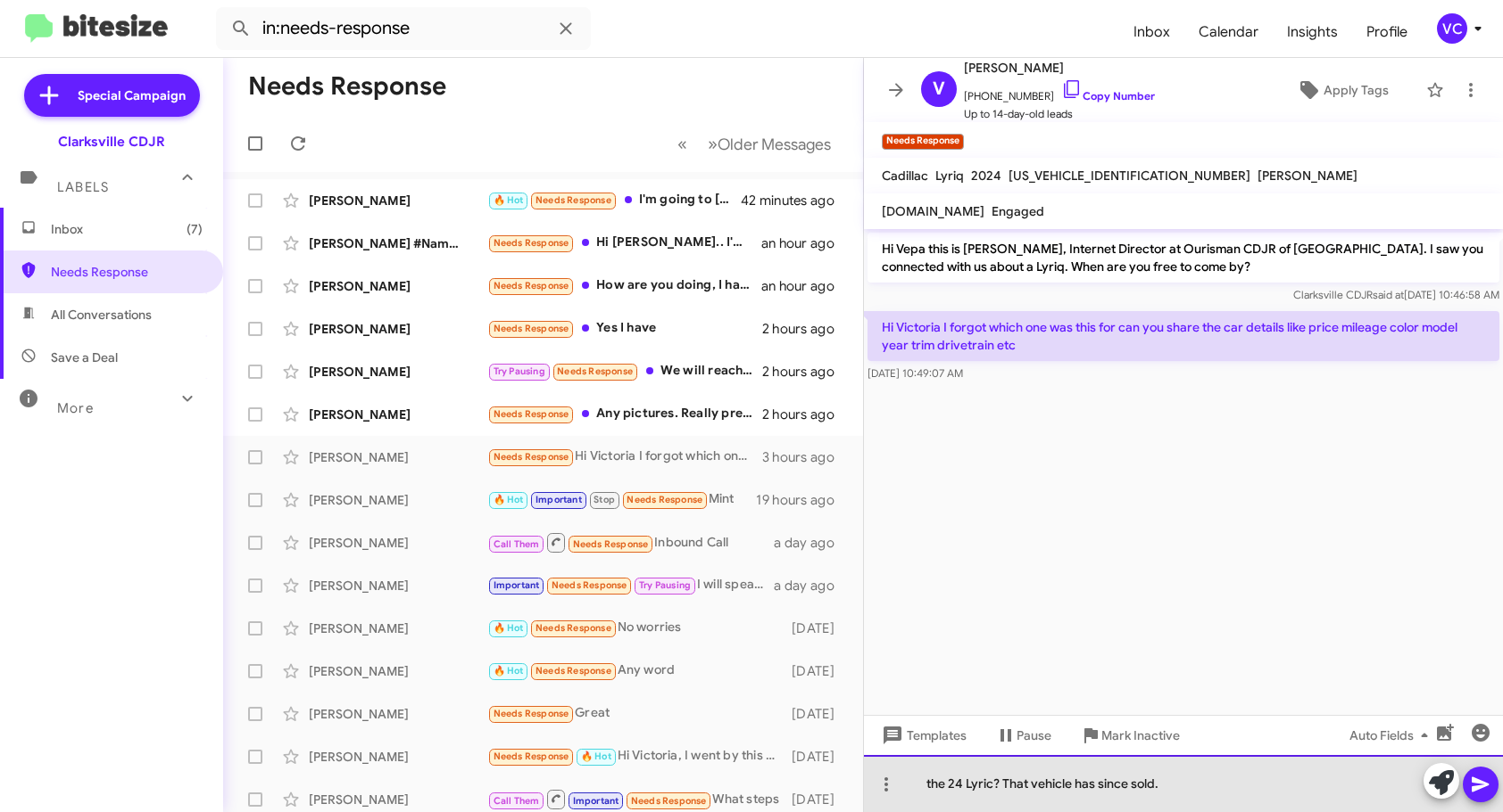
click at [1499, 788] on div "the 24 Lyric? That vehicle has since sold." at bounding box center [1183, 784] width 639 height 57
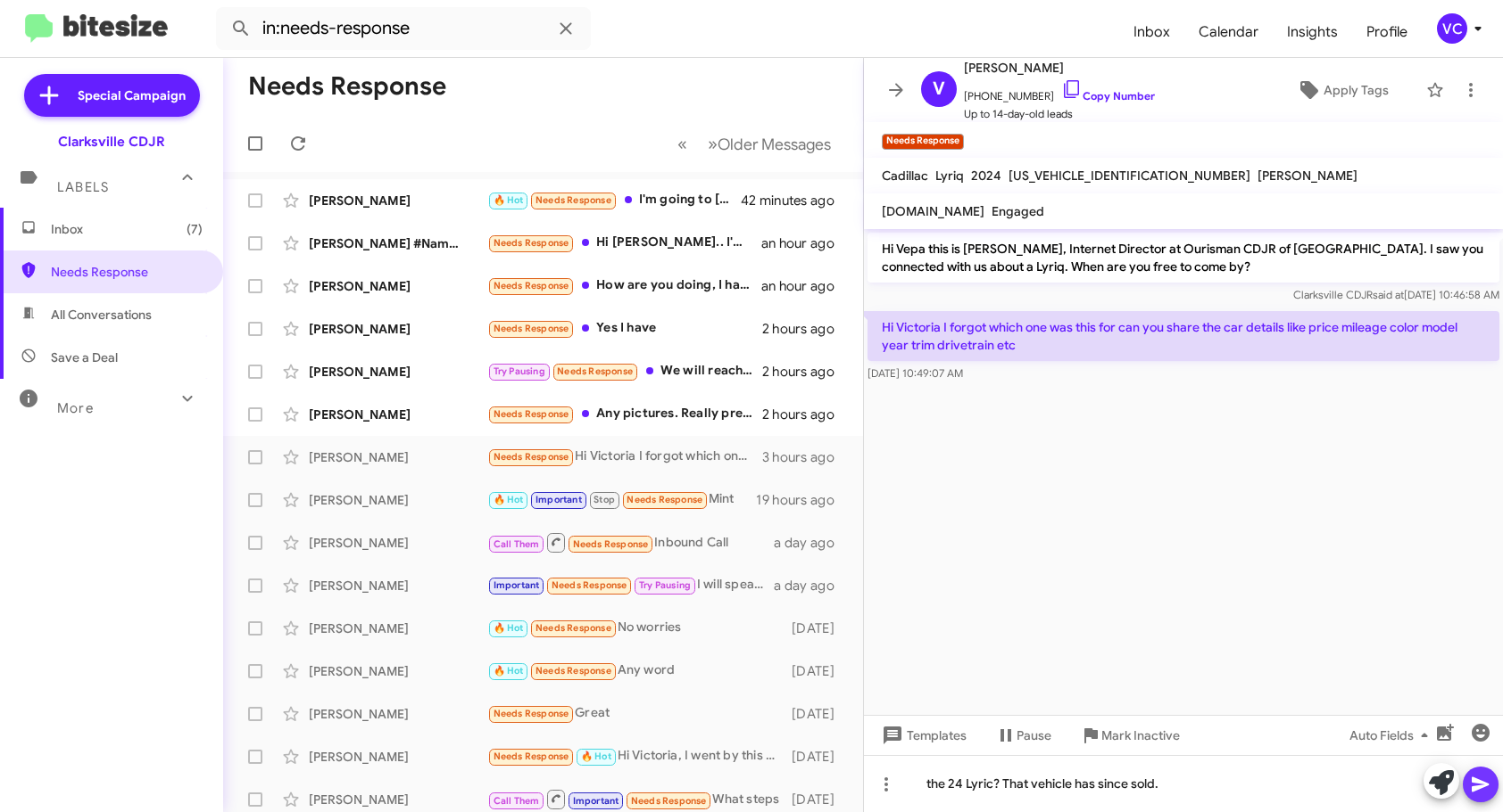
click at [1494, 789] on button at bounding box center [1481, 785] width 36 height 36
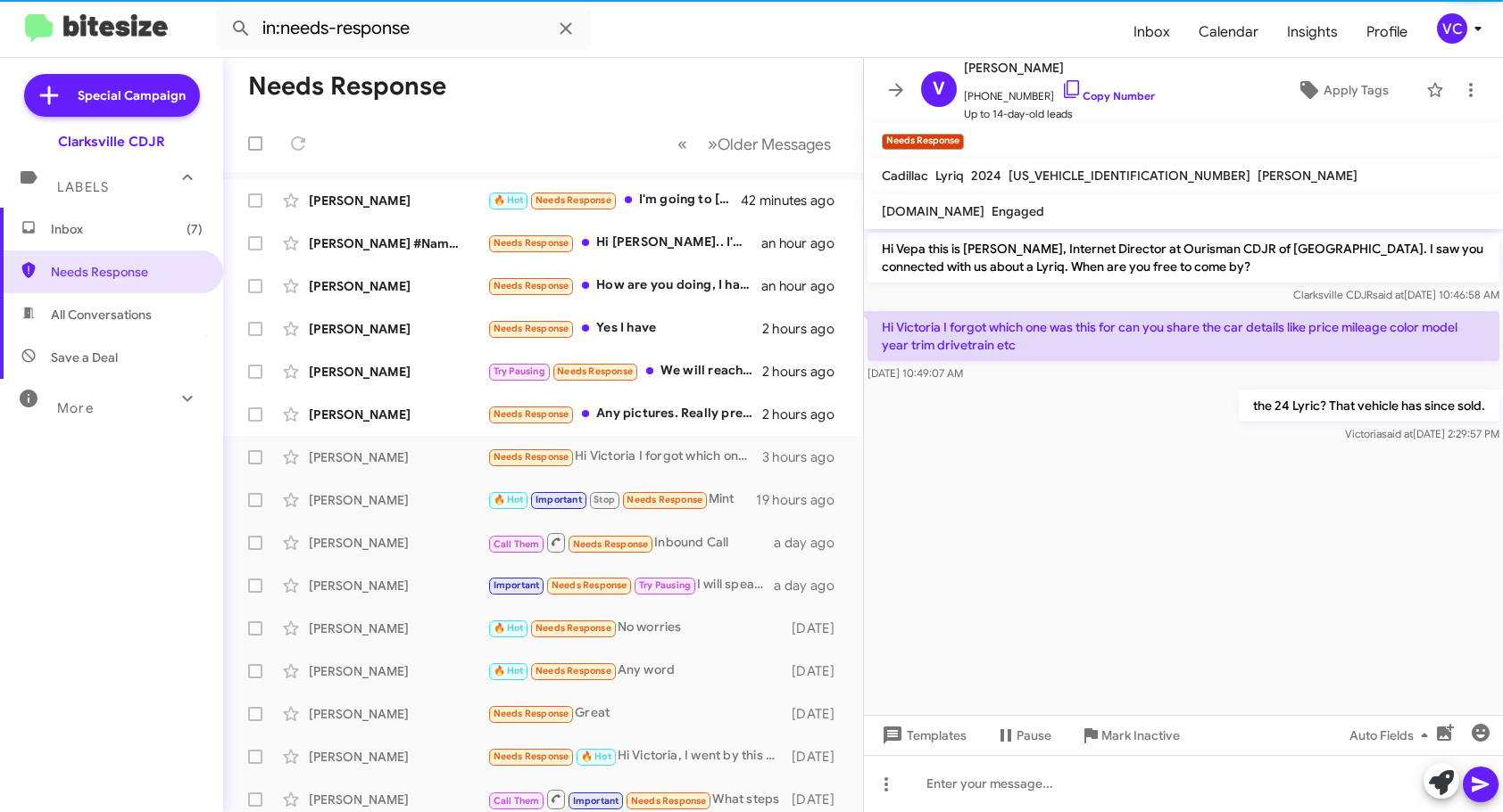
click at [1125, 494] on cdk-virtual-scroll-viewport "Hi Vepa this is [PERSON_NAME], Internet Director at Ourisman CDJR of [GEOGRAPHI…" at bounding box center [1183, 472] width 639 height 486
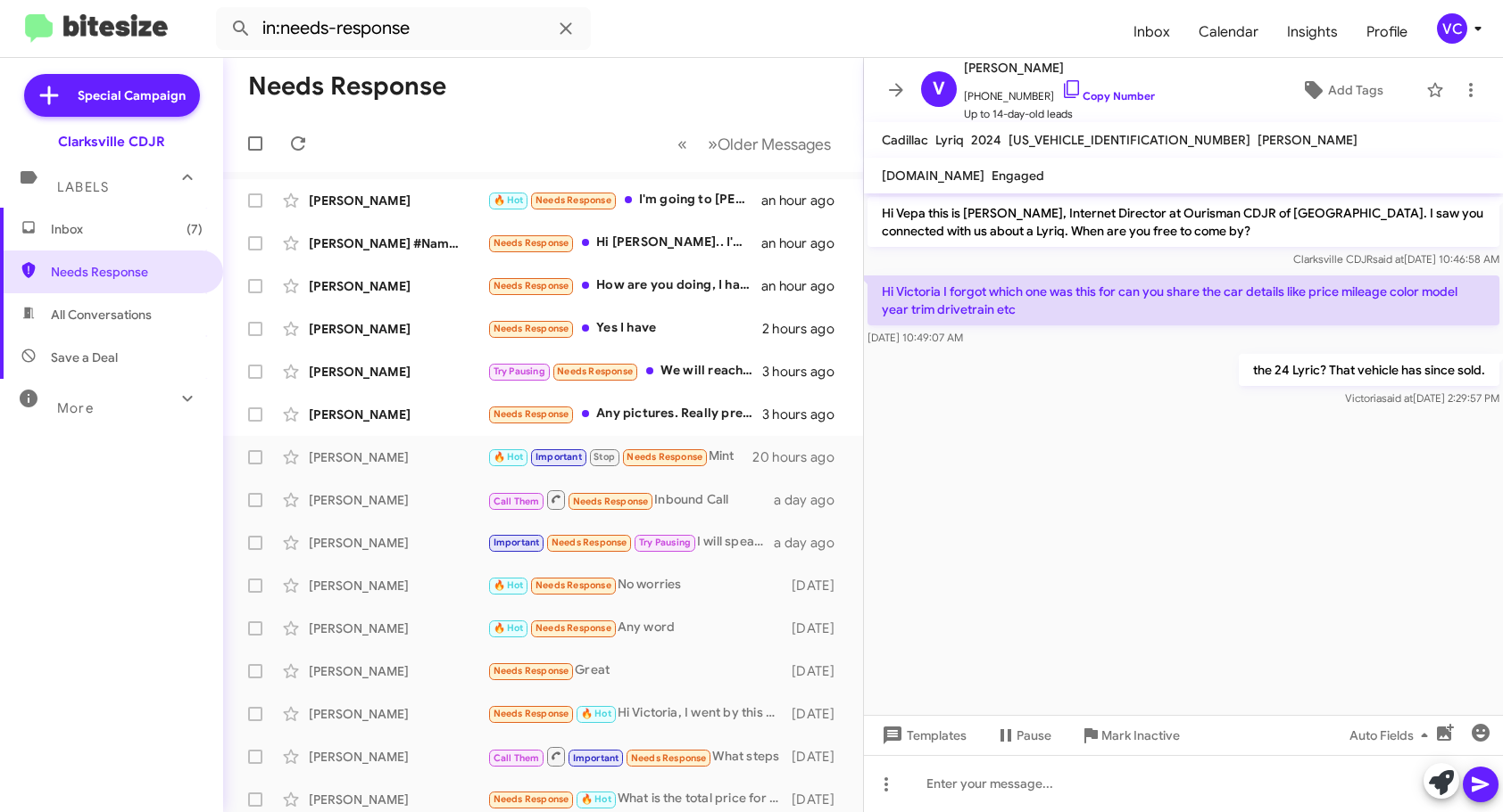
click at [1257, 609] on cdk-virtual-scroll-viewport "Hi Vepa this is [PERSON_NAME], Internet Director at Ourisman CDJR of [GEOGRAPHI…" at bounding box center [1183, 454] width 639 height 522
click at [1405, 458] on cdk-virtual-scroll-viewport "Hi Vepa this is [PERSON_NAME], Internet Director at Ourisman CDJR of [GEOGRAPHI…" at bounding box center [1183, 454] width 639 height 522
click at [1108, 98] on link "Copy Number" at bounding box center [1108, 96] width 93 height 13
drag, startPoint x: 1276, startPoint y: 534, endPoint x: 1125, endPoint y: 470, distance: 164.0
click at [1277, 536] on cdk-virtual-scroll-viewport "Hi Vepa this is [PERSON_NAME], Internet Director at Ourisman CDJR of [GEOGRAPHI…" at bounding box center [1183, 454] width 639 height 522
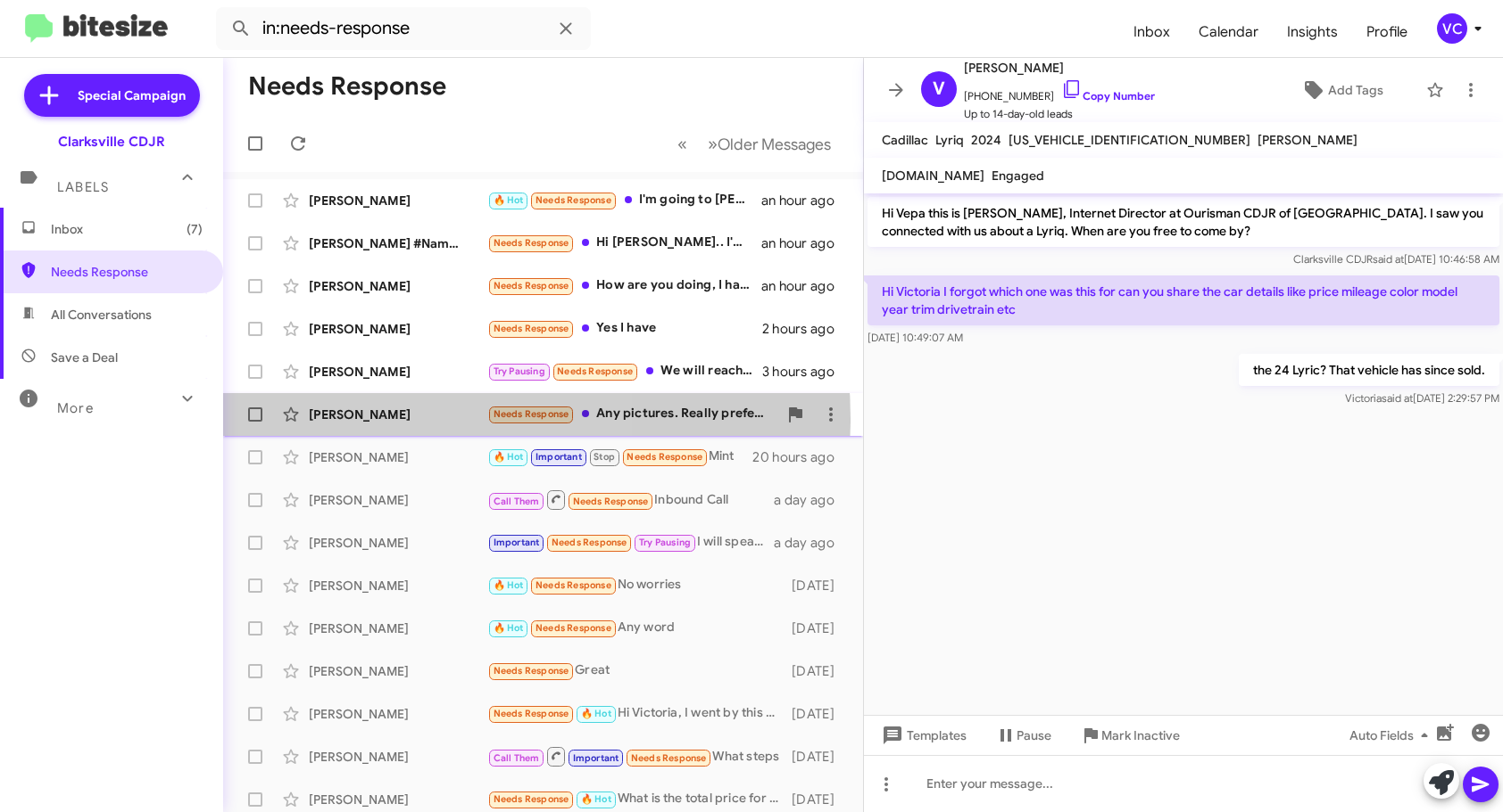
click at [401, 419] on div "[PERSON_NAME]" at bounding box center [397, 415] width 178 height 18
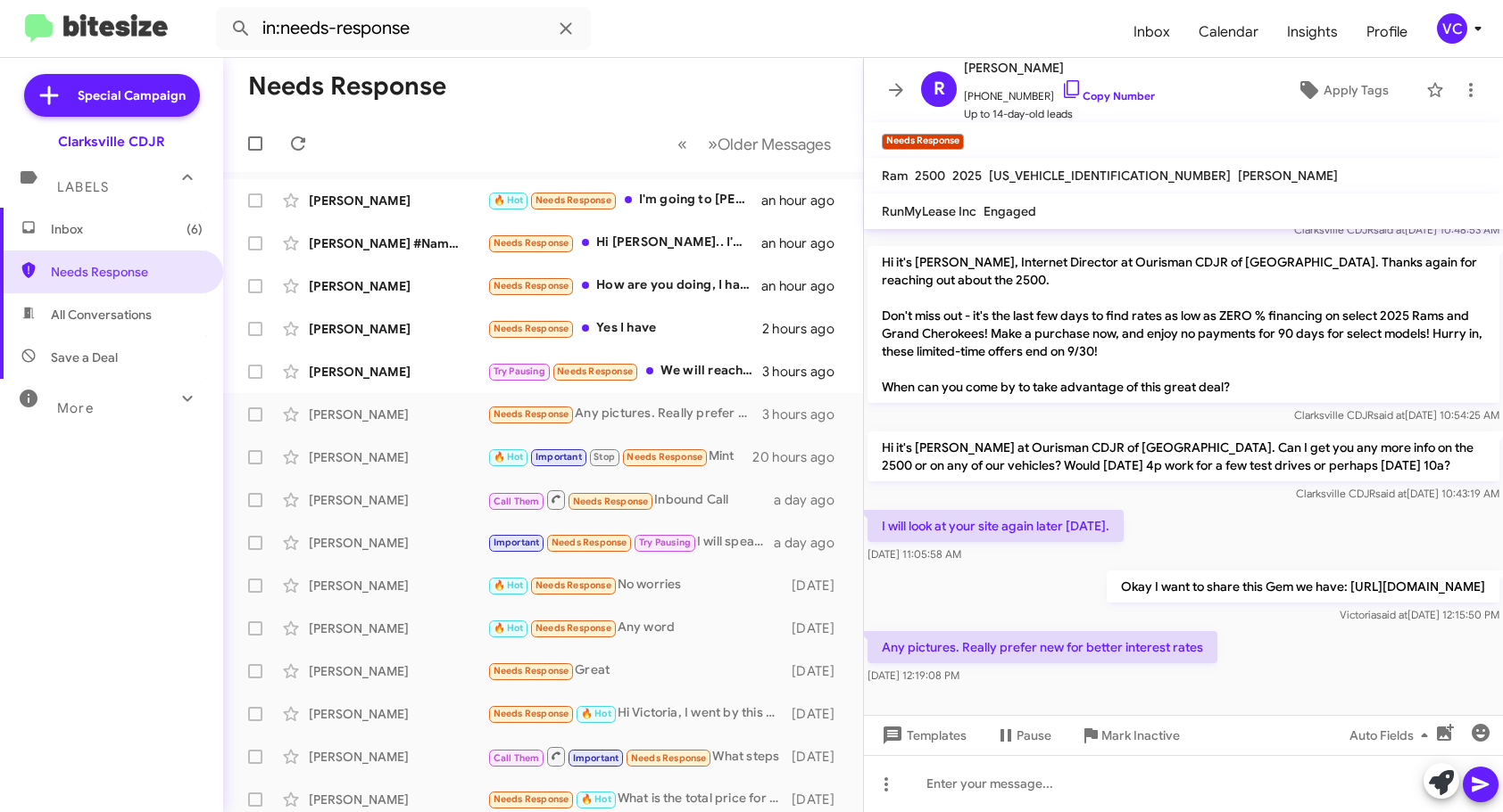
scroll to position [83, 0]
click at [1238, 670] on div "Any pictures. Really prefer new for better interest rates [DATE] 12:19:08 PM" at bounding box center [1183, 658] width 639 height 61
click at [1320, 487] on span "Clarksville CDJR said at [DATE] 10:43:19 AM" at bounding box center [1397, 493] width 204 height 13
click at [1292, 666] on div "Any pictures. Really prefer new for better interest rates [DATE] 12:19:08 PM" at bounding box center [1183, 658] width 639 height 61
click at [1272, 523] on div "I will look at your site again later [DATE]. [DATE] 11:05:58 AM" at bounding box center [1183, 537] width 639 height 61
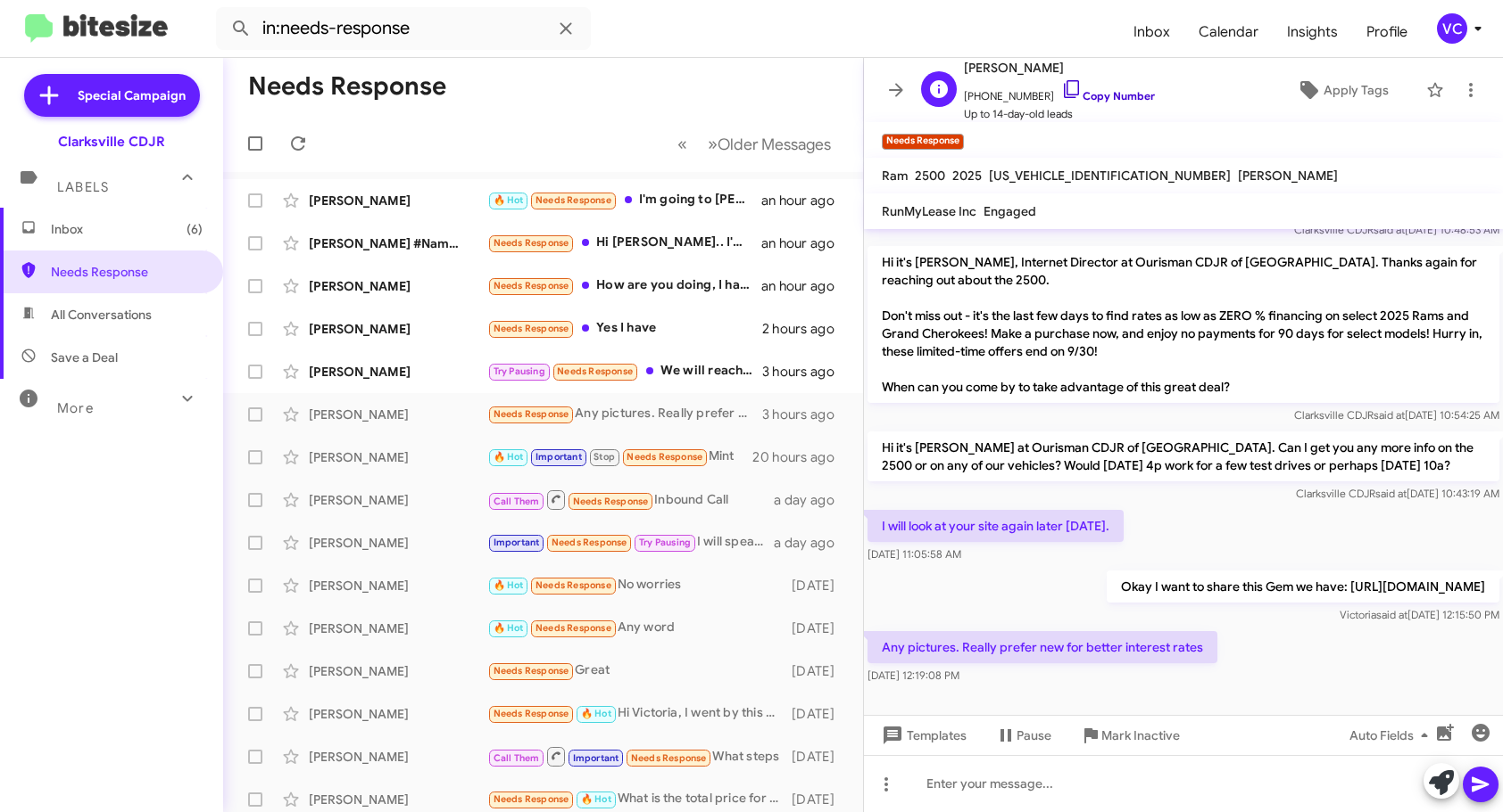
click at [1138, 96] on link "Copy Number" at bounding box center [1108, 96] width 93 height 13
click at [1349, 389] on body "in:needs-response Inbox Calendar Insights Profile VC Special Campaign Clarksvil…" at bounding box center [752, 406] width 1503 height 812
drag, startPoint x: 1256, startPoint y: 489, endPoint x: 1298, endPoint y: 582, distance: 102.0
click at [1255, 506] on div "I will look at your site again later [DATE]. [DATE] 11:05:58 AM" at bounding box center [1183, 537] width 639 height 61
click at [1290, 659] on div "Any pictures. Really prefer new for better interest rates [DATE] 12:19:08 PM" at bounding box center [1183, 658] width 639 height 61
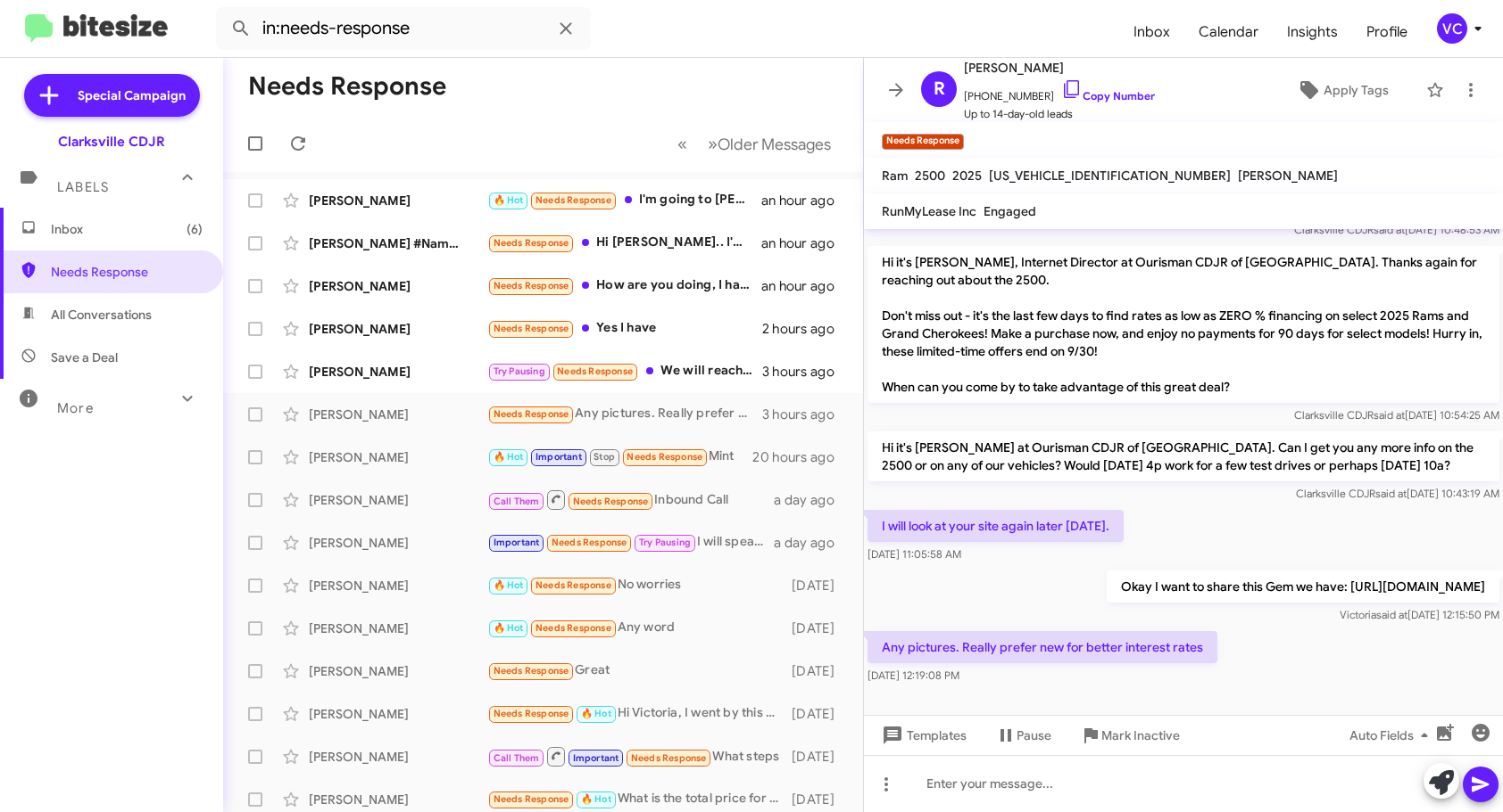
click at [1248, 506] on div "I will look at your site again later [DATE]. [DATE] 11:05:58 AM" at bounding box center [1183, 537] width 639 height 61
click at [1244, 506] on div "I will look at your site again later [DATE]. [DATE] 11:05:58 AM" at bounding box center [1183, 537] width 639 height 61
click at [1335, 661] on div "Any pictures. Really prefer new for better interest rates [DATE] 12:19:08 PM" at bounding box center [1183, 658] width 639 height 61
click at [1279, 514] on div "I will look at your site again later [DATE]. [DATE] 11:05:58 AM" at bounding box center [1183, 537] width 639 height 61
click at [1279, 695] on div at bounding box center [1183, 702] width 639 height 27
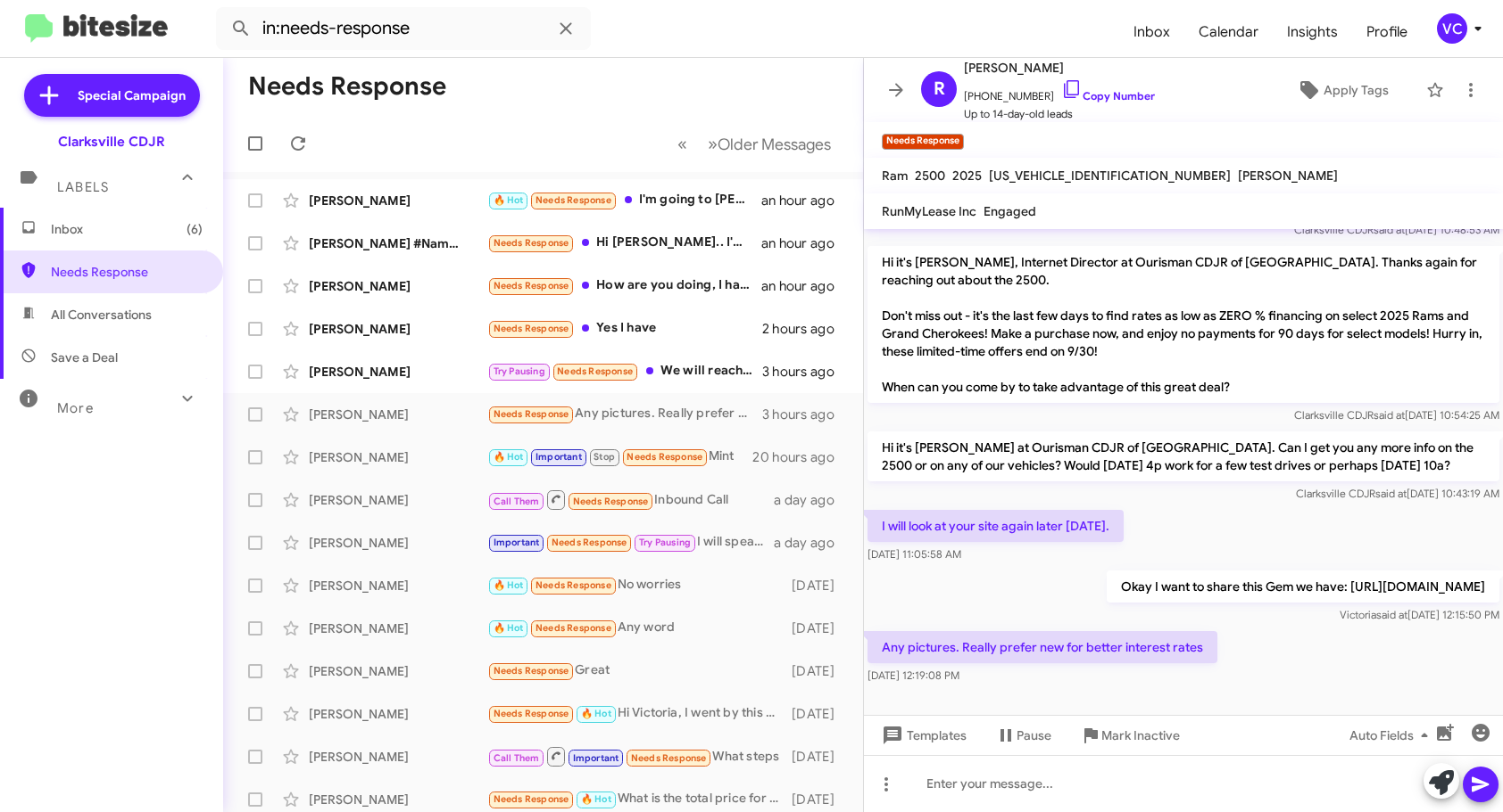
drag, startPoint x: 1084, startPoint y: 658, endPoint x: 1264, endPoint y: 663, distance: 180.1
click at [1259, 663] on div "Any pictures. Really prefer new for better interest rates [DATE] 12:19:08 PM" at bounding box center [1183, 658] width 639 height 61
drag, startPoint x: 1300, startPoint y: 663, endPoint x: 1265, endPoint y: 493, distance: 173.6
click at [1301, 663] on div "Any pictures. Really prefer new for better interest rates [DATE] 12:19:08 PM" at bounding box center [1183, 658] width 639 height 61
click at [1265, 485] on div "Hi it's [PERSON_NAME] at Ourisman CDJR of [GEOGRAPHIC_DATA]. Can I get you any …" at bounding box center [1183, 468] width 639 height 79
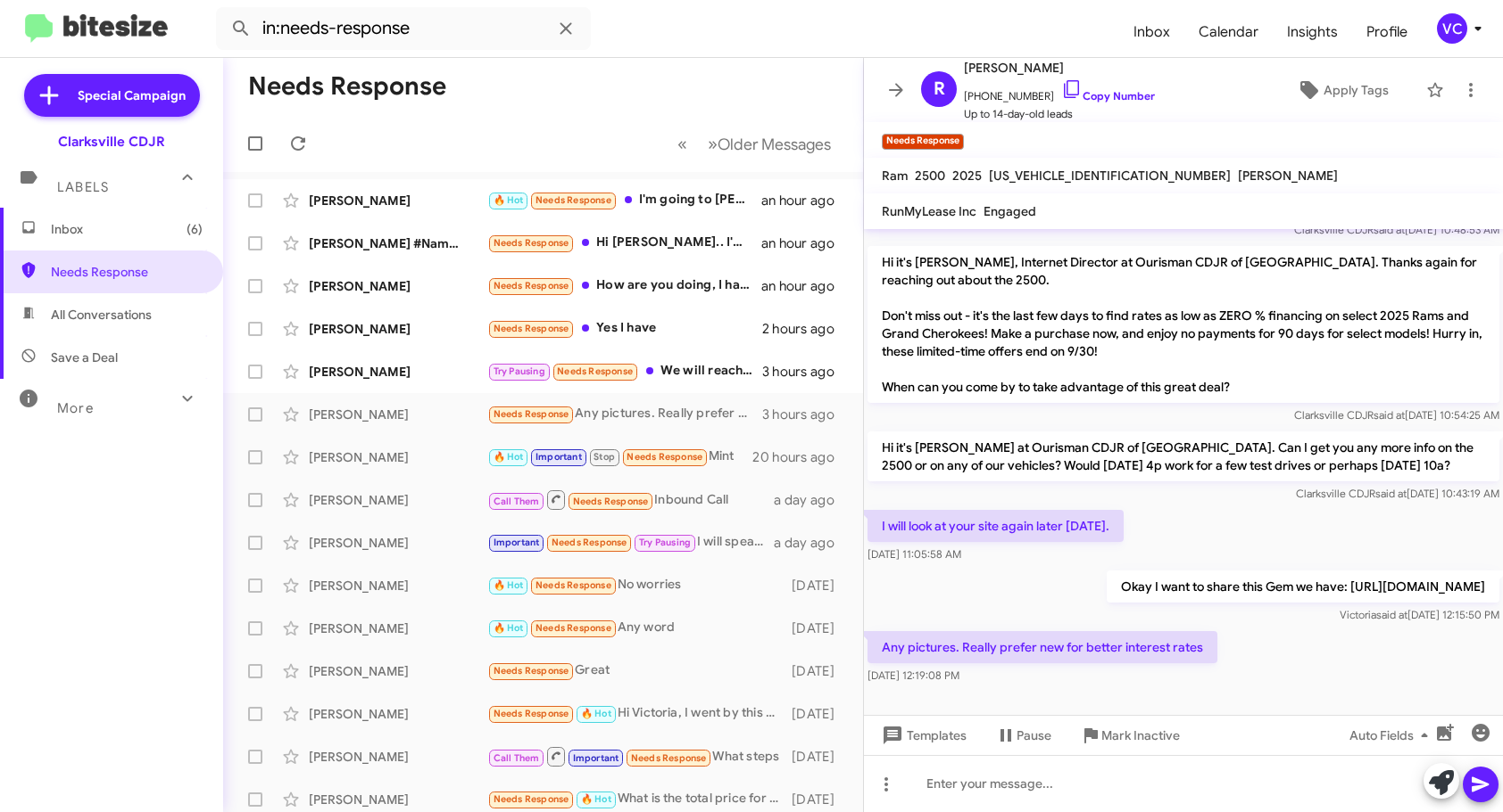
click at [1296, 686] on div "Any pictures. Really prefer new for better interest rates [DATE] 12:19:08 PM" at bounding box center [1183, 658] width 639 height 61
click at [1341, 700] on mat-tooltip-component "Insert emoji (Ctrl+Shift+2)" at bounding box center [1384, 688] width 144 height 54
click at [1316, 671] on mat-tooltip-component "Insert emoji (Ctrl+Shift+2)" at bounding box center [1384, 688] width 144 height 54
click at [1308, 655] on div "Any pictures. Really prefer new for better interest rates [DATE] 12:19:08 PM" at bounding box center [1183, 658] width 639 height 61
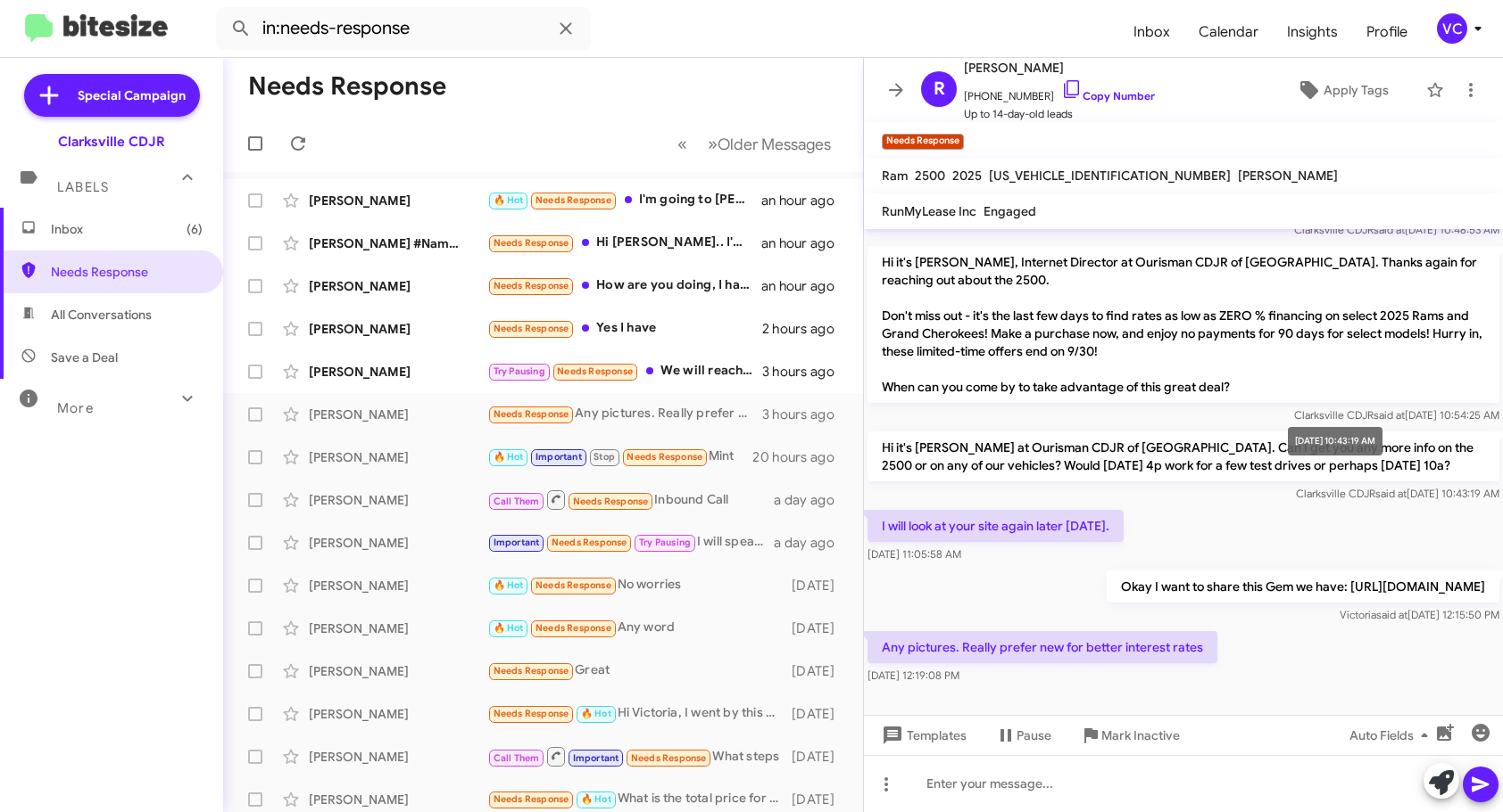
click at [1375, 487] on span "said at" at bounding box center [1390, 493] width 31 height 13
click at [1301, 640] on div "Any pictures. Really prefer new for better interest rates [DATE] 12:19:08 PM" at bounding box center [1183, 658] width 639 height 61
click at [1295, 485] on div "Clarksville CDJR said at [DATE] 10:43:19 AM" at bounding box center [1183, 494] width 631 height 18
click at [1299, 660] on div "Any pictures. Really prefer new for better interest rates [DATE] 12:19:08 PM" at bounding box center [1183, 658] width 639 height 61
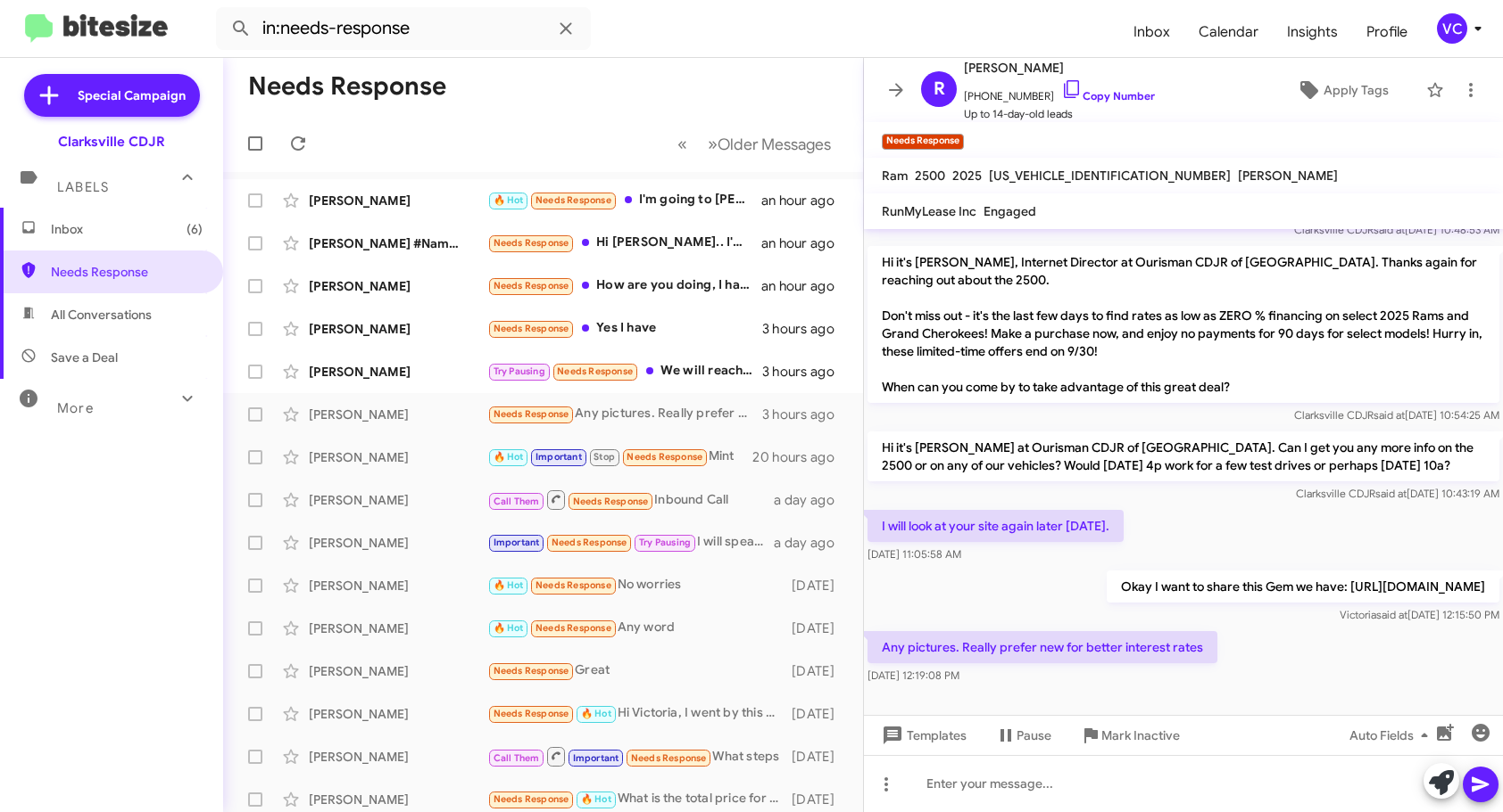
drag, startPoint x: 1237, startPoint y: 672, endPoint x: 1269, endPoint y: 542, distance: 133.9
click at [1237, 672] on div "Any pictures. Really prefer new for better interest rates [DATE] 12:19:08 PM" at bounding box center [1183, 658] width 639 height 61
click at [1271, 531] on div "I will look at your site again later [DATE]. [DATE] 11:05:58 AM" at bounding box center [1183, 537] width 639 height 61
click at [1342, 626] on div "Okay I want to share this Gem we have: [URL][DOMAIN_NAME] [PERSON_NAME] said at…" at bounding box center [1183, 598] width 639 height 61
click at [1327, 526] on div "I will look at your site again later [DATE]. [DATE] 11:05:58 AM" at bounding box center [1183, 537] width 639 height 61
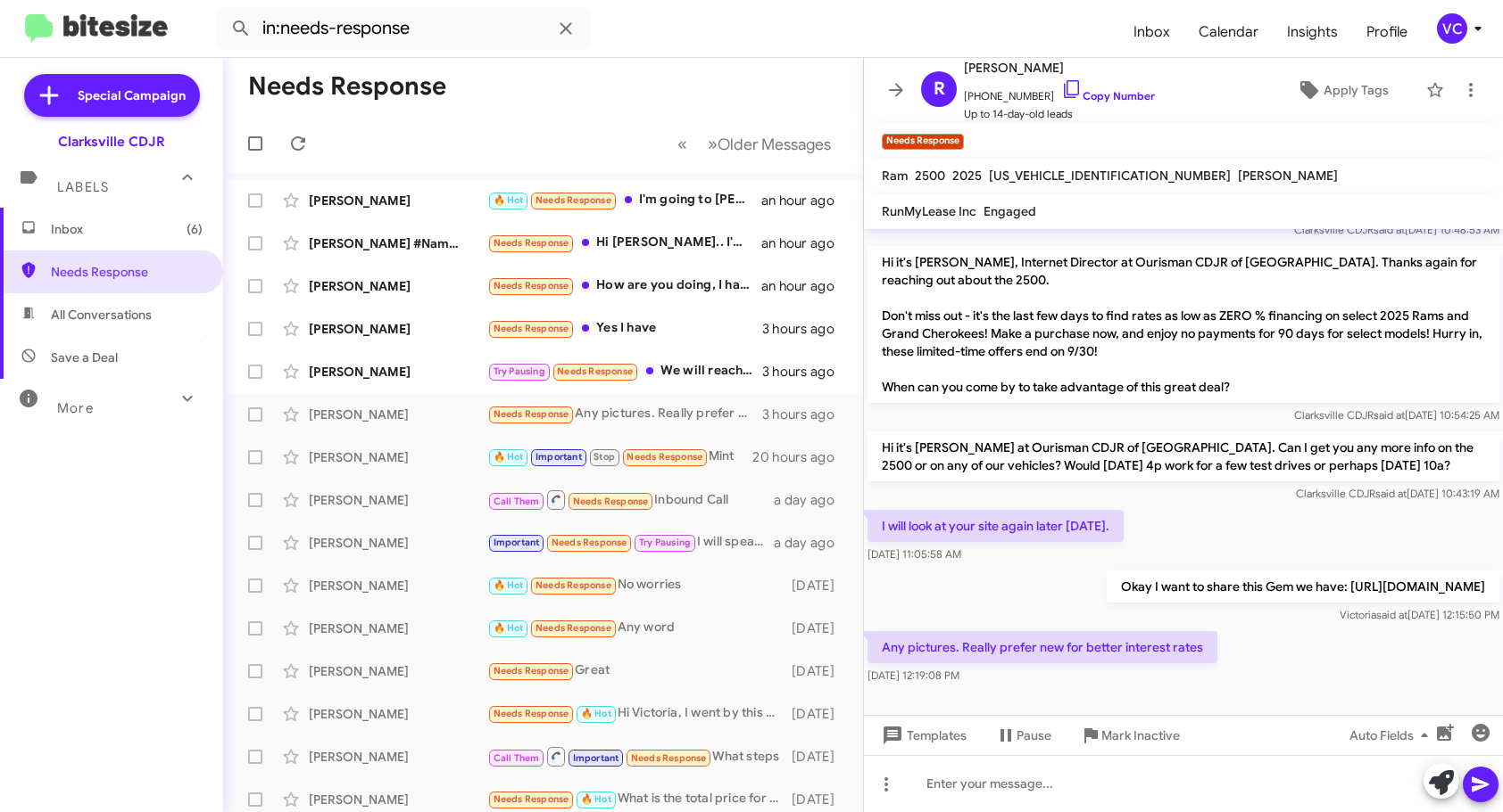
click at [1344, 669] on div "Any pictures. Really prefer new for better interest rates [DATE] 12:19:08 PM" at bounding box center [1183, 658] width 639 height 61
click at [1291, 506] on div "I will look at your site again later [DATE]. [DATE] 11:05:58 AM" at bounding box center [1183, 537] width 639 height 61
click at [1305, 630] on div "Any pictures. Really prefer new for better interest rates [DATE] 12:19:08 PM" at bounding box center [1183, 658] width 639 height 61
click at [1314, 640] on div "Any pictures. Really prefer new for better interest rates [DATE] 12:19:08 PM" at bounding box center [1183, 658] width 639 height 61
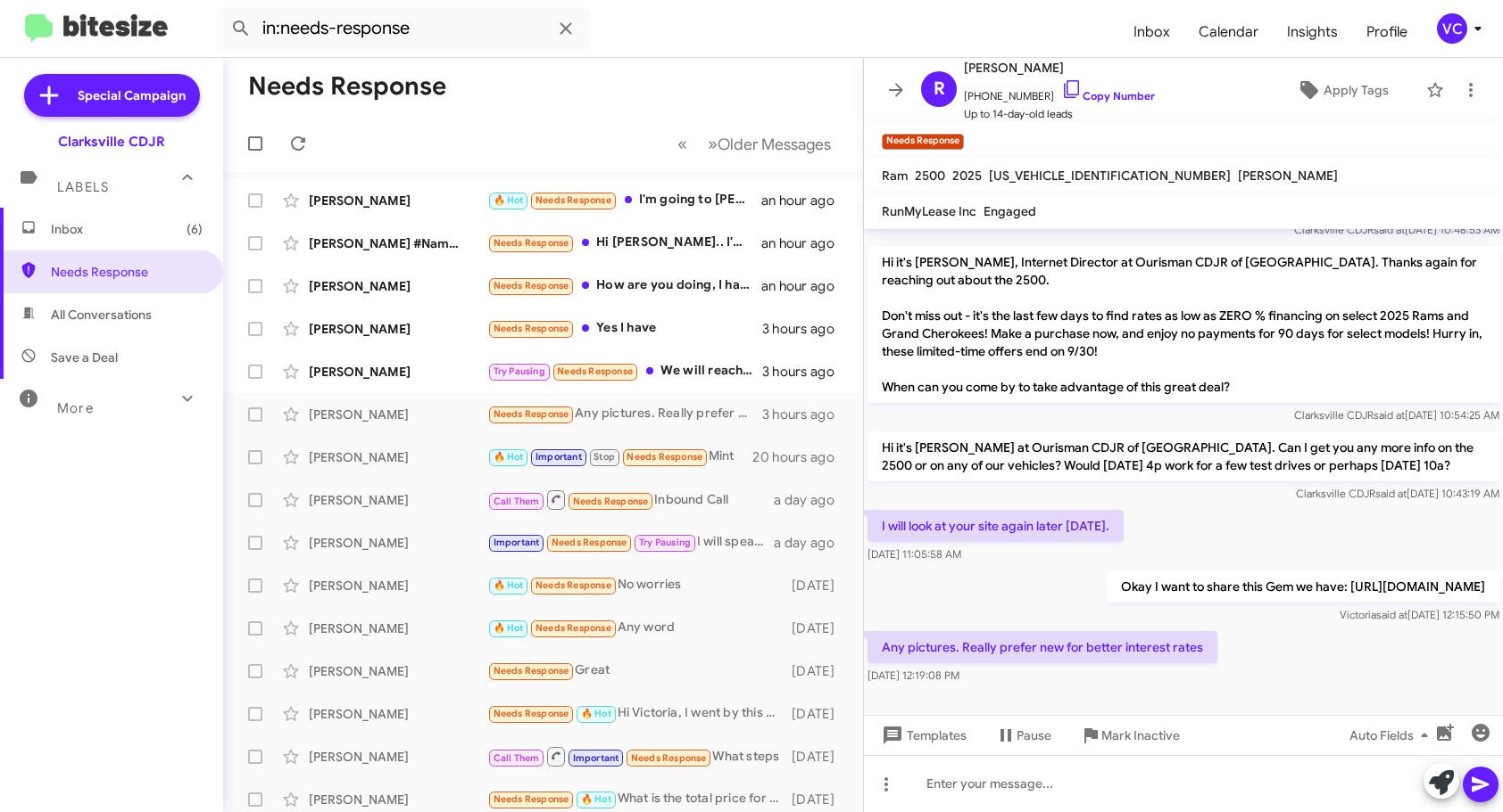
click at [1314, 640] on div "Any pictures. Really prefer new for better interest rates [DATE] 12:19:08 PM" at bounding box center [1183, 658] width 639 height 61
click at [1263, 506] on div "I will look at your site again later [DATE]. [DATE] 11:05:58 AM" at bounding box center [1183, 537] width 639 height 61
click at [1269, 633] on div "Any pictures. Really prefer new for better interest rates [DATE] 12:19:08 PM" at bounding box center [1183, 658] width 639 height 61
click at [1269, 634] on div "Any pictures. Really prefer new for better interest rates [DATE] 12:19:08 PM" at bounding box center [1183, 658] width 639 height 61
click at [1274, 640] on div "Any pictures. Really prefer new for better interest rates [DATE] 12:19:08 PM" at bounding box center [1183, 658] width 639 height 61
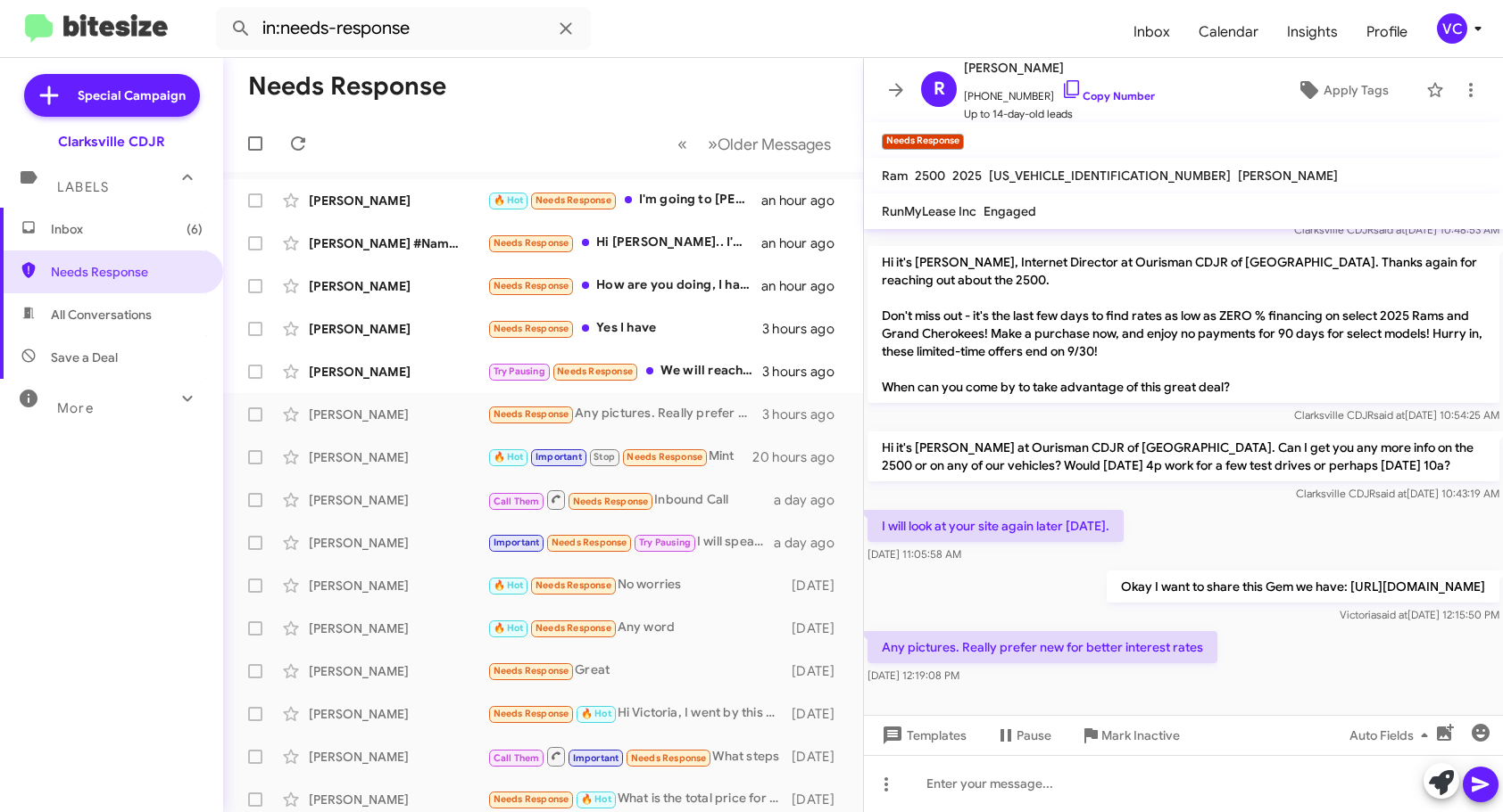
click at [1276, 641] on div "Any pictures. Really prefer new for better interest rates [DATE] 12:19:08 PM" at bounding box center [1183, 658] width 639 height 61
click at [1277, 642] on div "Any pictures. Really prefer new for better interest rates [DATE] 12:19:08 PM" at bounding box center [1183, 658] width 639 height 61
click at [1343, 666] on mat-tooltip-component "Auto Fields (Ctrl+Shift+A)" at bounding box center [1377, 693] width 143 height 54
click at [1289, 528] on div "I will look at your site again later [DATE]. [DATE] 11:05:58 AM" at bounding box center [1183, 537] width 639 height 61
click at [1298, 646] on div "Any pictures. Really prefer new for better interest rates [DATE] 12:19:08 PM" at bounding box center [1183, 658] width 639 height 61
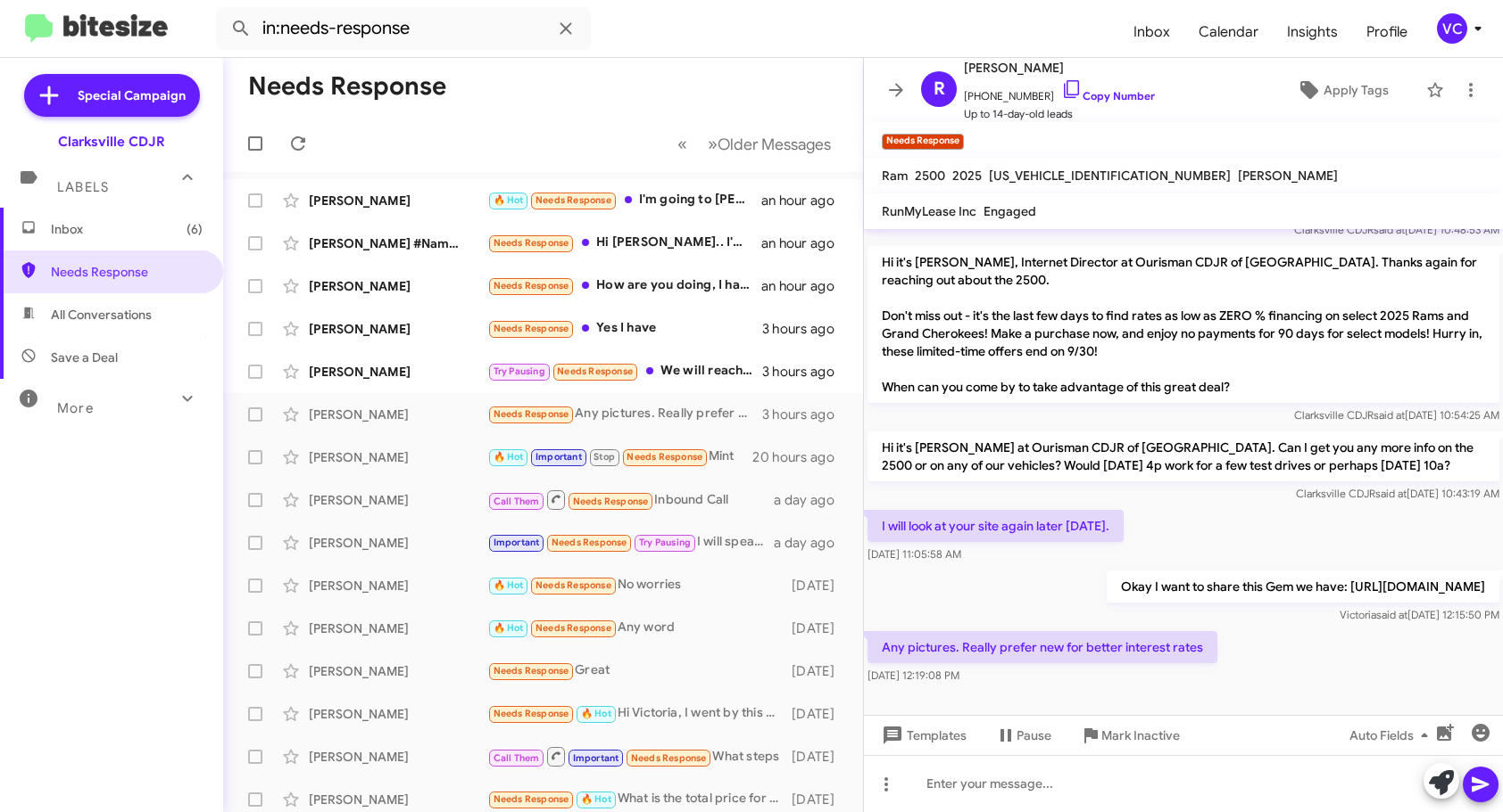
click at [1304, 648] on div "Any pictures. Really prefer new for better interest rates [DATE] 12:19:08 PM" at bounding box center [1183, 658] width 639 height 61
click at [1235, 506] on div "I will look at your site again later [DATE]. [DATE] 11:05:58 AM" at bounding box center [1183, 537] width 639 height 61
click at [1248, 620] on div "[PERSON_NAME] said at [DATE] 12:15:50 PM" at bounding box center [1303, 616] width 393 height 18
click at [1256, 655] on div "Any pictures. Really prefer new for better interest rates [DATE] 12:19:08 PM" at bounding box center [1183, 658] width 639 height 61
click at [1232, 507] on div "I will look at your site again later [DATE]. [DATE] 11:05:58 AM" at bounding box center [1183, 537] width 639 height 61
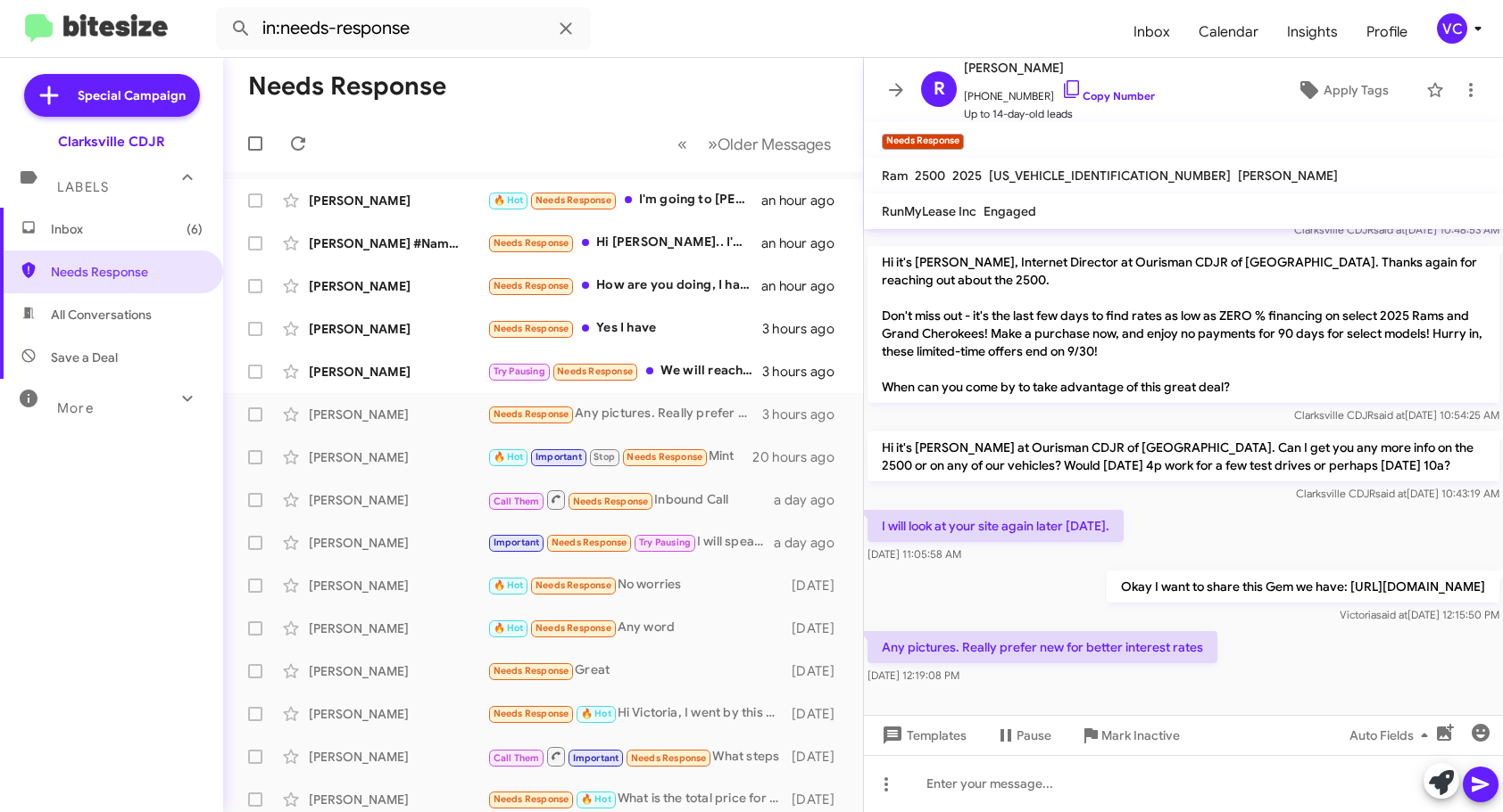
click at [1238, 665] on div "Any pictures. Really prefer new for better interest rates [DATE] 12:19:08 PM" at bounding box center [1183, 658] width 639 height 61
drag, startPoint x: 1246, startPoint y: 655, endPoint x: 1247, endPoint y: 646, distance: 9.1
click at [1247, 654] on div "Any pictures. Really prefer new for better interest rates [DATE] 12:19:08 PM" at bounding box center [1183, 658] width 639 height 61
click at [1296, 487] on span "Clarksville CDJR said at [DATE] 10:43:19 AM" at bounding box center [1397, 493] width 204 height 13
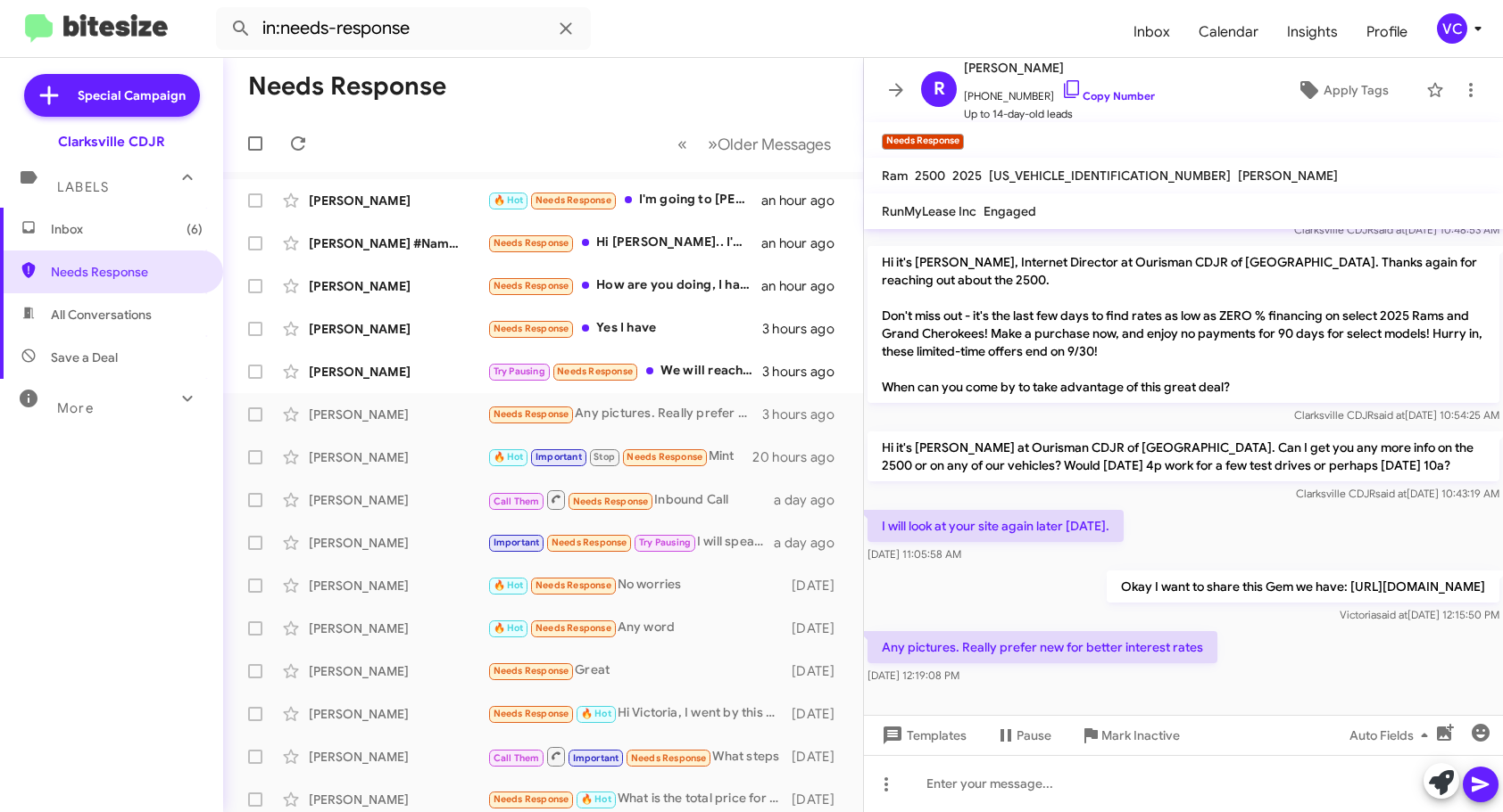
click at [1300, 679] on div "Any pictures. Really prefer new for better interest rates [DATE] 12:19:08 PM" at bounding box center [1183, 658] width 639 height 61
click at [1373, 684] on div "Any pictures. Really prefer new for better interest rates [DATE] 12:19:08 PM" at bounding box center [1183, 658] width 639 height 61
click at [1360, 487] on span "Clarksville CDJR said at [DATE] 10:43:19 AM" at bounding box center [1397, 493] width 204 height 13
click at [1334, 681] on div "Any pictures. Really prefer new for better interest rates [DATE] 12:19:08 PM" at bounding box center [1183, 658] width 639 height 61
click at [1309, 661] on div "Any pictures. Really prefer new for better interest rates [DATE] 12:19:08 PM" at bounding box center [1183, 658] width 639 height 61
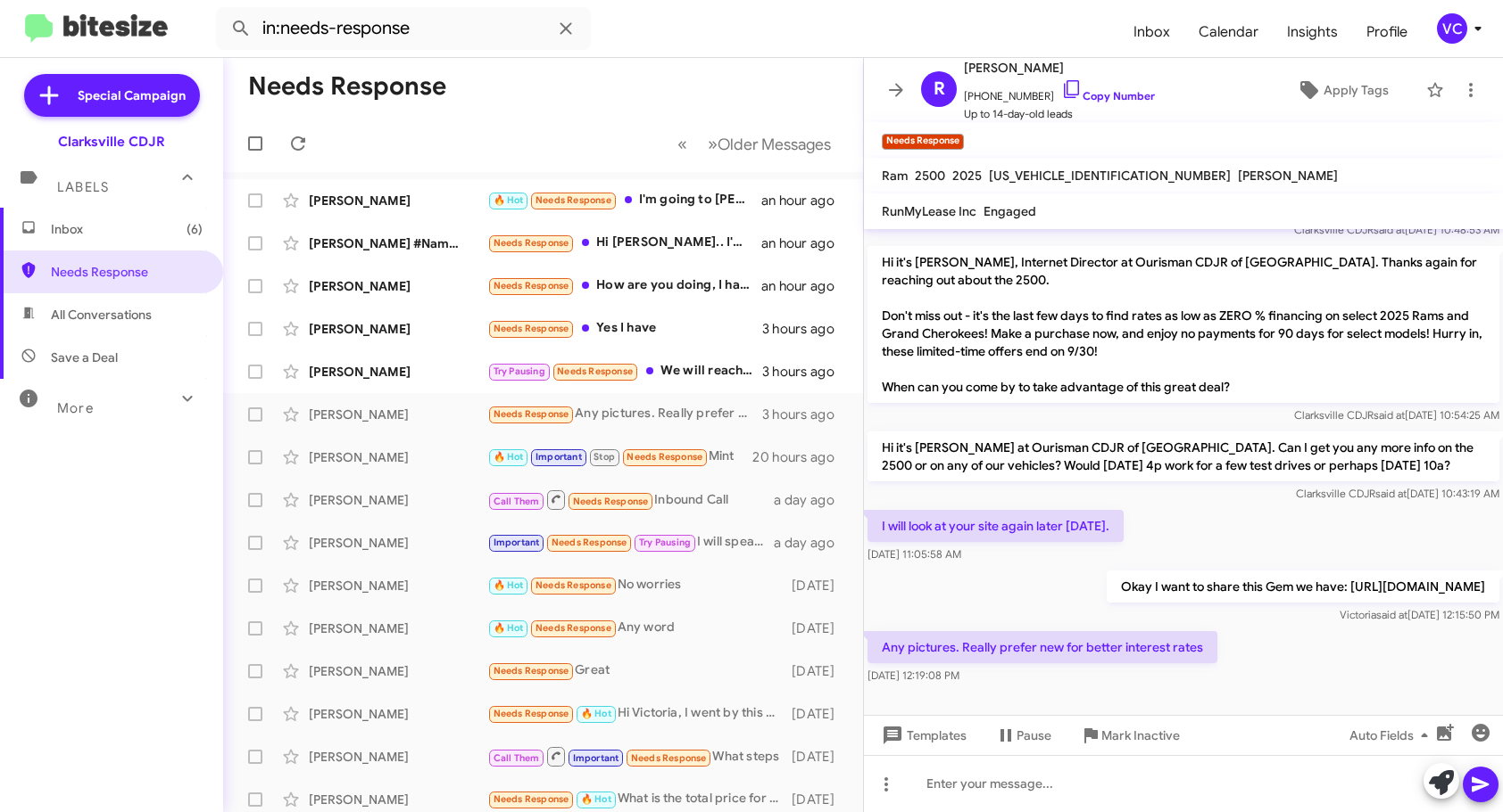
click at [1342, 511] on div "I will look at your site again later [DATE]. [DATE] 11:05:58 AM" at bounding box center [1183, 537] width 639 height 61
click at [1311, 674] on div "Any pictures. Really prefer new for better interest rates [DATE] 12:19:08 PM" at bounding box center [1183, 658] width 639 height 61
click at [1313, 646] on div "Any pictures. Really prefer new for better interest rates [DATE] 12:19:08 PM" at bounding box center [1183, 658] width 639 height 61
click at [1289, 647] on div "Any pictures. Really prefer new for better interest rates [DATE] 12:19:08 PM" at bounding box center [1183, 658] width 639 height 61
click at [1274, 519] on div "I will look at your site again later [DATE]. [DATE] 11:05:58 AM" at bounding box center [1183, 537] width 639 height 61
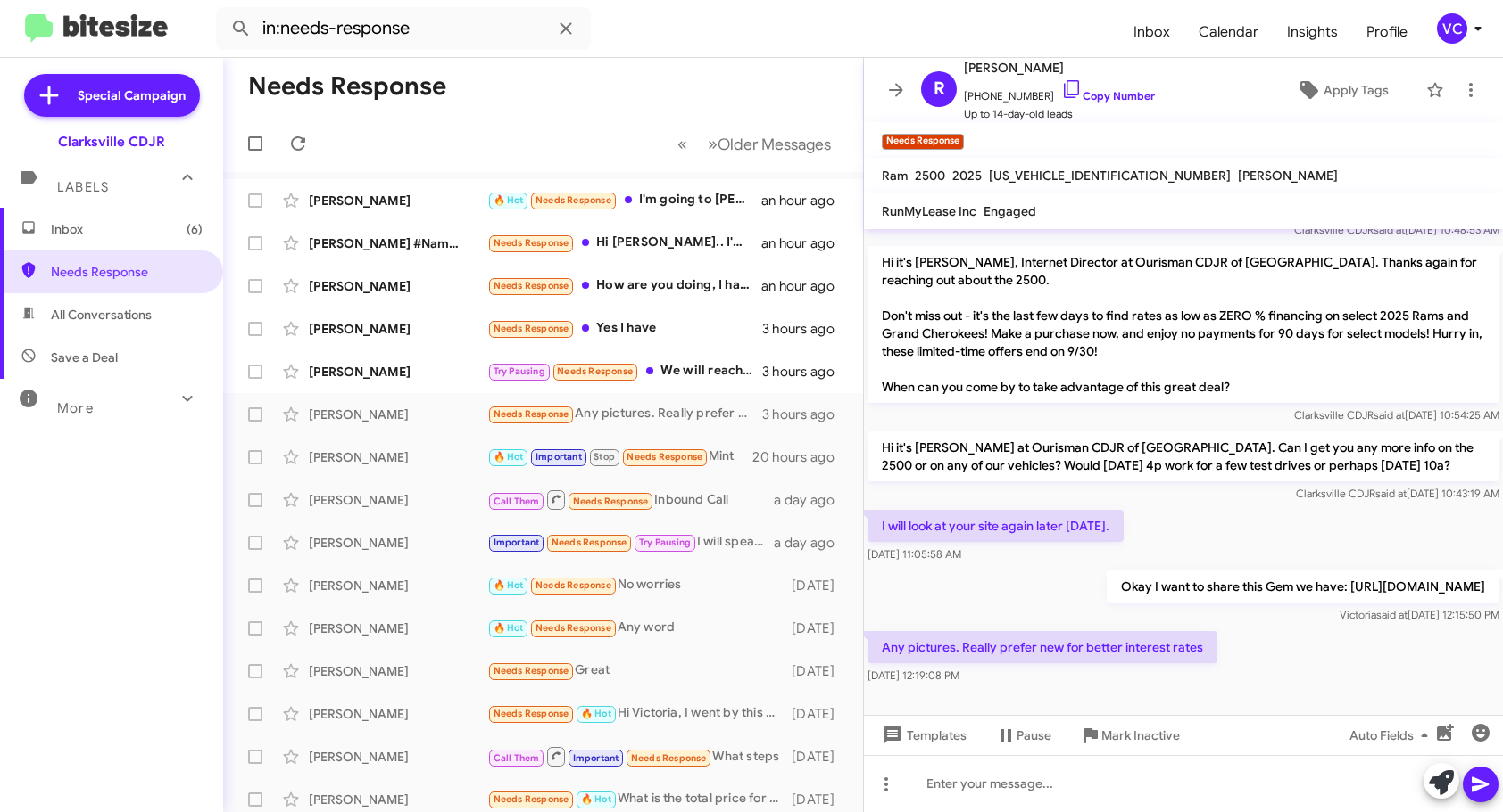
click at [1326, 649] on div "Any pictures. Really prefer new for better interest rates [DATE] 12:19:08 PM" at bounding box center [1183, 658] width 639 height 61
click at [1326, 652] on div "Any pictures. Really prefer new for better interest rates [DATE] 12:19:08 PM" at bounding box center [1183, 658] width 639 height 61
click at [1312, 506] on div "I will look at your site again later [DATE]. [DATE] 11:05:58 AM" at bounding box center [1183, 537] width 639 height 61
click at [1276, 697] on div at bounding box center [1183, 702] width 639 height 27
click at [1286, 682] on div "Any pictures. Really prefer new for better interest rates [DATE] 12:19:08 PM" at bounding box center [1183, 658] width 639 height 61
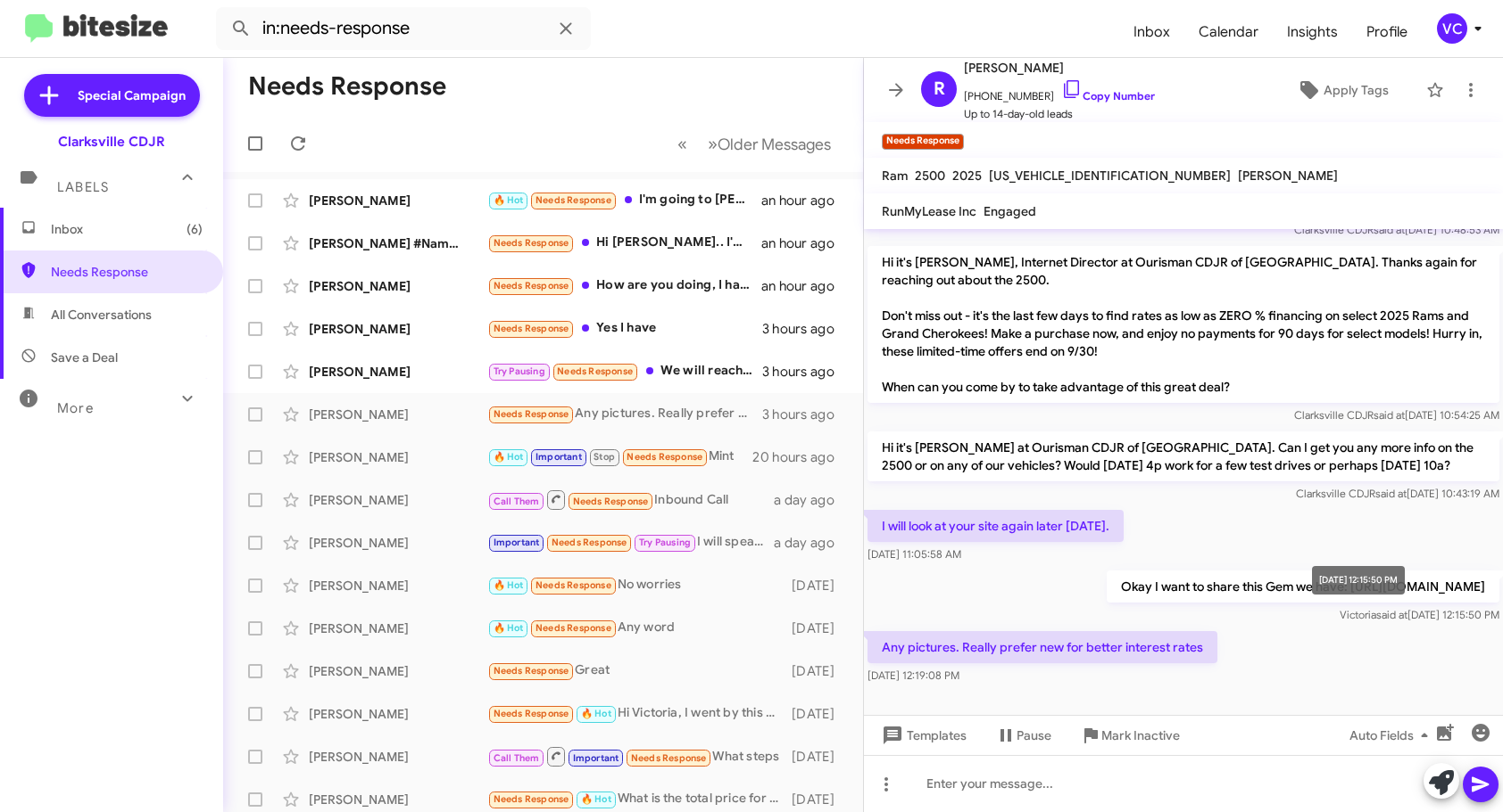
click at [1286, 571] on p "Okay I want to share this Gem we have: [URL][DOMAIN_NAME]" at bounding box center [1303, 587] width 393 height 32
click at [1281, 526] on div "I will look at your site again later [DATE]. [DATE] 11:05:58 AM" at bounding box center [1183, 537] width 639 height 61
click at [1261, 681] on div "Any pictures. Really prefer new for better interest rates [DATE] 12:19:08 PM" at bounding box center [1183, 658] width 639 height 61
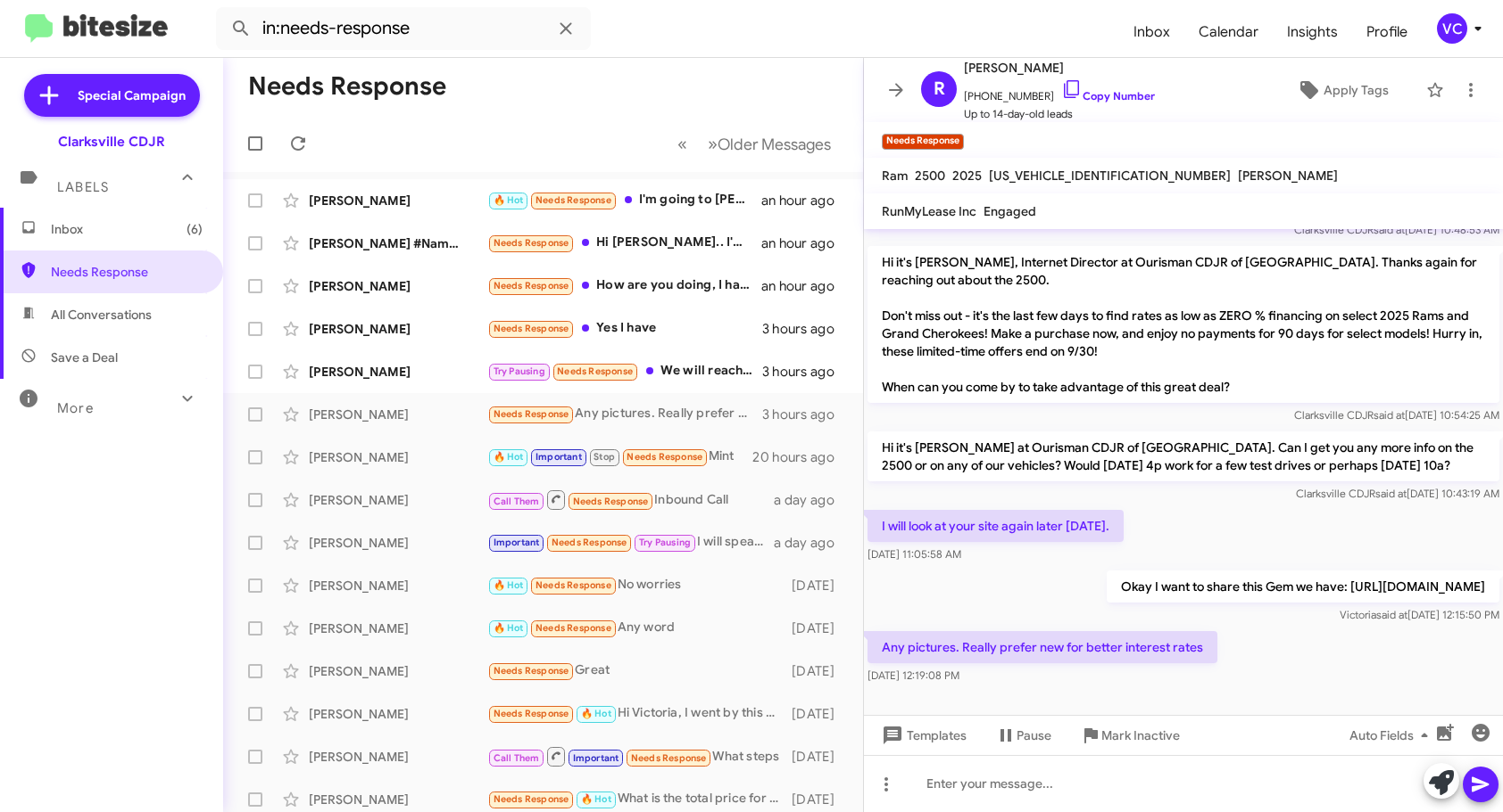
click at [1326, 506] on div "I will look at your site again later [DATE]. [DATE] 11:05:58 AM" at bounding box center [1183, 537] width 639 height 61
click at [1271, 682] on div "Any pictures. Really prefer new for better interest rates [DATE] 12:19:08 PM" at bounding box center [1183, 658] width 639 height 61
click at [1330, 662] on div "Any pictures. Really prefer new for better interest rates [DATE] 12:19:08 PM" at bounding box center [1183, 658] width 639 height 61
click at [1313, 529] on div "I will look at your site again later [DATE]. [DATE] 11:05:58 AM" at bounding box center [1183, 537] width 639 height 61
drag, startPoint x: 1313, startPoint y: 668, endPoint x: 1317, endPoint y: 652, distance: 16.5
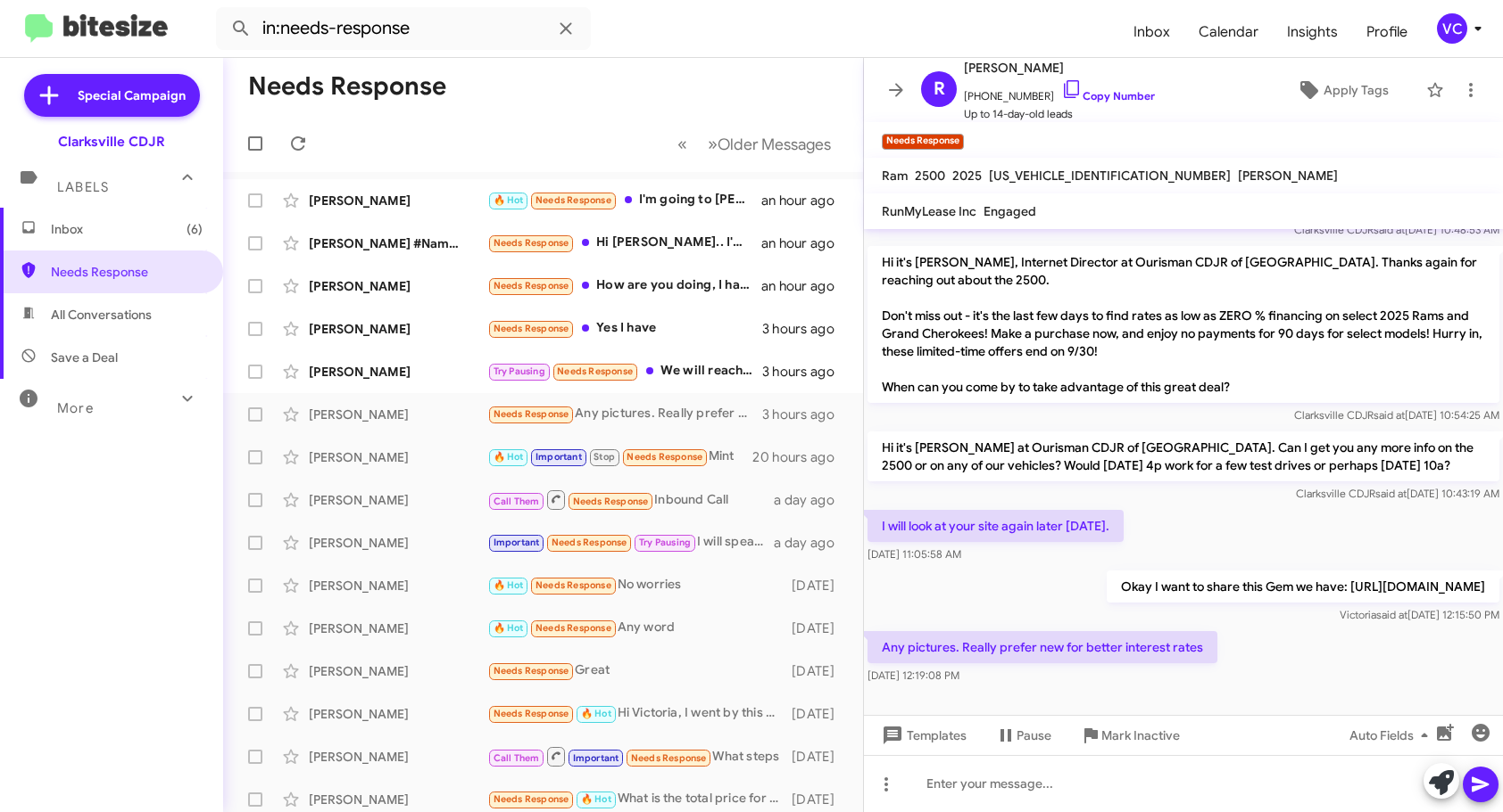
click at [1314, 668] on div "Any pictures. Really prefer new for better interest rates [DATE] 12:19:08 PM" at bounding box center [1183, 658] width 639 height 61
click at [1313, 508] on div "I will look at your site again later [DATE]. [DATE] 11:05:58 AM" at bounding box center [1183, 537] width 639 height 61
click at [1300, 676] on div "Any pictures. Really prefer new for better interest rates [DATE] 12:19:08 PM" at bounding box center [1183, 658] width 639 height 61
click at [1241, 670] on div "Any pictures. Really prefer new for better interest rates [DATE] 12:19:08 PM" at bounding box center [1183, 658] width 639 height 61
drag, startPoint x: 1286, startPoint y: 687, endPoint x: 1280, endPoint y: 679, distance: 10.0
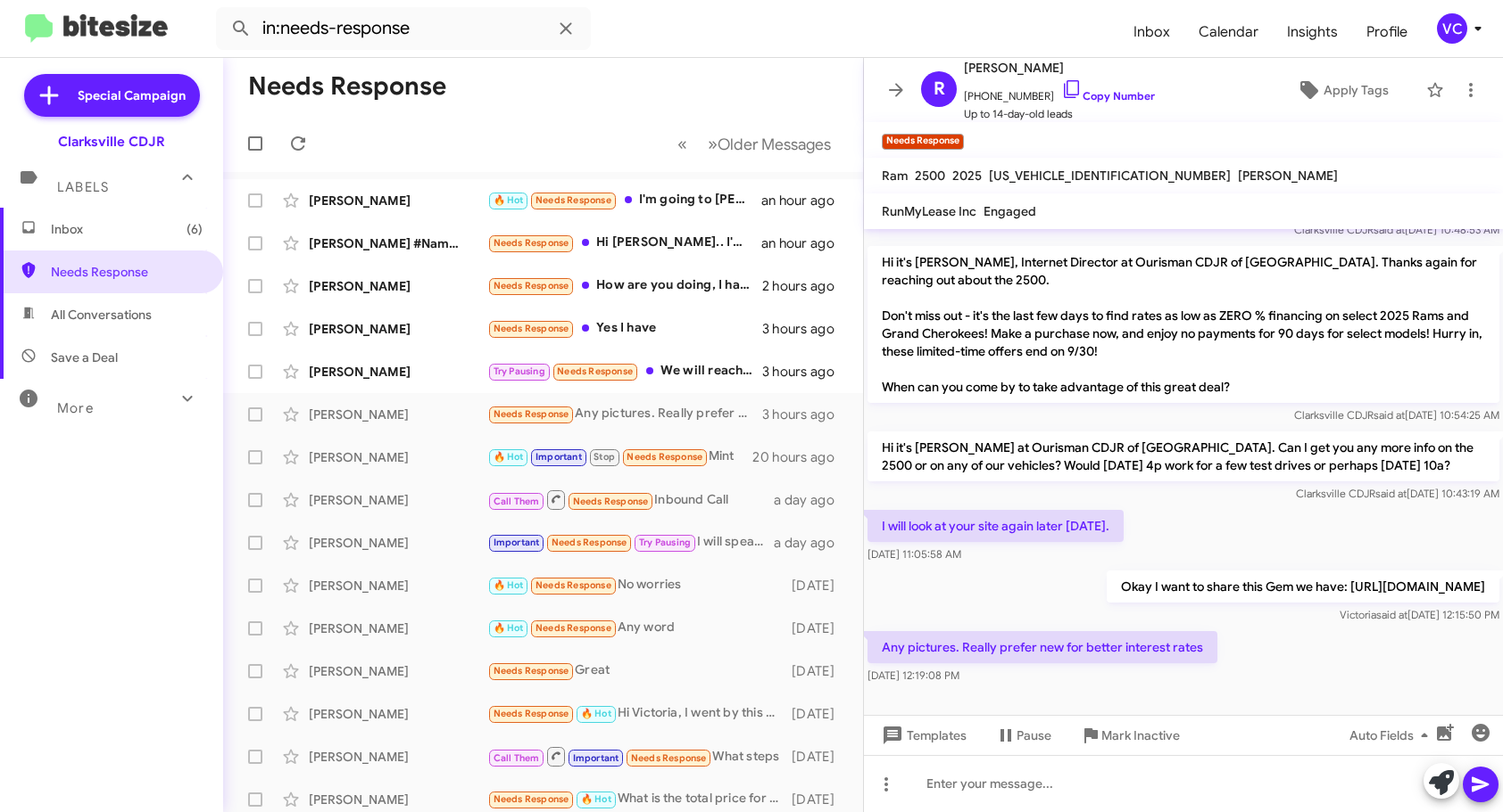
click at [1286, 688] on cdk-virtual-scroll-viewport "Hi this is [PERSON_NAME], Internet Director at Ourisman CDJR of [GEOGRAPHIC_DAT…" at bounding box center [1183, 472] width 639 height 486
click at [1356, 643] on div "Any pictures. Really prefer new for better interest rates [DATE] 12:19:08 PM" at bounding box center [1183, 658] width 639 height 61
click at [1224, 506] on div "I will look at your site again later [DATE]. [DATE] 11:05:58 AM" at bounding box center [1183, 537] width 639 height 61
click at [1342, 702] on div at bounding box center [1183, 702] width 639 height 27
click at [1349, 641] on div "Any pictures. Really prefer new for better interest rates [DATE] 12:19:08 PM" at bounding box center [1183, 658] width 639 height 61
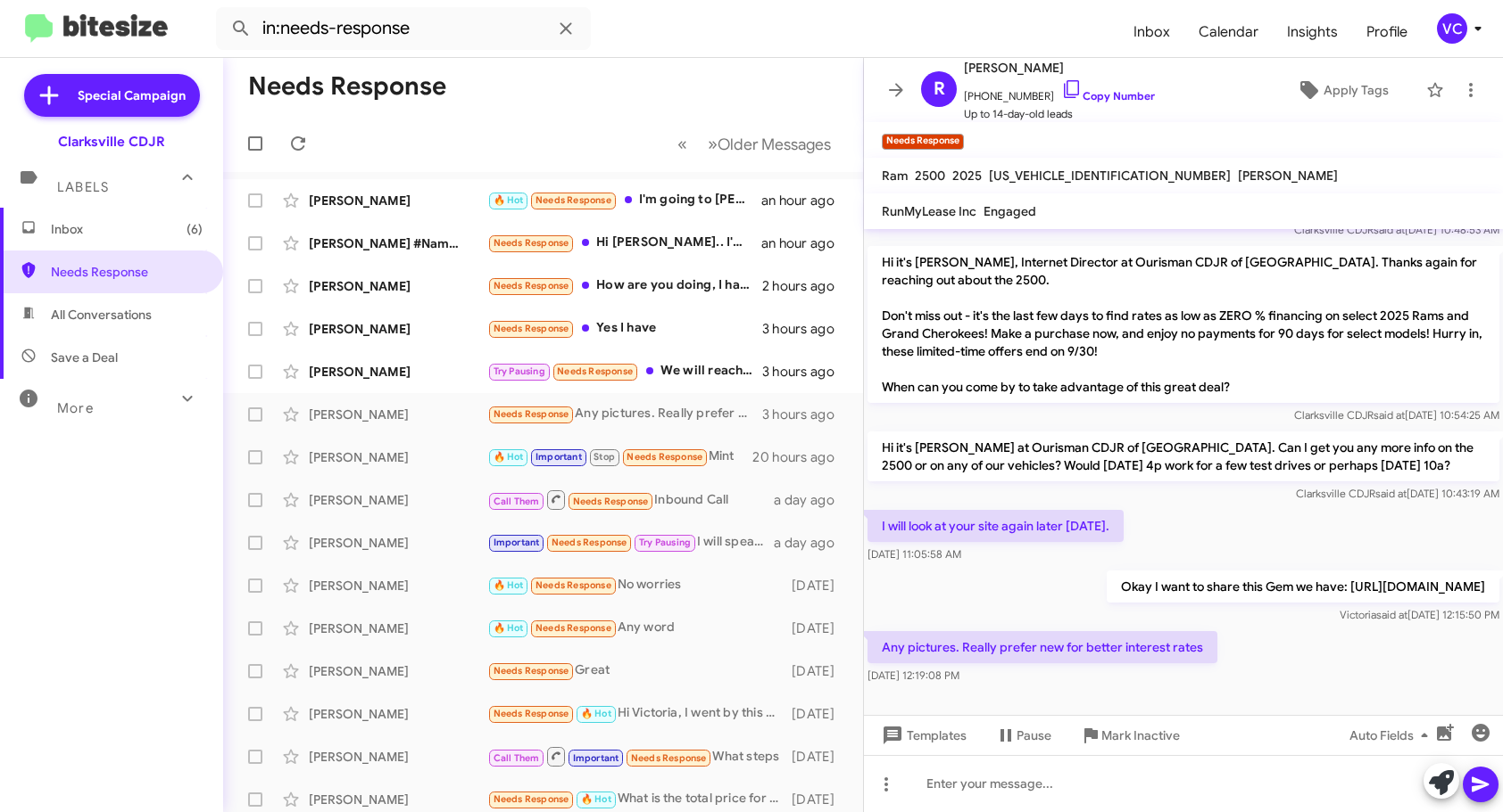
click at [1358, 506] on div "I will look at your site again later [DATE]. [DATE] 11:05:58 AM" at bounding box center [1183, 537] width 639 height 61
click at [1408, 636] on div "Any pictures. Really prefer new for better interest rates [DATE] 12:19:08 PM" at bounding box center [1183, 658] width 639 height 61
click at [1434, 639] on div "Any pictures. Really prefer new for better interest rates [DATE] 12:19:08 PM" at bounding box center [1183, 658] width 639 height 61
click at [1341, 506] on div "I will look at your site again later [DATE]. [DATE] 11:05:58 AM" at bounding box center [1183, 537] width 639 height 61
click at [1327, 646] on div "Any pictures. Really prefer new for better interest rates [DATE] 12:19:08 PM" at bounding box center [1183, 658] width 639 height 61
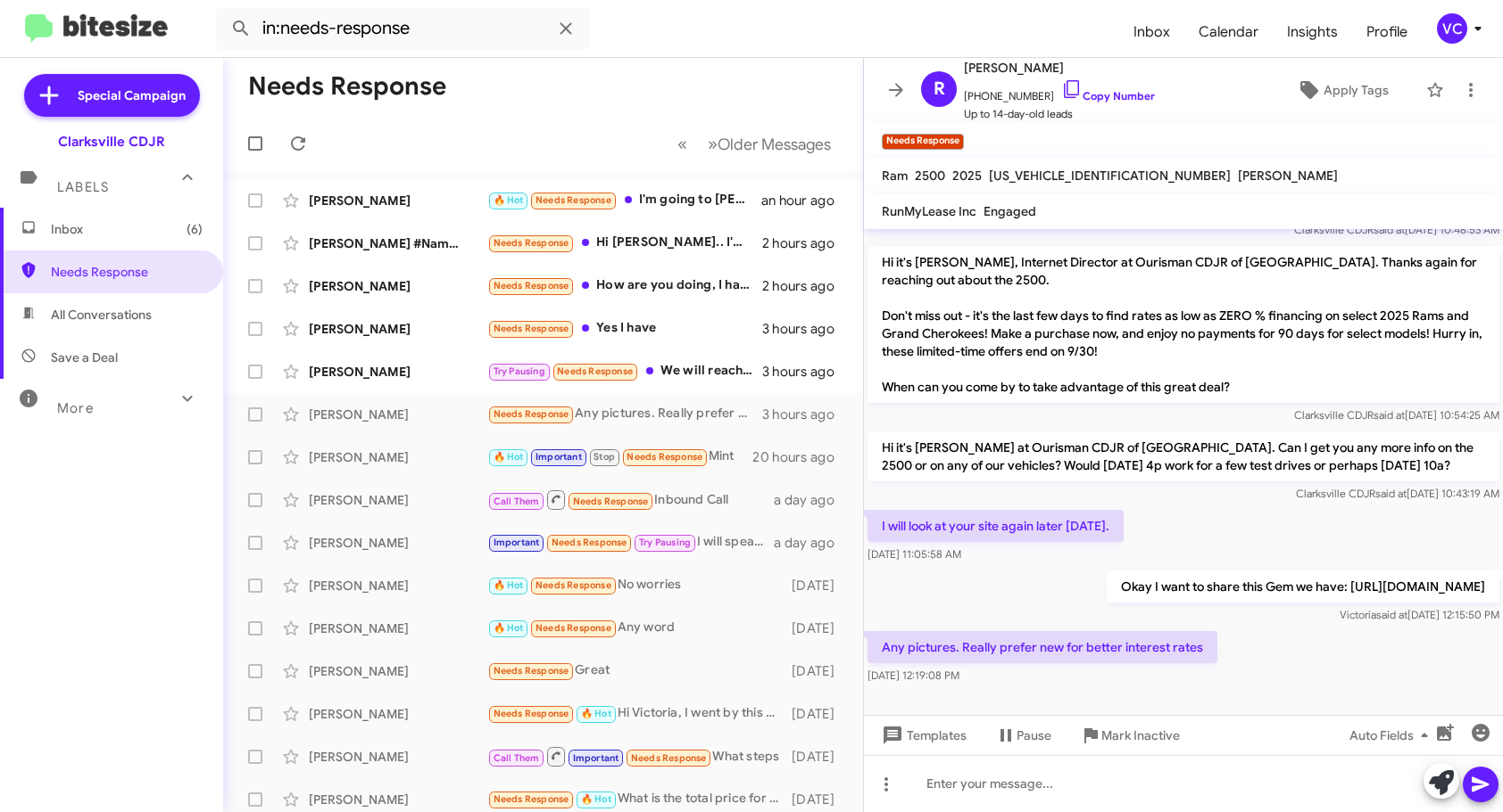
click at [1312, 661] on div "Any pictures. Really prefer new for better interest rates [DATE] 12:19:08 PM" at bounding box center [1183, 658] width 639 height 61
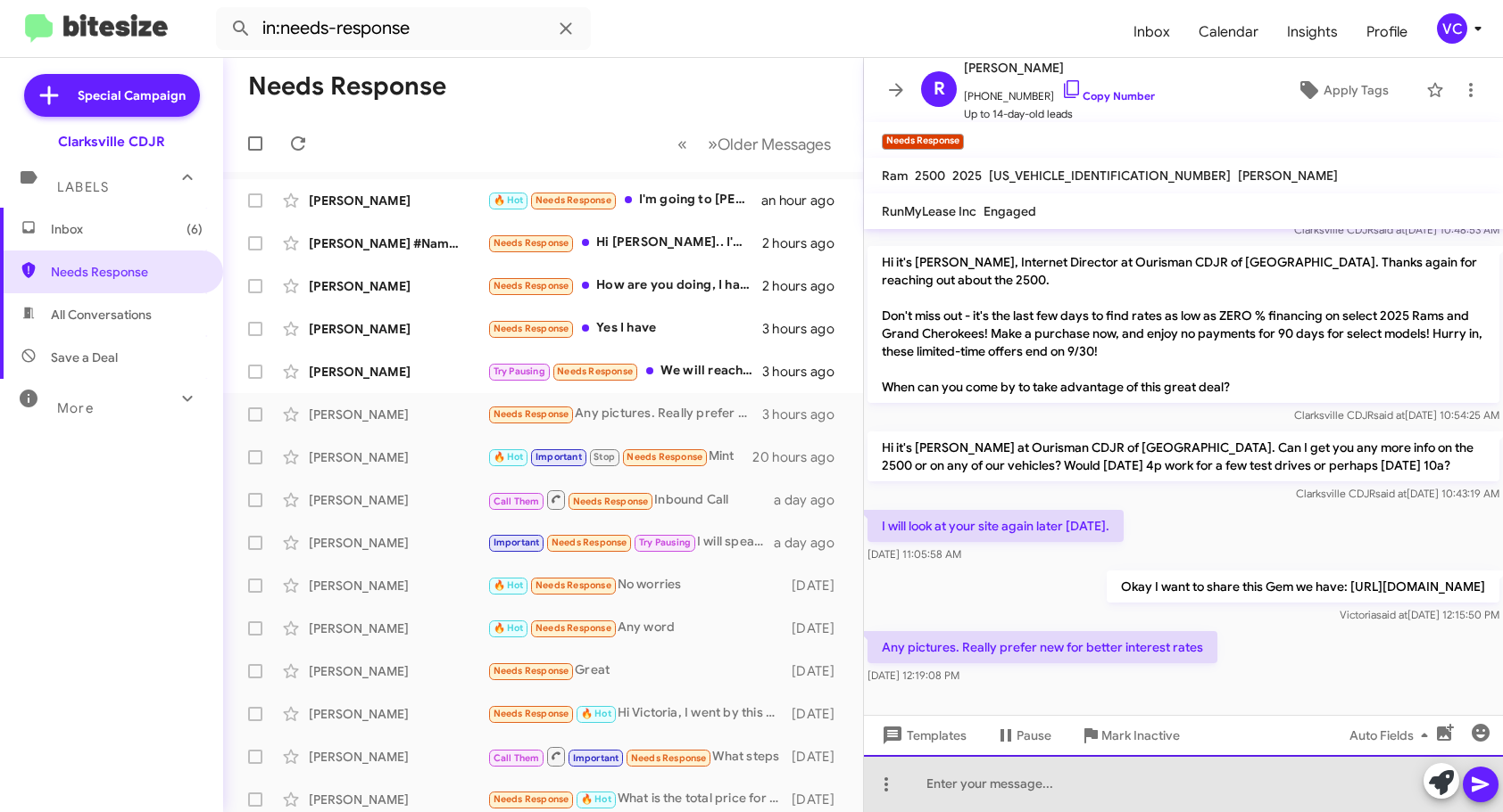
click at [1141, 795] on div at bounding box center [1183, 784] width 639 height 57
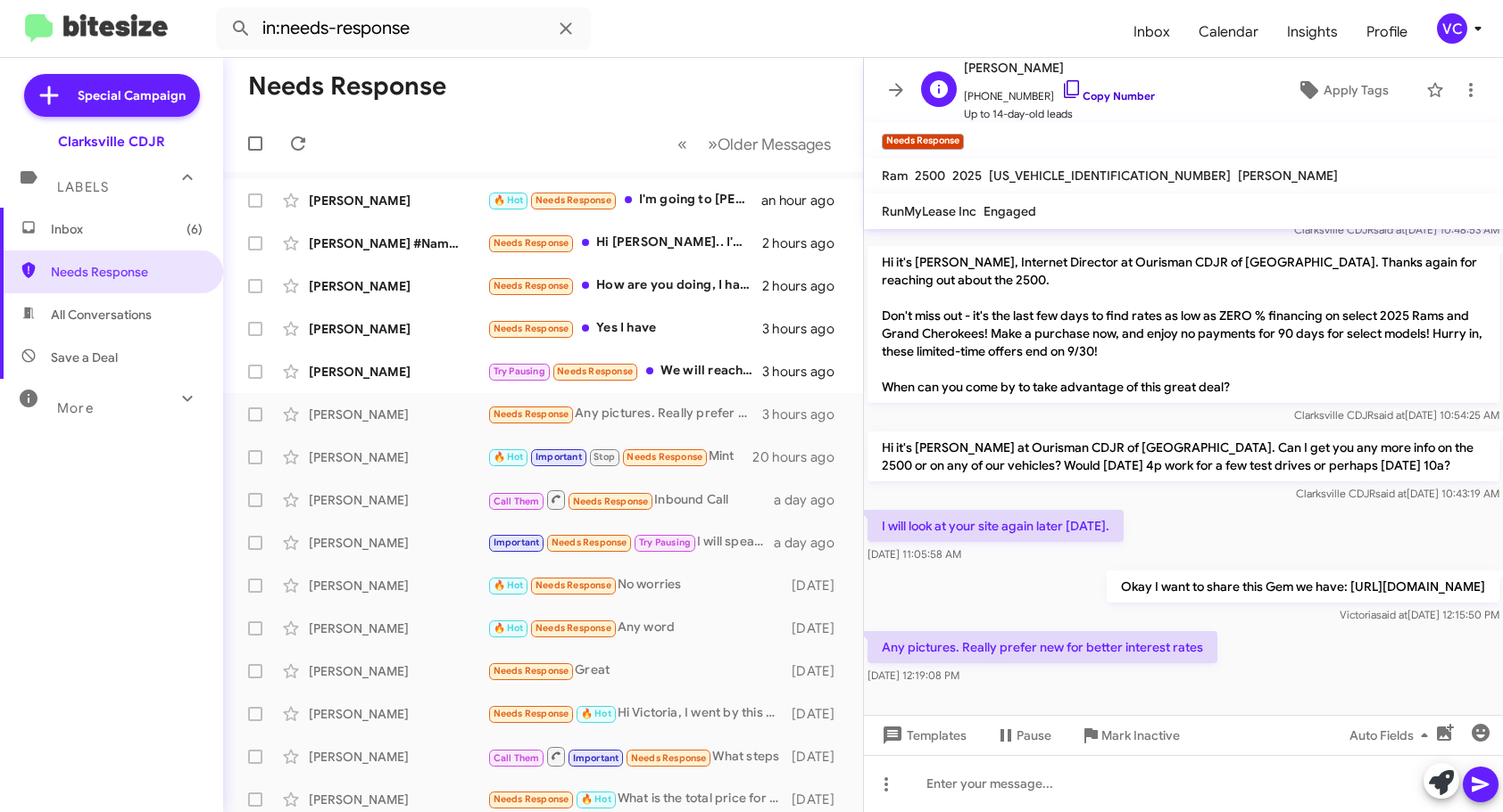
click at [1096, 94] on link "Copy Number" at bounding box center [1108, 96] width 93 height 13
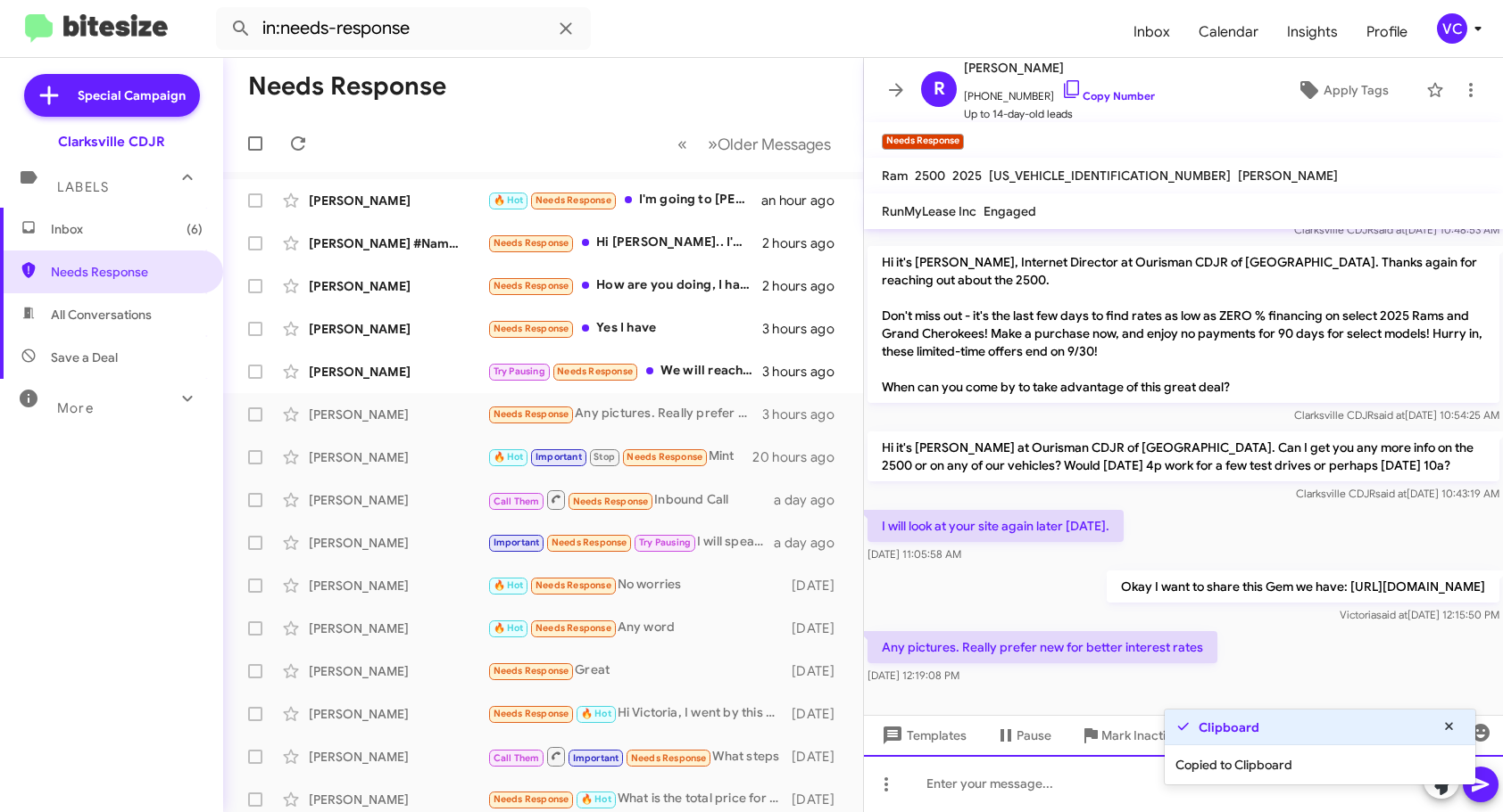
click at [1074, 810] on div at bounding box center [1183, 784] width 639 height 57
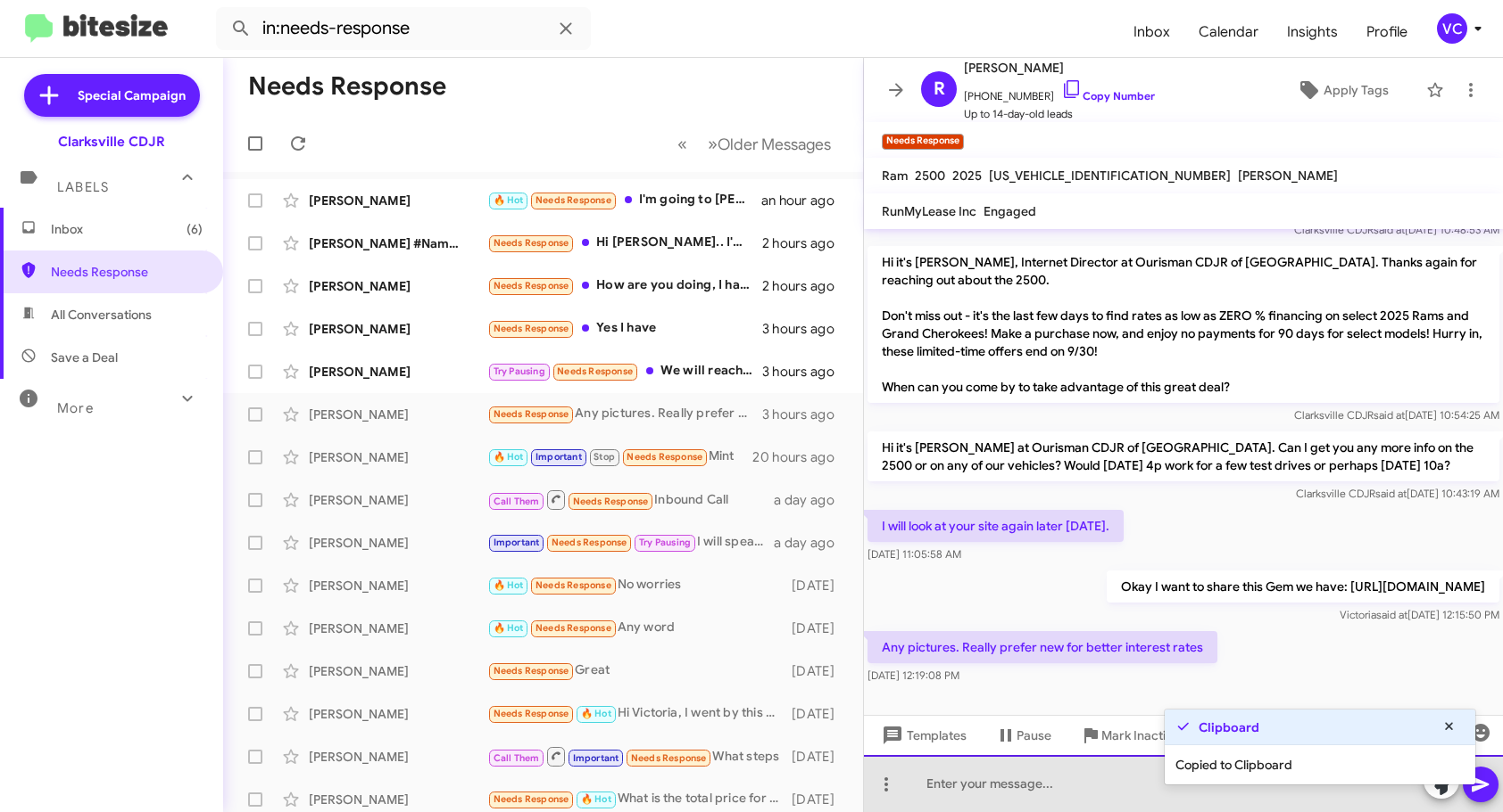
click at [1068, 799] on div at bounding box center [1183, 784] width 639 height 57
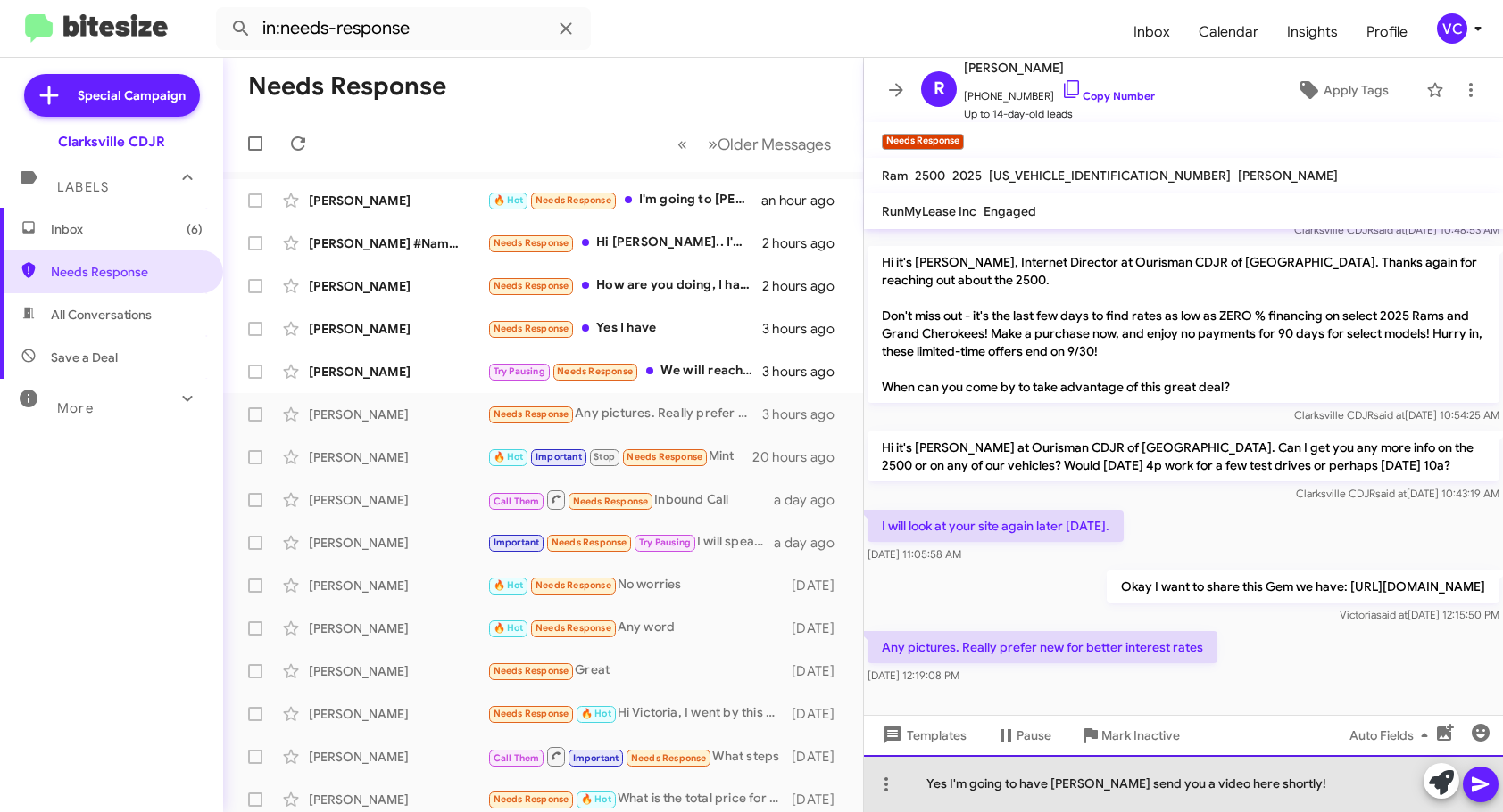
click at [1330, 790] on div "Yes I'm going to have [PERSON_NAME] send you a video here shortly!" at bounding box center [1183, 784] width 639 height 57
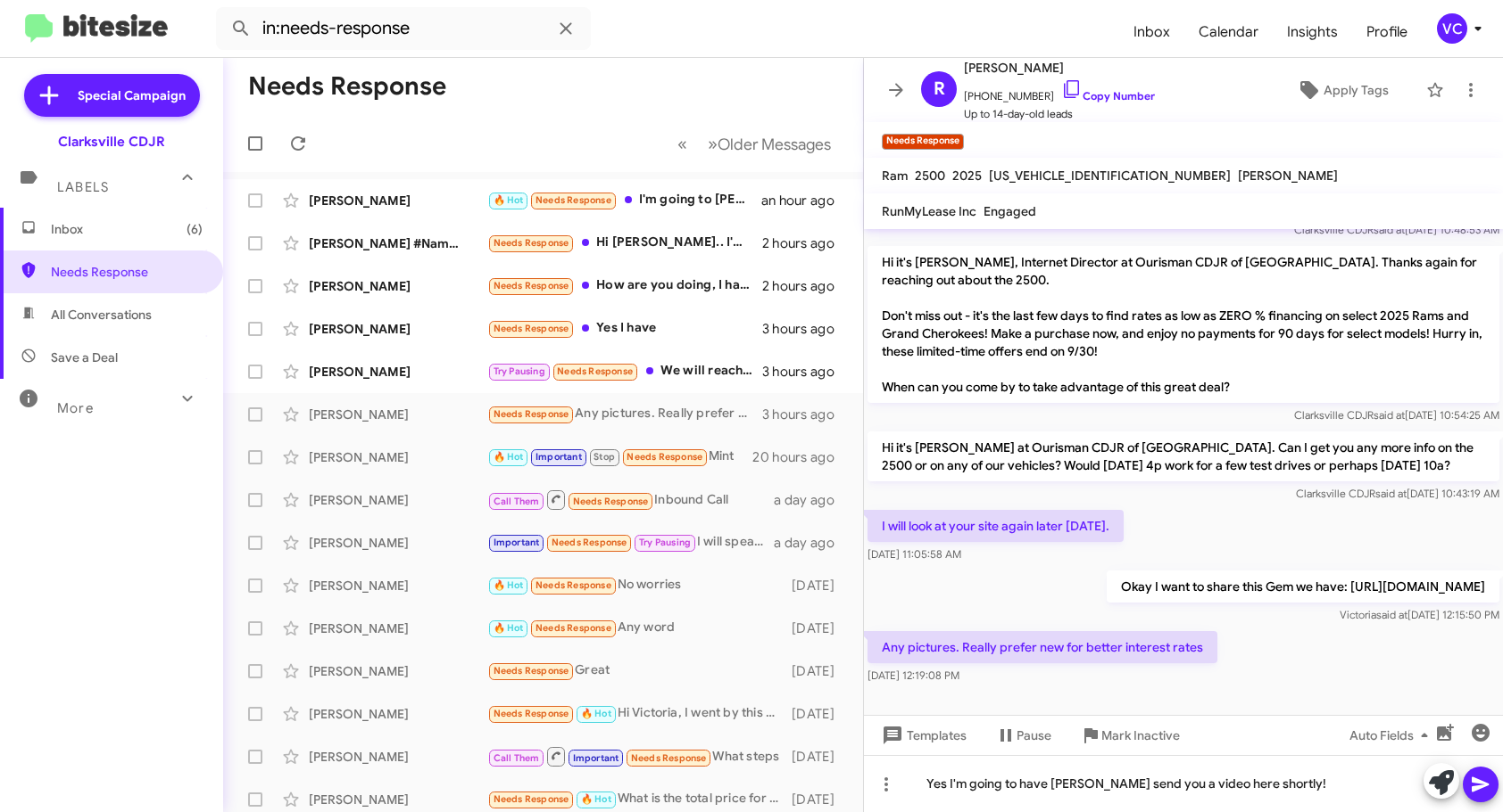
click at [1473, 782] on icon at bounding box center [1480, 785] width 17 height 15
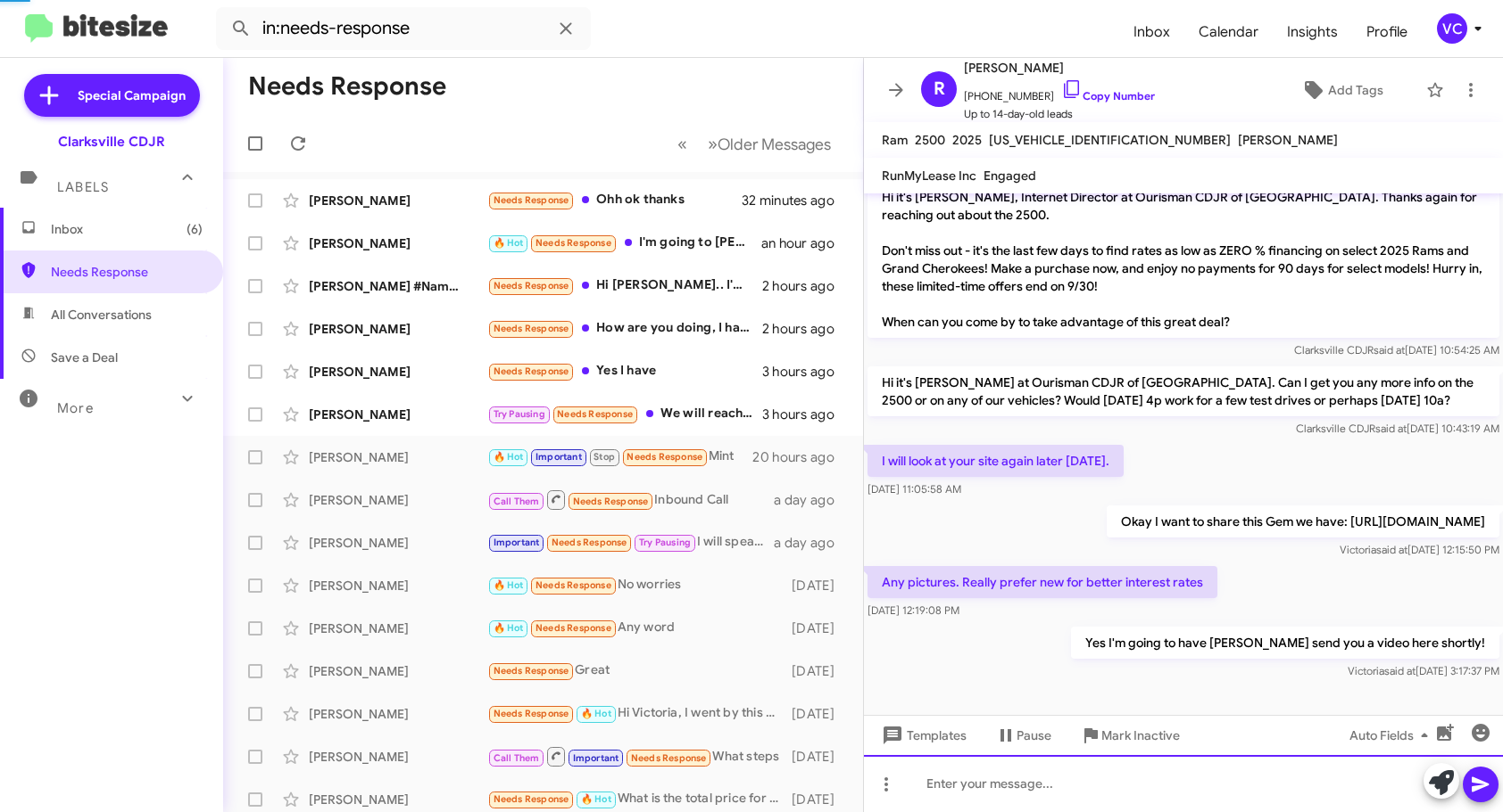
scroll to position [112, 0]
click at [1318, 582] on div "Any pictures. Really prefer new for better interest rates [DATE] 12:19:08 PM" at bounding box center [1183, 593] width 639 height 61
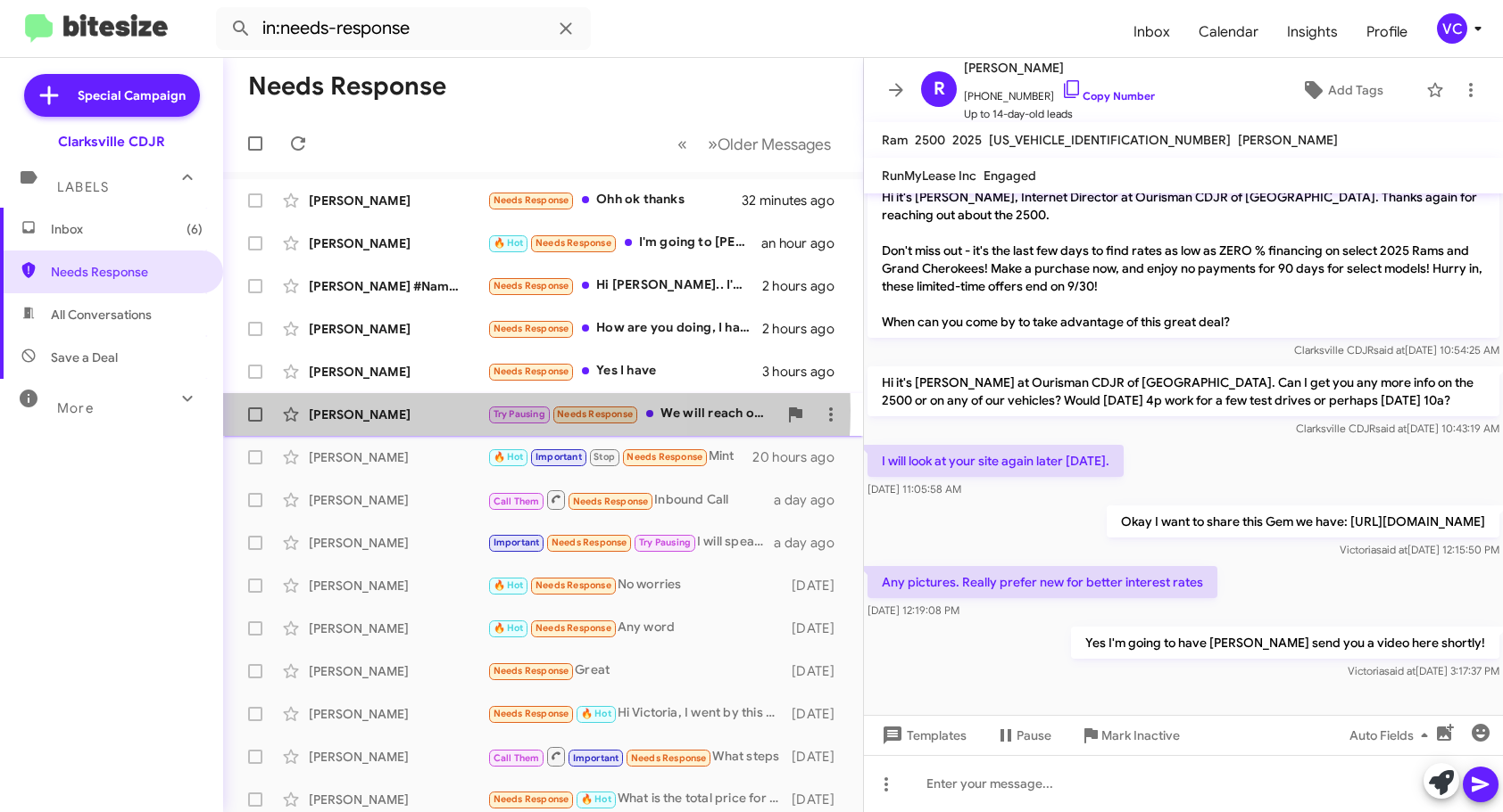
click at [429, 410] on div "[PERSON_NAME]" at bounding box center [397, 415] width 178 height 18
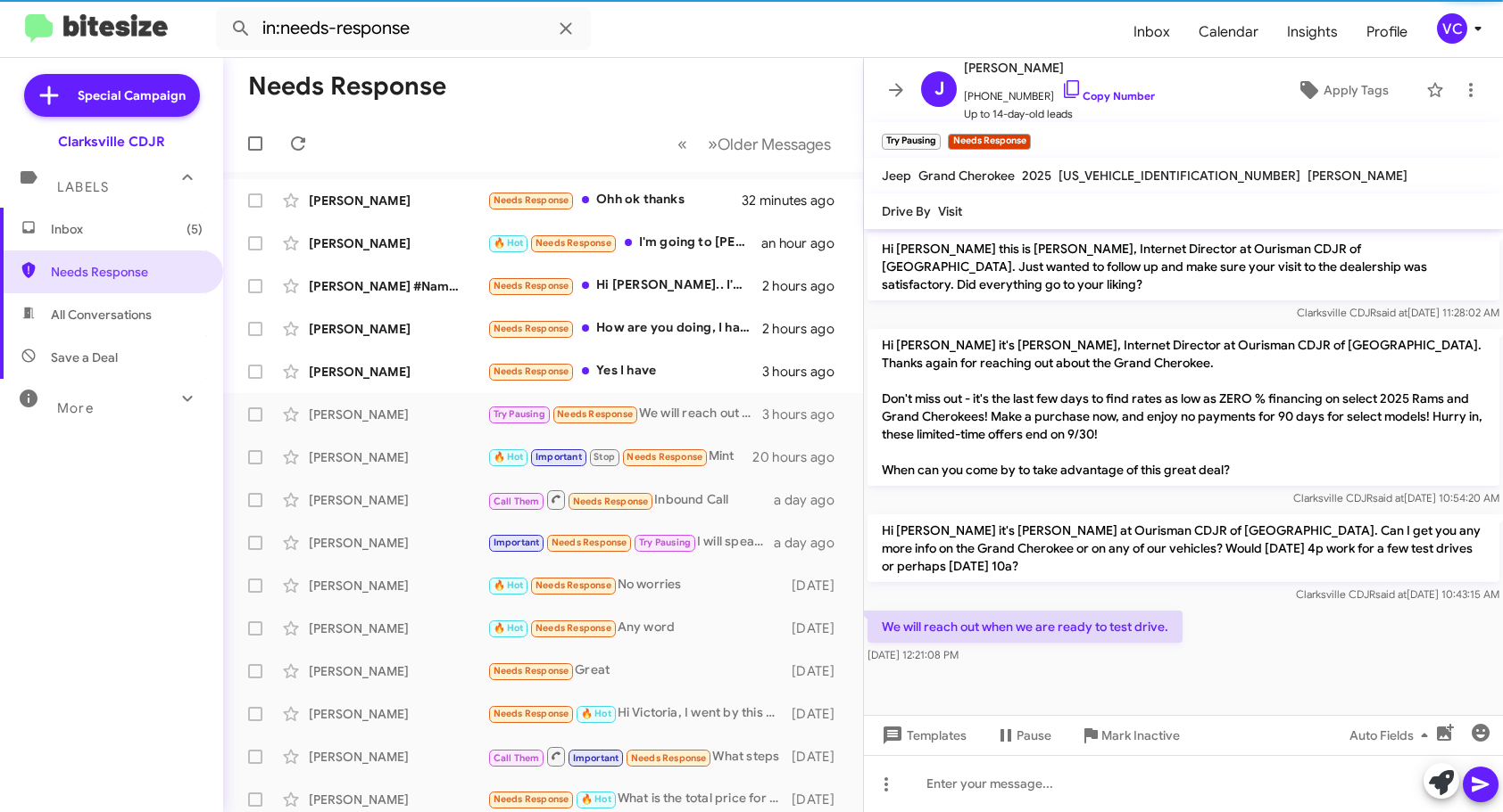
click at [1360, 626] on div "We will reach out when we are ready to test drive. [DATE] 12:21:08 PM" at bounding box center [1183, 638] width 639 height 61
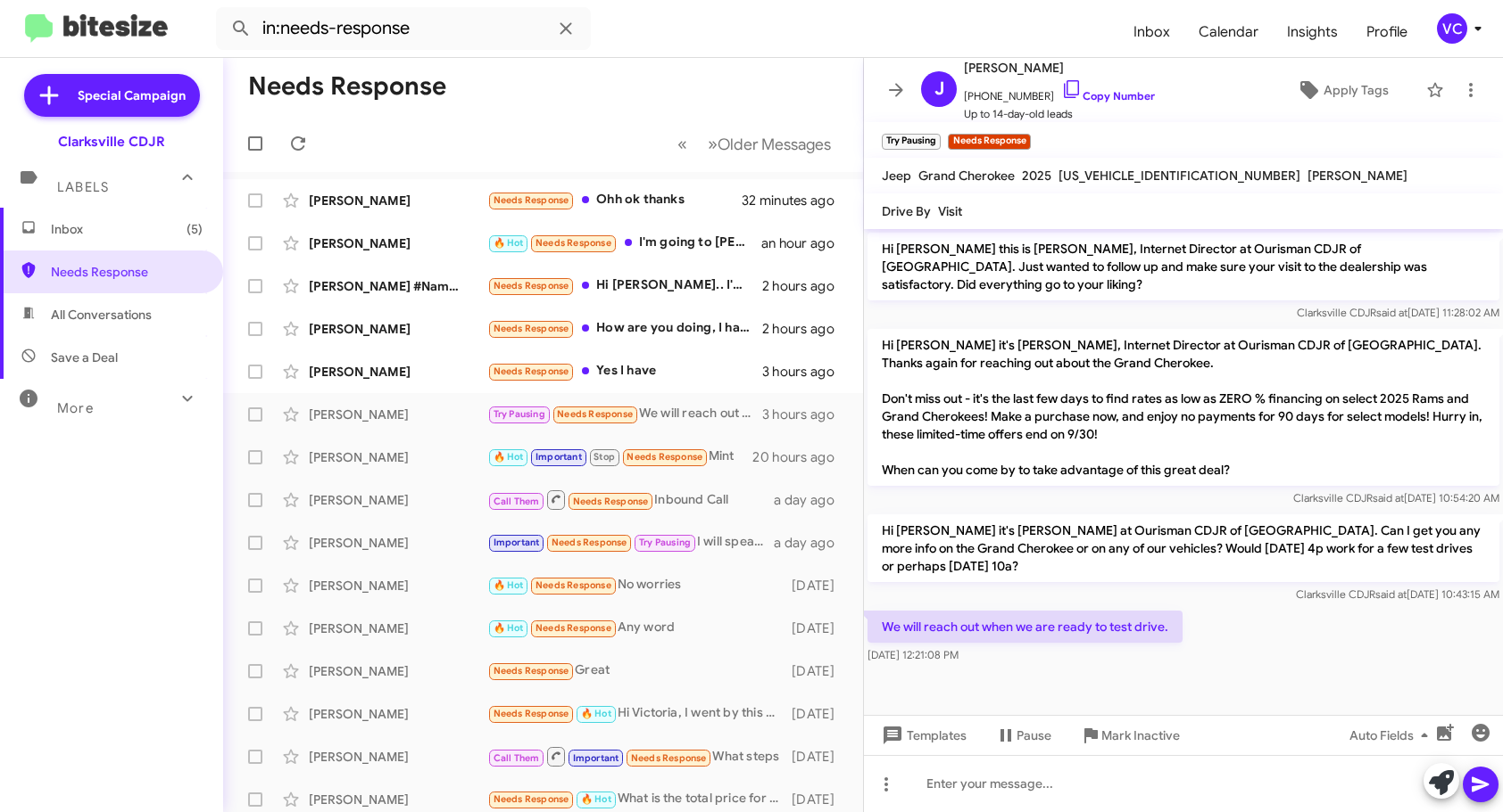
click at [1273, 615] on div "We will reach out when we are ready to test drive. [DATE] 12:21:08 PM" at bounding box center [1183, 638] width 639 height 61
click at [1141, 775] on div at bounding box center [1183, 784] width 639 height 57
click at [1483, 794] on icon at bounding box center [1481, 785] width 22 height 22
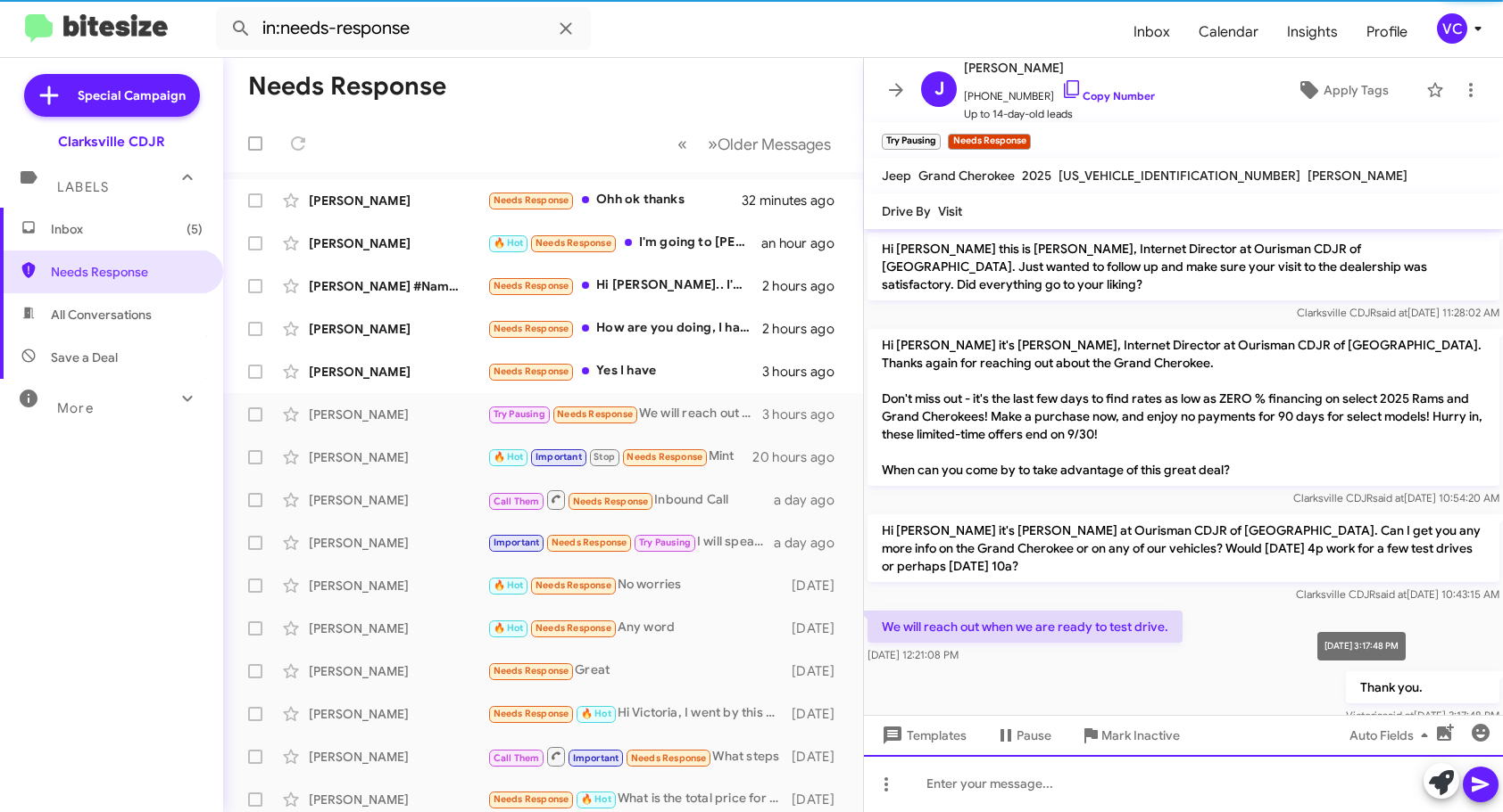
scroll to position [18, 0]
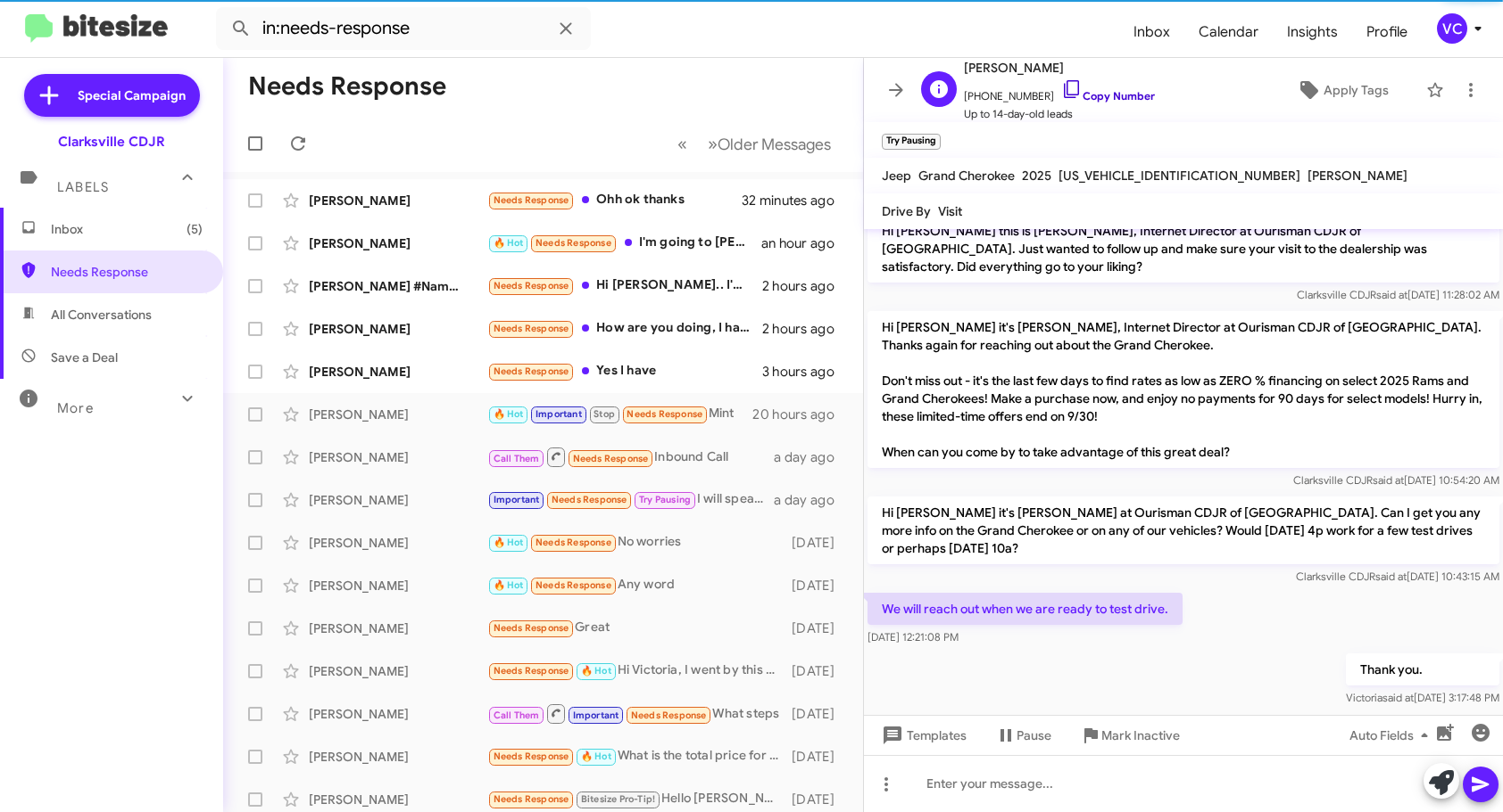
click at [1101, 94] on link "Copy Number" at bounding box center [1108, 96] width 93 height 13
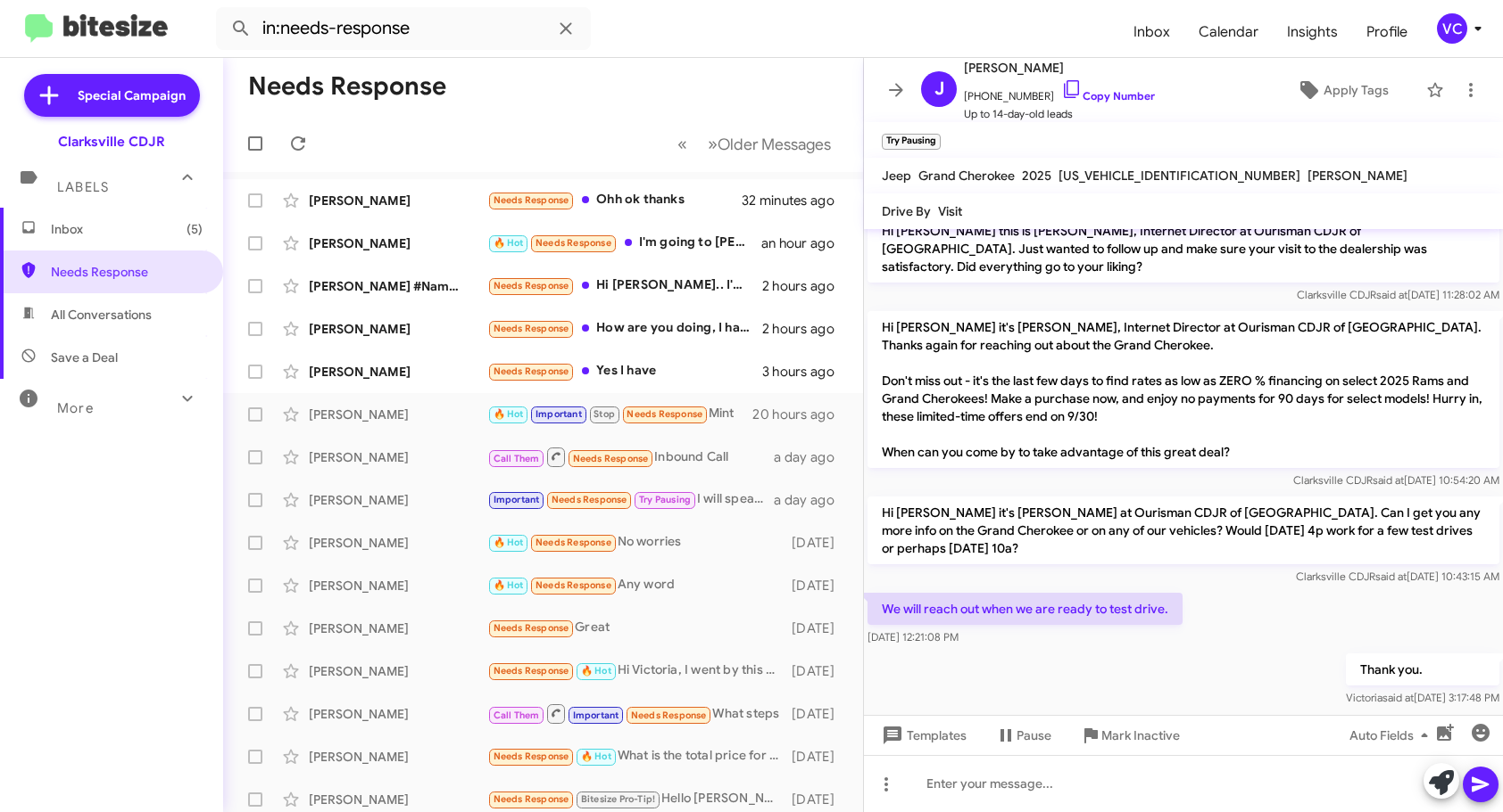
click at [1113, 629] on div "We will reach out when we are ready to test drive. [DATE] 12:21:08 PM" at bounding box center [1183, 620] width 639 height 61
click at [922, 590] on div "We will reach out when we are ready to test drive. [DATE] 12:21:08 PM" at bounding box center [1183, 620] width 639 height 61
drag, startPoint x: 882, startPoint y: 593, endPoint x: 1195, endPoint y: 630, distance: 315.2
click at [1195, 630] on div "We will reach out when we are ready to test drive. [DATE] 12:21:08 PM" at bounding box center [1183, 620] width 639 height 61
copy div "We will reach out when we are ready to test drive. [DATE] 12:21:08 PM"
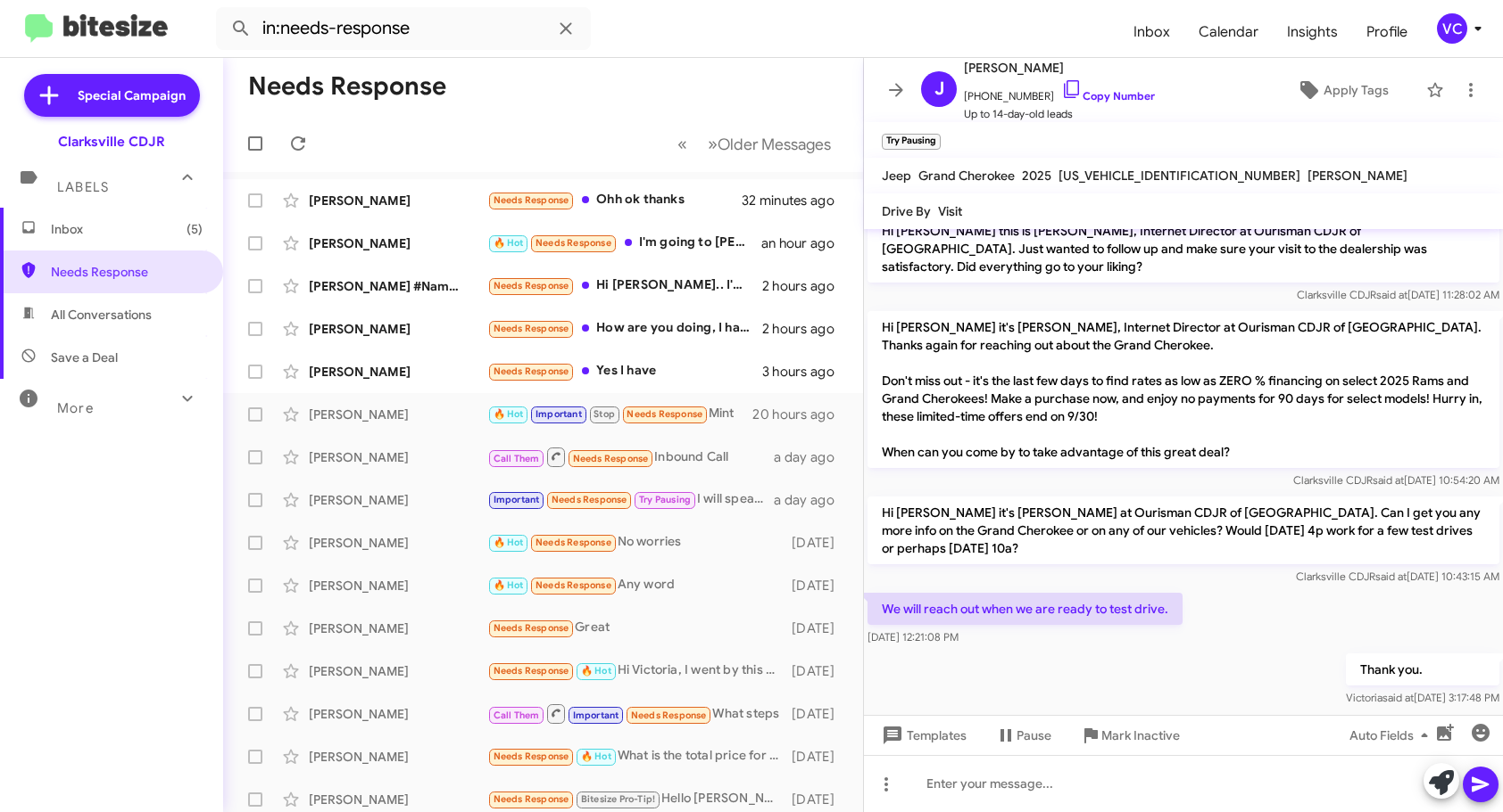
drag, startPoint x: 1276, startPoint y: 583, endPoint x: 1203, endPoint y: 588, distance: 73.2
click at [1273, 590] on div "We will reach out when we are ready to test drive. [DATE] 12:21:08 PM" at bounding box center [1183, 620] width 639 height 61
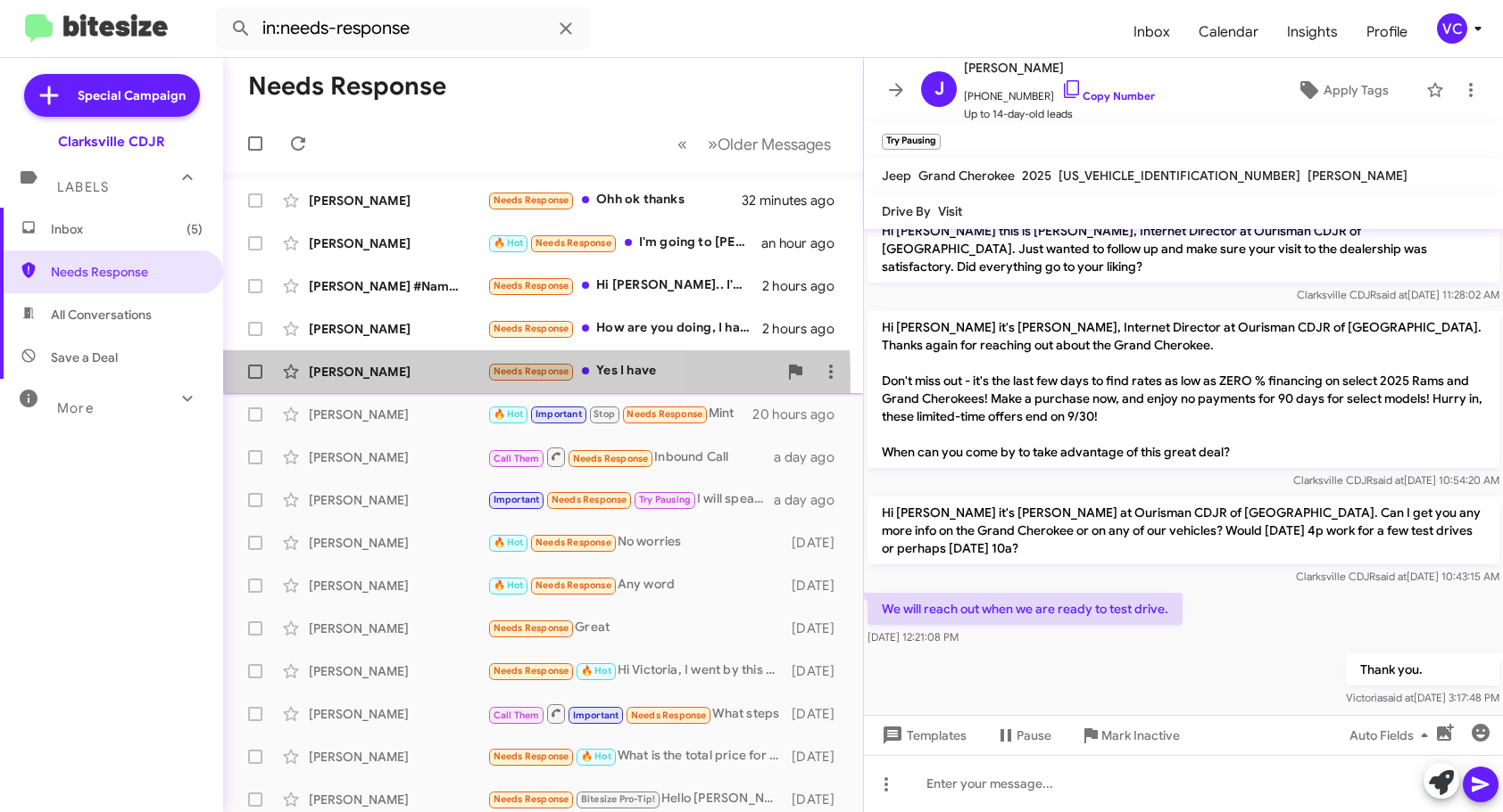
click at [428, 377] on div "[PERSON_NAME]" at bounding box center [397, 372] width 178 height 18
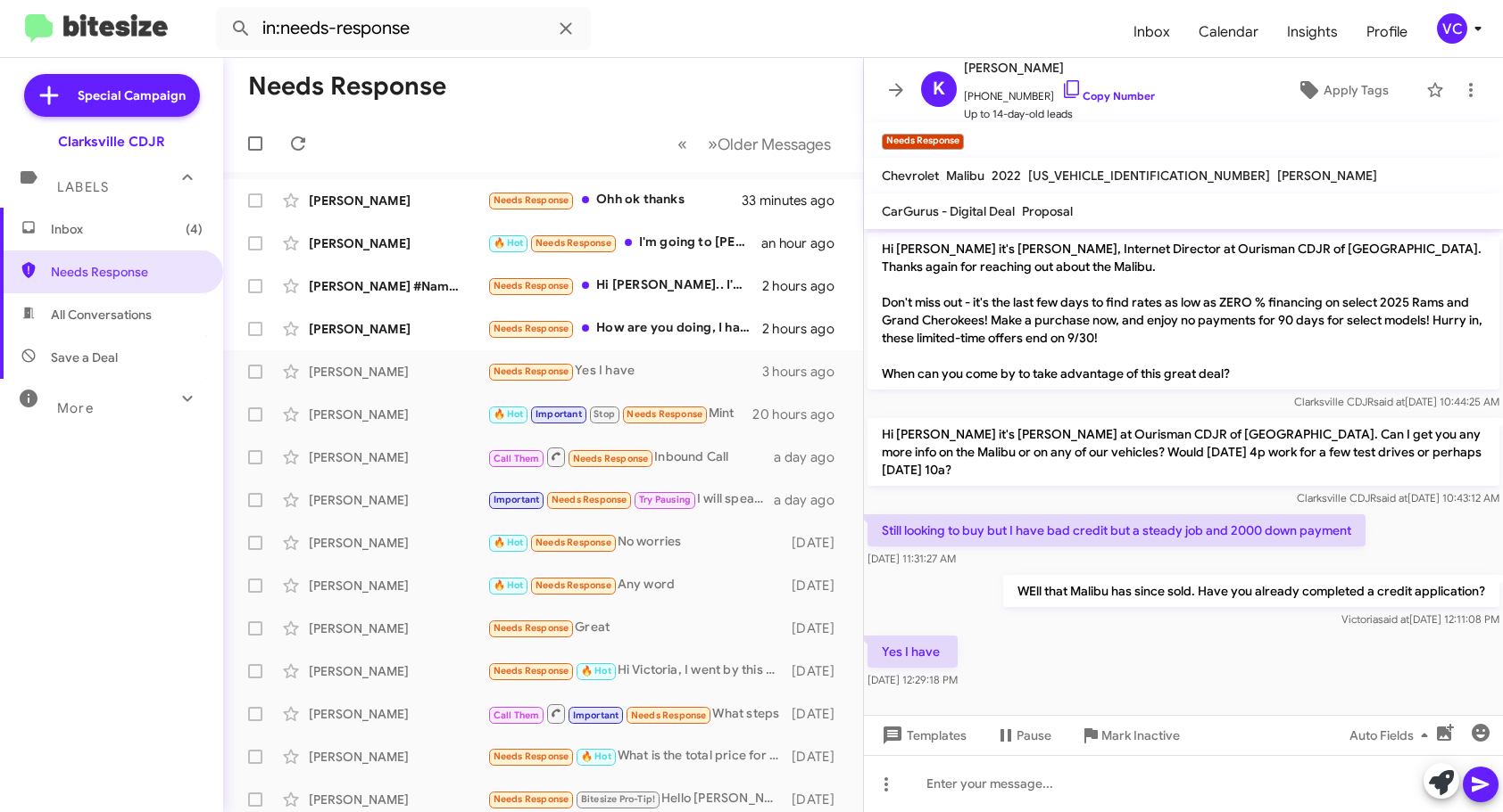
click at [1229, 655] on div "Yes I have [DATE] 12:29:18 PM" at bounding box center [1183, 662] width 639 height 61
click at [1430, 521] on div "Still looking to buy but I have bad credit but a steady job and 2000 down payme…" at bounding box center [1183, 541] width 639 height 61
click at [1404, 656] on div "Yes I have [DATE] 12:29:18 PM" at bounding box center [1183, 662] width 639 height 61
click at [1423, 663] on div "Yes I have [DATE] 12:29:18 PM" at bounding box center [1183, 662] width 639 height 61
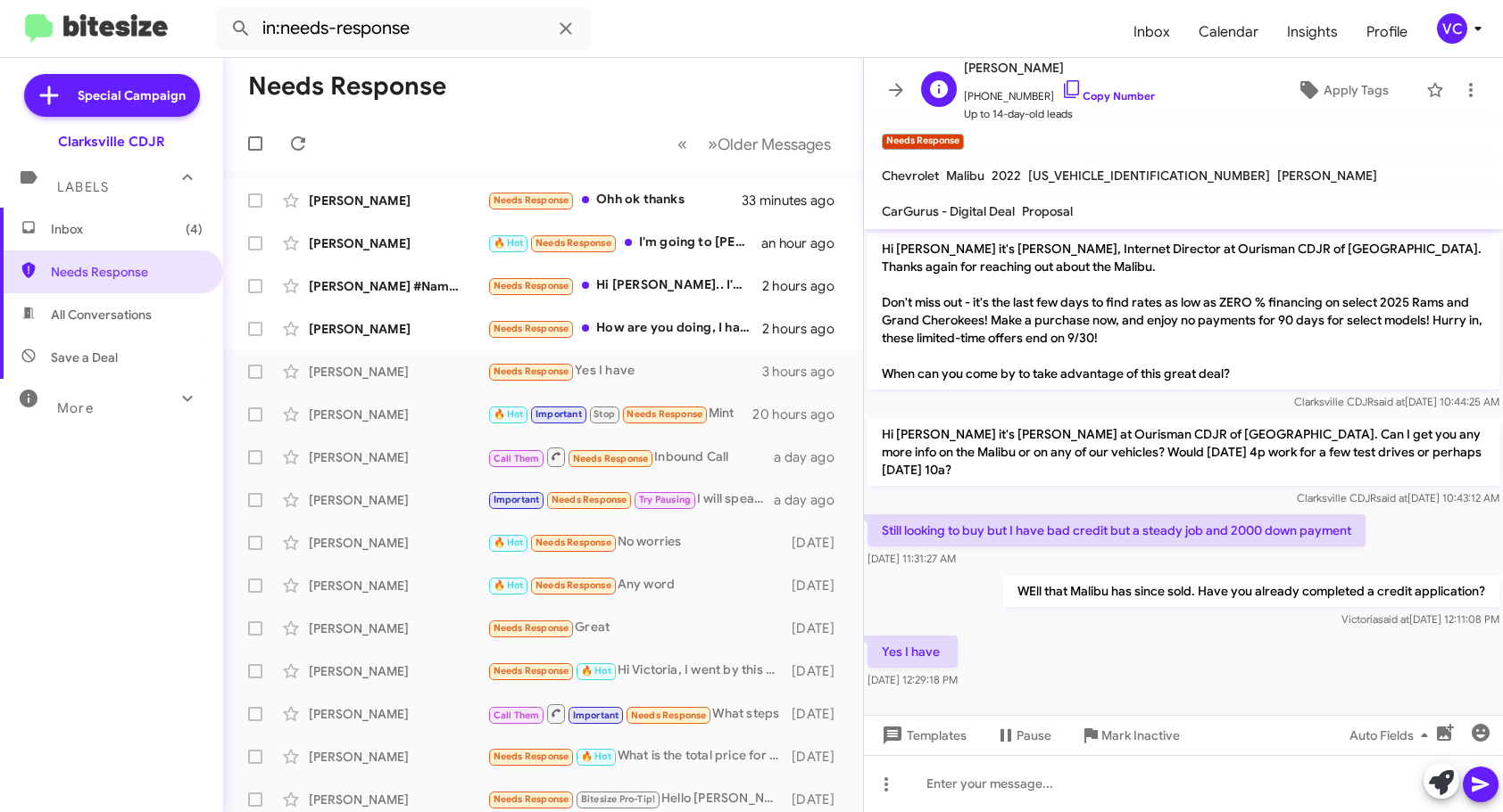
click at [1102, 85] on span "[PHONE_NUMBER] Copy Number" at bounding box center [1059, 92] width 191 height 27
click at [1103, 91] on link "Copy Number" at bounding box center [1108, 96] width 93 height 13
click at [1210, 639] on div "Yes I have [DATE] 12:29:18 PM" at bounding box center [1183, 662] width 639 height 61
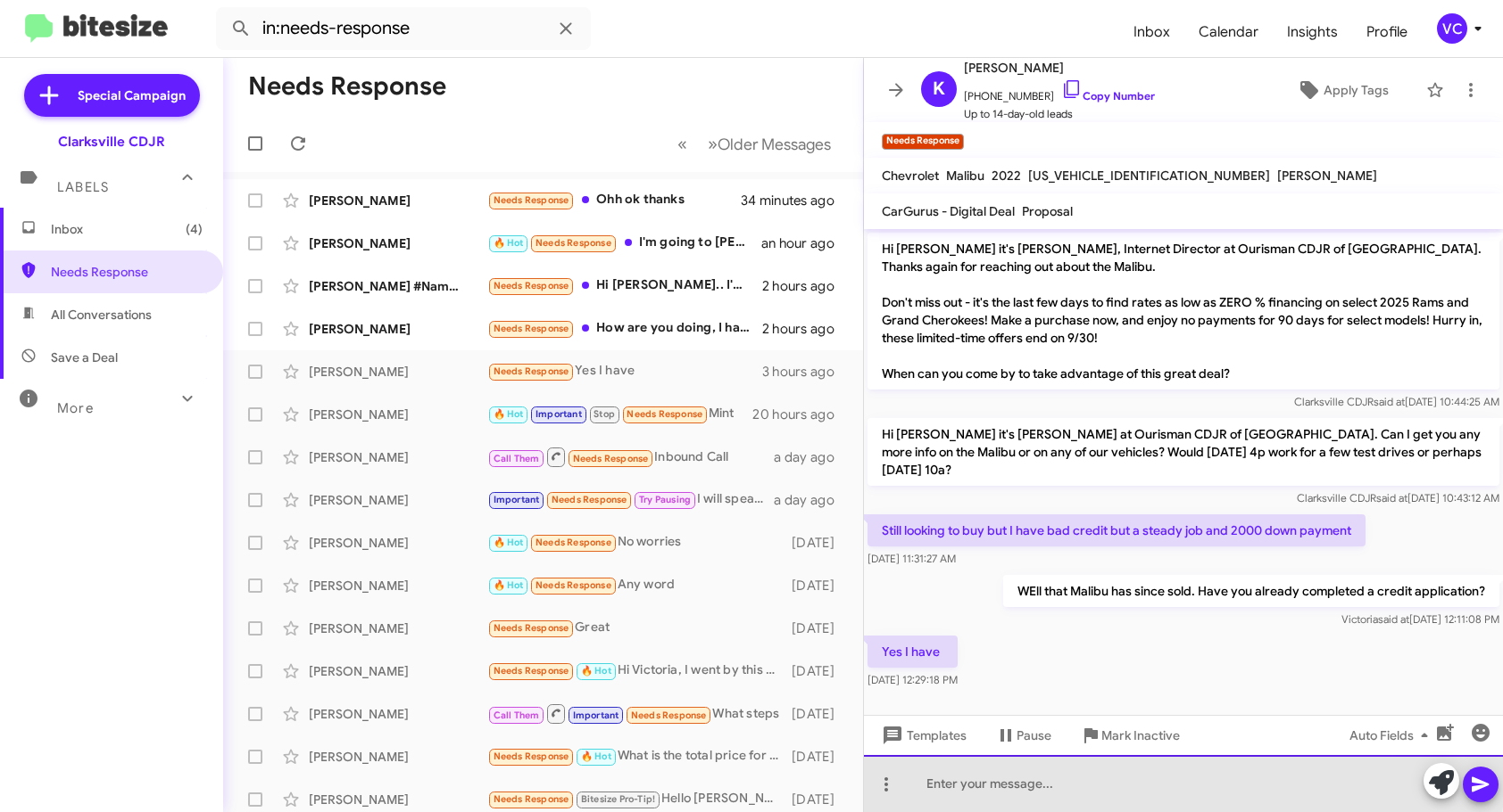
click at [1109, 782] on div at bounding box center [1183, 784] width 639 height 57
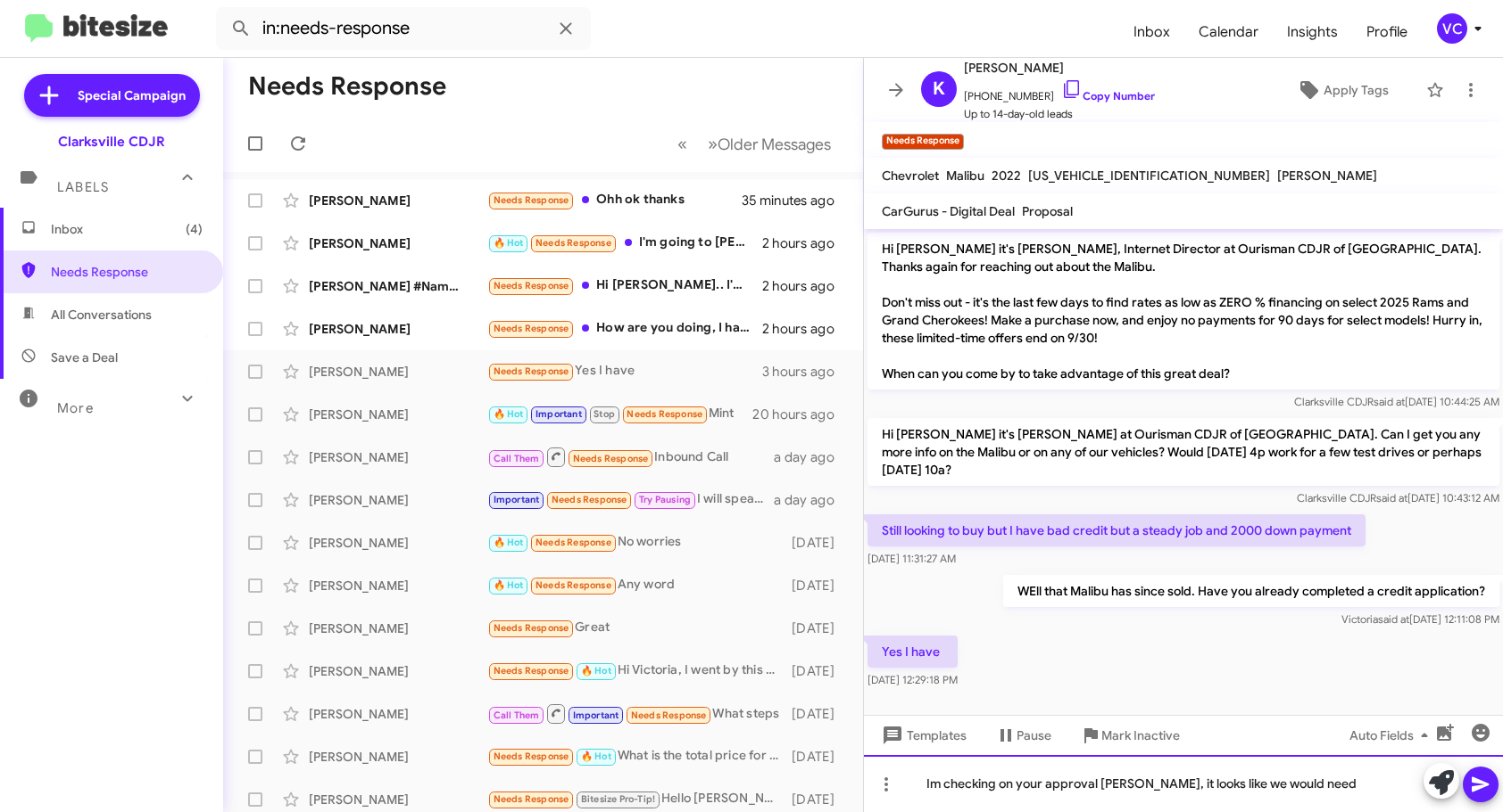
click at [1299, 789] on div "Im checking on your approval [PERSON_NAME], it looks like we would need" at bounding box center [1183, 784] width 639 height 57
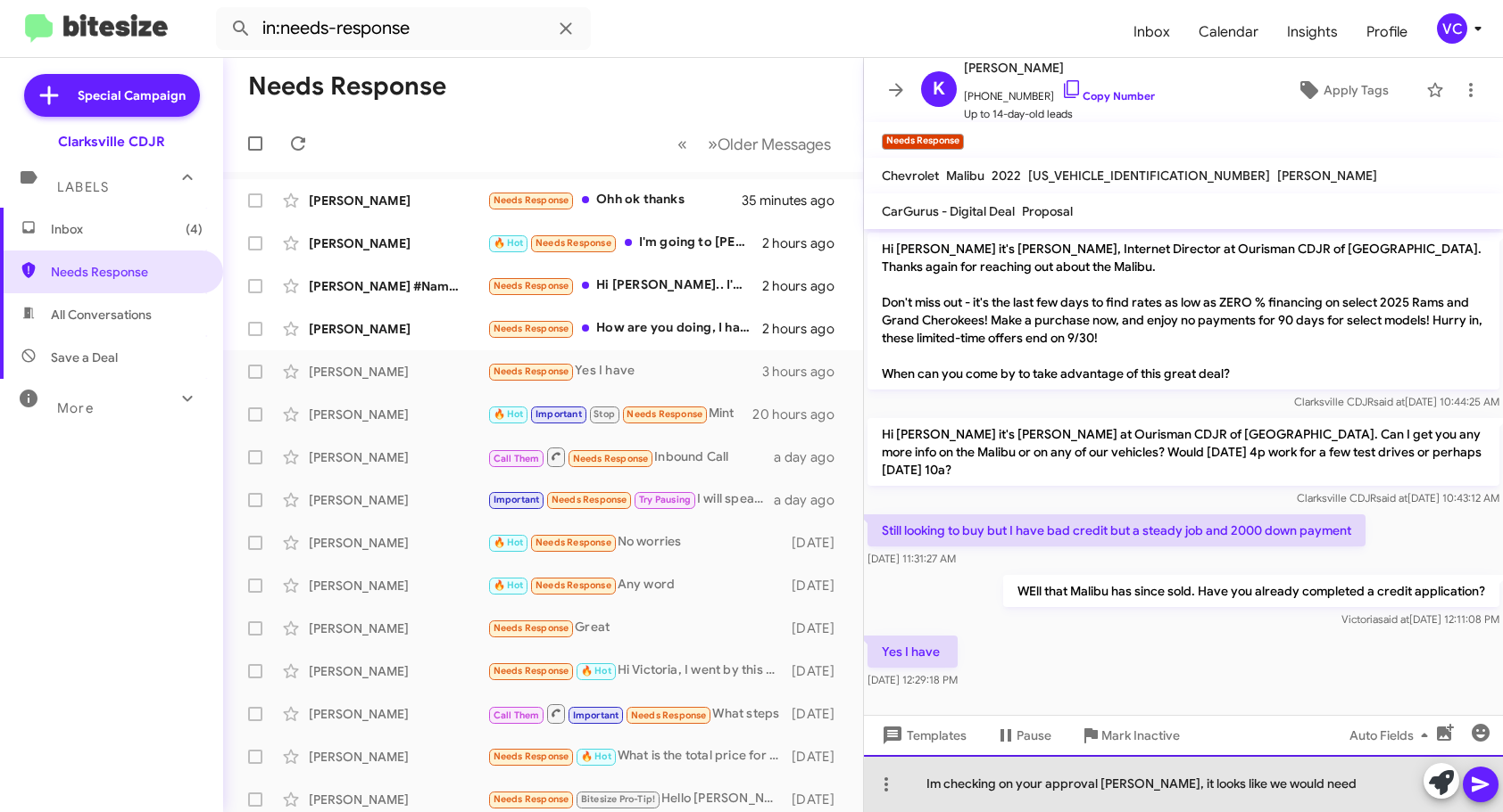
click at [1299, 789] on div "Im checking on your approval [PERSON_NAME], it looks like we would need" at bounding box center [1183, 784] width 639 height 57
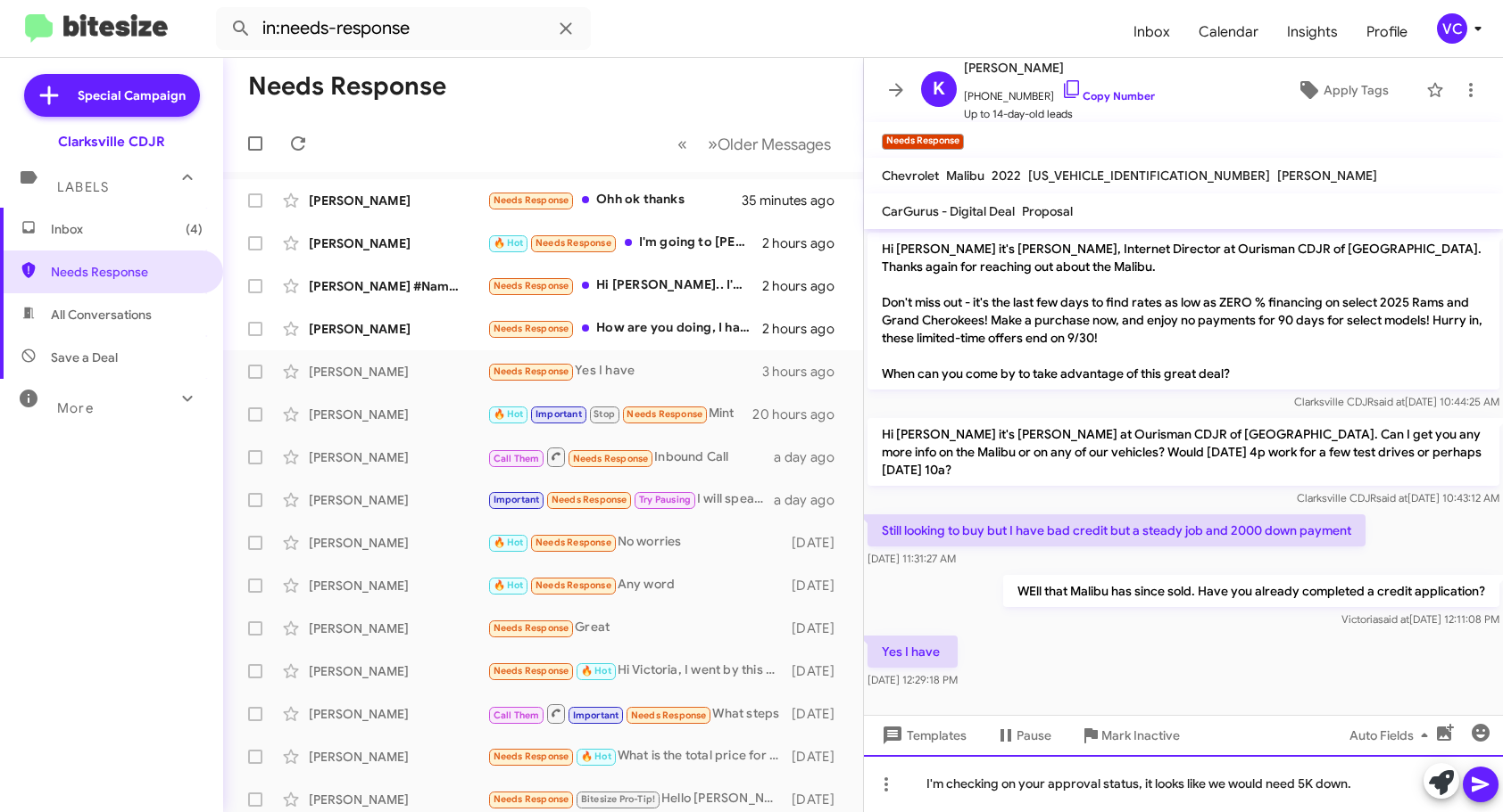
click at [1367, 785] on div "I'm checking on your approval status, it looks like we would need 5K down." at bounding box center [1183, 784] width 639 height 57
click at [1486, 790] on icon at bounding box center [1481, 785] width 22 height 22
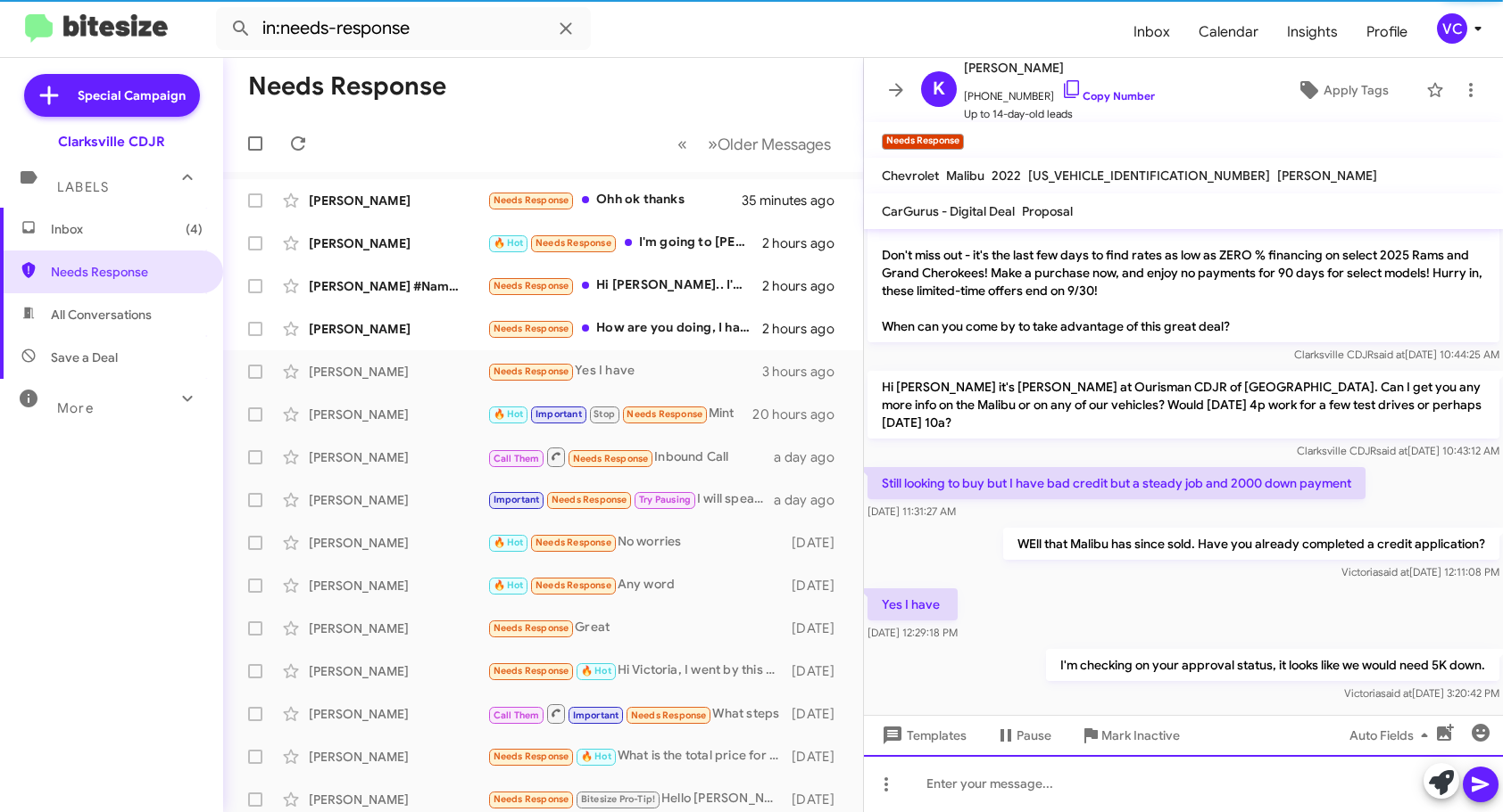
scroll to position [12, 0]
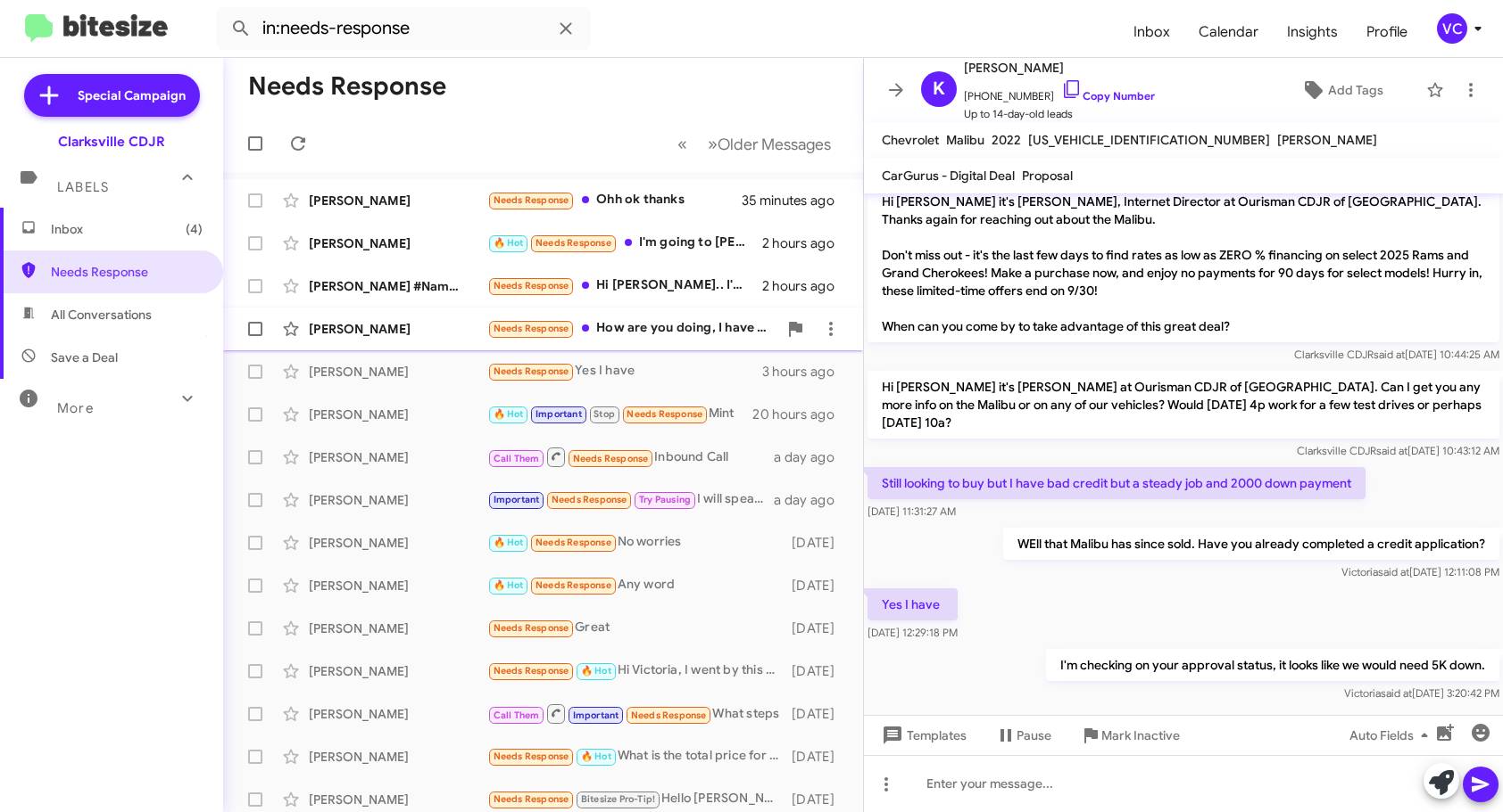
click at [430, 321] on div "[PERSON_NAME]" at bounding box center [397, 329] width 178 height 18
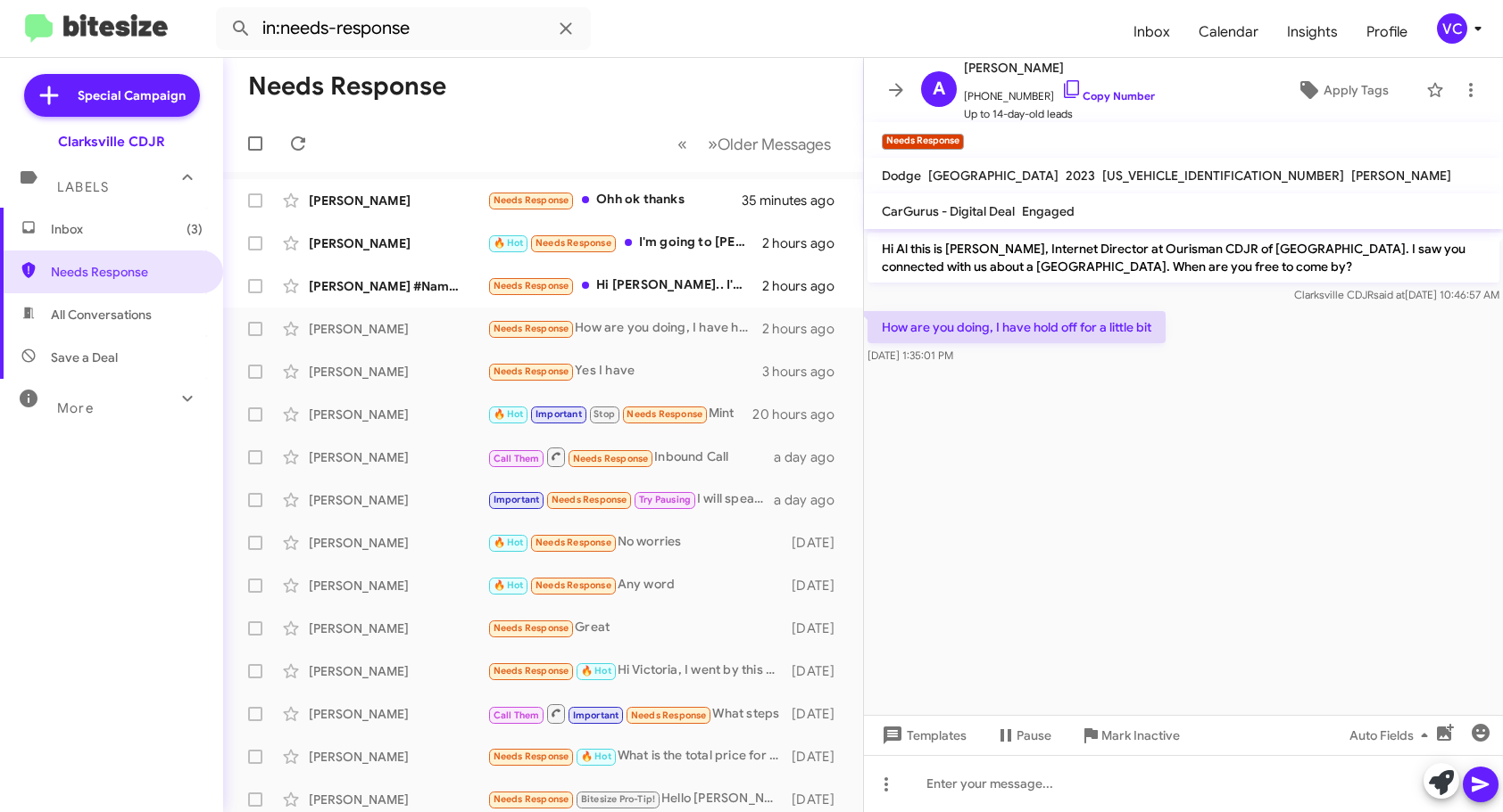
click at [1358, 461] on cdk-virtual-scroll-viewport "Hi Al this is [PERSON_NAME], Internet Director at Ourisman CDJR of [GEOGRAPHIC_…" at bounding box center [1183, 472] width 639 height 486
click at [1328, 441] on cdk-virtual-scroll-viewport "Hi Al this is [PERSON_NAME], Internet Director at Ourisman CDJR of [GEOGRAPHIC_…" at bounding box center [1183, 472] width 639 height 486
click at [1298, 531] on cdk-virtual-scroll-viewport "Hi Al this is [PERSON_NAME], Internet Director at Ourisman CDJR of [GEOGRAPHIC_…" at bounding box center [1183, 472] width 639 height 486
click at [1306, 531] on cdk-virtual-scroll-viewport "Hi Al this is [PERSON_NAME], Internet Director at Ourisman CDJR of [GEOGRAPHIC_…" at bounding box center [1183, 472] width 639 height 486
click at [1124, 91] on link "Copy Number" at bounding box center [1108, 96] width 93 height 13
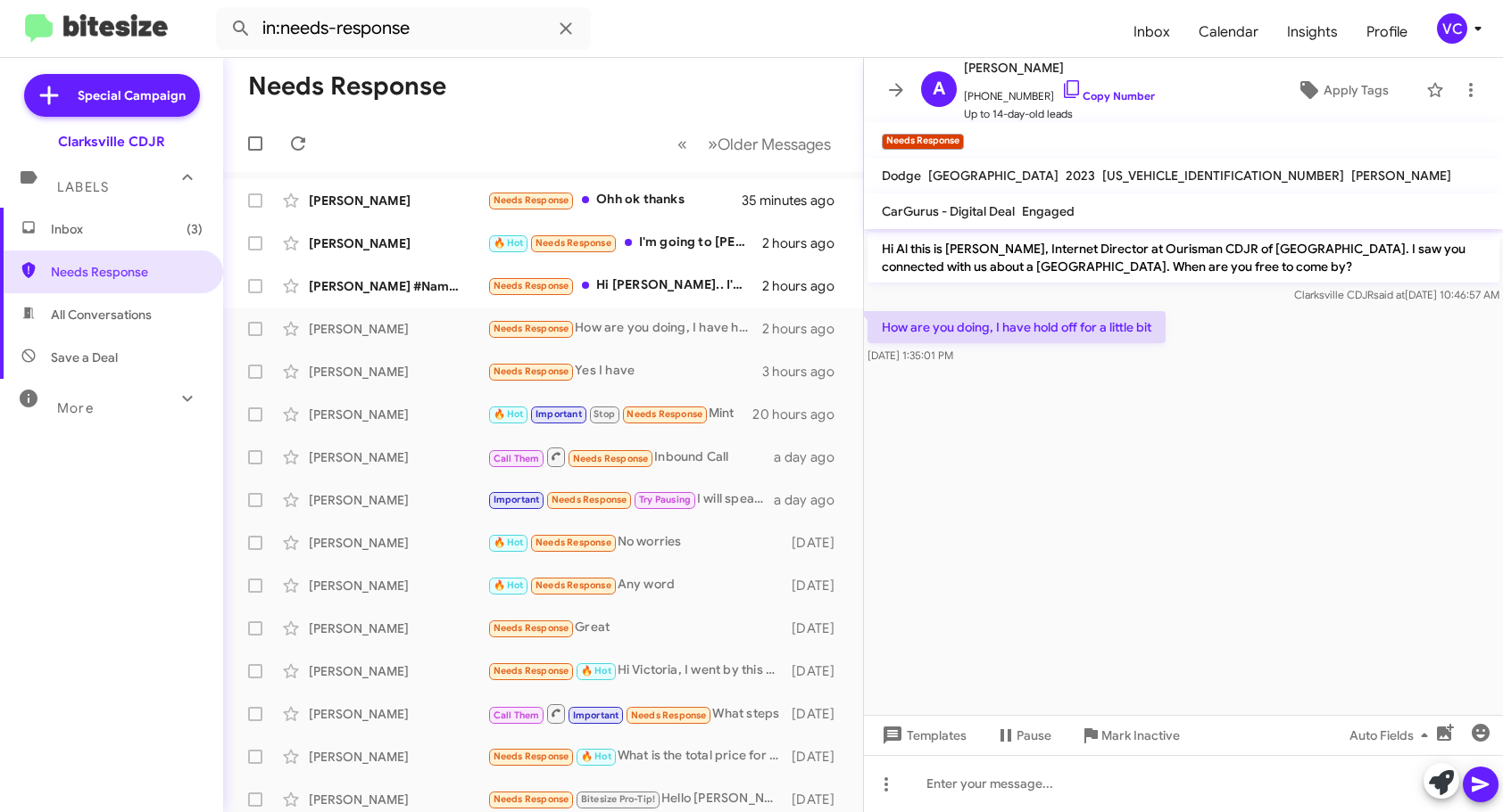
click at [1203, 570] on cdk-virtual-scroll-viewport "Hi Al this is [PERSON_NAME], Internet Director at Ourisman CDJR of [GEOGRAPHIC_…" at bounding box center [1183, 472] width 639 height 486
click at [1113, 95] on link "Copy Number" at bounding box center [1108, 96] width 93 height 13
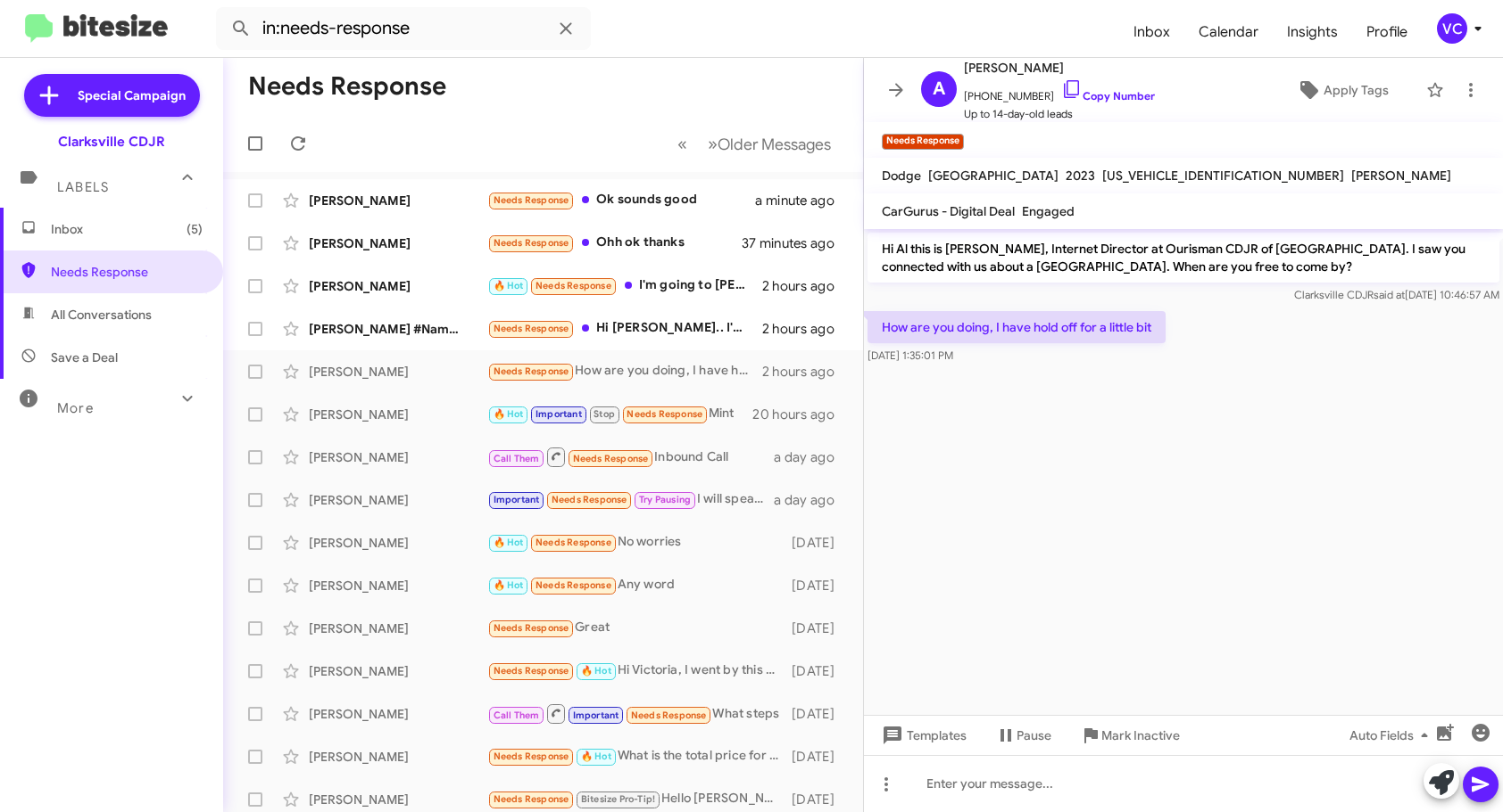
click at [1173, 518] on cdk-virtual-scroll-viewport "Hi Al this is [PERSON_NAME], Internet Director at Ourisman CDJR of [GEOGRAPHIC_…" at bounding box center [1183, 472] width 639 height 486
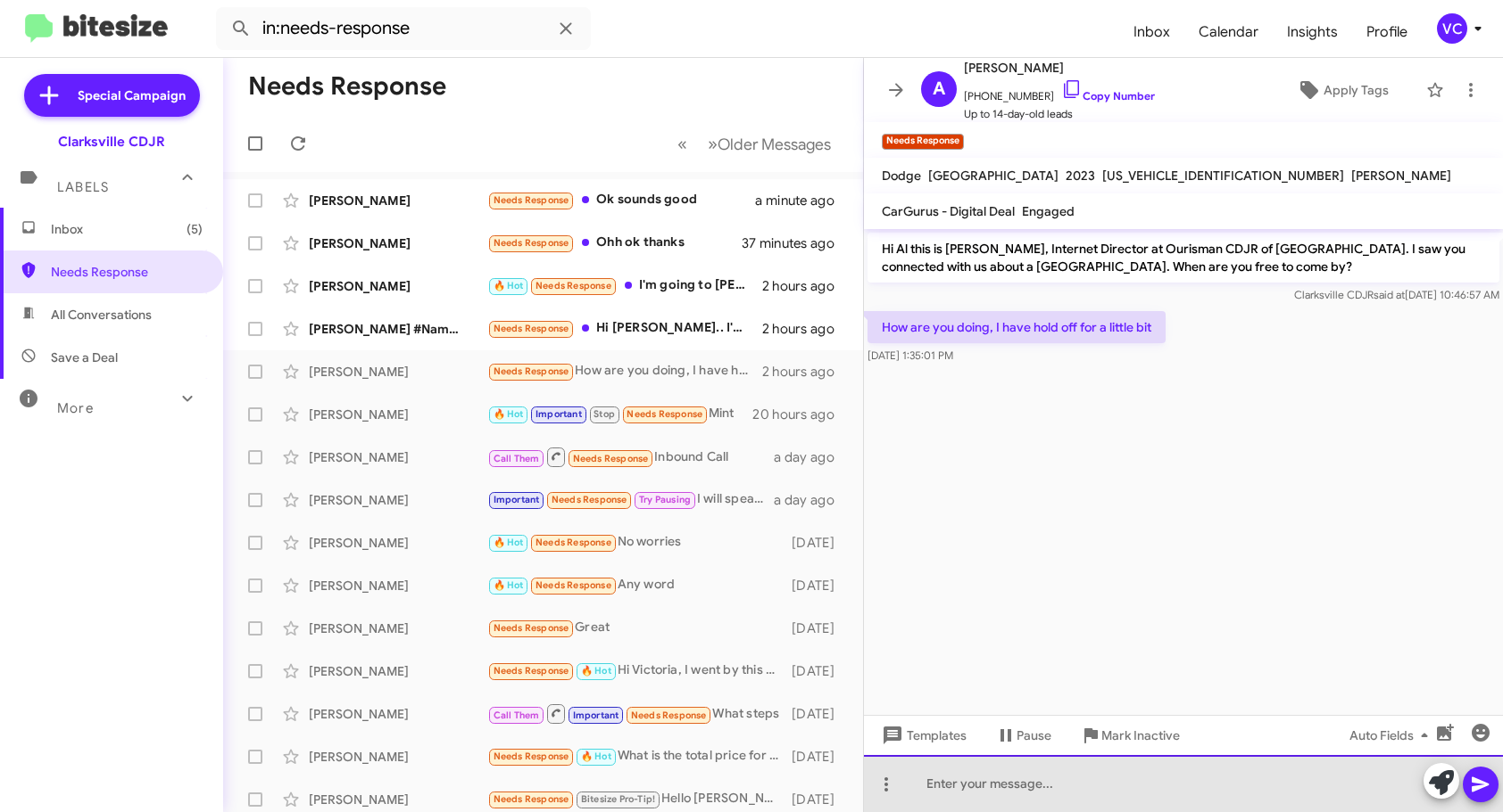
click at [1099, 788] on div at bounding box center [1183, 784] width 639 height 57
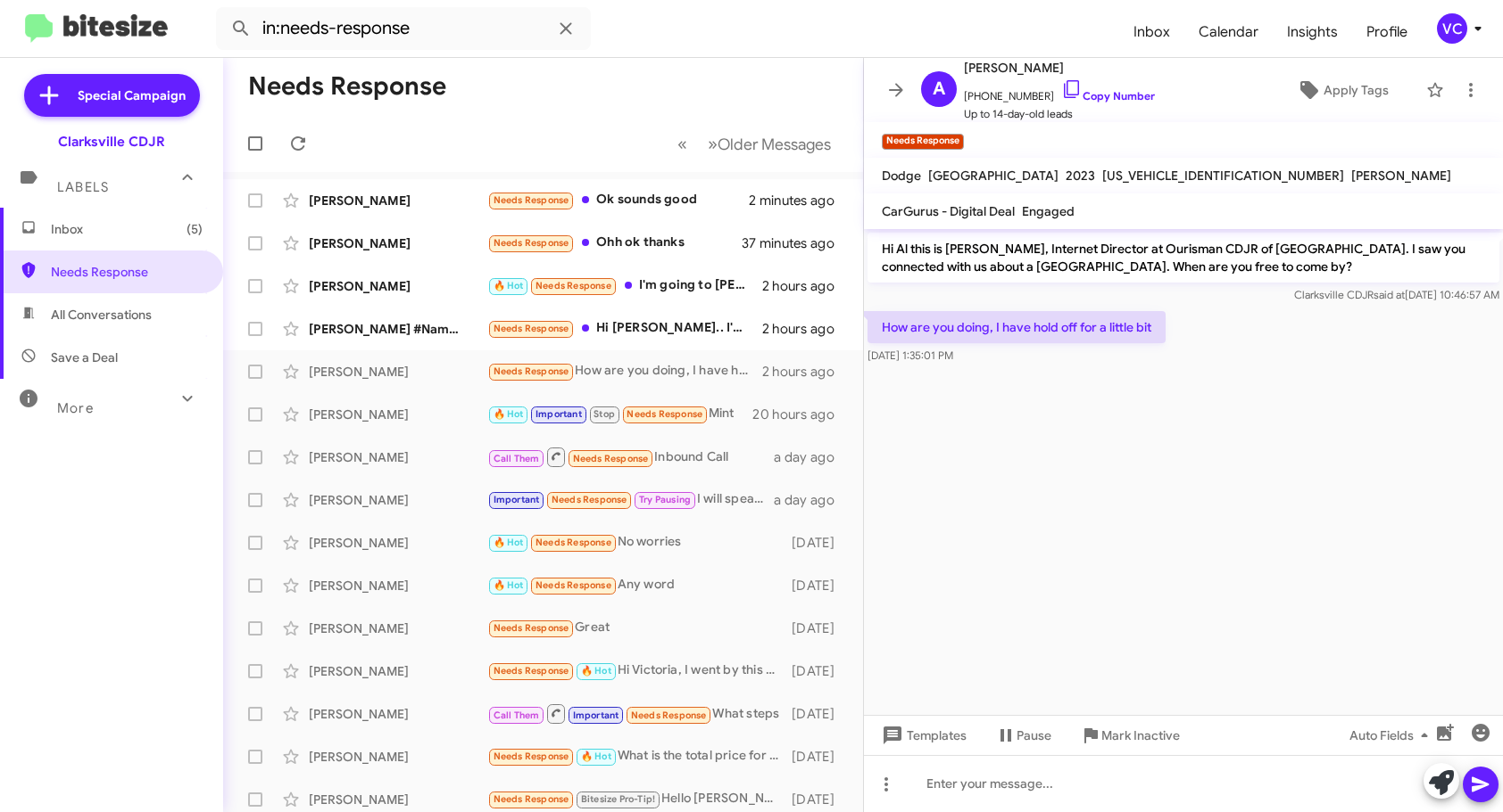
click at [1134, 491] on cdk-virtual-scroll-viewport "Hi Al this is [PERSON_NAME], Internet Director at Ourisman CDJR of [GEOGRAPHIC_…" at bounding box center [1183, 472] width 639 height 486
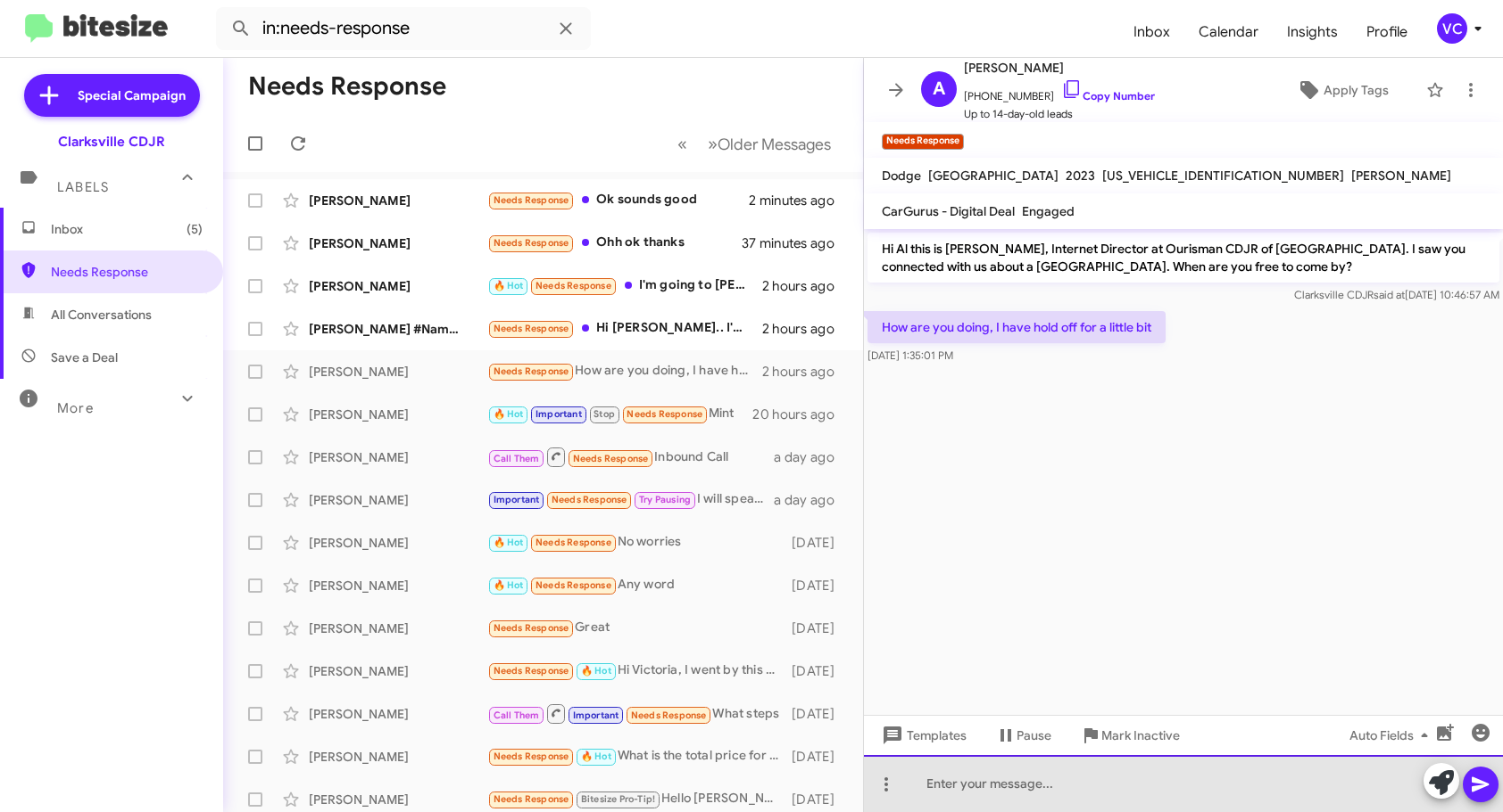
click at [1121, 794] on div at bounding box center [1183, 784] width 639 height 57
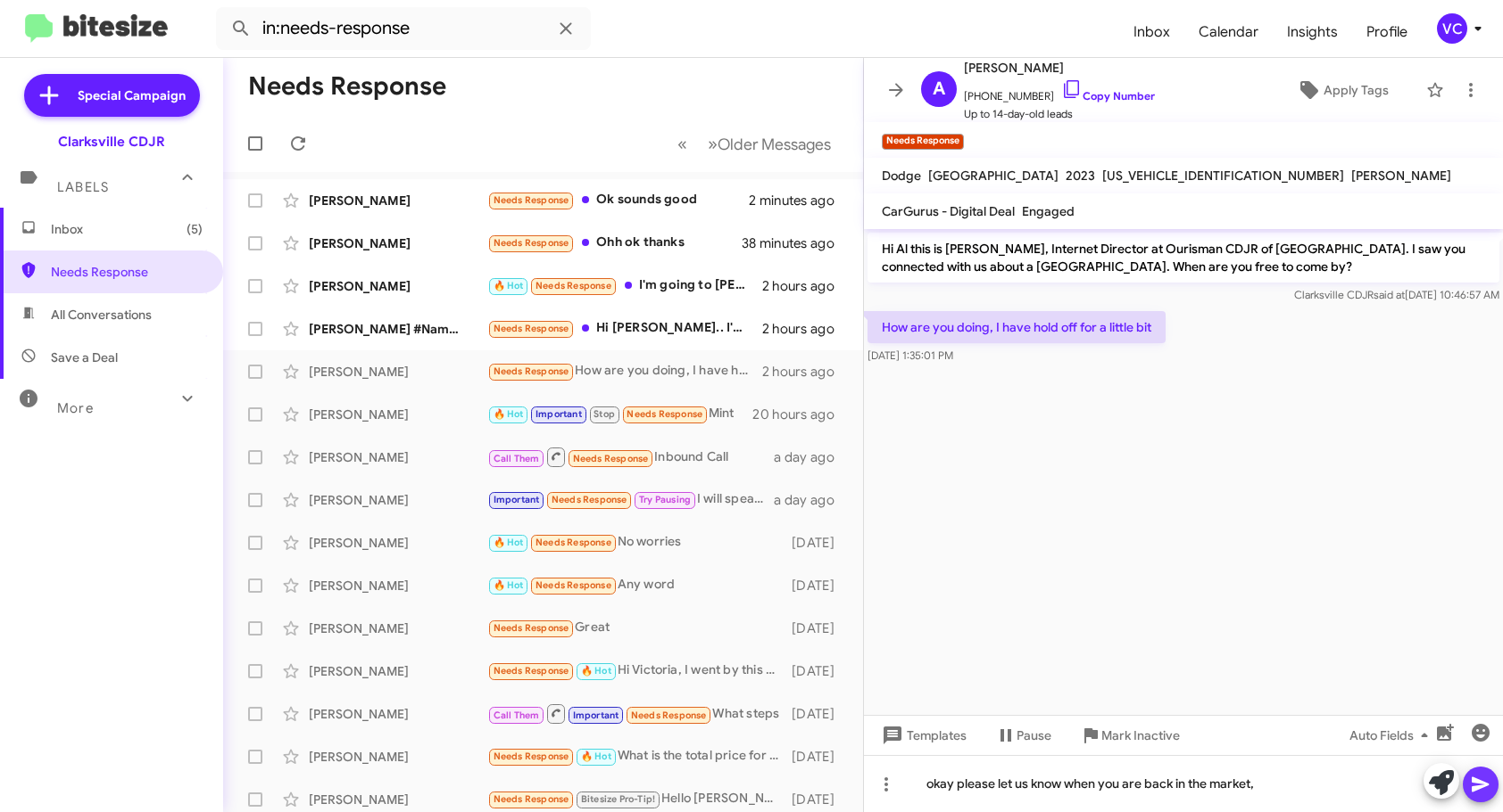
click at [1492, 790] on button at bounding box center [1481, 785] width 36 height 36
click at [1226, 589] on cdk-virtual-scroll-viewport "Hi Al this is [PERSON_NAME], Internet Director at Ourisman CDJR of [GEOGRAPHIC_…" at bounding box center [1183, 472] width 639 height 486
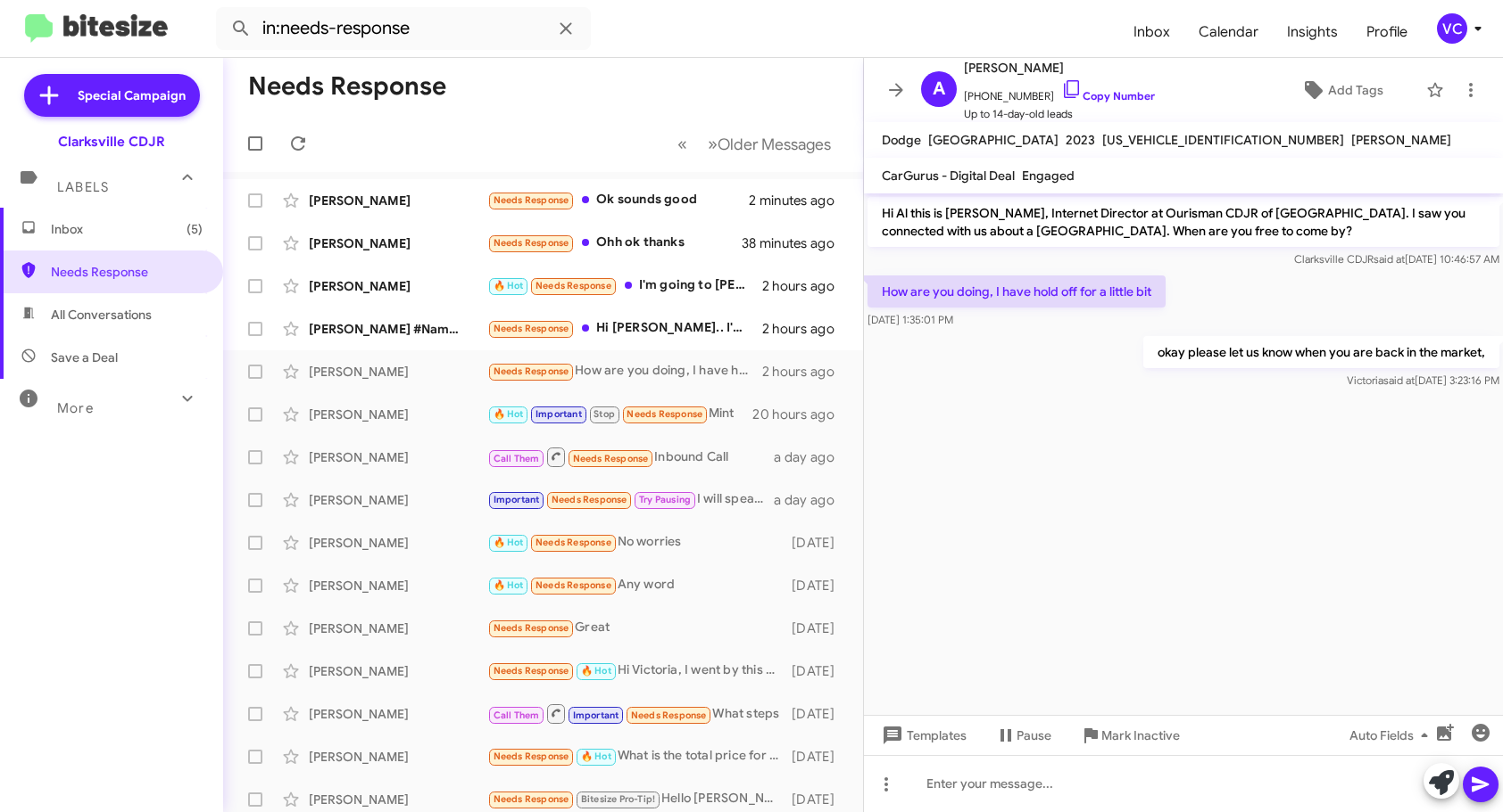
click at [1202, 549] on cdk-virtual-scroll-viewport "Hi Al this is [PERSON_NAME], Internet Director at Ourisman CDJR of [GEOGRAPHIC_…" at bounding box center [1183, 454] width 639 height 522
click at [423, 324] on div "[PERSON_NAME] #Name?" at bounding box center [397, 329] width 178 height 18
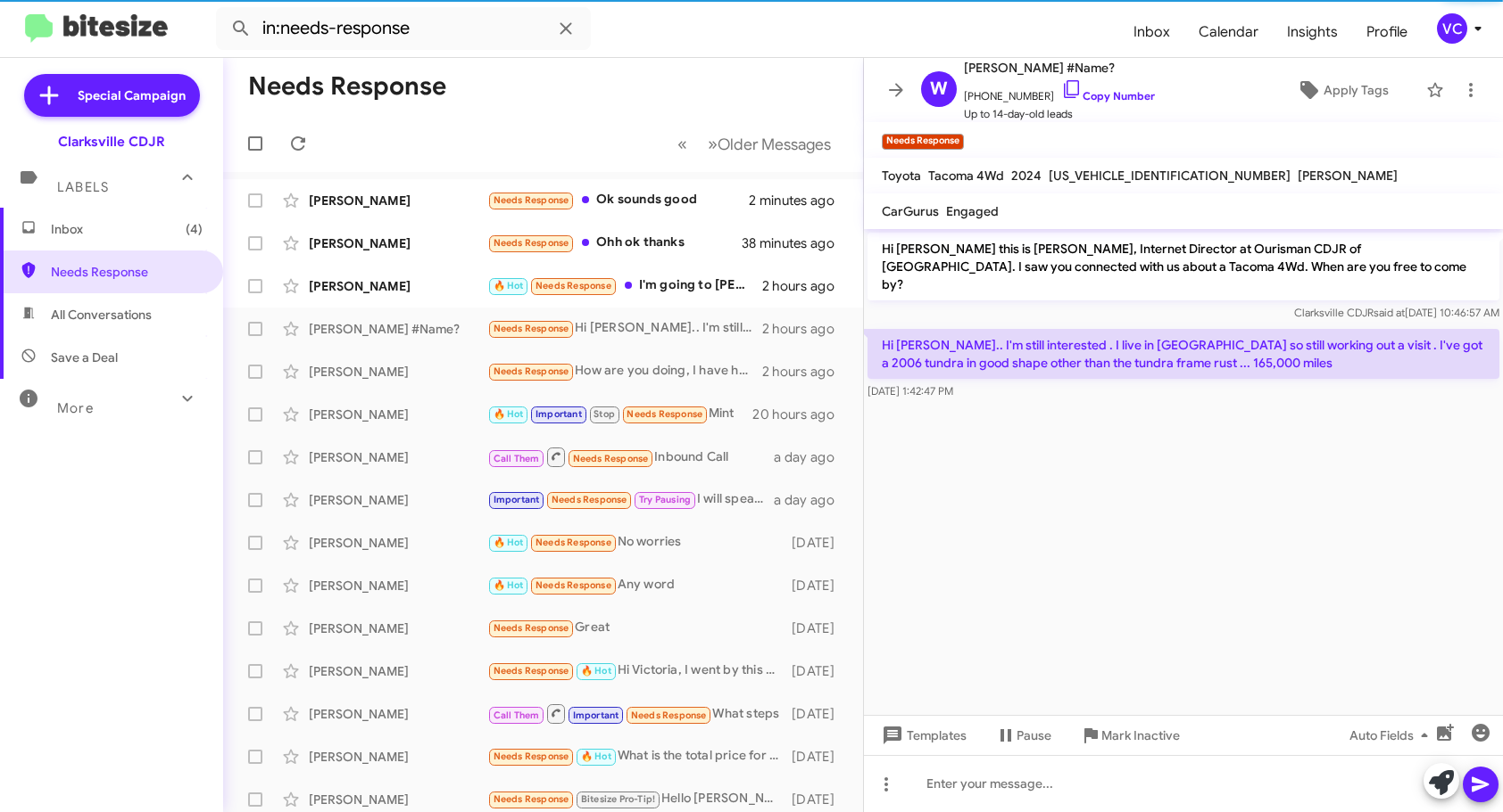
click at [1319, 563] on cdk-virtual-scroll-viewport "Hi [PERSON_NAME] this is [PERSON_NAME], Internet Director at Ourisman CDJR of […" at bounding box center [1183, 472] width 639 height 486
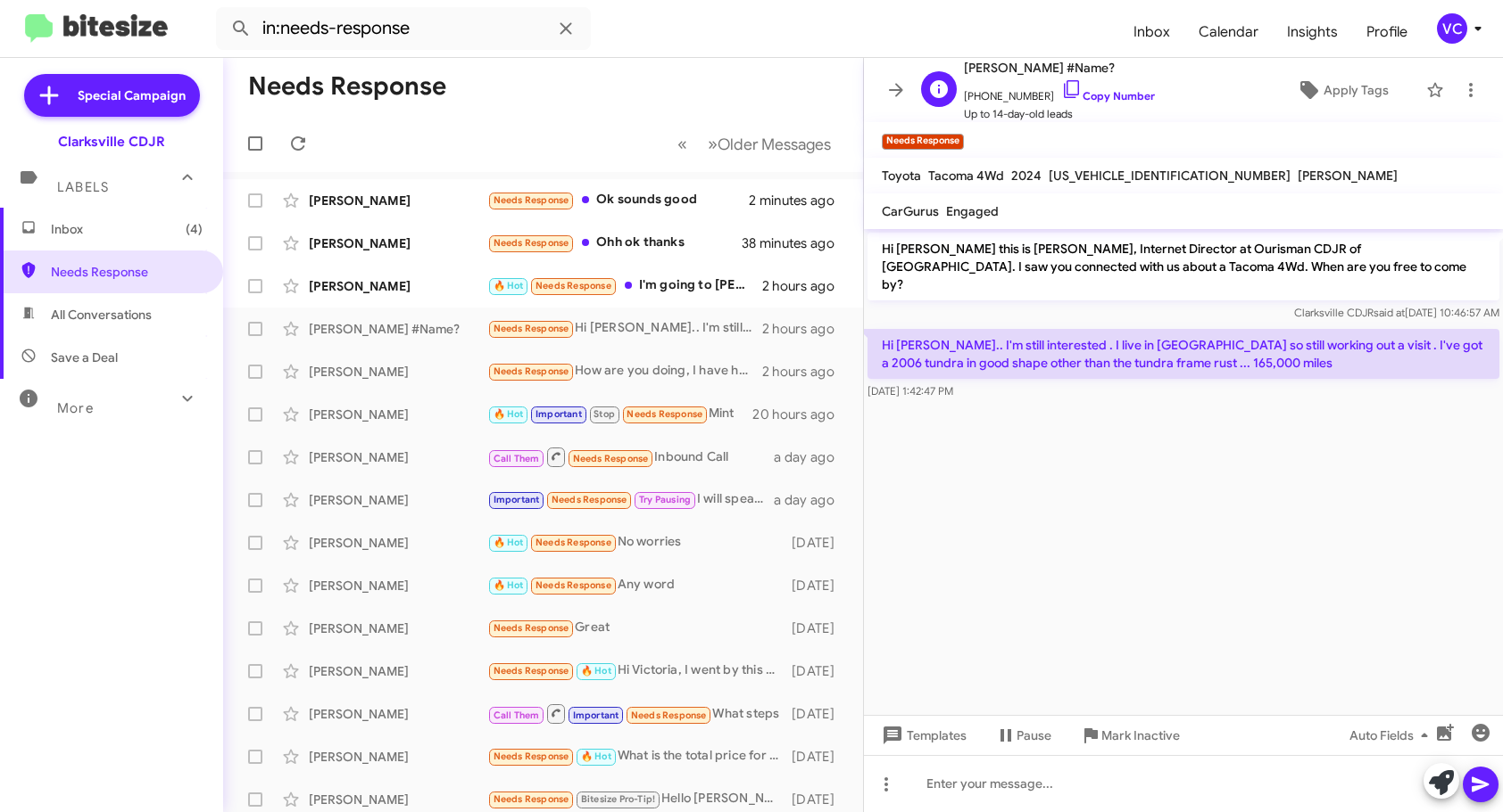
click at [1108, 103] on span "[PHONE_NUMBER] Copy Number" at bounding box center [1059, 92] width 191 height 27
click at [1119, 93] on link "Copy Number" at bounding box center [1108, 96] width 93 height 13
drag, startPoint x: 1062, startPoint y: 572, endPoint x: 1088, endPoint y: 564, distance: 27.2
click at [1066, 571] on cdk-virtual-scroll-viewport "Hi [PERSON_NAME] this is [PERSON_NAME], Internet Director at Ourisman CDJR of […" at bounding box center [1183, 472] width 639 height 486
click at [1184, 607] on cdk-virtual-scroll-viewport "Hi [PERSON_NAME] this is [PERSON_NAME], Internet Director at Ourisman CDJR of […" at bounding box center [1183, 472] width 639 height 486
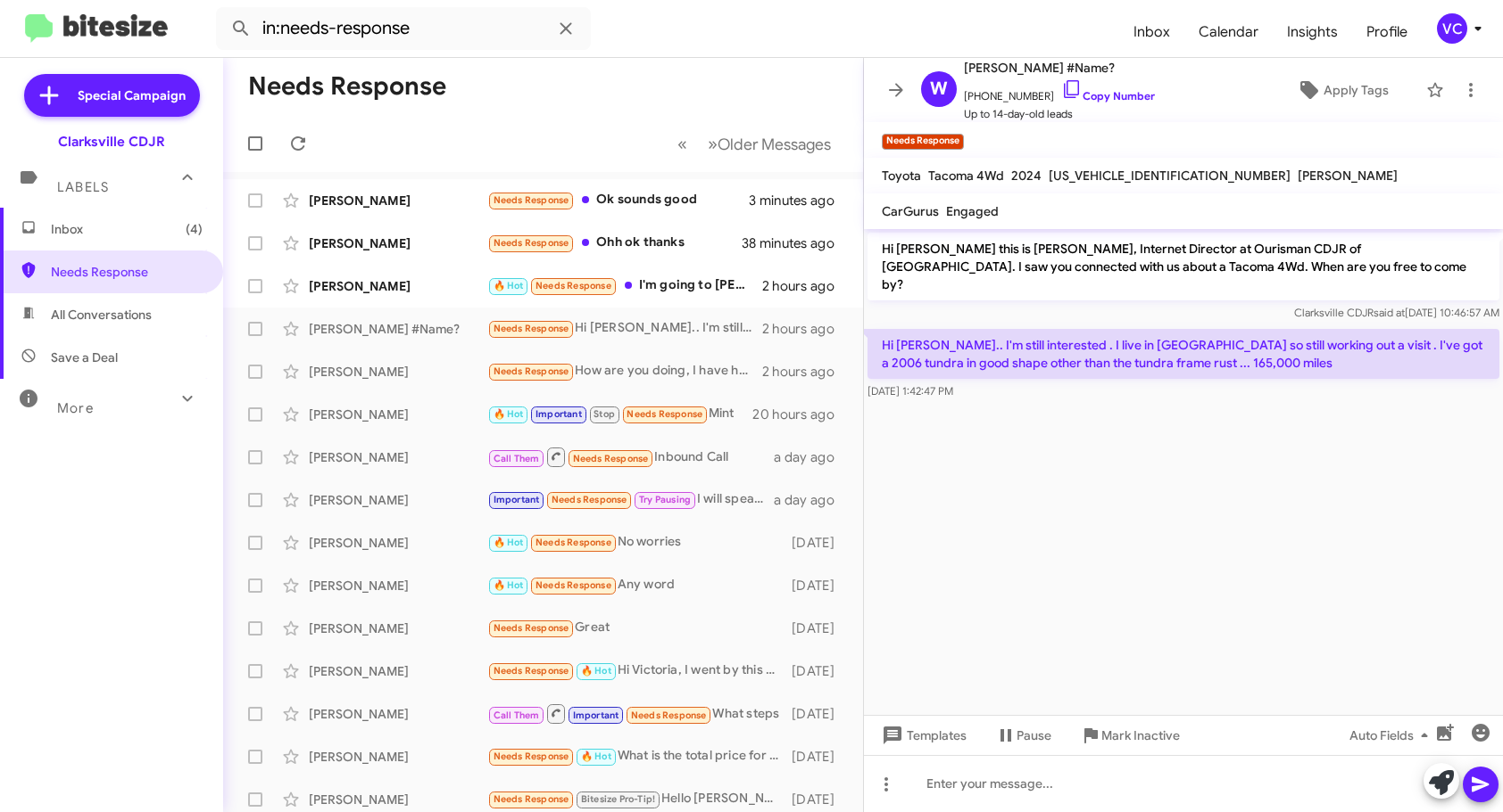
click at [1248, 556] on cdk-virtual-scroll-viewport "Hi [PERSON_NAME] this is [PERSON_NAME], Internet Director at Ourisman CDJR of […" at bounding box center [1183, 472] width 639 height 486
click at [1131, 95] on link "Copy Number" at bounding box center [1108, 96] width 93 height 13
click at [1197, 473] on cdk-virtual-scroll-viewport "Hi [PERSON_NAME] this is [PERSON_NAME], Internet Director at Ourisman CDJR of […" at bounding box center [1183, 472] width 639 height 486
drag, startPoint x: 1197, startPoint y: 473, endPoint x: 1215, endPoint y: 472, distance: 18.0
click at [1199, 474] on cdk-virtual-scroll-viewport "Hi [PERSON_NAME] this is [PERSON_NAME], Internet Director at Ourisman CDJR of […" at bounding box center [1183, 472] width 639 height 486
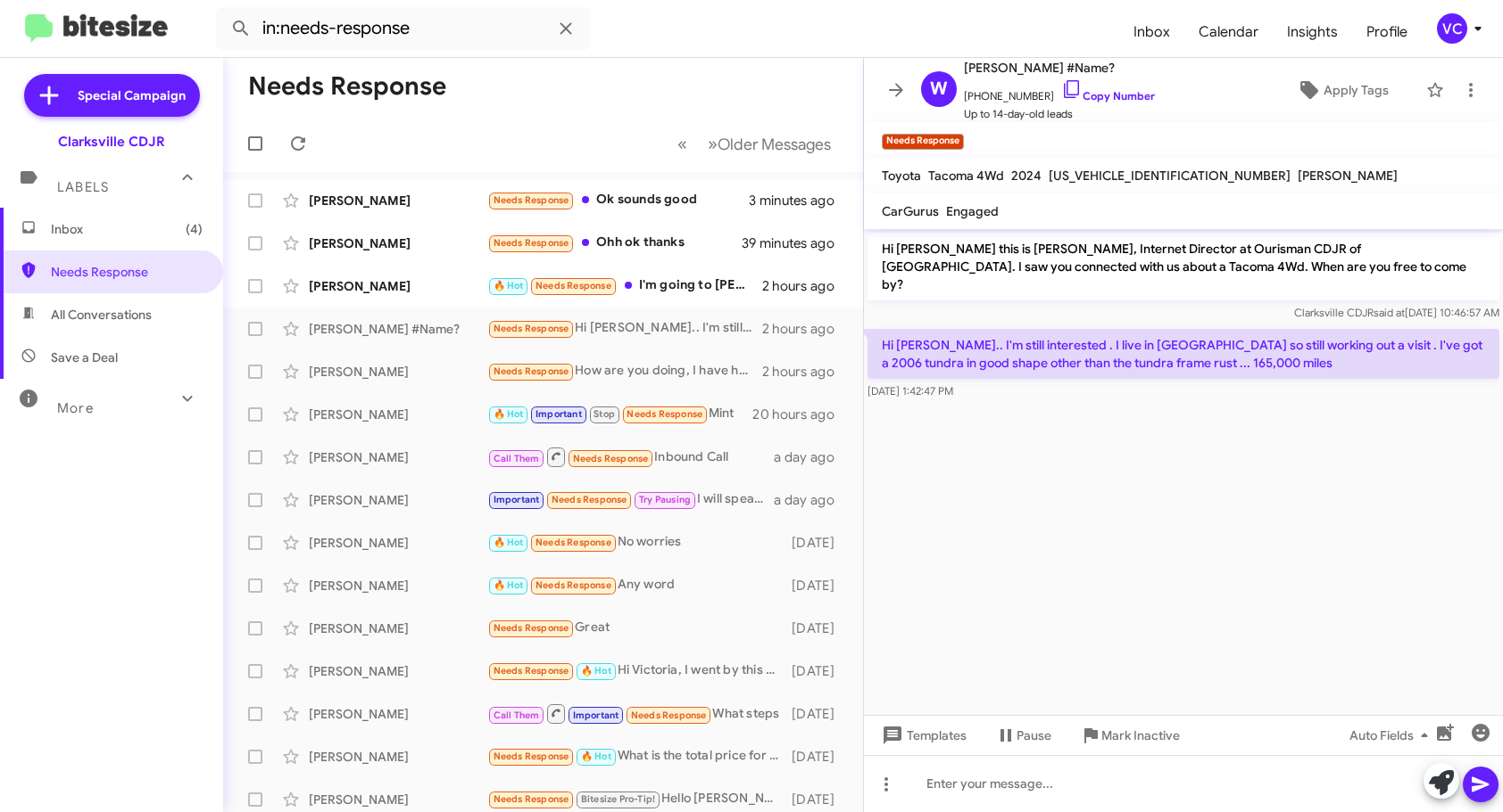
click at [1215, 472] on cdk-virtual-scroll-viewport "Hi [PERSON_NAME] this is [PERSON_NAME], Internet Director at Ourisman CDJR of […" at bounding box center [1183, 472] width 639 height 486
click at [1218, 480] on cdk-virtual-scroll-viewport "Hi [PERSON_NAME] this is [PERSON_NAME], Internet Director at Ourisman CDJR of […" at bounding box center [1183, 472] width 639 height 486
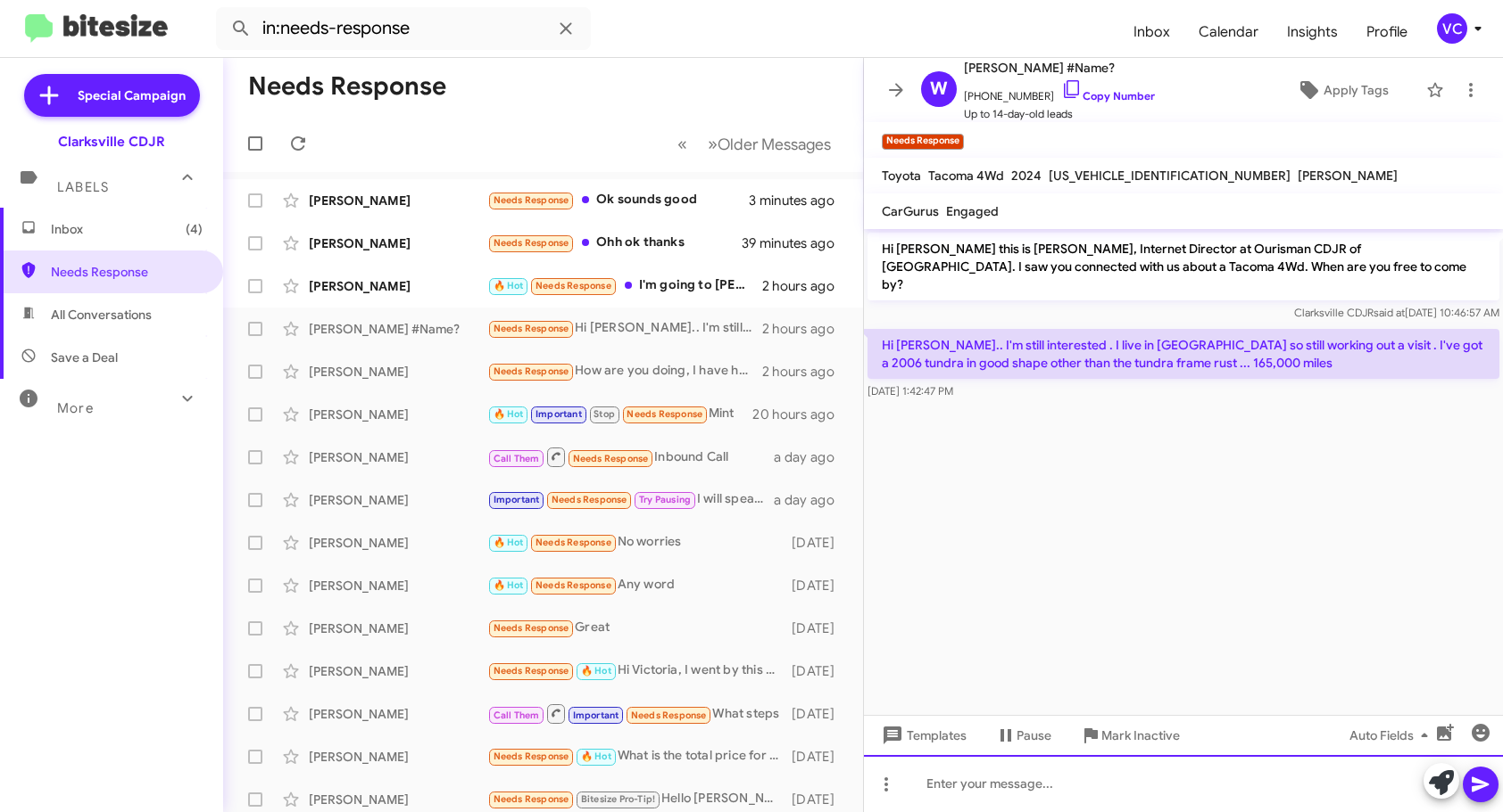
click at [993, 789] on div at bounding box center [1183, 784] width 639 height 57
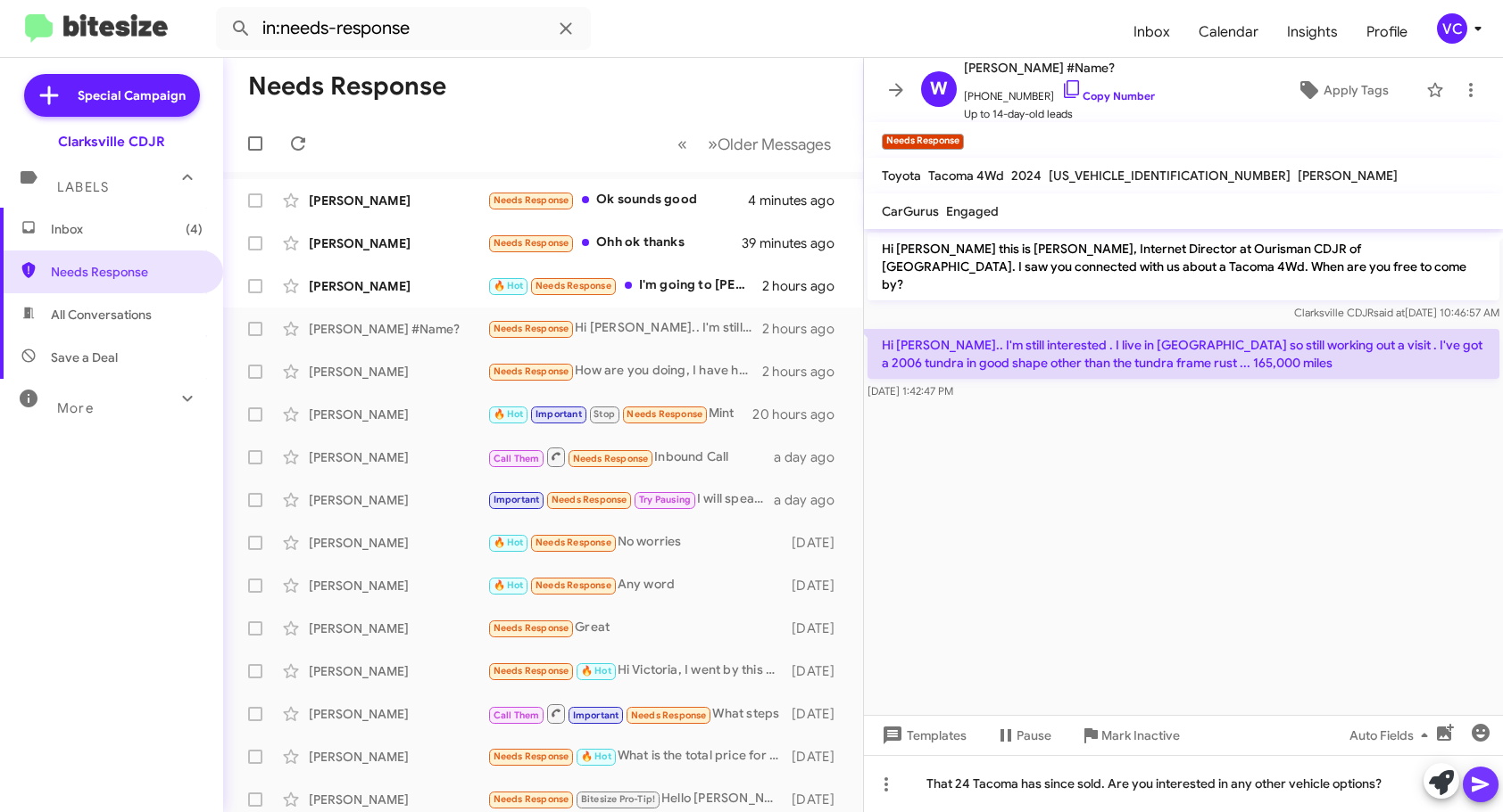
click at [1475, 784] on icon at bounding box center [1481, 785] width 22 height 22
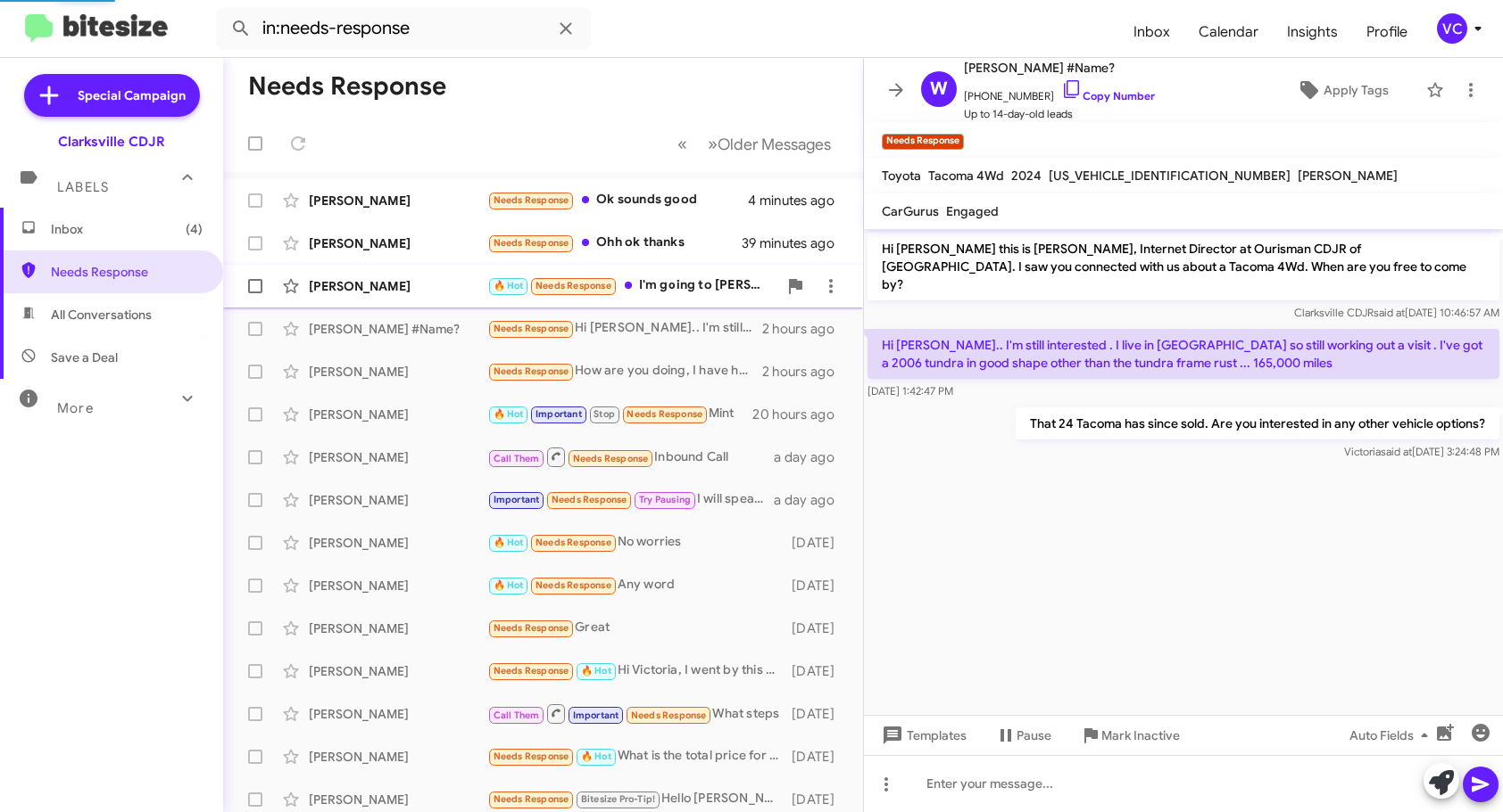
click at [407, 288] on div "[PERSON_NAME]" at bounding box center [397, 286] width 178 height 18
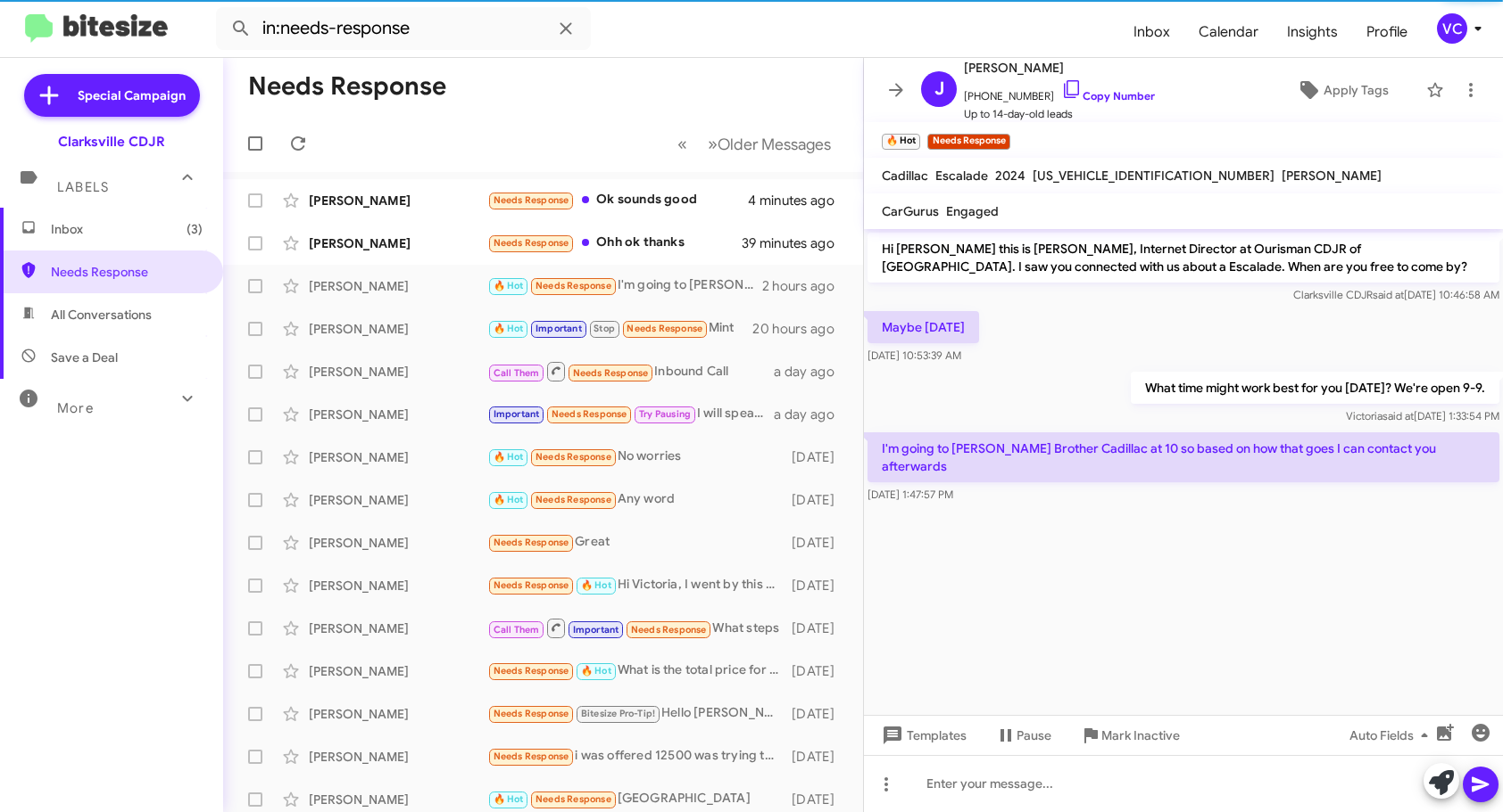
click at [1295, 568] on cdk-virtual-scroll-viewport "Hi [PERSON_NAME] this is [PERSON_NAME], Internet Director at Ourisman CDJR of […" at bounding box center [1183, 472] width 639 height 486
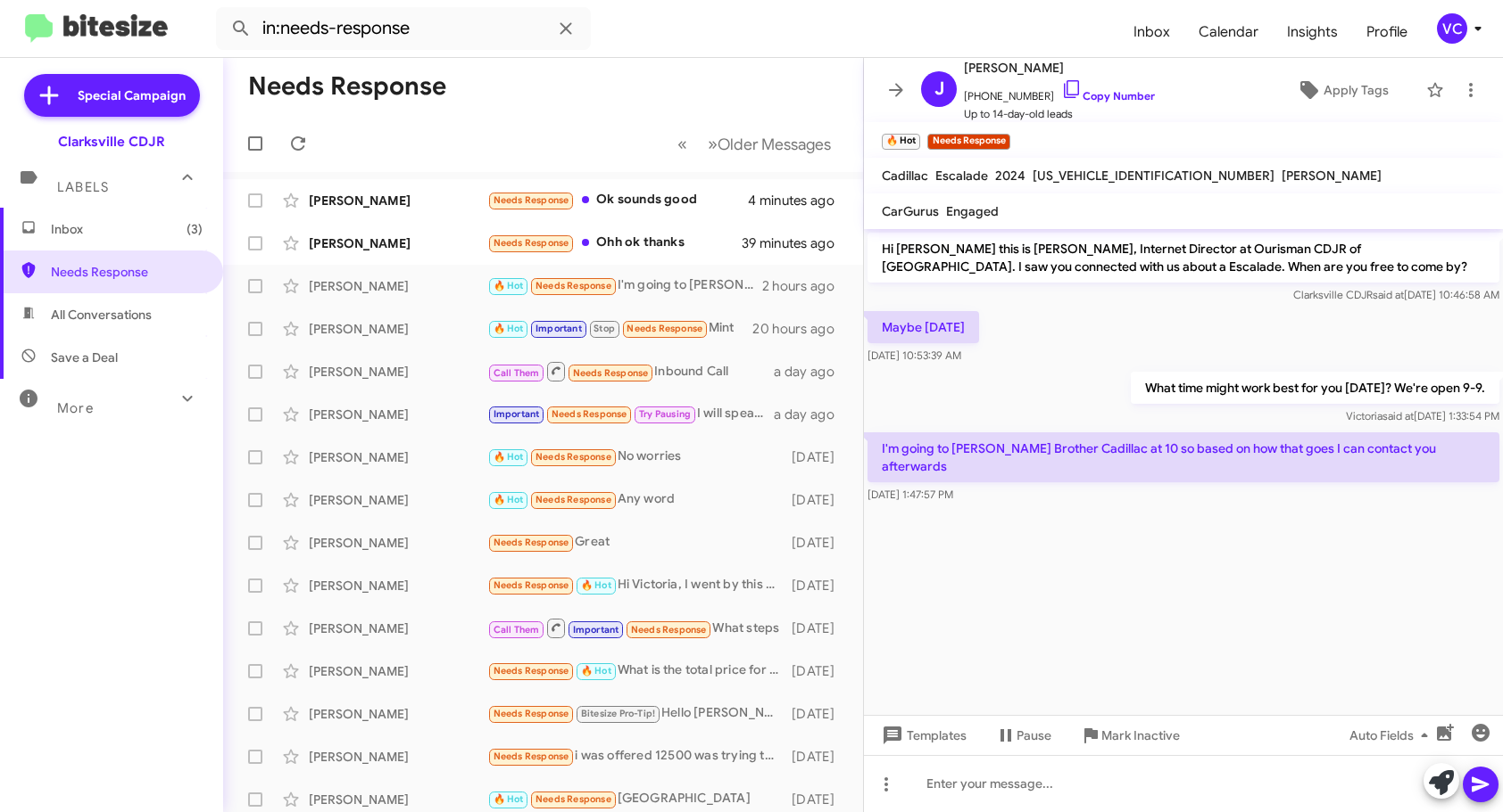
click at [1232, 317] on div "Maybe [DATE] [DATE] 10:53:39 AM" at bounding box center [1183, 338] width 639 height 61
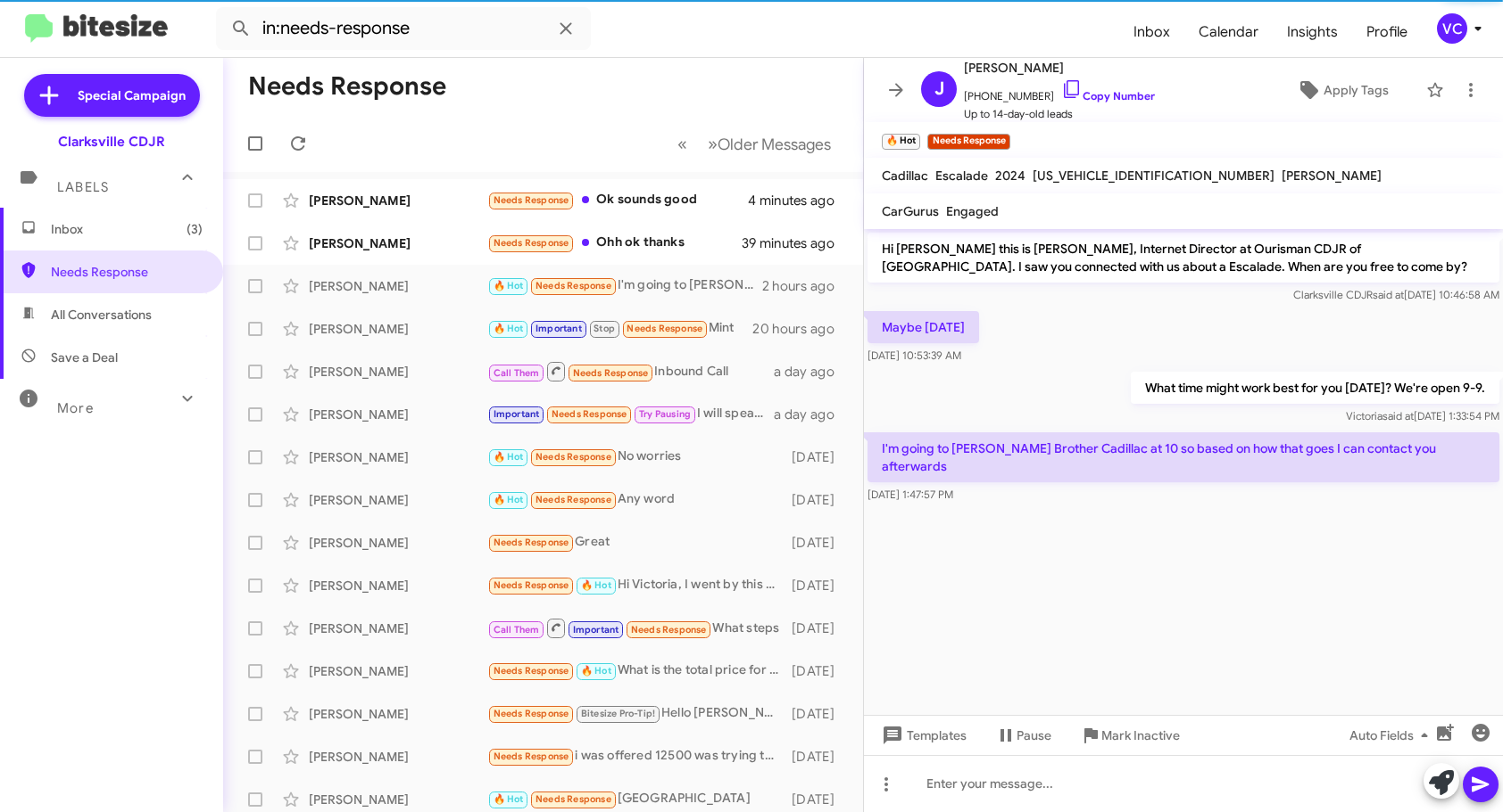
click at [1278, 580] on cdk-virtual-scroll-viewport "Hi [PERSON_NAME] this is [PERSON_NAME], Internet Director at Ourisman CDJR of […" at bounding box center [1183, 472] width 639 height 486
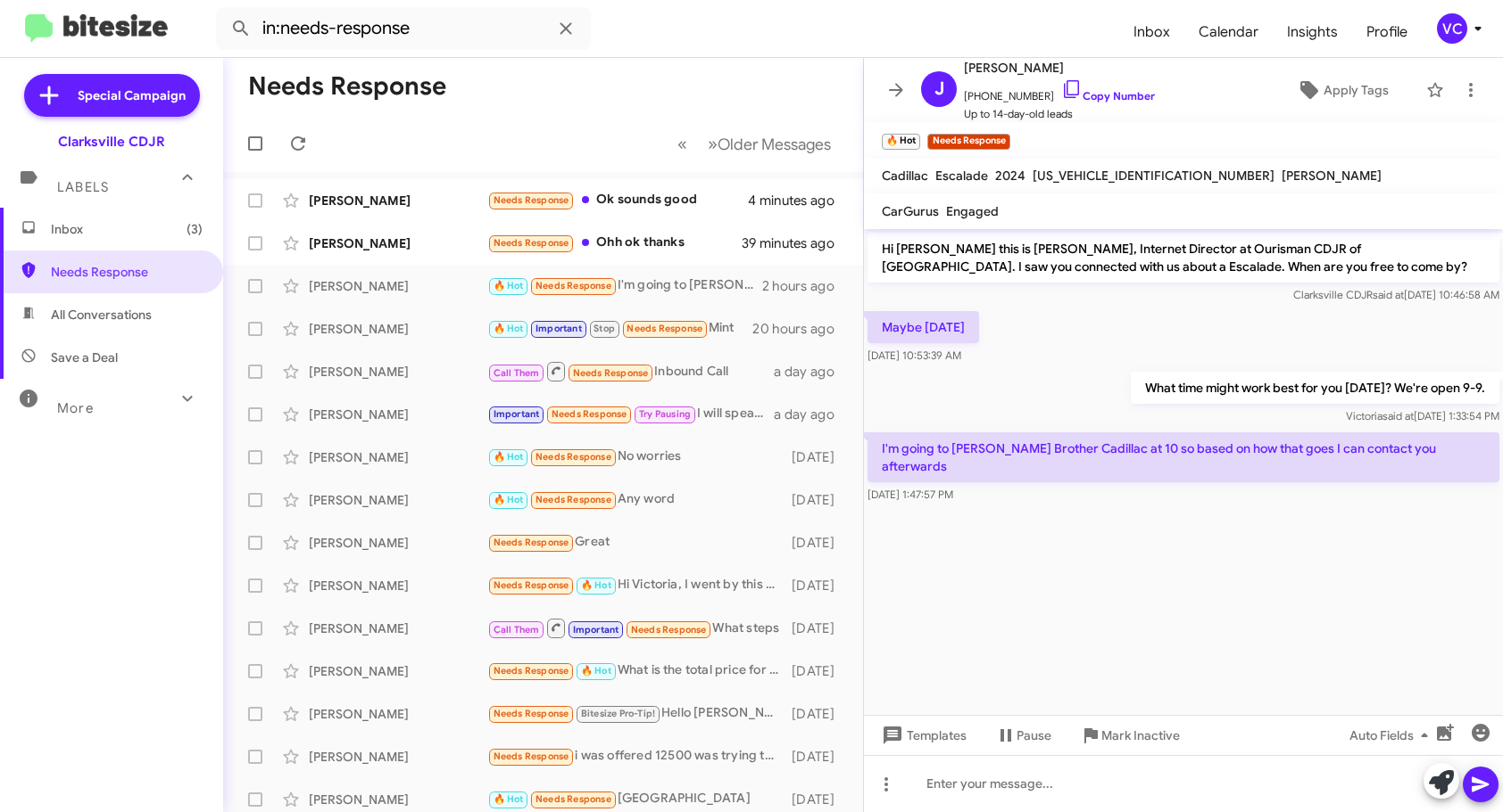
click at [1274, 579] on cdk-virtual-scroll-viewport "Hi [PERSON_NAME] this is [PERSON_NAME], Internet Director at Ourisman CDJR of […" at bounding box center [1183, 472] width 639 height 486
click at [1220, 350] on div "Maybe [DATE] [DATE] 10:53:39 AM" at bounding box center [1183, 338] width 639 height 61
click at [1241, 571] on cdk-virtual-scroll-viewport "Hi [PERSON_NAME] this is [PERSON_NAME], Internet Director at Ourisman CDJR of […" at bounding box center [1183, 472] width 639 height 486
click at [1009, 796] on div at bounding box center [1183, 784] width 639 height 57
click at [1476, 785] on icon at bounding box center [1481, 785] width 22 height 22
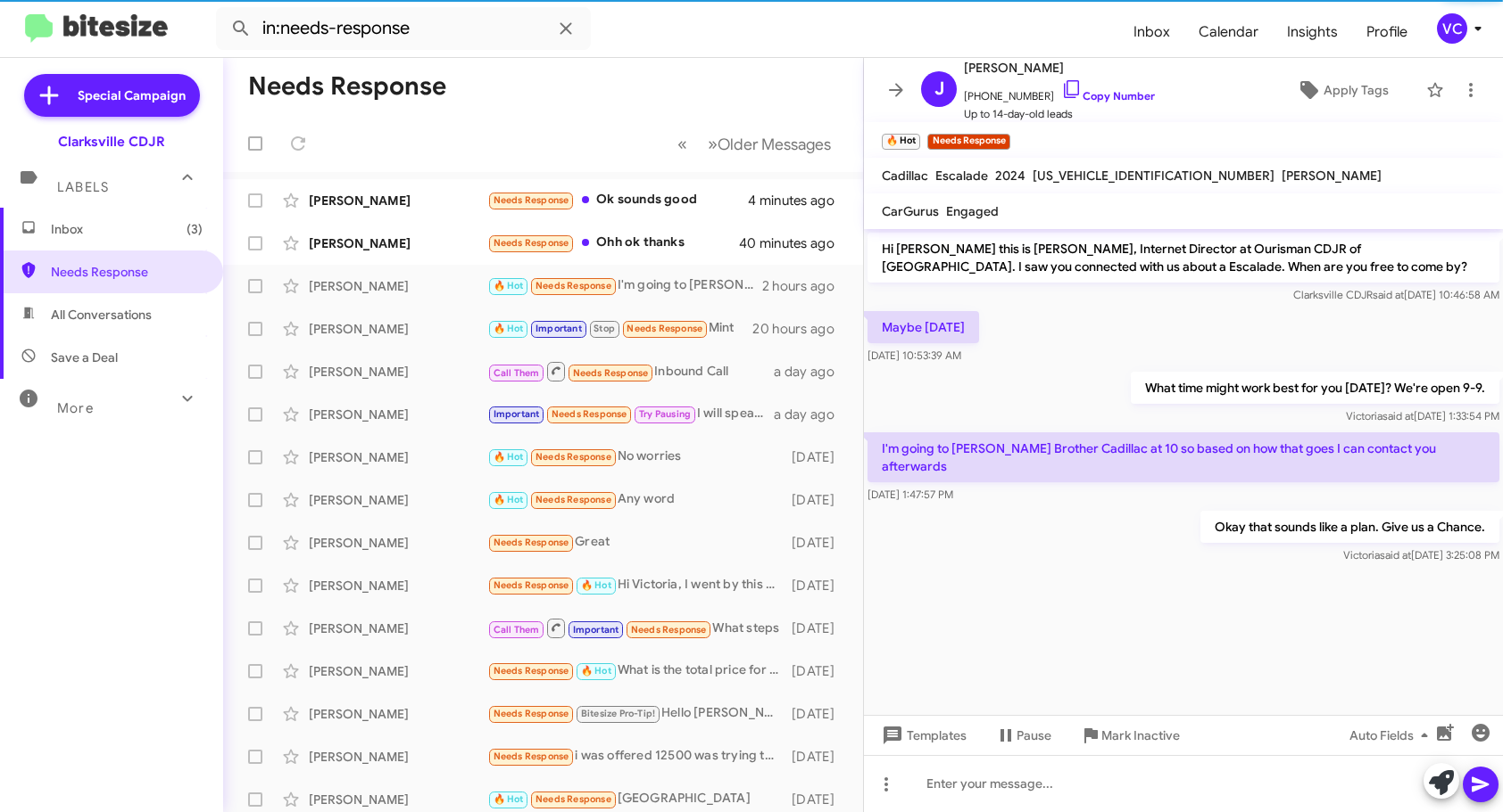
click at [1177, 626] on cdk-virtual-scroll-viewport "Hi [PERSON_NAME] this is [PERSON_NAME], Internet Director at Ourisman CDJR of […" at bounding box center [1183, 472] width 639 height 486
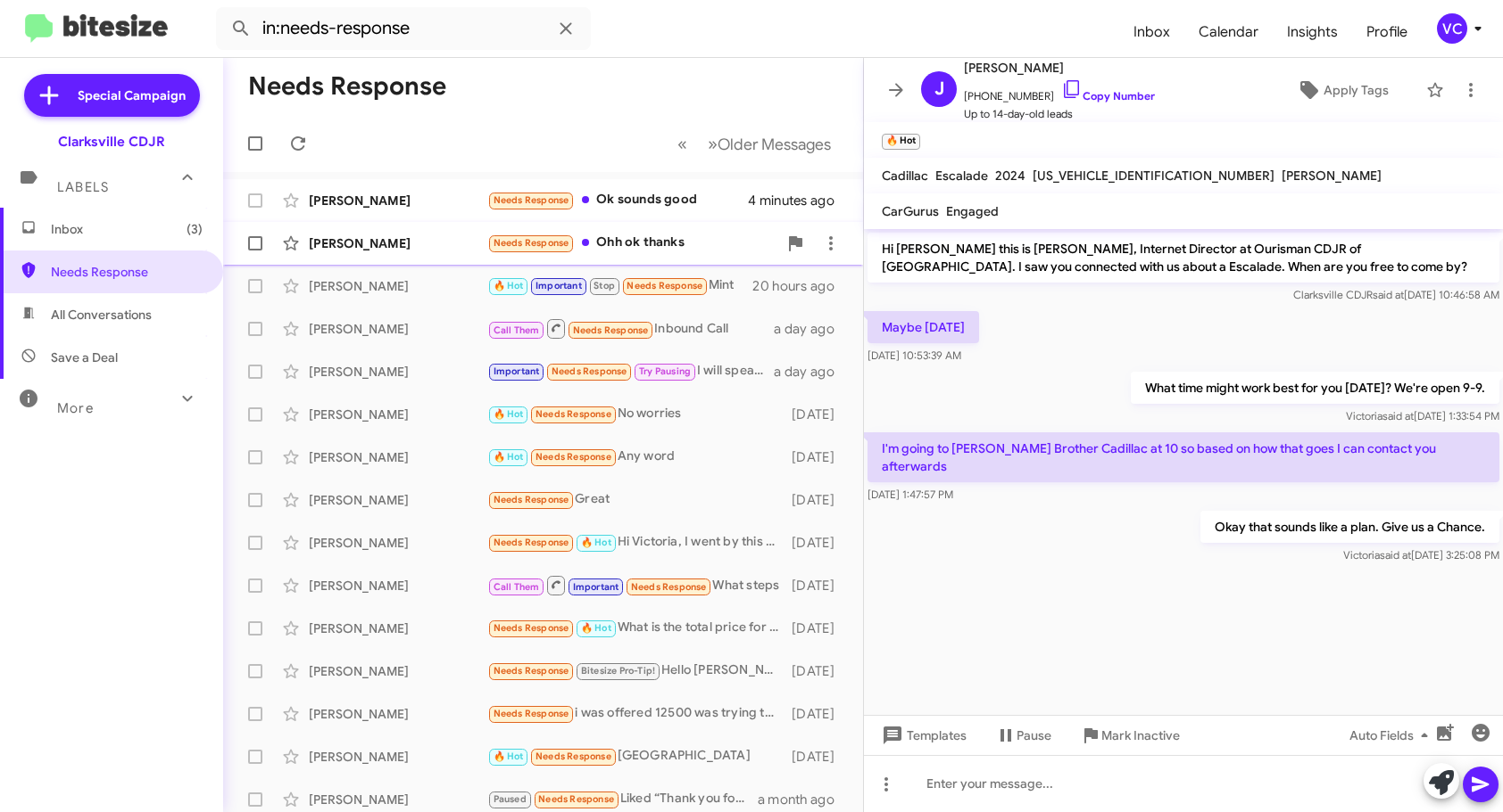
click at [425, 242] on div "[PERSON_NAME]" at bounding box center [397, 244] width 178 height 18
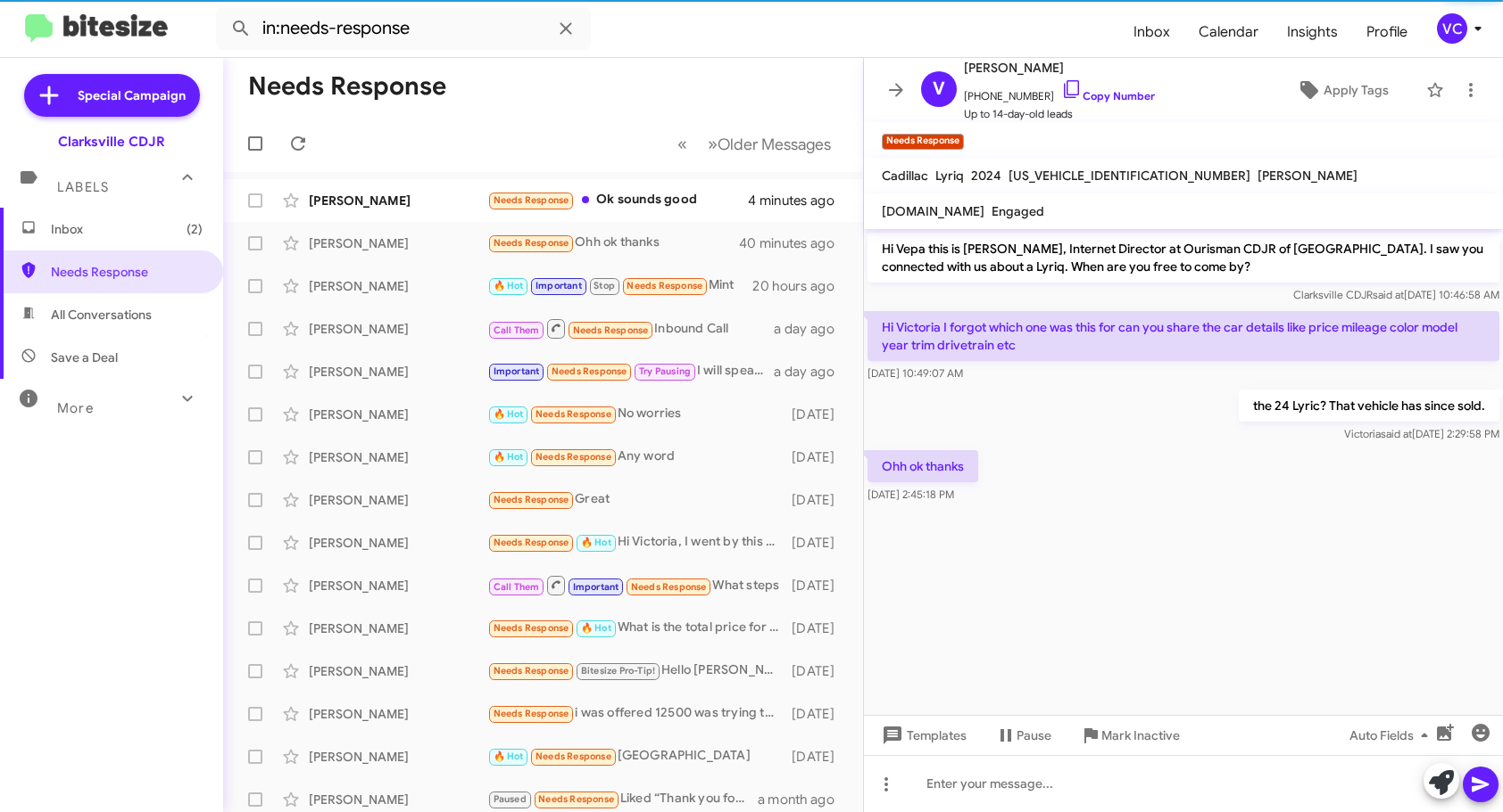
click at [1112, 578] on cdk-virtual-scroll-viewport "Hi Vepa this is [PERSON_NAME], Internet Director at Ourisman CDJR of [GEOGRAPHI…" at bounding box center [1183, 472] width 639 height 486
click at [1098, 390] on div "the 24 Lyric? That vehicle has since sold. [PERSON_NAME] said at [DATE] 2:29:58…" at bounding box center [1183, 417] width 639 height 61
click at [1165, 491] on div "Ohh ok thanks [DATE] 2:45:18 PM" at bounding box center [1183, 477] width 639 height 61
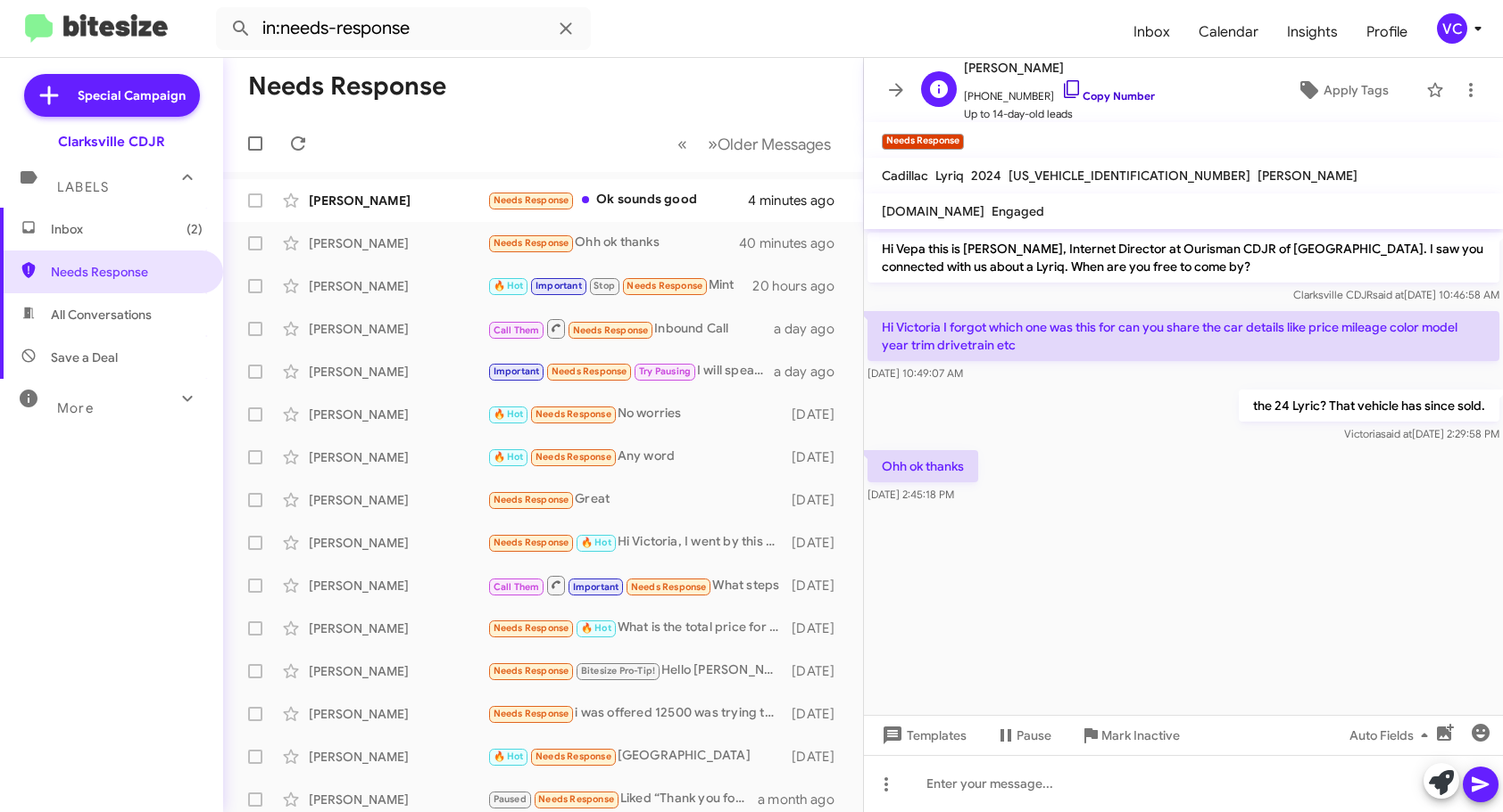
click at [1109, 93] on link "Copy Number" at bounding box center [1108, 96] width 93 height 13
drag, startPoint x: 1201, startPoint y: 652, endPoint x: 1196, endPoint y: 661, distance: 10.3
click at [1201, 652] on cdk-virtual-scroll-viewport "Hi Vepa this is [PERSON_NAME], Internet Director at Ourisman CDJR of [GEOGRAPHI…" at bounding box center [1183, 472] width 639 height 486
click at [1141, 742] on span "Mark Inactive" at bounding box center [1141, 736] width 79 height 32
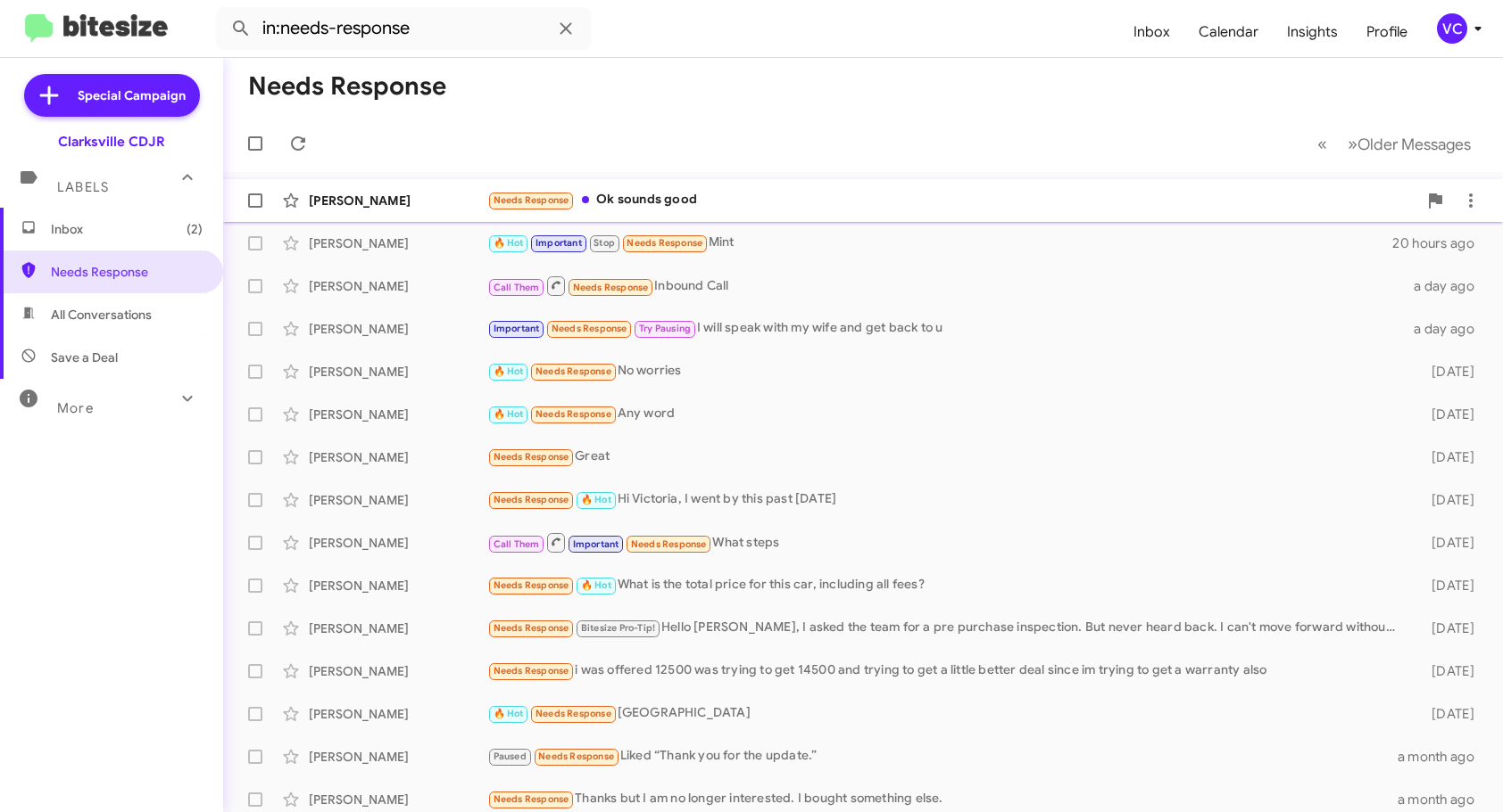
click at [395, 210] on div "[PERSON_NAME] Needs Response Ok sounds good 4 minutes ago" at bounding box center [863, 201] width 1251 height 36
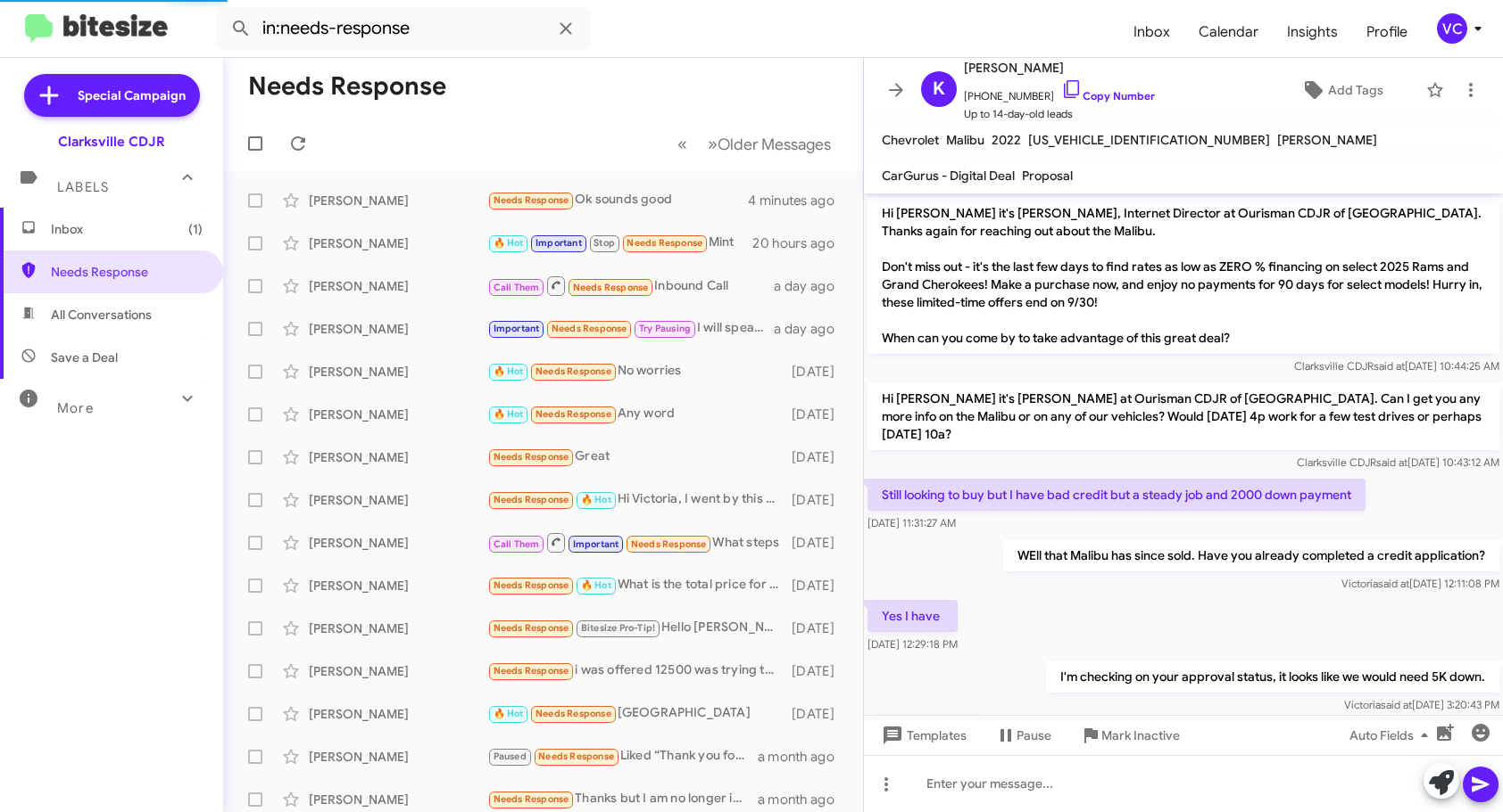
scroll to position [77, 0]
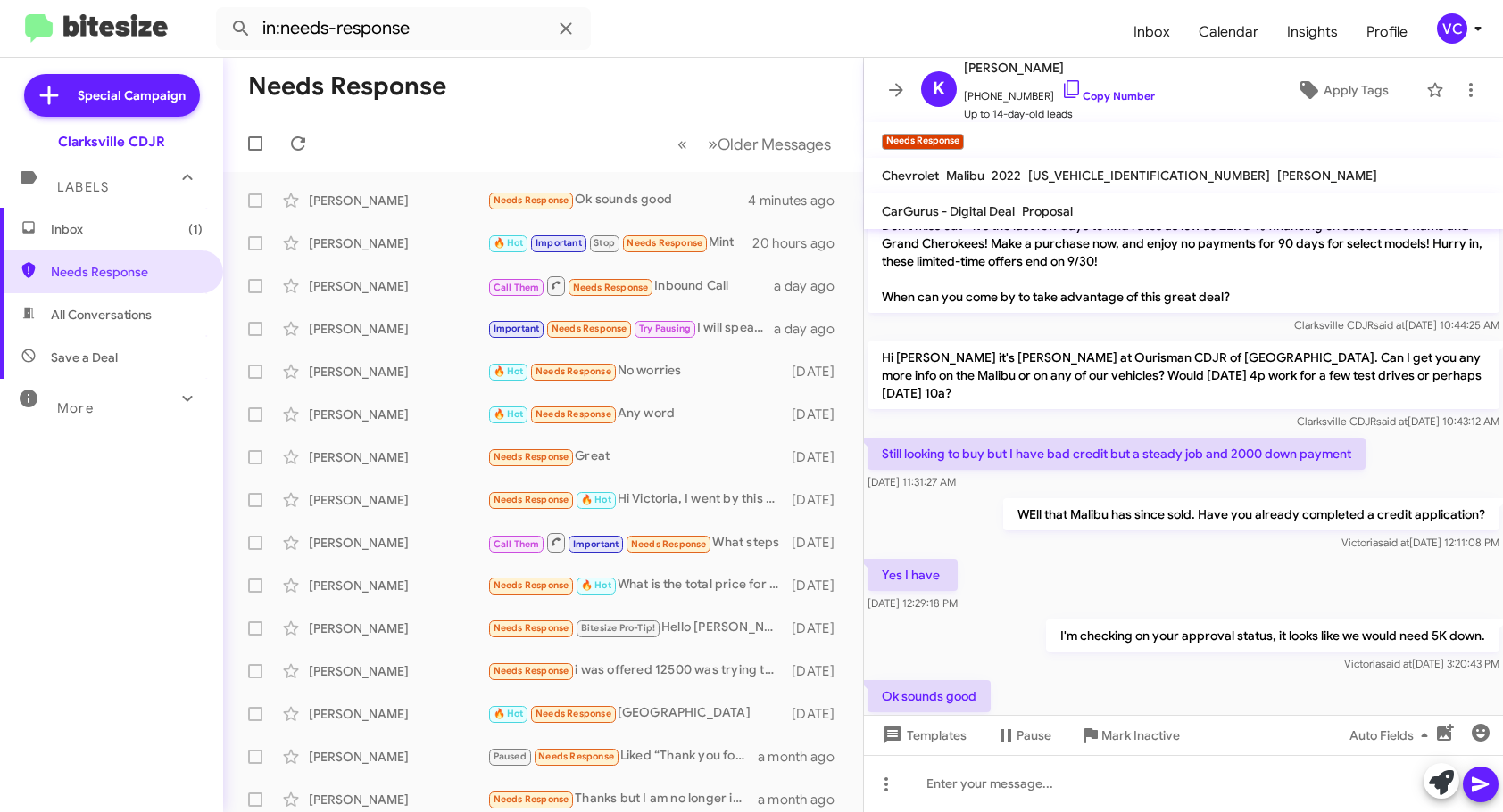
click at [1145, 537] on div "WEll that Malibu has since sold. Have you already completed a credit applicatio…" at bounding box center [1183, 525] width 639 height 61
click at [1208, 677] on div "Ok sounds good [DATE] 3:21:04 PM" at bounding box center [1183, 707] width 639 height 61
click at [1180, 512] on p "WEll that Malibu has since sold. Have you already completed a credit applicatio…" at bounding box center [1250, 514] width 496 height 32
click at [1278, 677] on div "Ok sounds good [DATE] 3:21:04 PM" at bounding box center [1183, 707] width 639 height 61
click at [1264, 556] on div "Yes I have [DATE] 12:29:18 PM" at bounding box center [1183, 586] width 639 height 61
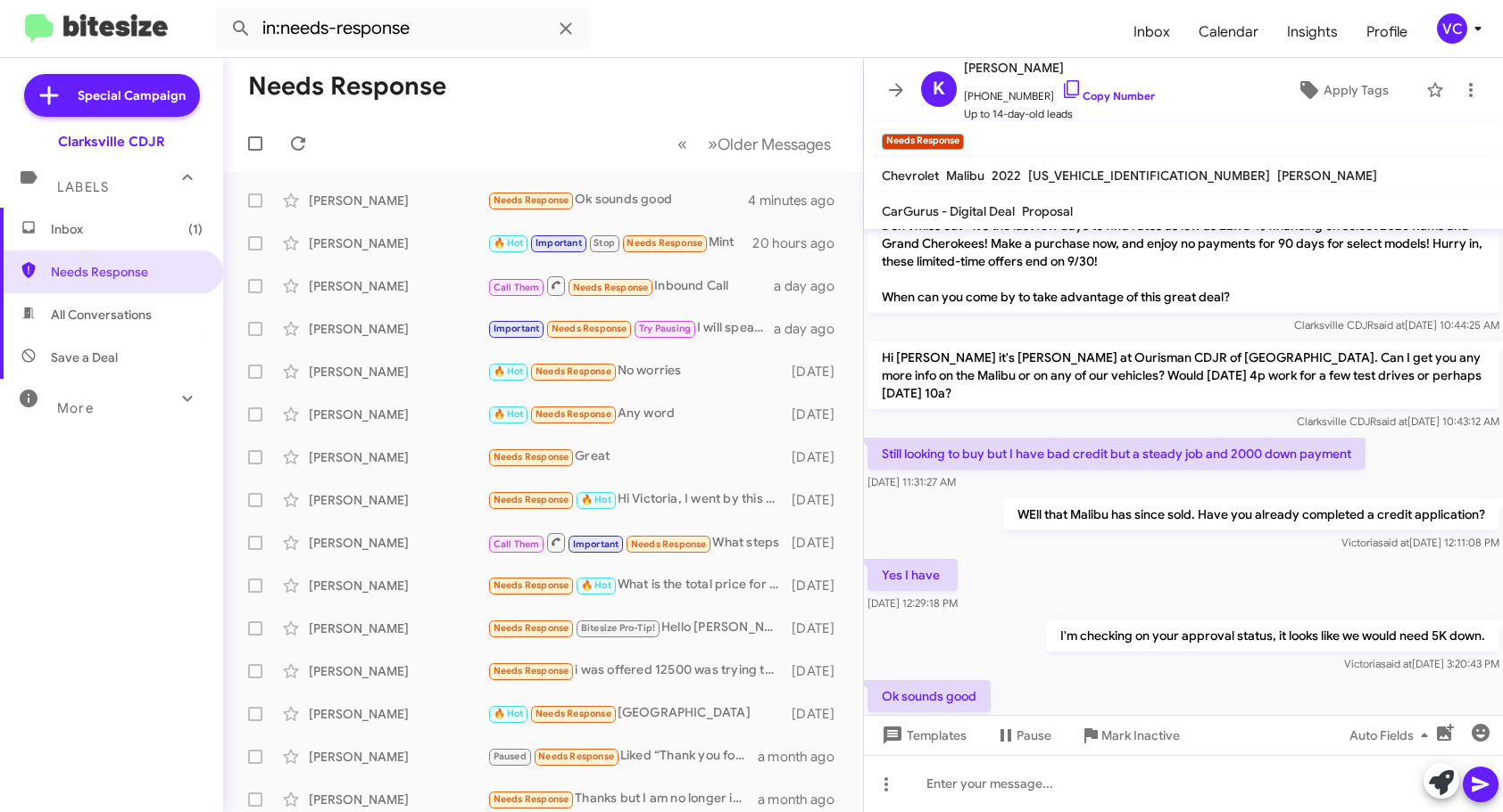
click at [1238, 656] on div "I'm checking on your approval status, it looks like we would need 5K down. [PER…" at bounding box center [1183, 647] width 639 height 61
click at [1228, 534] on div "[PERSON_NAME] said at [DATE] 12:11:08 PM" at bounding box center [1250, 543] width 496 height 18
click at [1206, 677] on div "Ok sounds good [DATE] 3:21:04 PM" at bounding box center [1183, 707] width 639 height 61
click at [1183, 556] on div "Yes I have [DATE] 12:29:18 PM" at bounding box center [1183, 586] width 639 height 61
click at [1180, 703] on div "Ok sounds good [DATE] 3:21:04 PM" at bounding box center [1183, 707] width 639 height 61
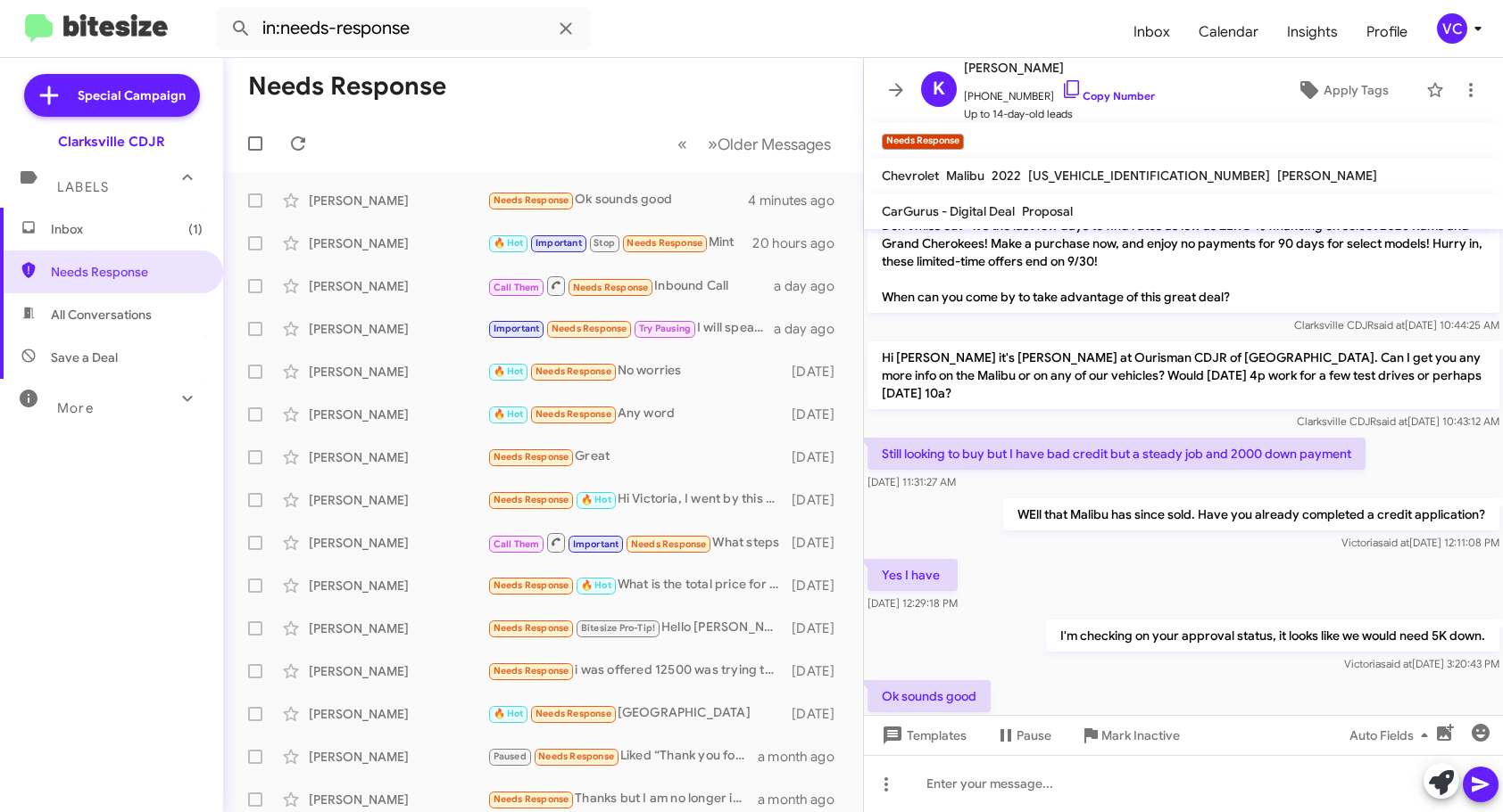
click at [1181, 677] on div "Ok sounds good [DATE] 3:21:04 PM" at bounding box center [1183, 707] width 639 height 61
click at [1173, 556] on div "Yes I have [DATE] 12:29:18 PM" at bounding box center [1183, 586] width 639 height 61
click at [1189, 655] on div "[PERSON_NAME] said at [DATE] 3:20:43 PM" at bounding box center [1272, 664] width 453 height 18
click at [1056, 791] on div at bounding box center [1183, 784] width 639 height 57
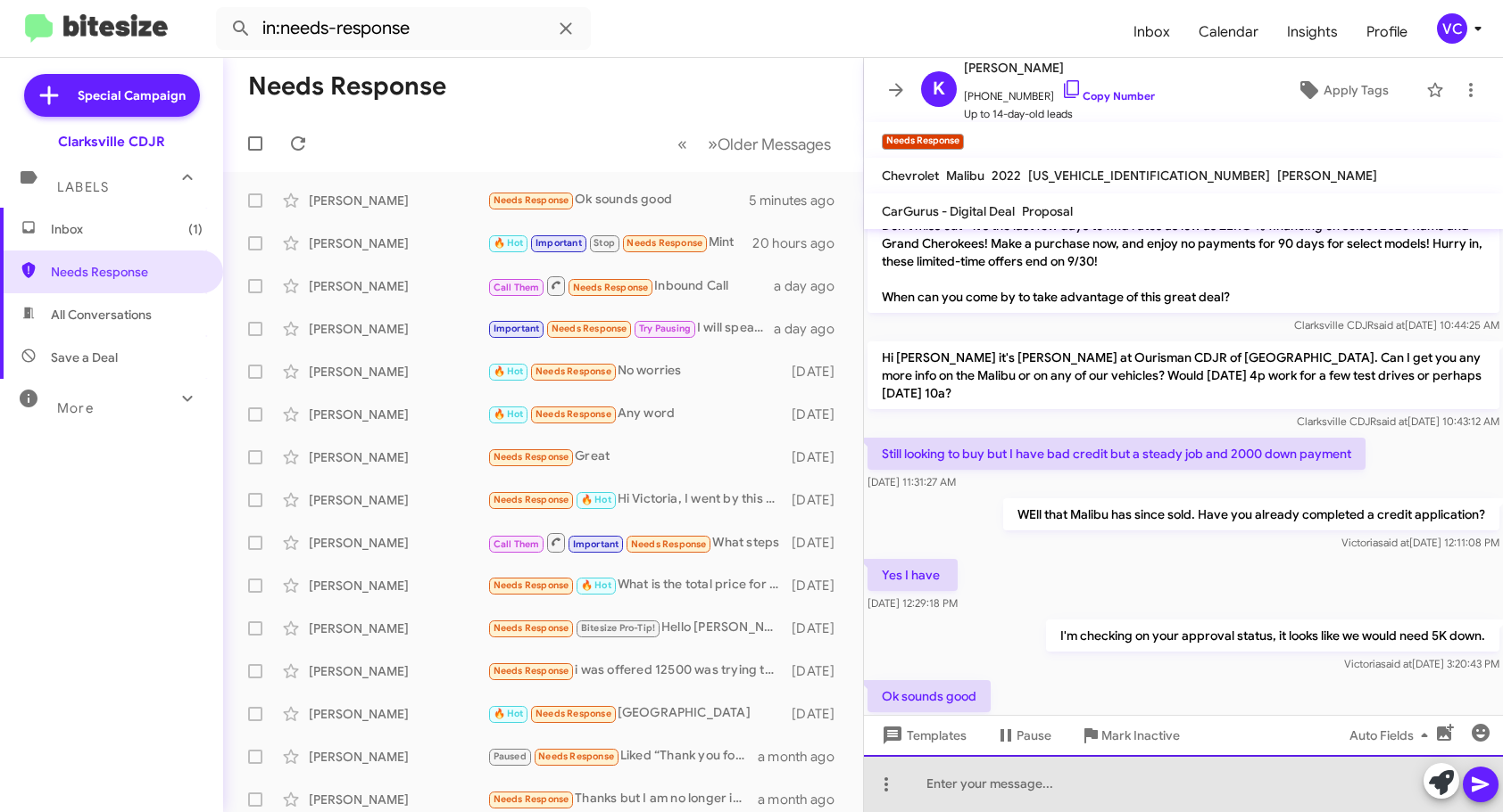
click at [1058, 792] on div at bounding box center [1183, 784] width 639 height 57
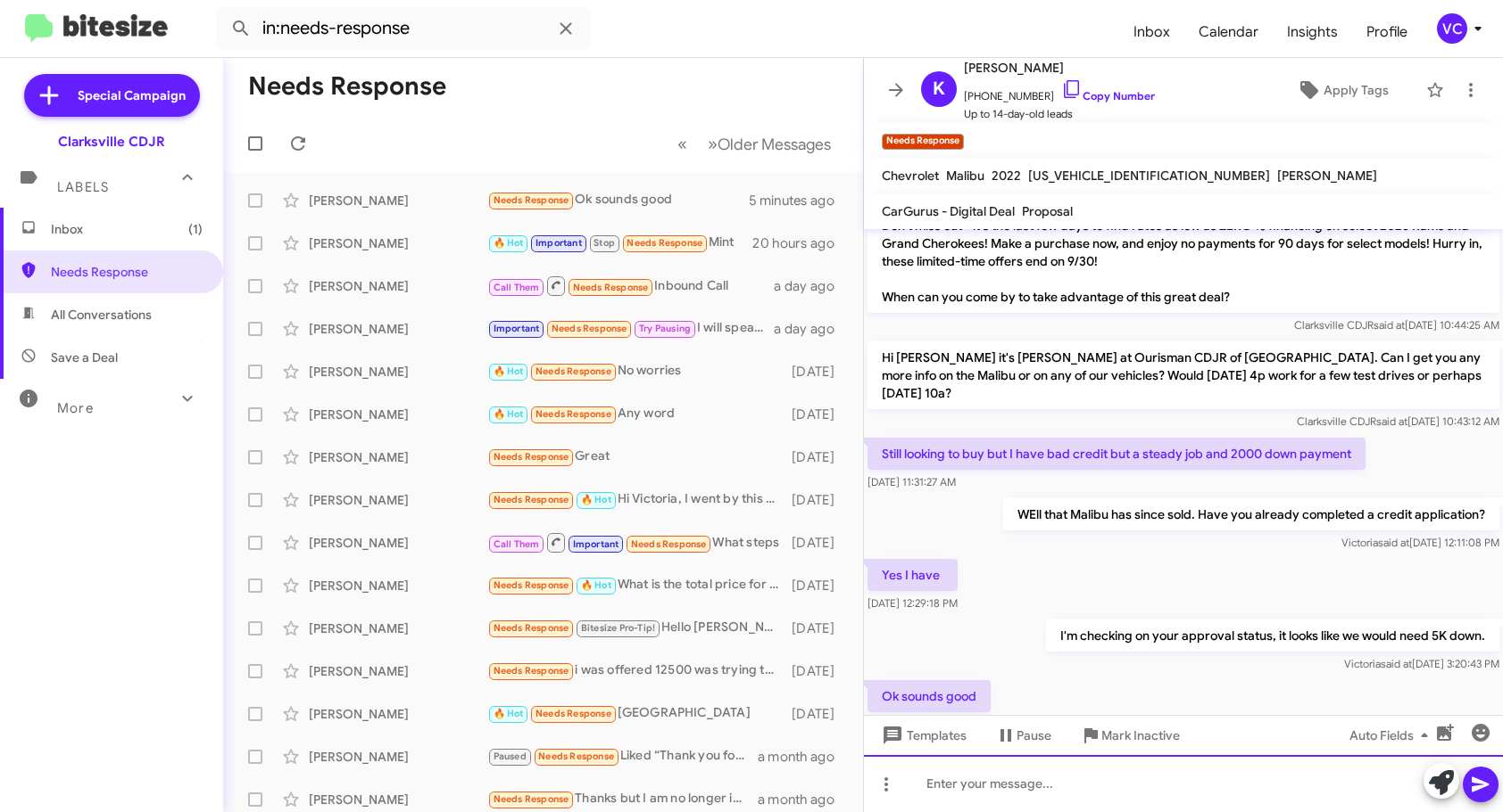
click at [1056, 795] on div at bounding box center [1183, 784] width 639 height 57
click at [1078, 677] on div "Ok sounds good [DATE] 3:21:04 PM" at bounding box center [1183, 707] width 639 height 61
click at [1160, 556] on div "Yes I have [DATE] 12:29:18 PM" at bounding box center [1183, 586] width 639 height 61
click at [1209, 677] on div "Ok sounds good [DATE] 3:21:04 PM" at bounding box center [1183, 707] width 639 height 61
click at [1213, 574] on div "Yes I have [DATE] 12:29:18 PM" at bounding box center [1183, 586] width 639 height 61
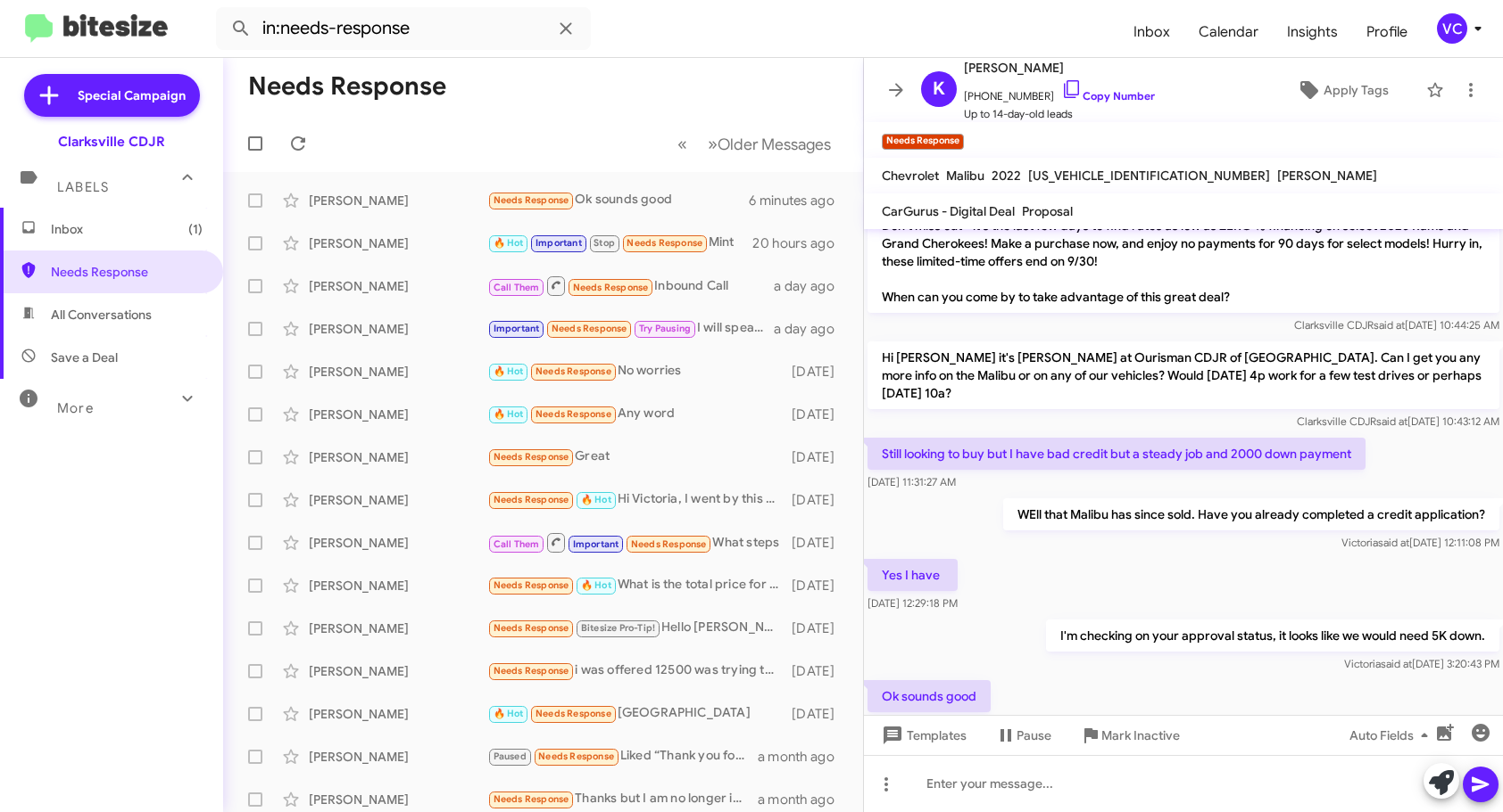
click at [1214, 677] on div "Ok sounds good [DATE] 3:21:04 PM" at bounding box center [1183, 707] width 639 height 61
click at [1216, 556] on div "Yes I have [DATE] 12:29:18 PM" at bounding box center [1183, 586] width 639 height 61
click at [1179, 677] on div "Ok sounds good [DATE] 3:21:04 PM" at bounding box center [1183, 707] width 639 height 61
click at [1189, 556] on div "Yes I have [DATE] 12:29:18 PM" at bounding box center [1183, 586] width 639 height 61
click at [1152, 677] on div "Ok sounds good [DATE] 3:21:04 PM" at bounding box center [1183, 707] width 639 height 61
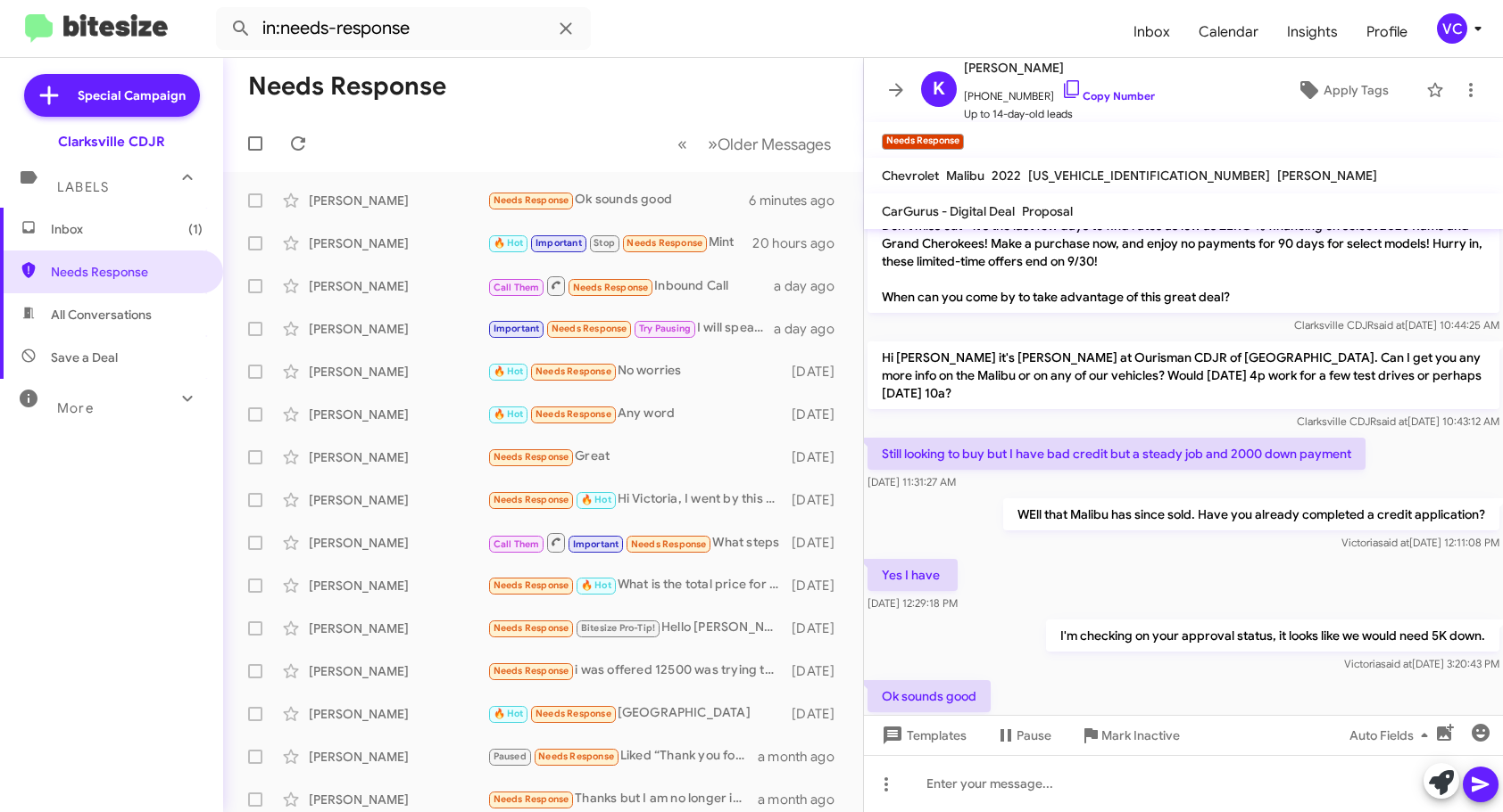
click at [1180, 556] on div "Yes I have [DATE] 12:29:18 PM" at bounding box center [1183, 586] width 639 height 61
click at [1195, 677] on div "Ok sounds good [DATE] 3:21:04 PM" at bounding box center [1183, 707] width 639 height 61
click at [1203, 681] on div "Ok sounds good [DATE] 3:21:04 PM" at bounding box center [1183, 707] width 639 height 61
click at [1238, 556] on div "Yes I have [DATE] 12:29:18 PM" at bounding box center [1183, 586] width 639 height 61
click at [1230, 679] on div "Ok sounds good [DATE] 3:21:04 PM" at bounding box center [1183, 707] width 639 height 61
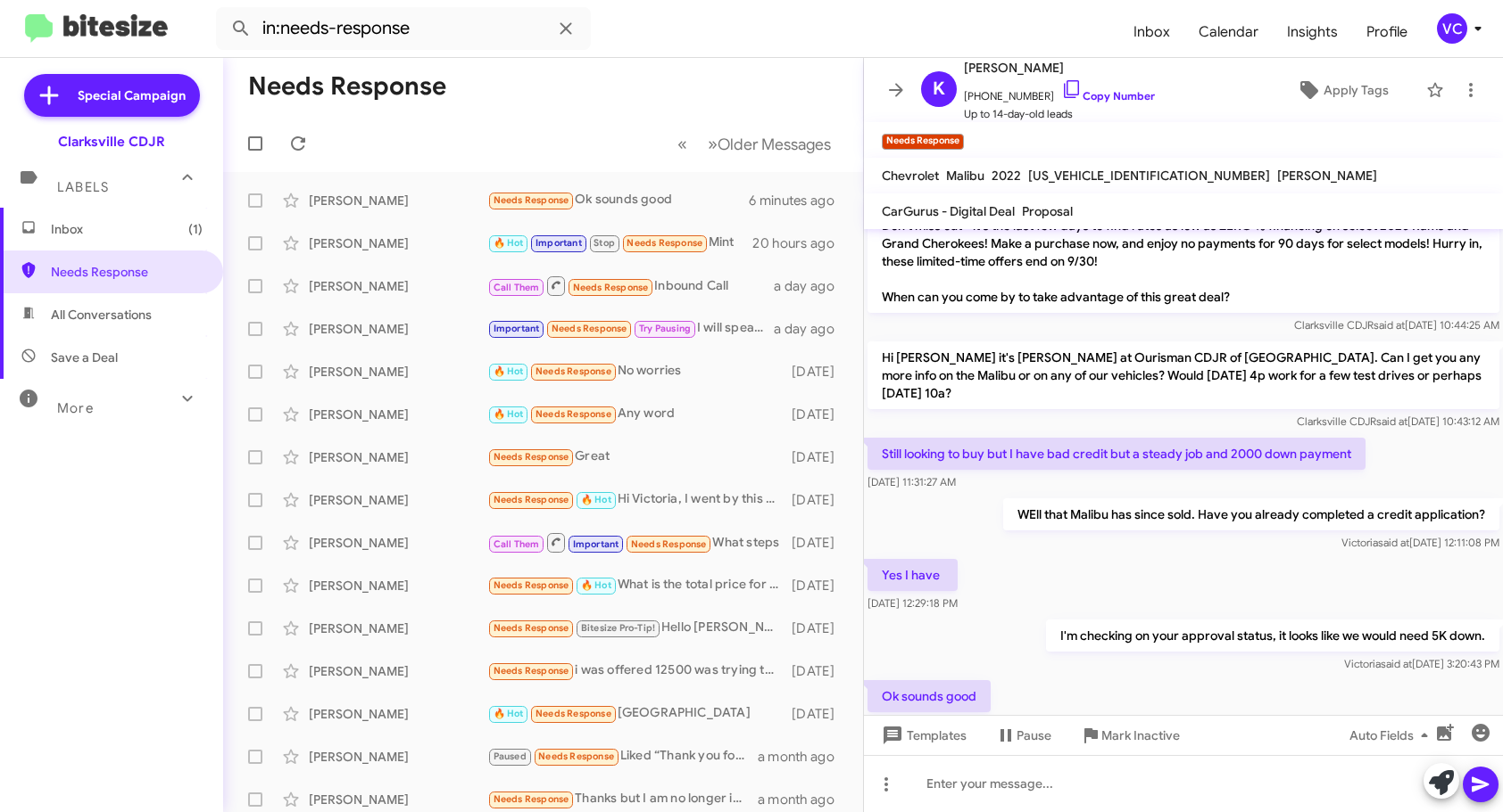
click at [1228, 680] on div "Ok sounds good [DATE] 3:21:04 PM" at bounding box center [1183, 707] width 639 height 61
click at [1184, 534] on div "[PERSON_NAME] said at [DATE] 12:11:08 PM" at bounding box center [1250, 543] width 496 height 18
click at [1187, 677] on div "Ok sounds good [DATE] 3:21:04 PM" at bounding box center [1183, 707] width 639 height 61
click at [1165, 655] on div "[PERSON_NAME] said at [DATE] 3:20:43 PM" at bounding box center [1272, 664] width 453 height 18
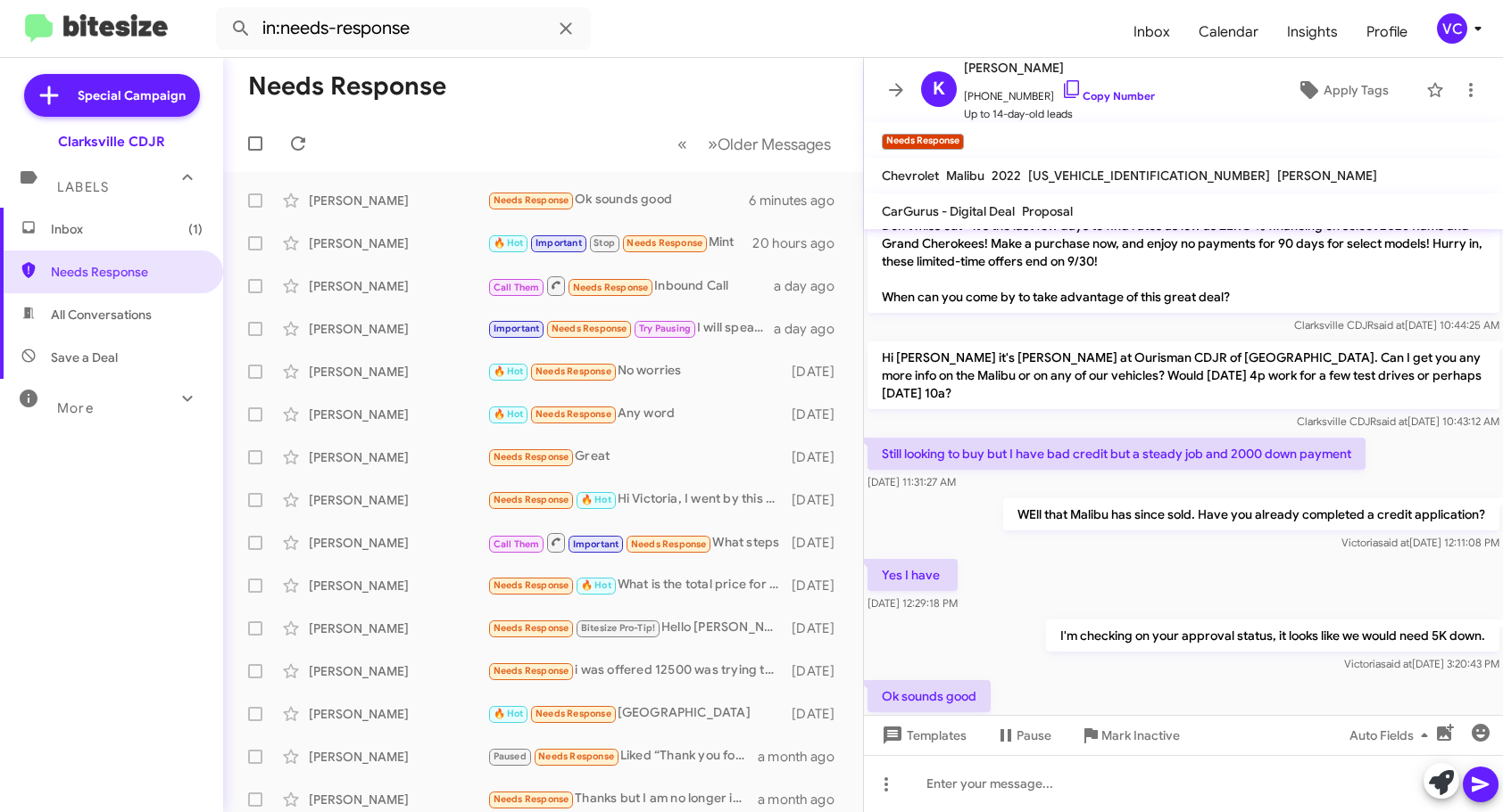
click at [1161, 677] on div "Ok sounds good [DATE] 3:21:04 PM" at bounding box center [1183, 707] width 639 height 61
click at [1162, 696] on div "Ok sounds good [DATE] 3:21:04 PM" at bounding box center [1183, 707] width 639 height 61
click at [1163, 698] on div "Ok sounds good [DATE] 3:21:04 PM" at bounding box center [1183, 707] width 639 height 61
click at [1199, 570] on div "Yes I have [DATE] 12:29:18 PM" at bounding box center [1183, 586] width 639 height 61
click at [1197, 677] on div "Ok sounds good [DATE] 3:21:04 PM" at bounding box center [1183, 707] width 639 height 61
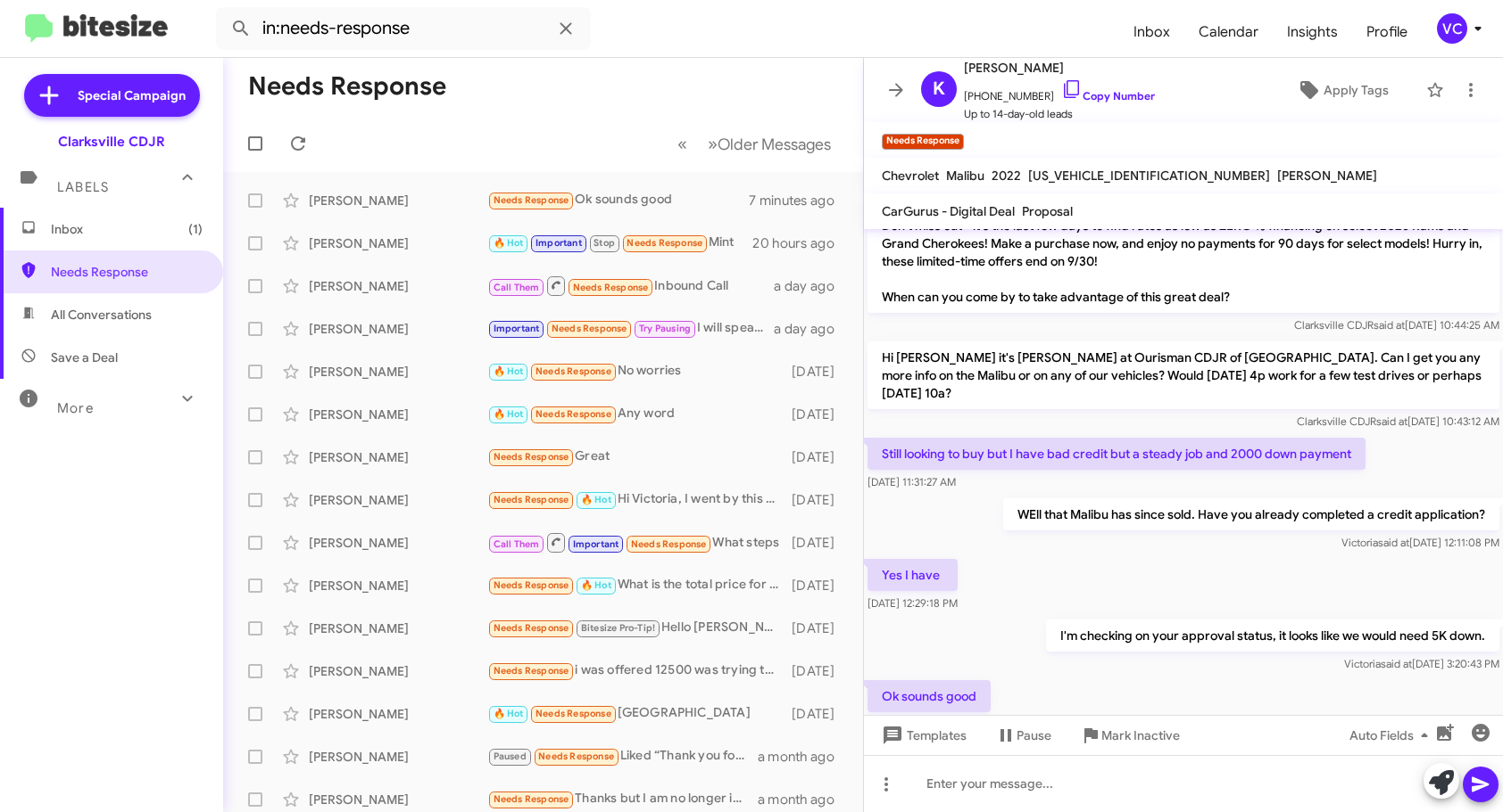
click at [1073, 677] on div "Ok sounds good [DATE] 3:21:04 PM" at bounding box center [1183, 707] width 639 height 61
click at [1075, 620] on p "I'm checking on your approval status, it looks like we would need 5K down." at bounding box center [1272, 636] width 453 height 32
click at [1090, 677] on div "Ok sounds good [DATE] 3:21:04 PM" at bounding box center [1183, 707] width 639 height 61
click at [1090, 677] on div "Ok sounds good [DATE] 3:21:04 PM" at bounding box center [1183, 707] width 639 height 61
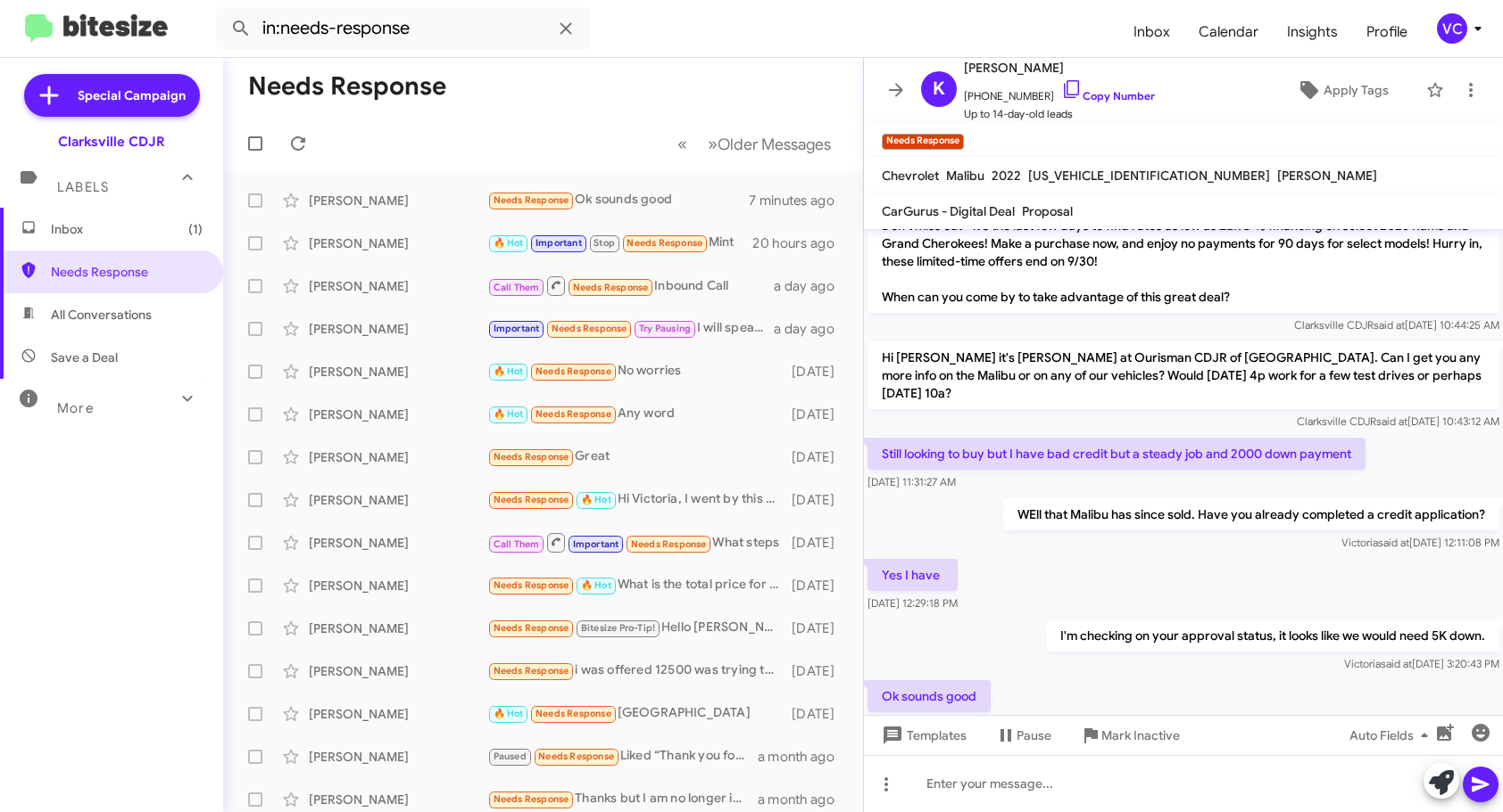
click at [1088, 590] on div "Yes I have [DATE] 12:29:18 PM" at bounding box center [1183, 586] width 639 height 61
click at [1085, 677] on div "Ok sounds good [DATE] 3:21:04 PM" at bounding box center [1183, 707] width 639 height 61
click at [1123, 536] on div "WEll that Malibu has since sold. Have you already completed a credit applicatio…" at bounding box center [1183, 525] width 639 height 61
click at [1151, 698] on div "Ok sounds good [DATE] 3:21:04 PM" at bounding box center [1183, 707] width 639 height 61
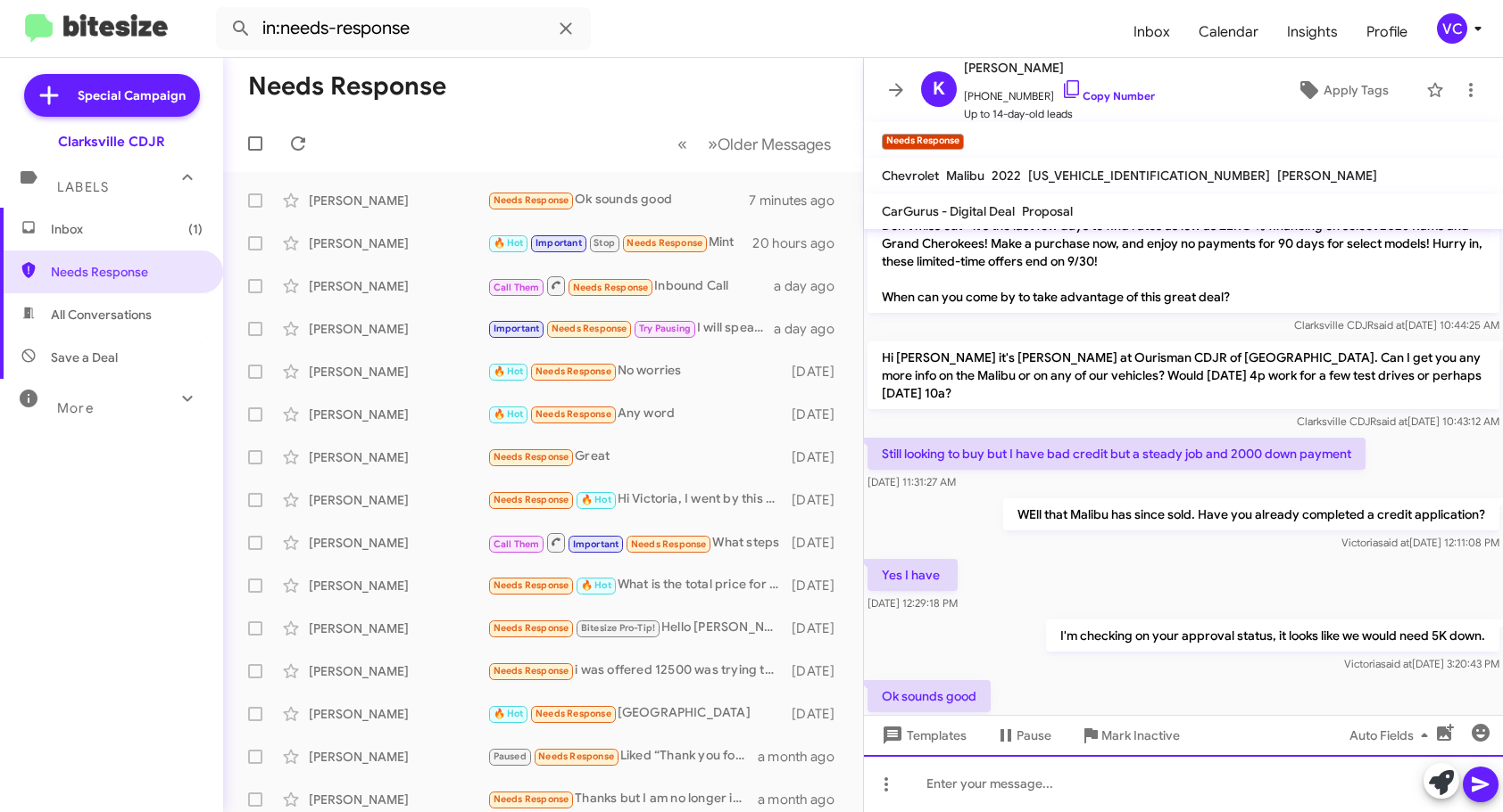
click at [1035, 802] on div at bounding box center [1183, 784] width 639 height 57
click at [1035, 790] on div at bounding box center [1183, 784] width 639 height 57
click at [1475, 788] on icon at bounding box center [1480, 785] width 17 height 15
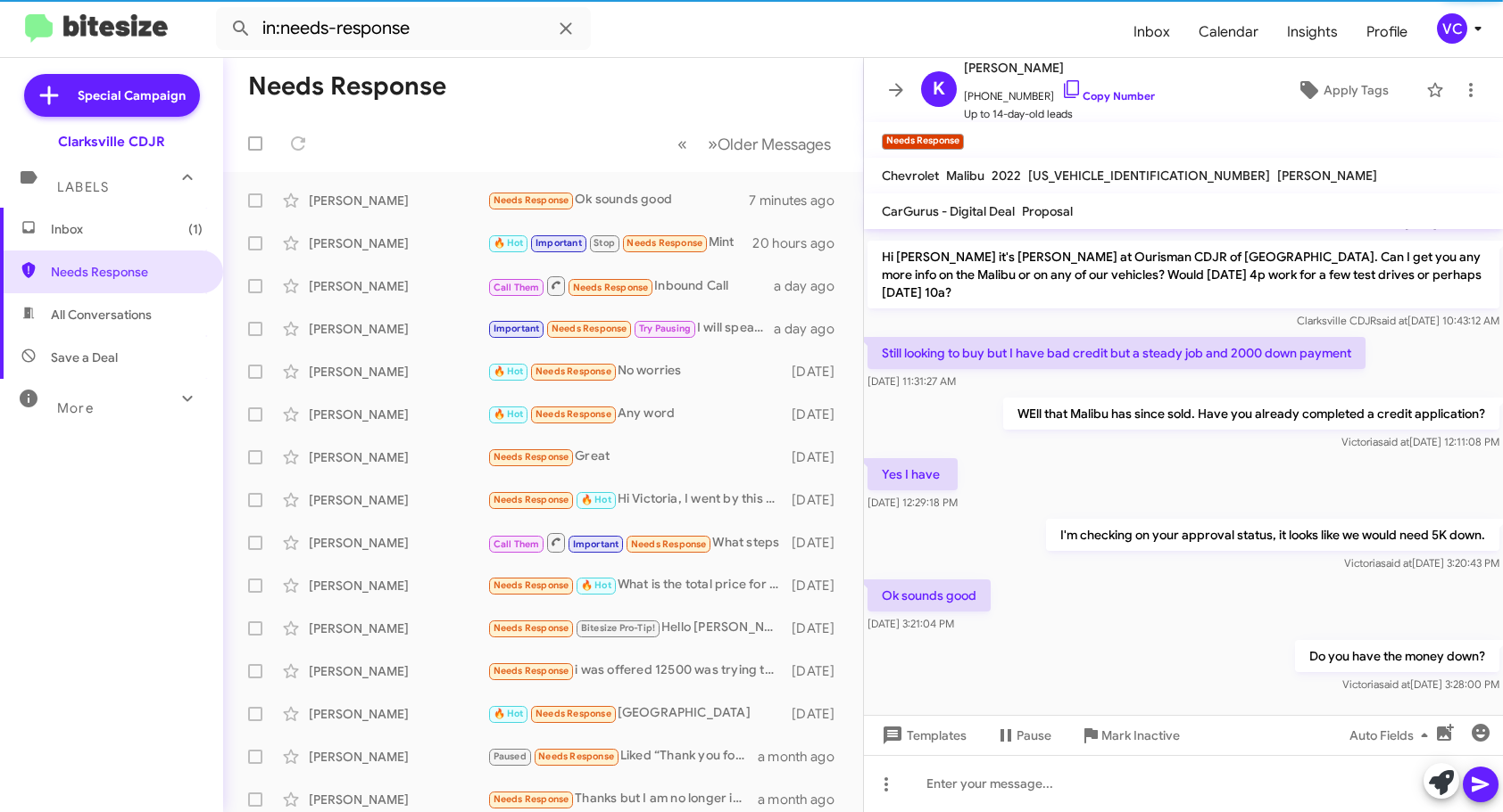
click at [524, 151] on mat-toolbar-row "« Previous » Next Older Messages" at bounding box center [543, 143] width 639 height 57
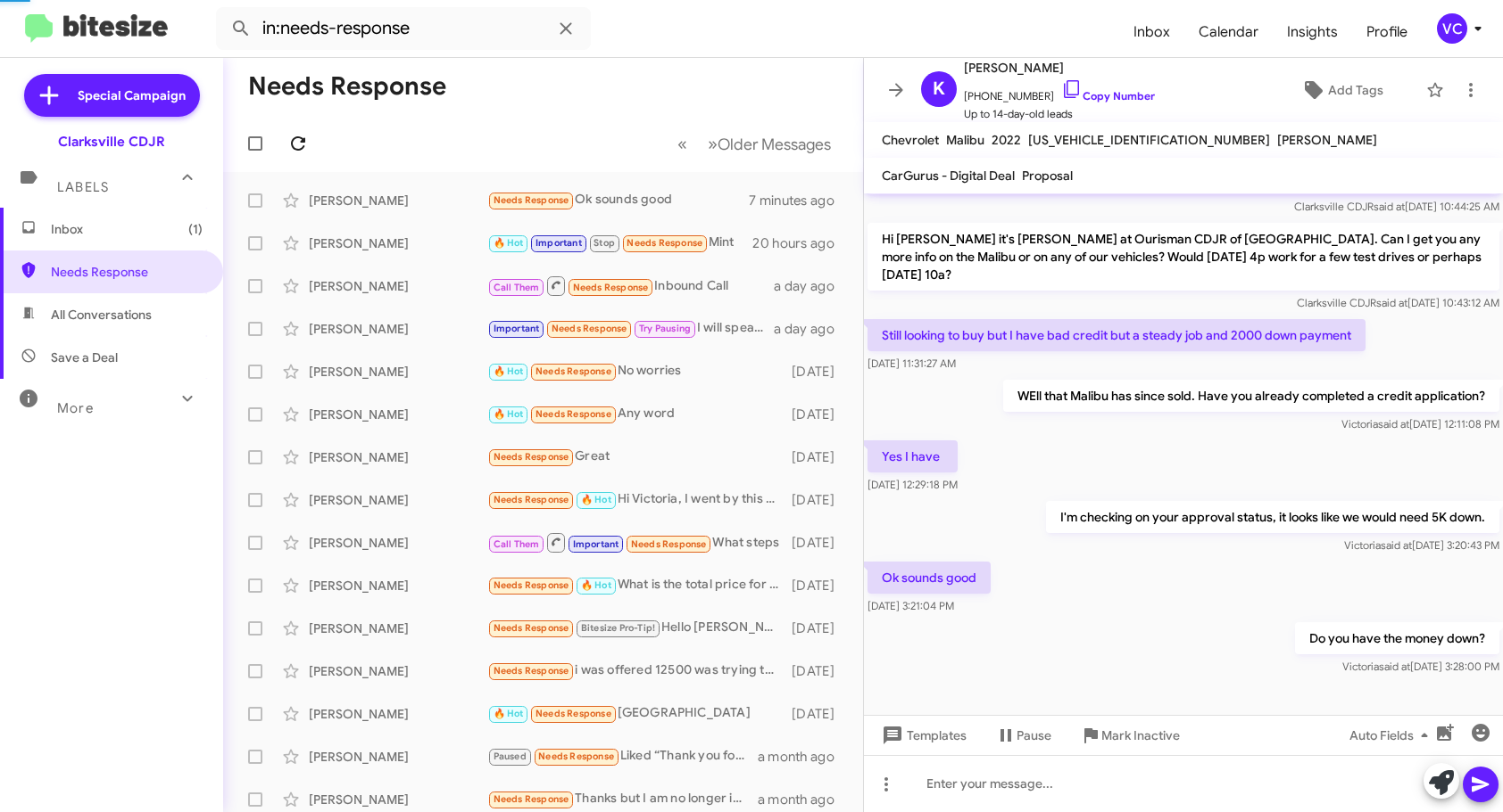
scroll to position [142, 0]
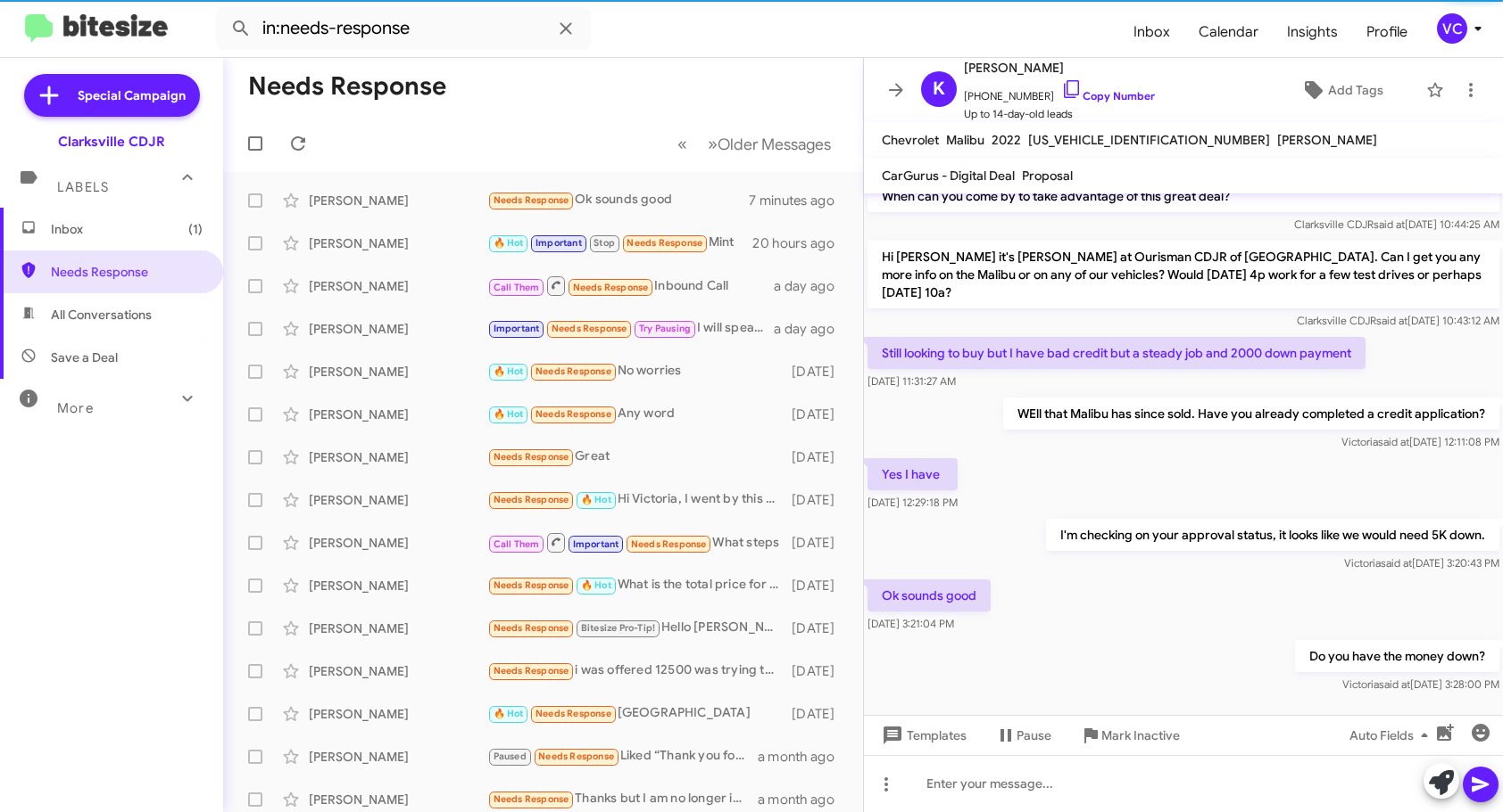
click at [319, 140] on mat-toolbar-row "« Previous » Next Older Messages" at bounding box center [543, 143] width 639 height 57
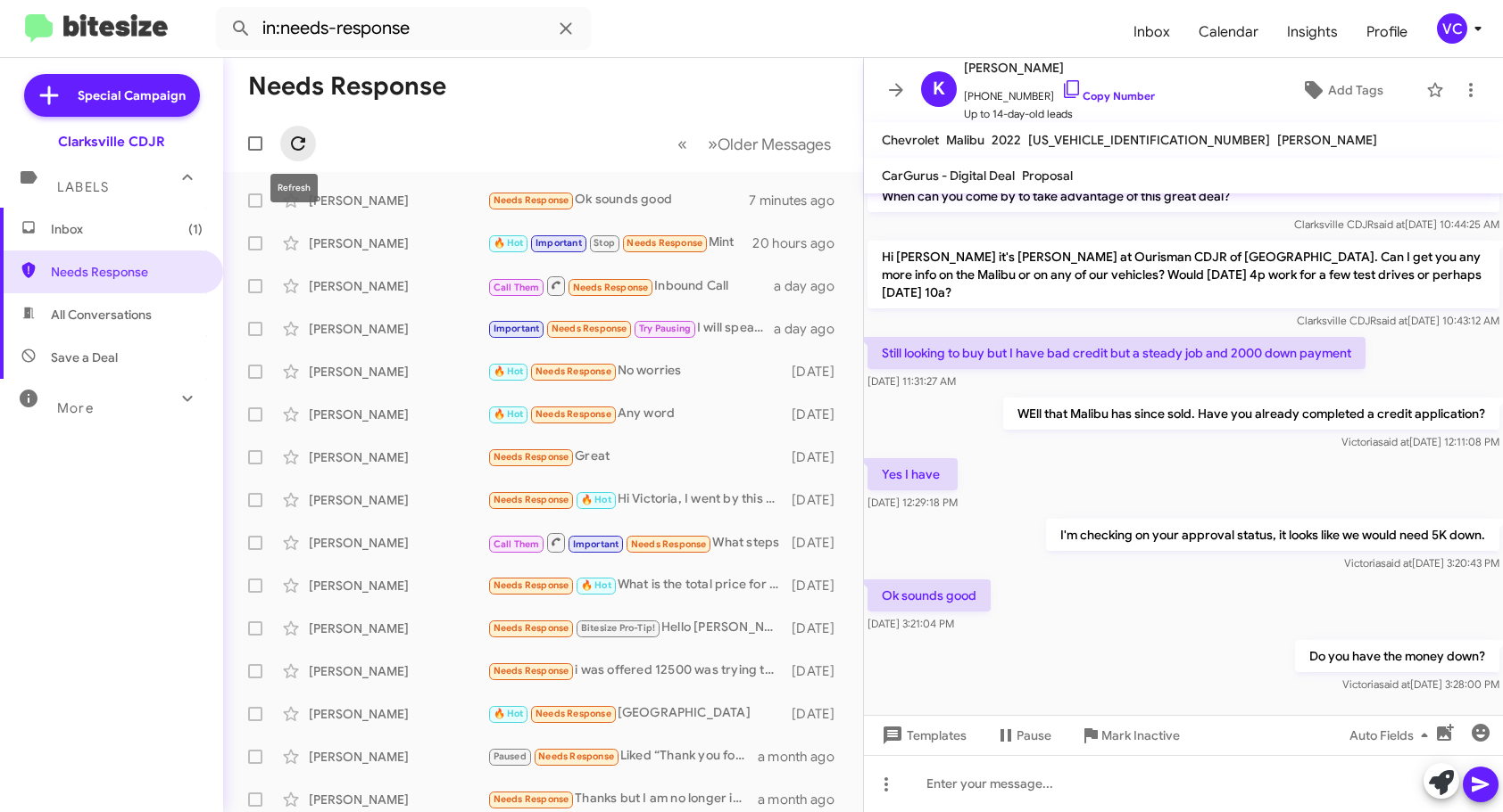
click at [304, 143] on icon at bounding box center [298, 143] width 22 height 22
click at [612, 83] on mat-toolbar-row "Needs Response" at bounding box center [543, 87] width 639 height 57
click at [1264, 596] on div "Ok sounds good [DATE] 3:21:04 PM" at bounding box center [1183, 607] width 639 height 61
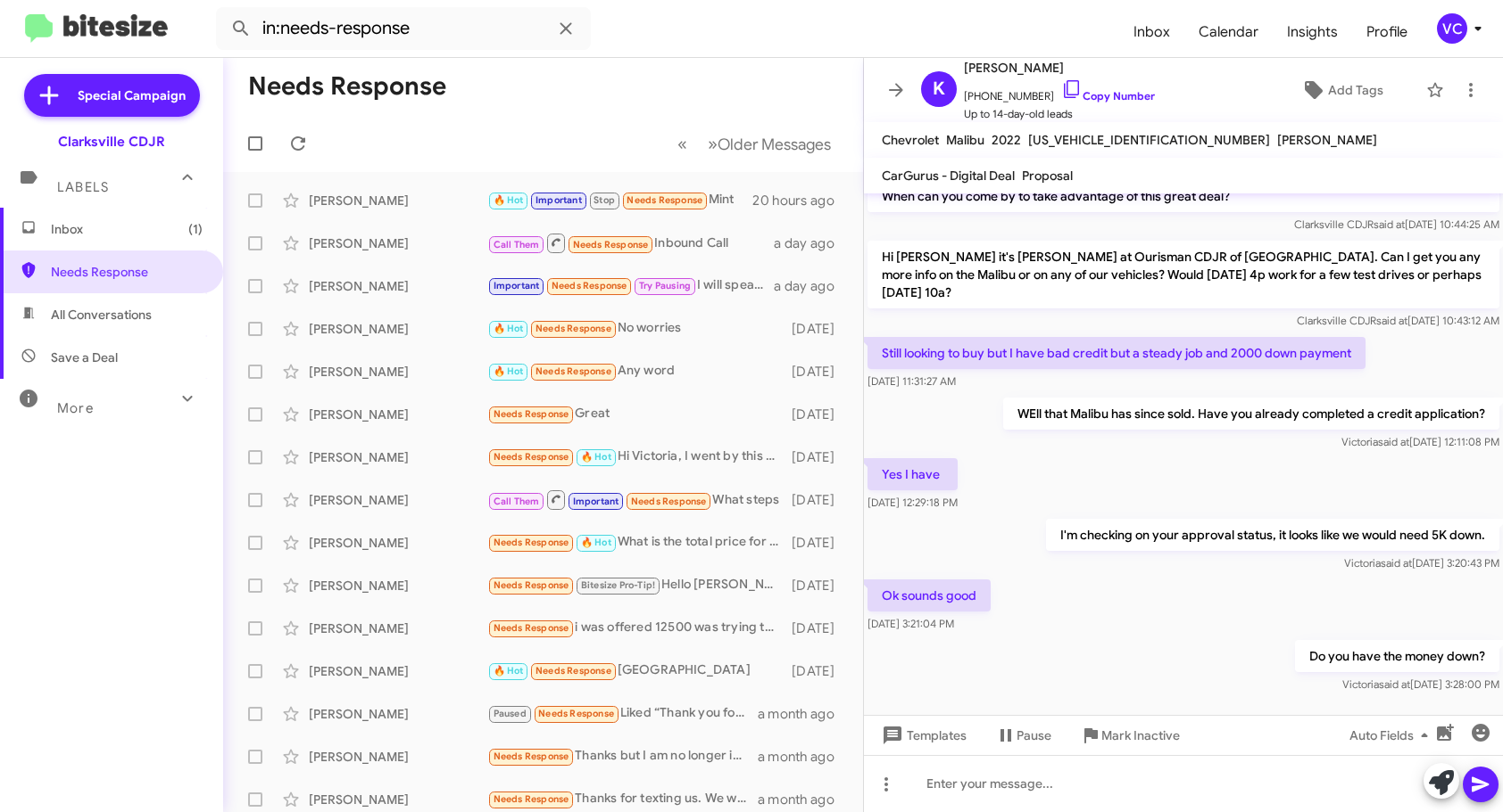
click at [462, 124] on mat-toolbar-row "« Previous » Next Older Messages" at bounding box center [543, 143] width 639 height 57
click at [1252, 521] on p "I'm checking on your approval status, it looks like we would need 5K down." at bounding box center [1272, 535] width 453 height 32
click at [1201, 468] on div "Yes I have [DATE] 12:29:18 PM" at bounding box center [1183, 485] width 639 height 61
click at [442, 204] on div "[PERSON_NAME]" at bounding box center [397, 201] width 178 height 18
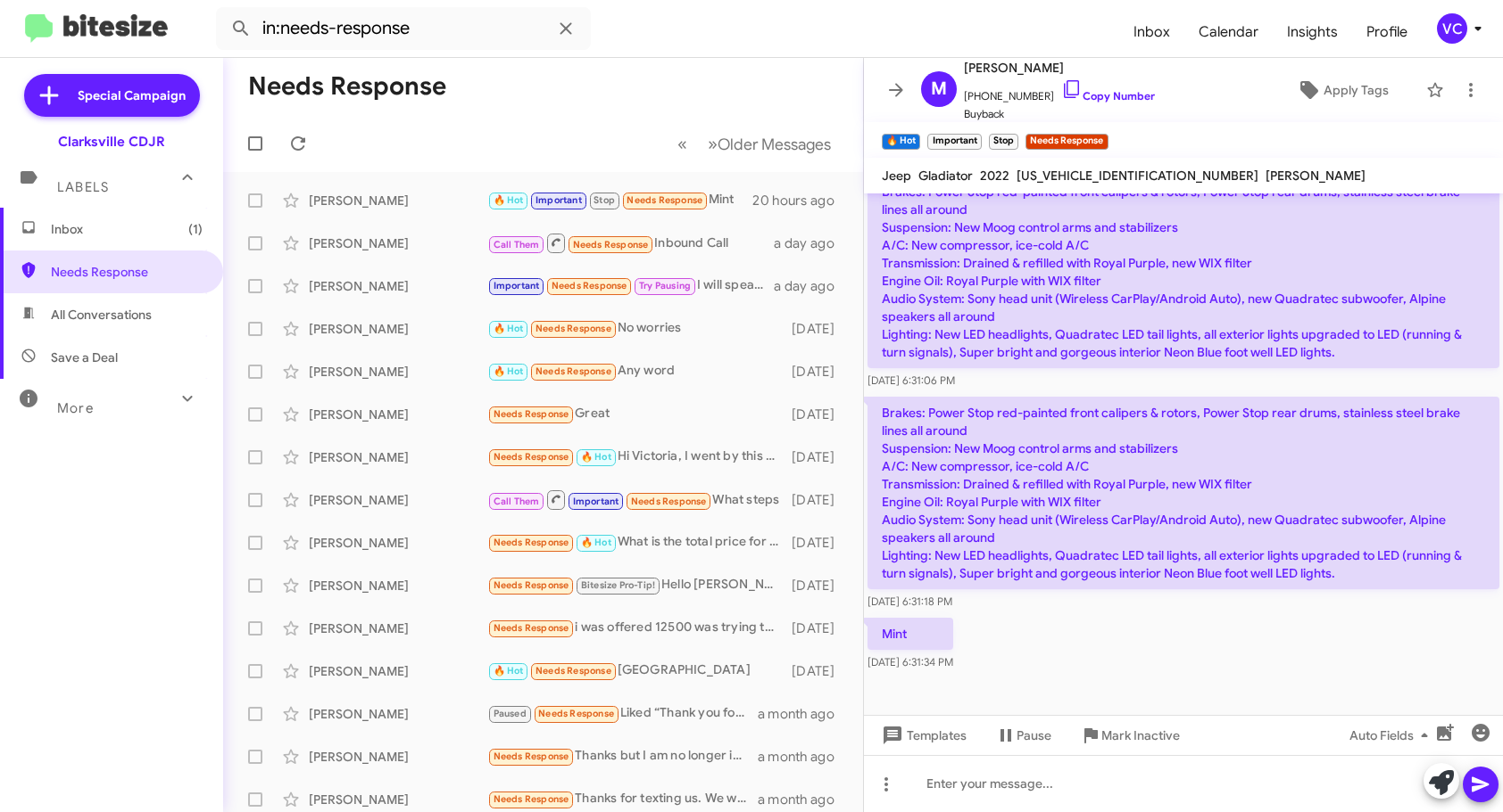
click at [1226, 651] on div "Mint [DATE] 6:31:34 PM" at bounding box center [1183, 645] width 639 height 61
click at [1149, 663] on div "Mint [DATE] 6:31:34 PM" at bounding box center [1183, 645] width 639 height 61
click at [1042, 782] on div at bounding box center [1183, 784] width 639 height 57
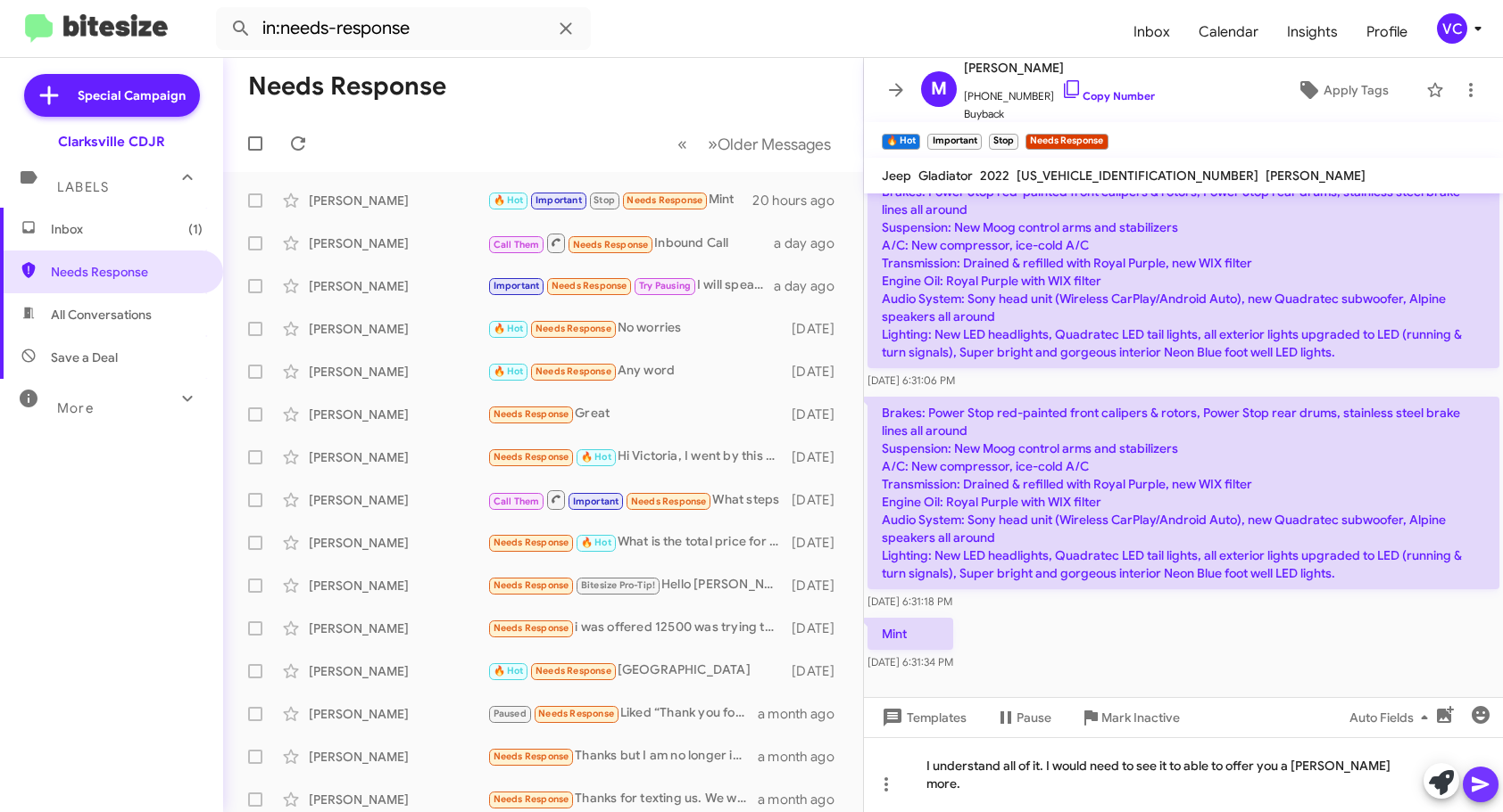
click at [1483, 779] on icon at bounding box center [1481, 785] width 22 height 22
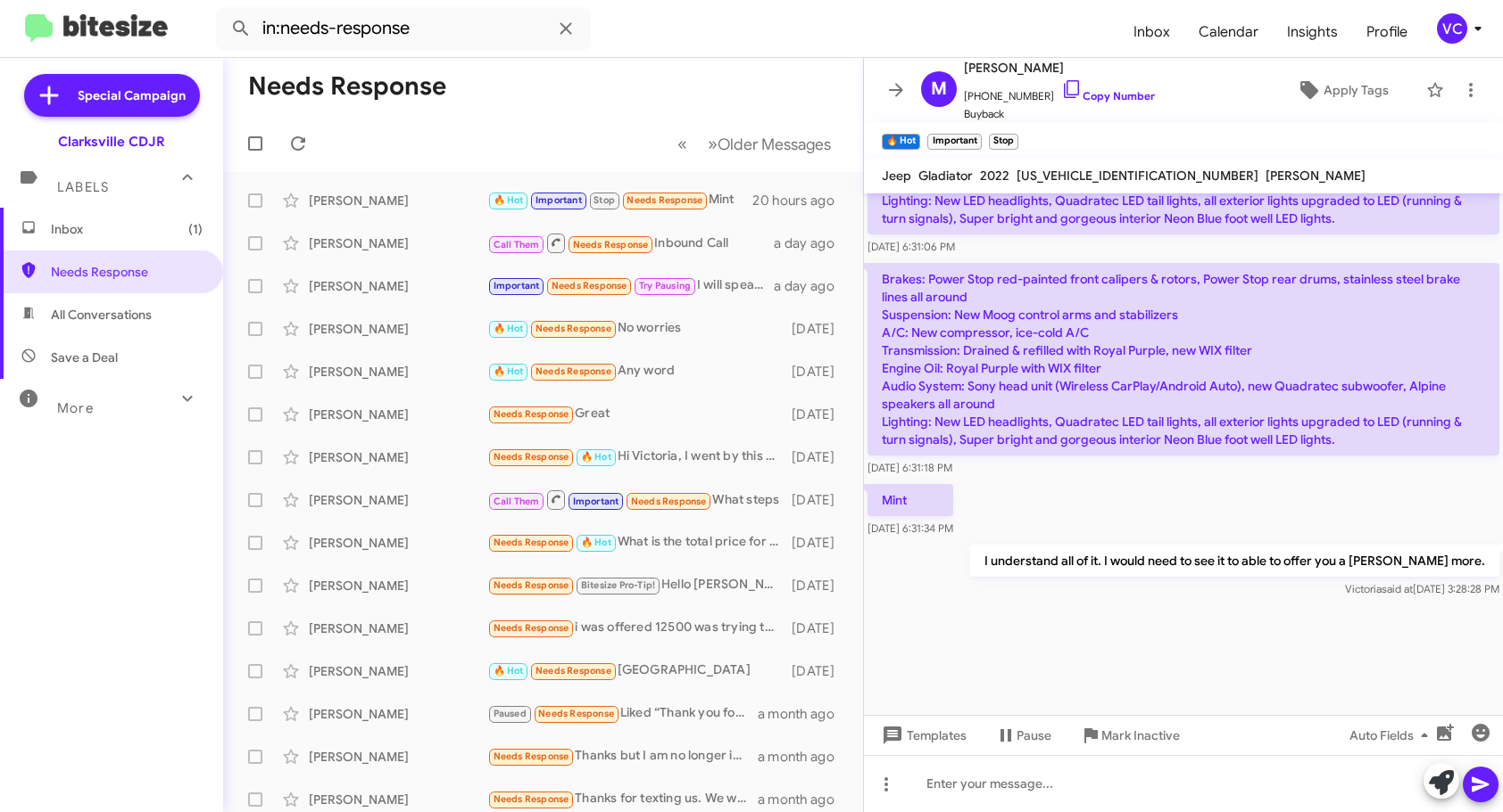
scroll to position [2793, 0]
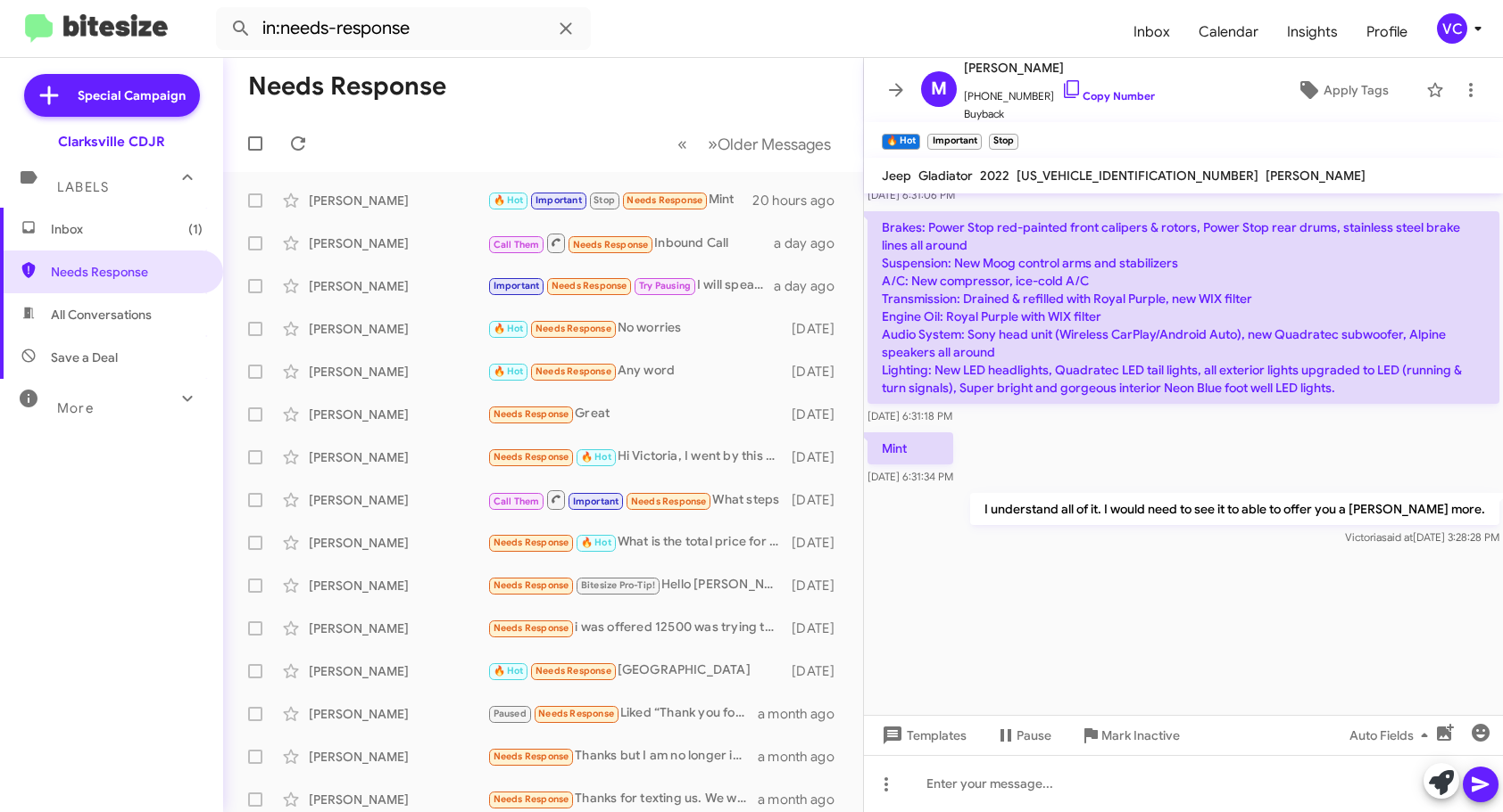
drag, startPoint x: 1129, startPoint y: 583, endPoint x: 1120, endPoint y: 564, distance: 21.0
click at [1129, 583] on div at bounding box center [1183, 633] width 639 height 165
click at [1191, 592] on div at bounding box center [1183, 633] width 639 height 165
click at [1195, 463] on div "Mint [DATE] 6:31:34 PM" at bounding box center [1183, 460] width 639 height 61
click at [1206, 596] on div at bounding box center [1183, 633] width 639 height 165
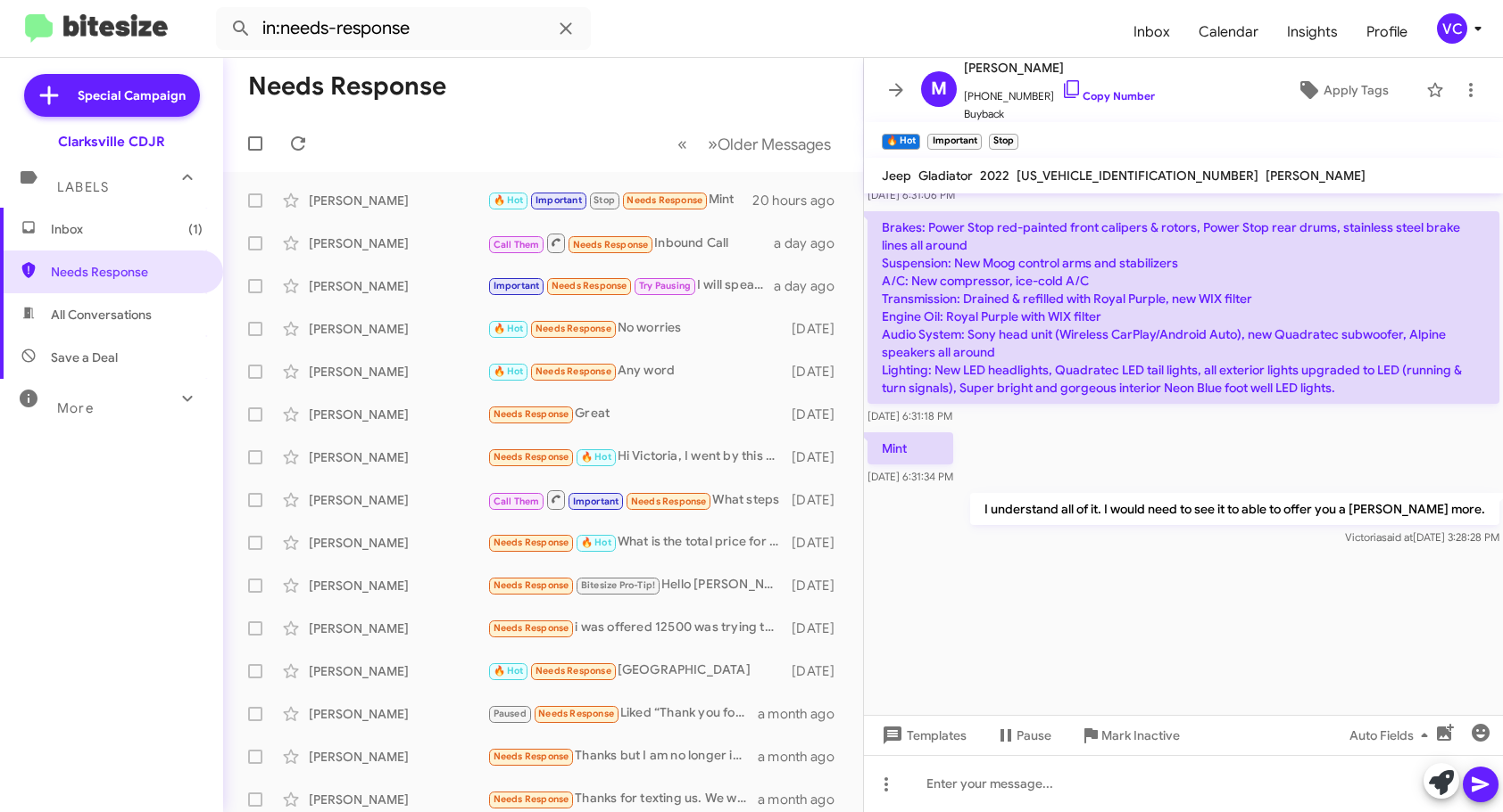
click at [1022, 665] on div at bounding box center [1183, 633] width 639 height 165
click at [1134, 463] on div "Mint [DATE] 6:31:34 PM" at bounding box center [1183, 460] width 639 height 61
click at [1147, 590] on div at bounding box center [1183, 633] width 639 height 165
click at [1209, 616] on div at bounding box center [1183, 633] width 639 height 165
click at [305, 148] on icon at bounding box center [298, 143] width 22 height 22
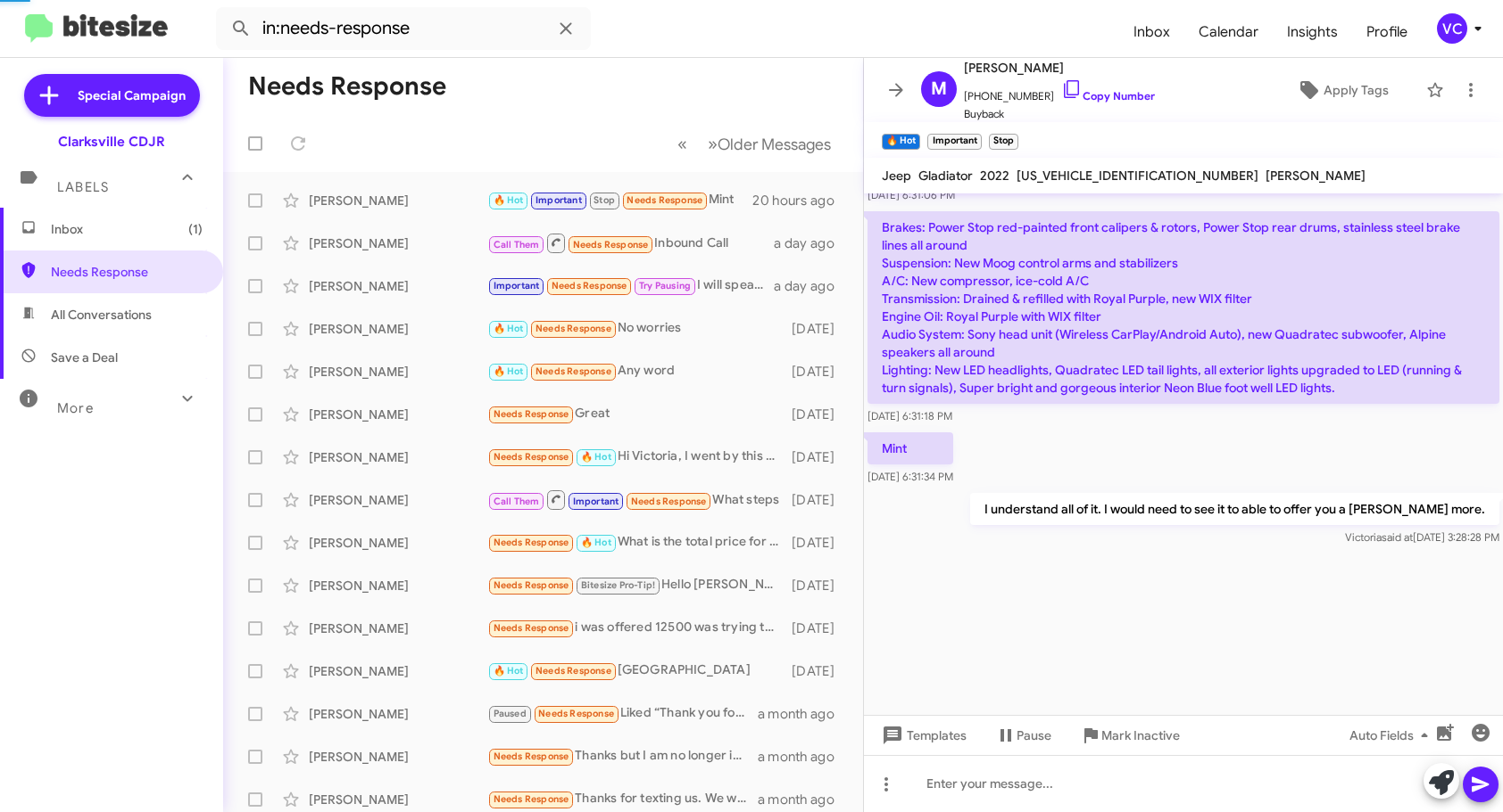
click at [619, 70] on mat-toolbar-row "Needs Response" at bounding box center [543, 87] width 639 height 57
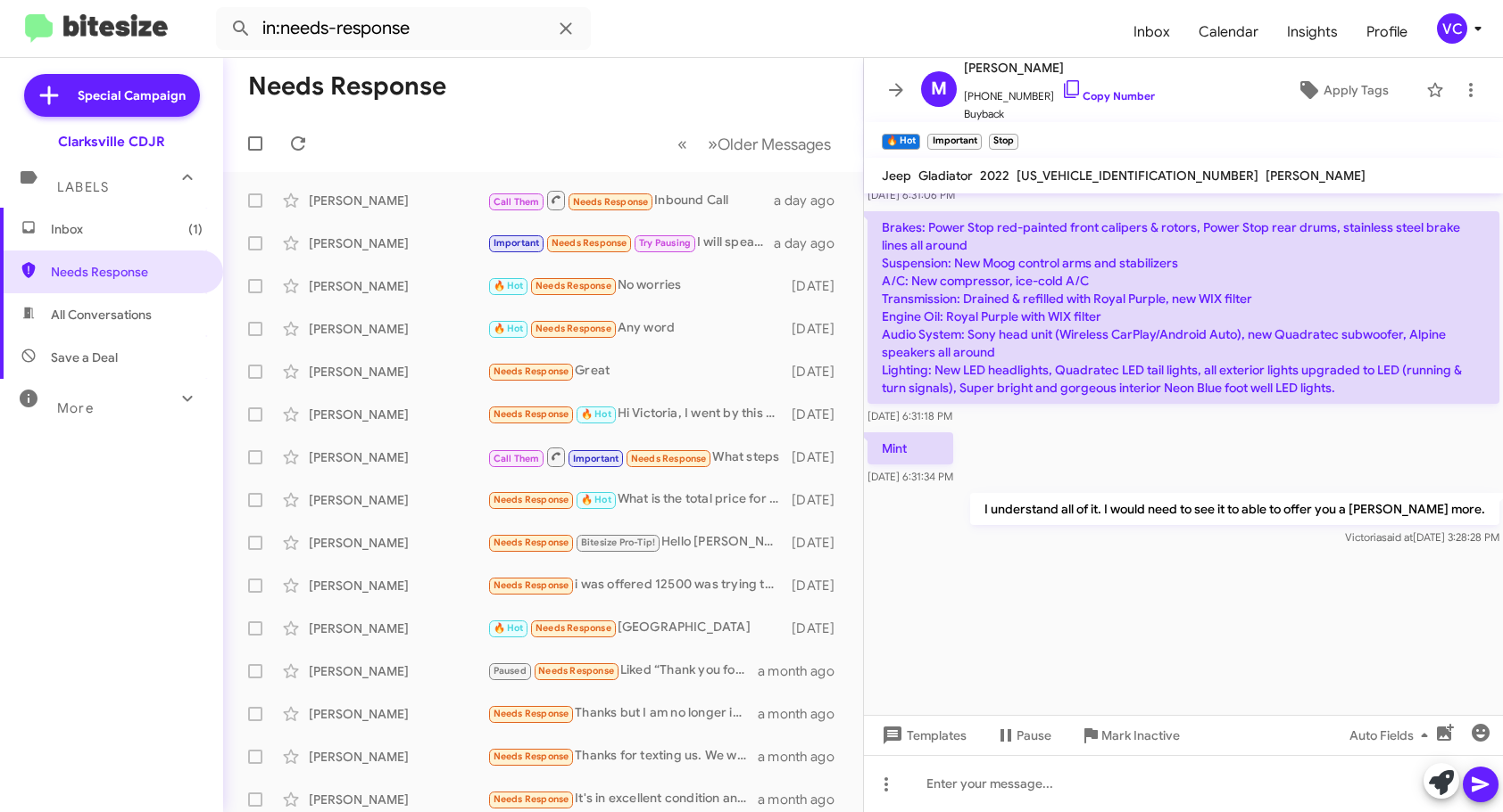
click at [1160, 614] on div at bounding box center [1183, 633] width 639 height 165
click at [1153, 469] on div "Mint [DATE] 6:31:34 PM" at bounding box center [1183, 460] width 639 height 61
click at [565, 136] on mat-toolbar-row "« Previous » Next Older Messages" at bounding box center [543, 143] width 639 height 57
click at [147, 220] on span "Inbox (1)" at bounding box center [111, 229] width 223 height 43
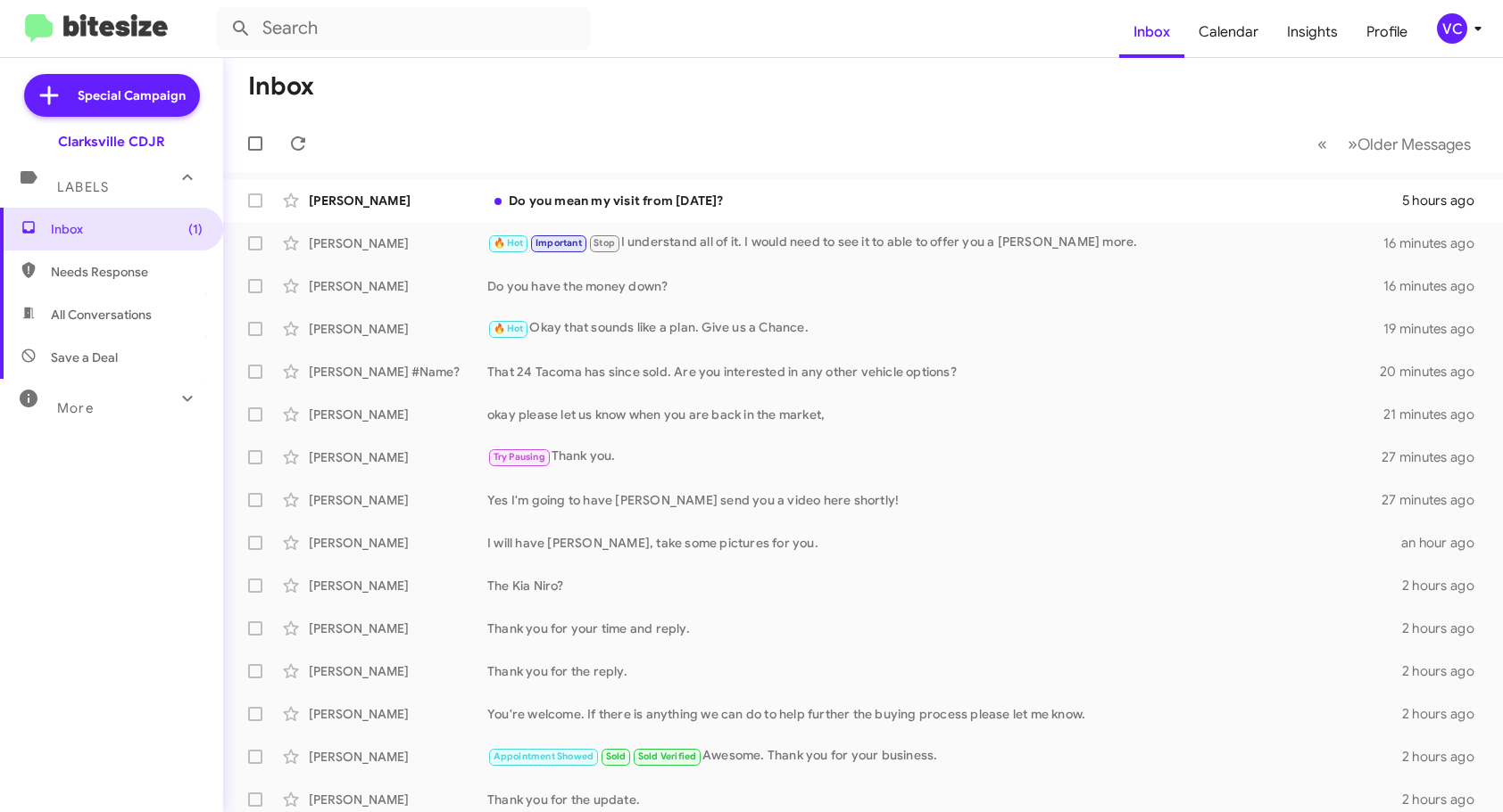
click at [806, 118] on mat-toolbar-row "« Previous » Next Older Messages" at bounding box center [863, 143] width 1280 height 57
click at [786, 200] on div "Do you mean my visit from [DATE]?" at bounding box center [951, 201] width 930 height 18
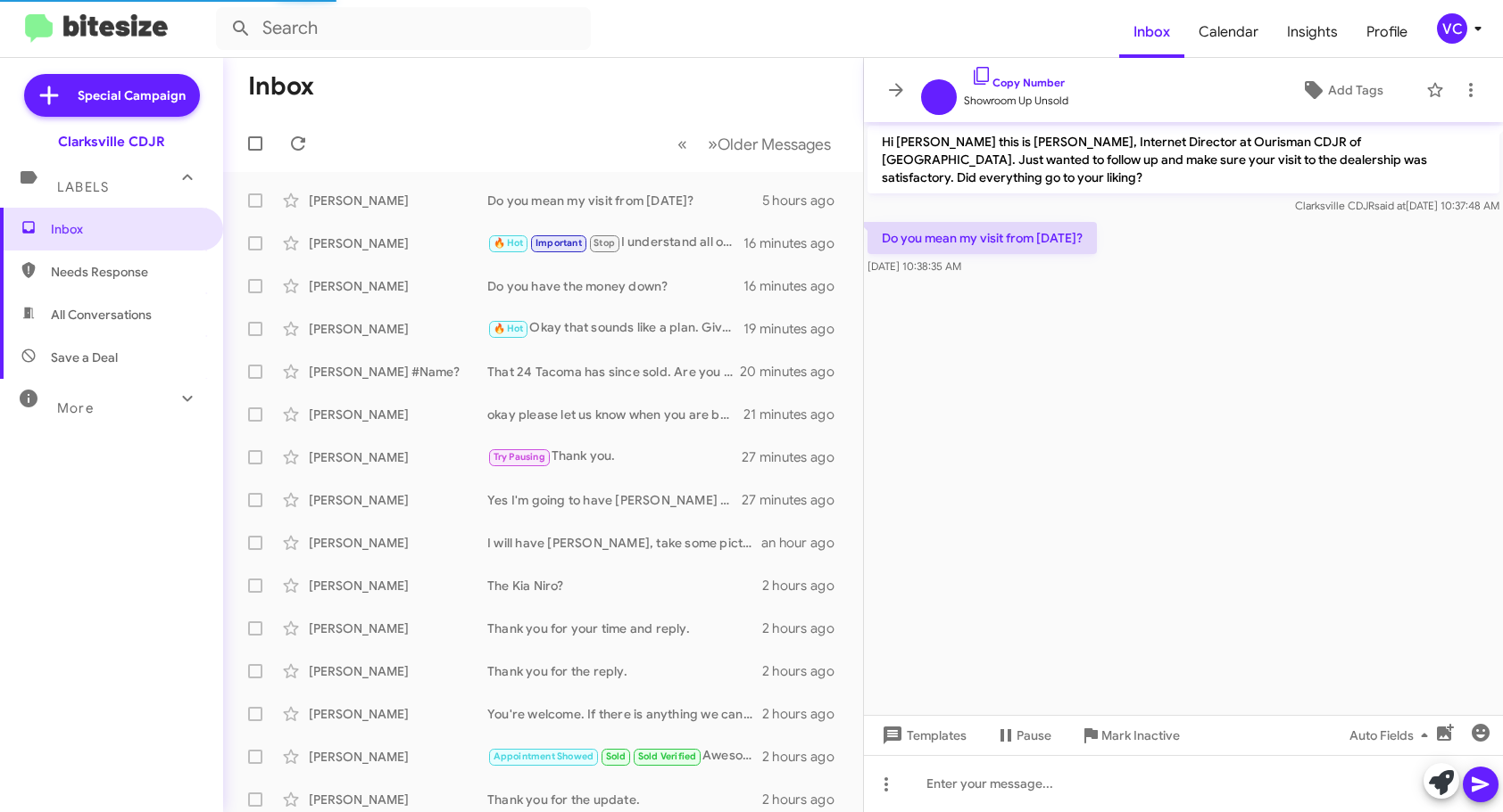
click at [1181, 554] on cdk-virtual-scroll-viewport "Hi [PERSON_NAME] this is [PERSON_NAME], Internet Director at Ourisman CDJR of […" at bounding box center [1183, 419] width 639 height 593
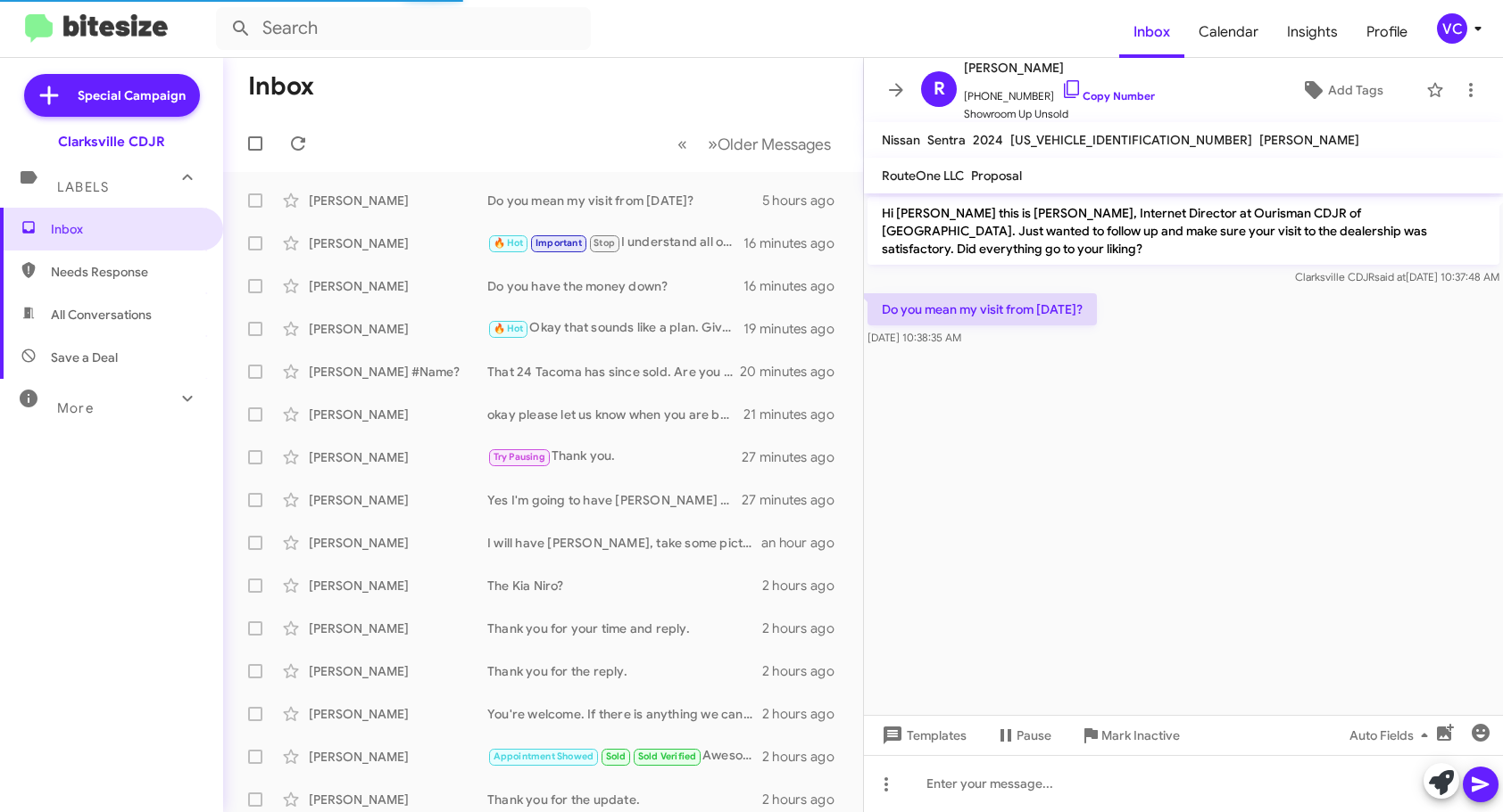
click at [1376, 514] on cdk-virtual-scroll-viewport "Hi [PERSON_NAME] this is [PERSON_NAME], Internet Director at Ourisman CDJR of […" at bounding box center [1183, 454] width 639 height 522
click at [1365, 519] on cdk-virtual-scroll-viewport "Hi [PERSON_NAME] this is [PERSON_NAME], Internet Director at Ourisman CDJR of […" at bounding box center [1183, 454] width 639 height 522
click at [1390, 476] on cdk-virtual-scroll-viewport "Hi [PERSON_NAME] this is [PERSON_NAME], Internet Director at Ourisman CDJR of […" at bounding box center [1183, 454] width 639 height 522
click at [1061, 798] on div at bounding box center [1183, 784] width 639 height 57
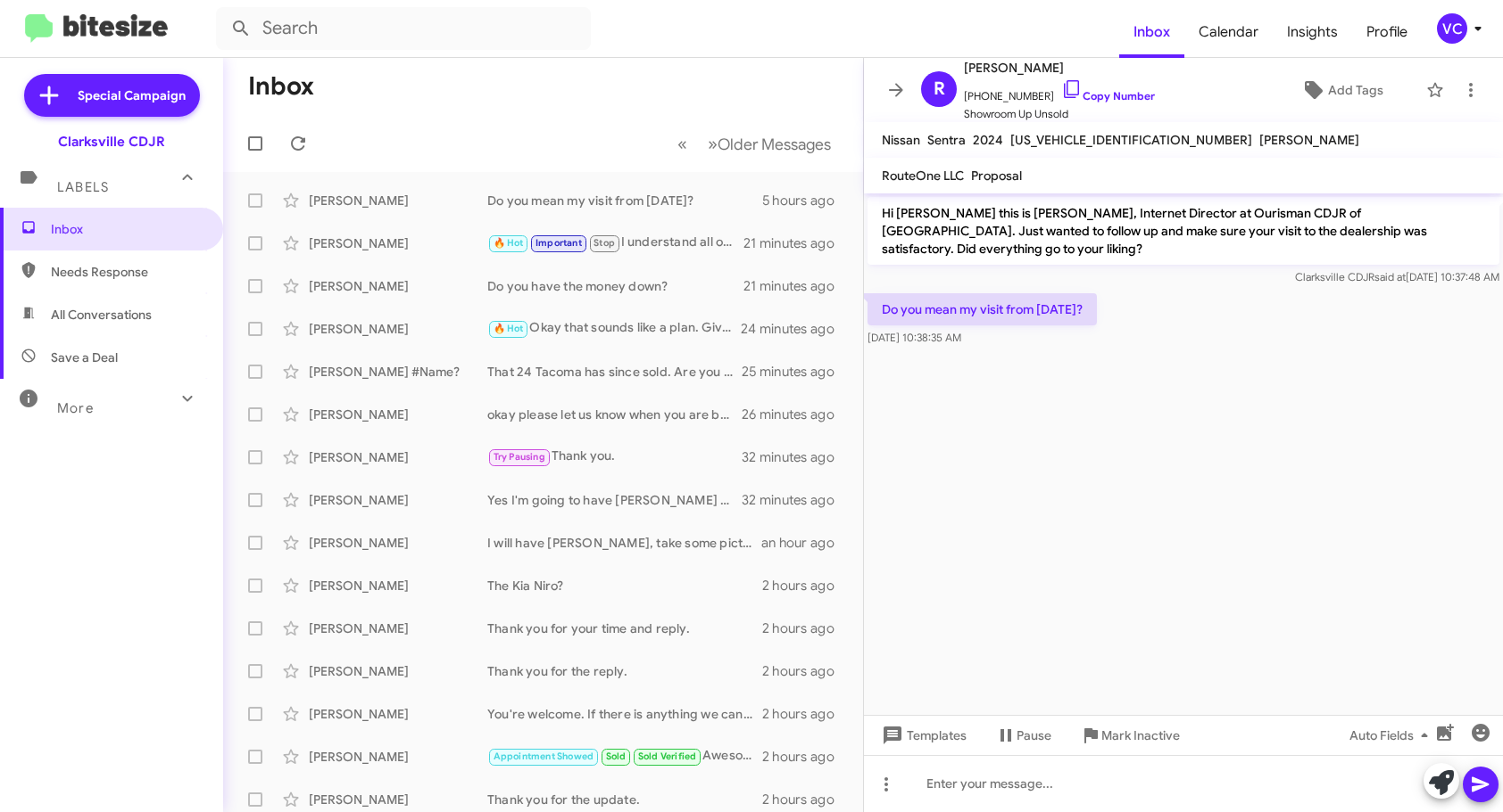
click at [1182, 366] on cdk-virtual-scroll-viewport "Hi [PERSON_NAME] this is [PERSON_NAME], Internet Director at Ourisman CDJR of […" at bounding box center [1183, 454] width 639 height 522
